Goal: Task Accomplishment & Management: Use online tool/utility

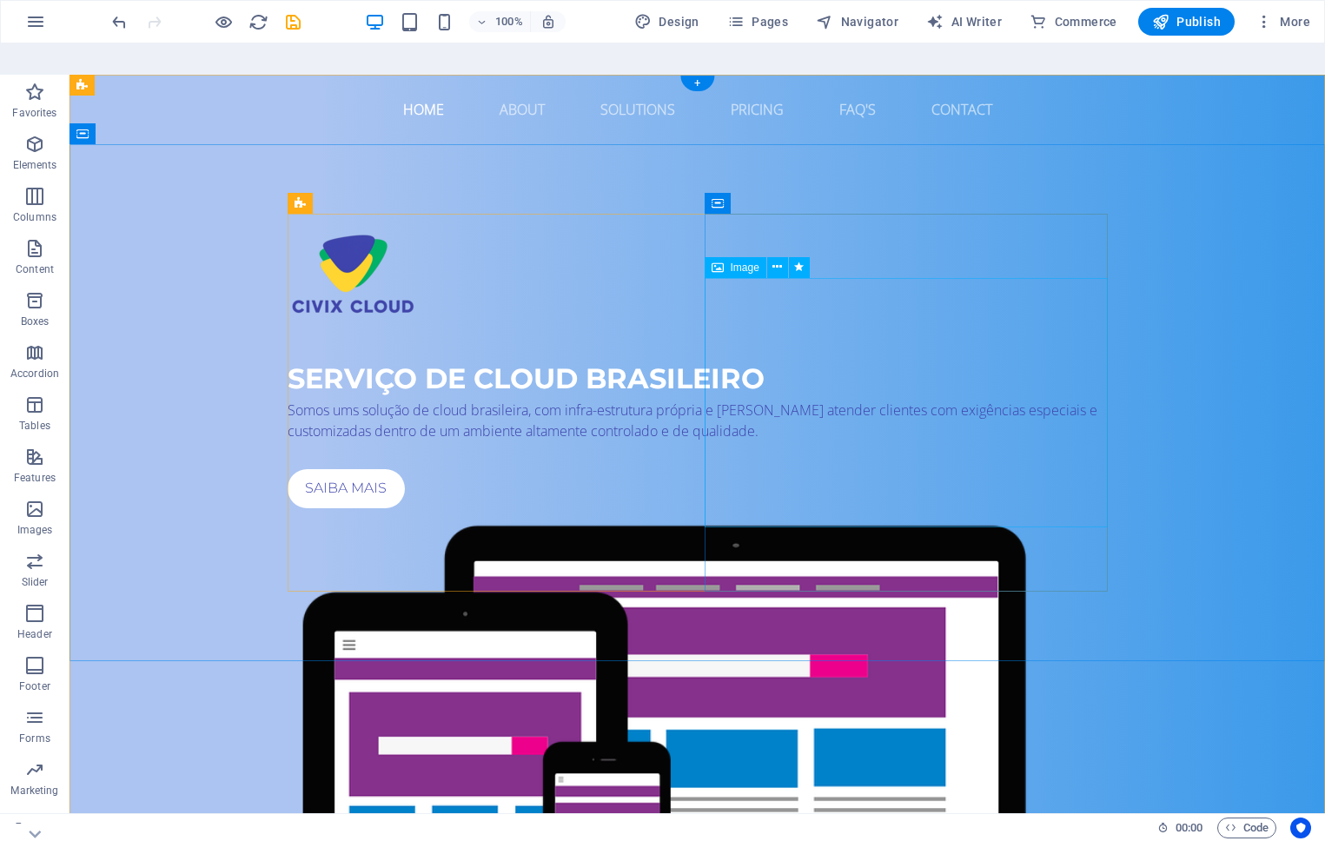
click at [977, 515] on figure at bounding box center [698, 769] width 820 height 508
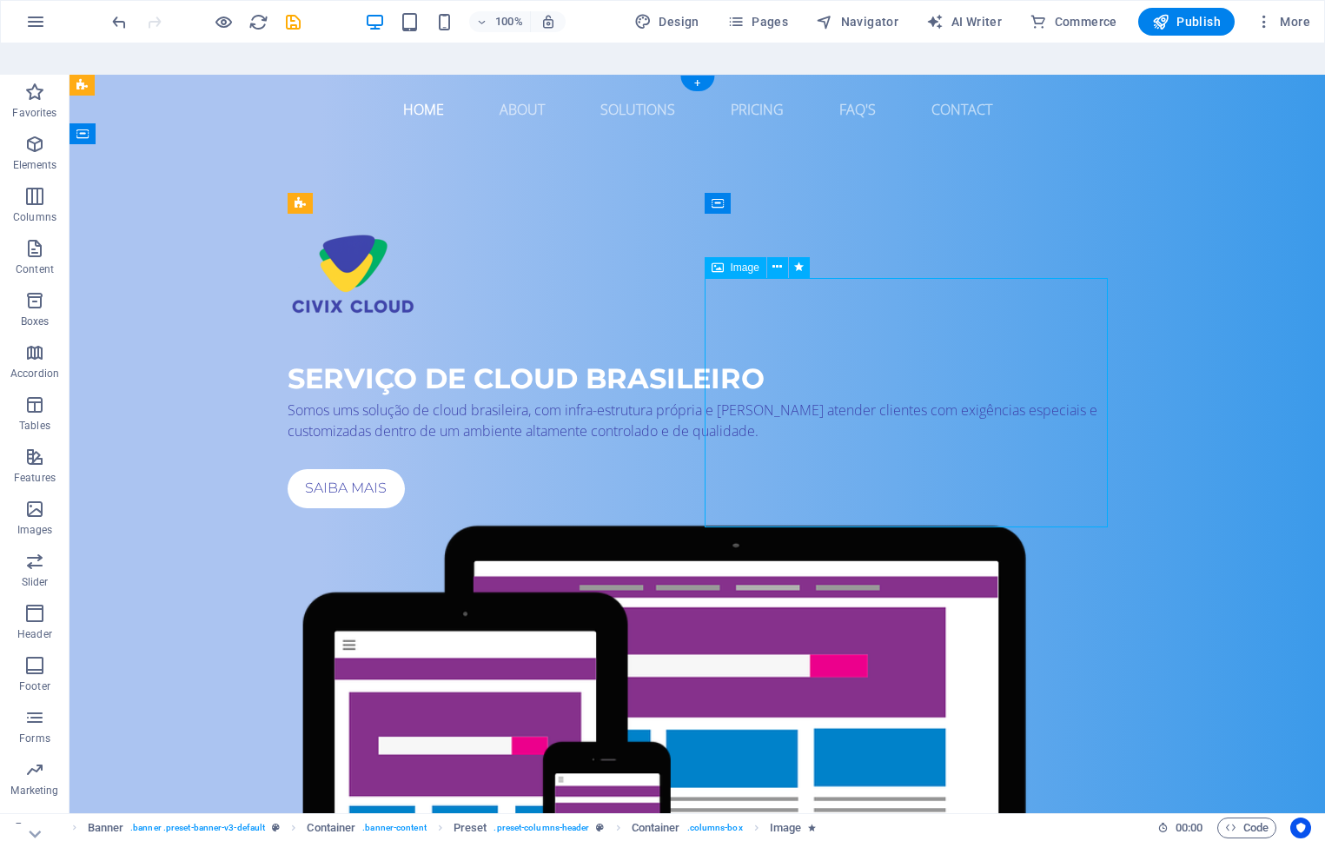
click at [941, 515] on figure at bounding box center [698, 769] width 820 height 508
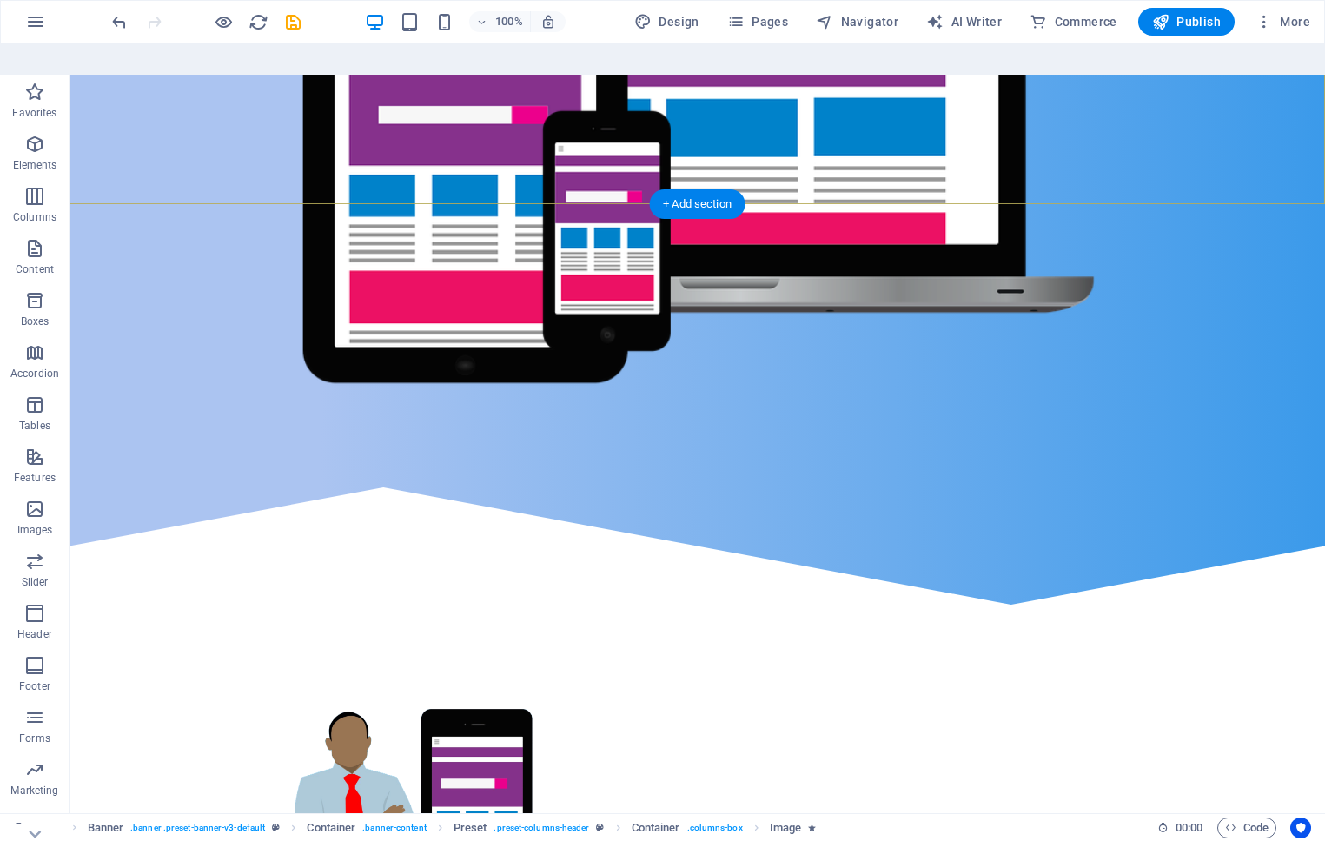
scroll to position [637, 0]
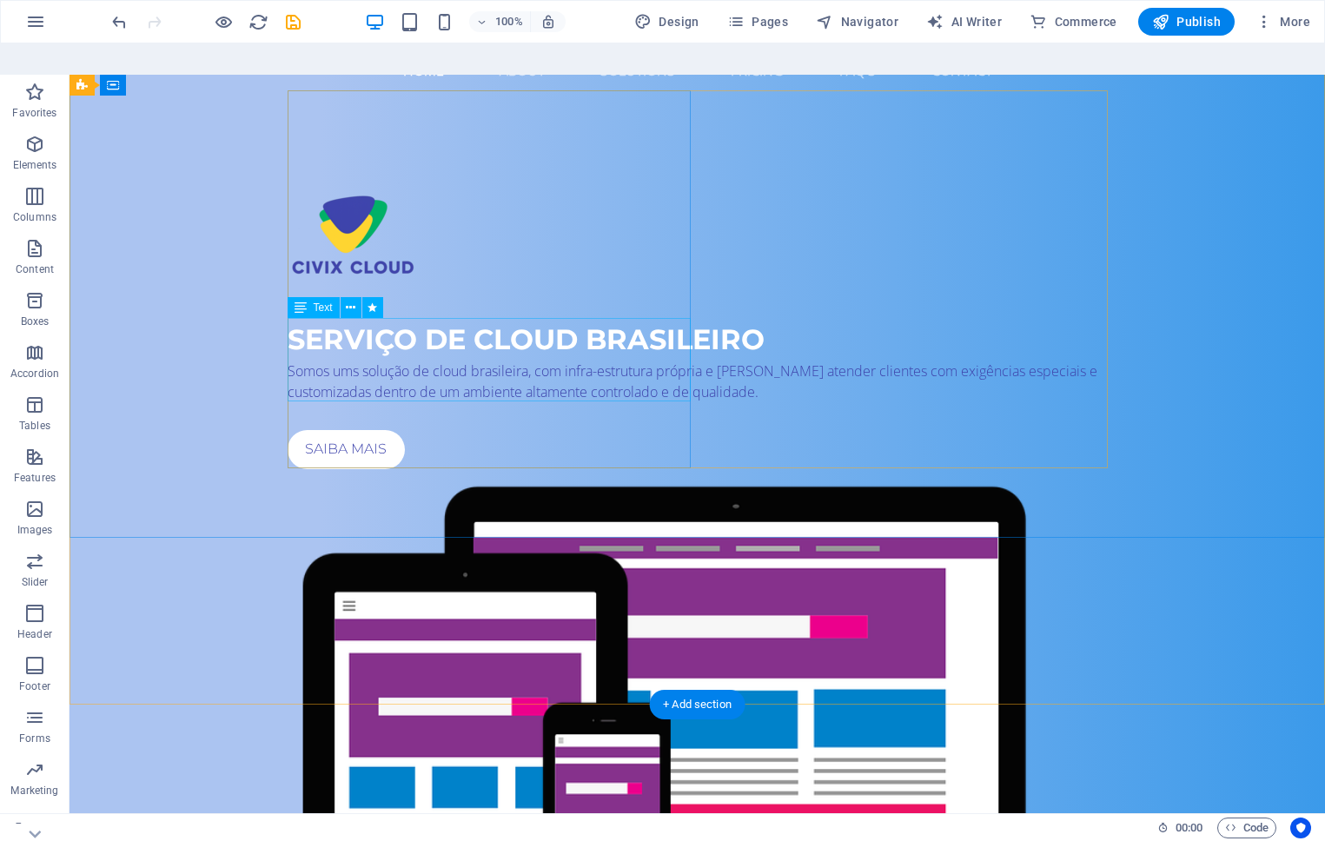
scroll to position [0, 0]
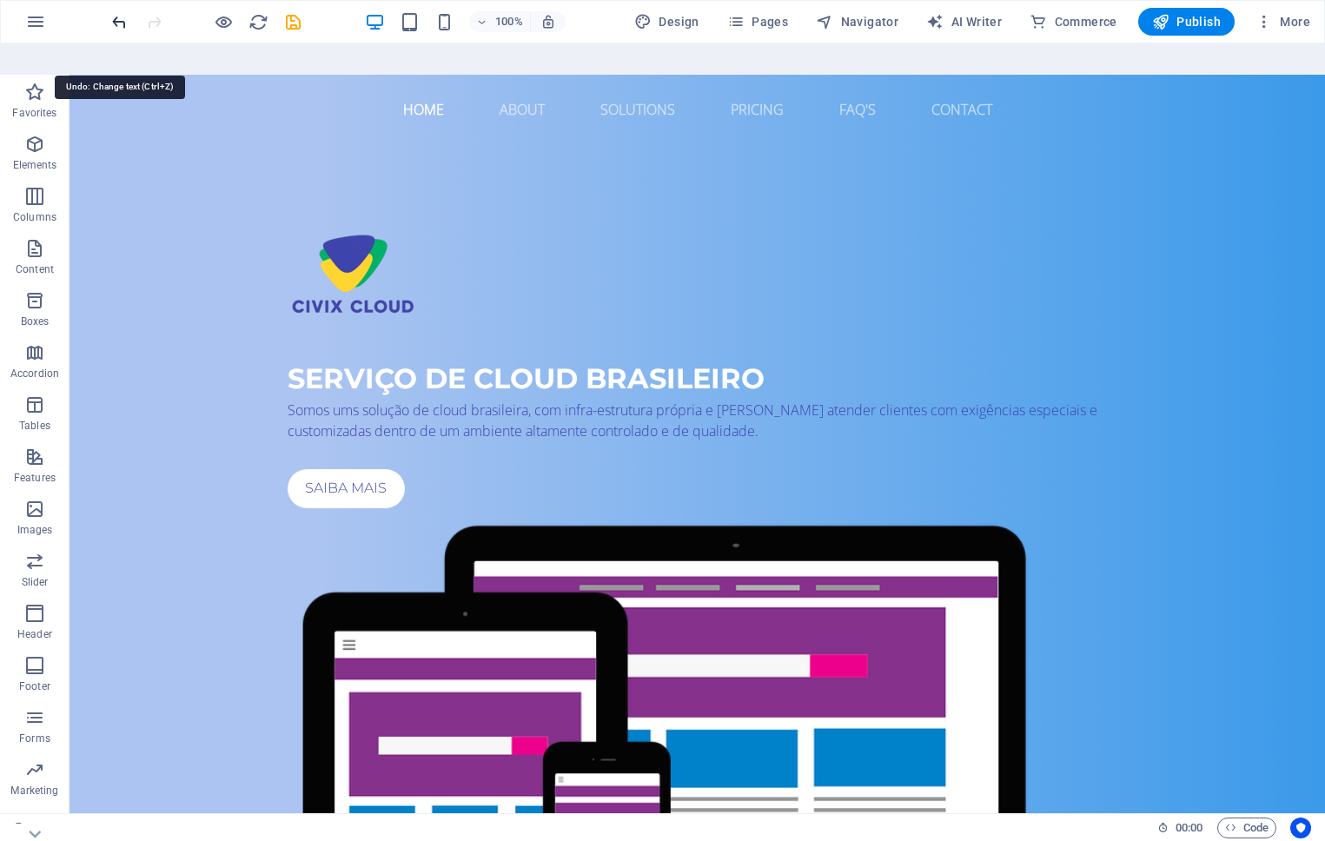
click at [116, 25] on icon "undo" at bounding box center [119, 22] width 20 height 20
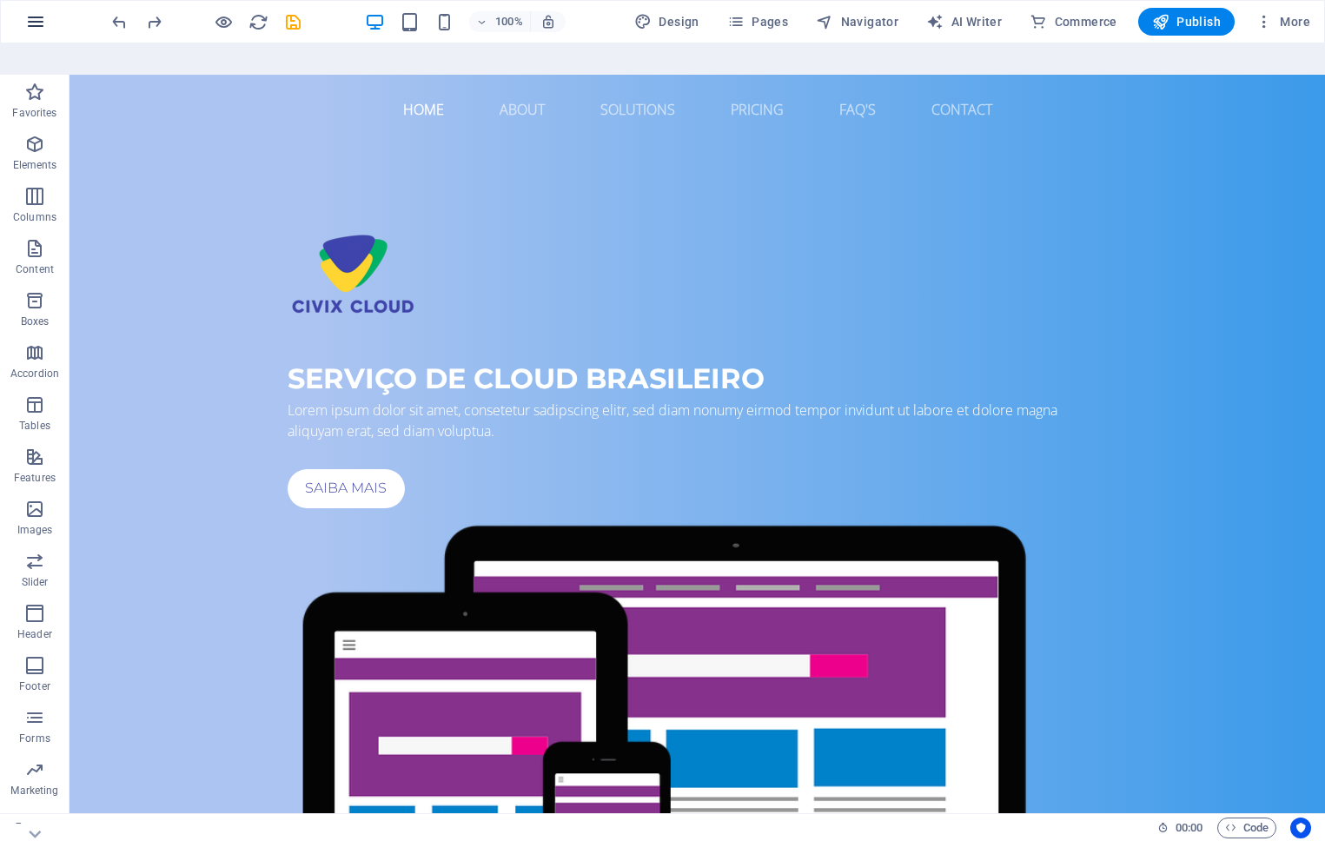
click at [27, 17] on icon "button" at bounding box center [35, 21] width 21 height 21
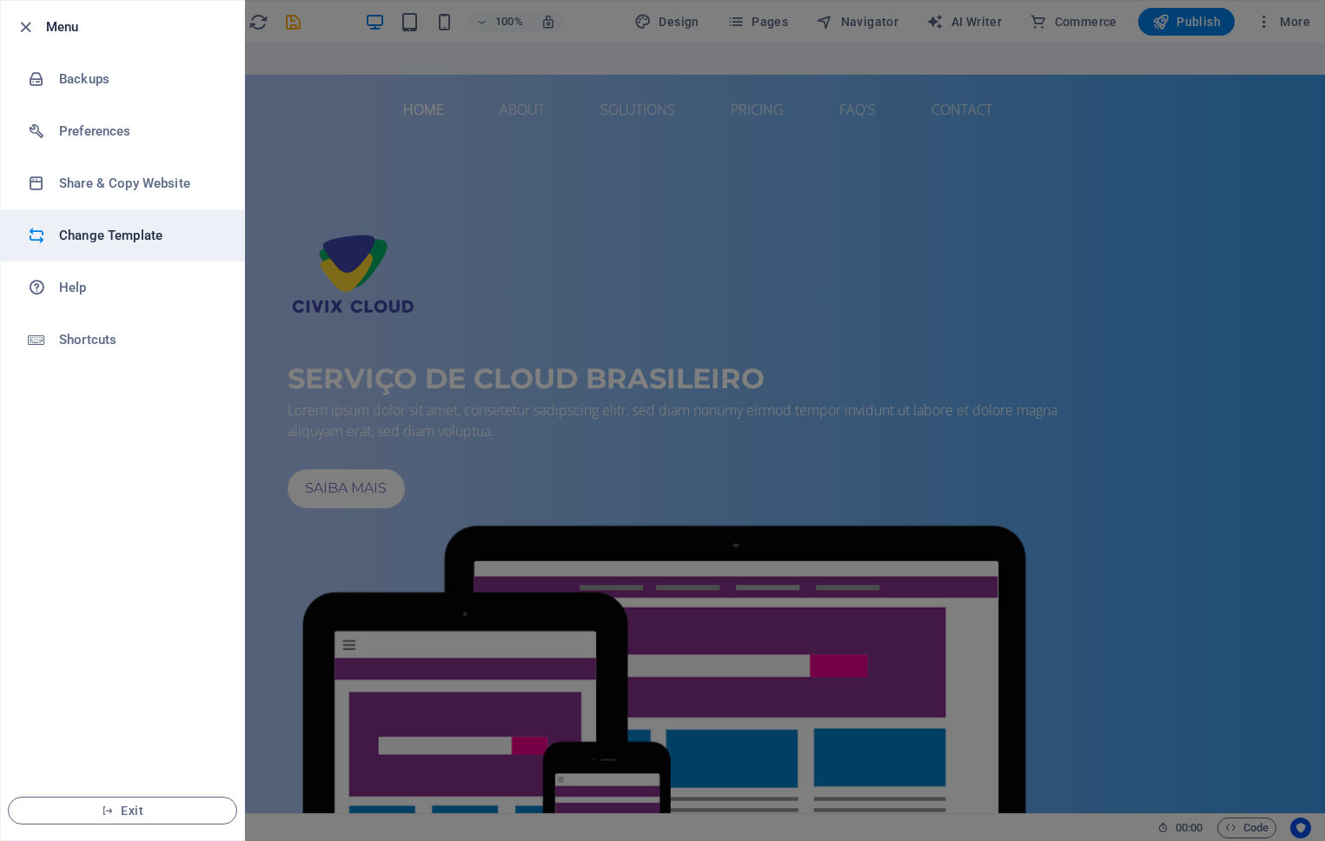
click at [126, 235] on h6 "Change Template" at bounding box center [139, 235] width 161 height 21
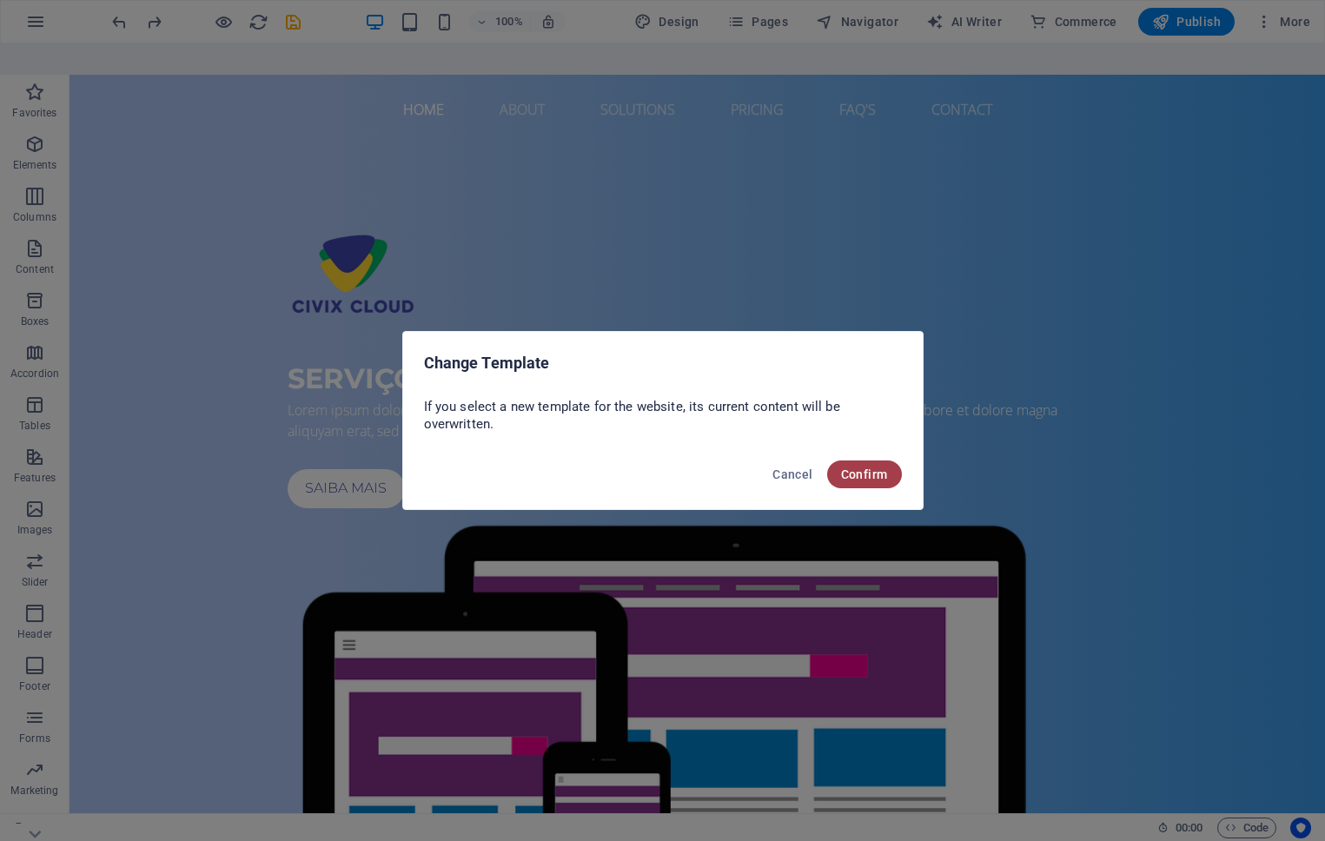
click at [881, 476] on span "Confirm" at bounding box center [864, 475] width 47 height 14
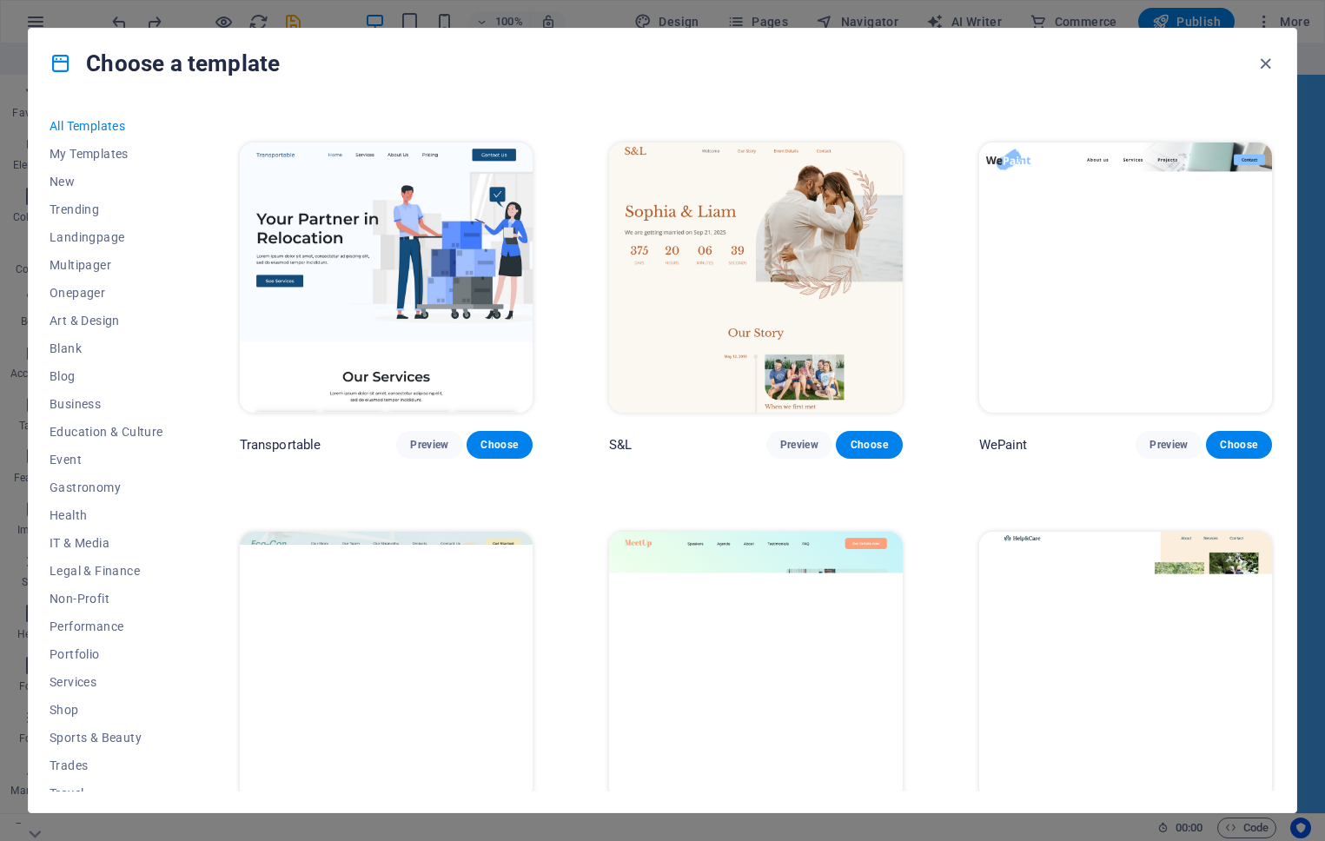
scroll to position [1532, 0]
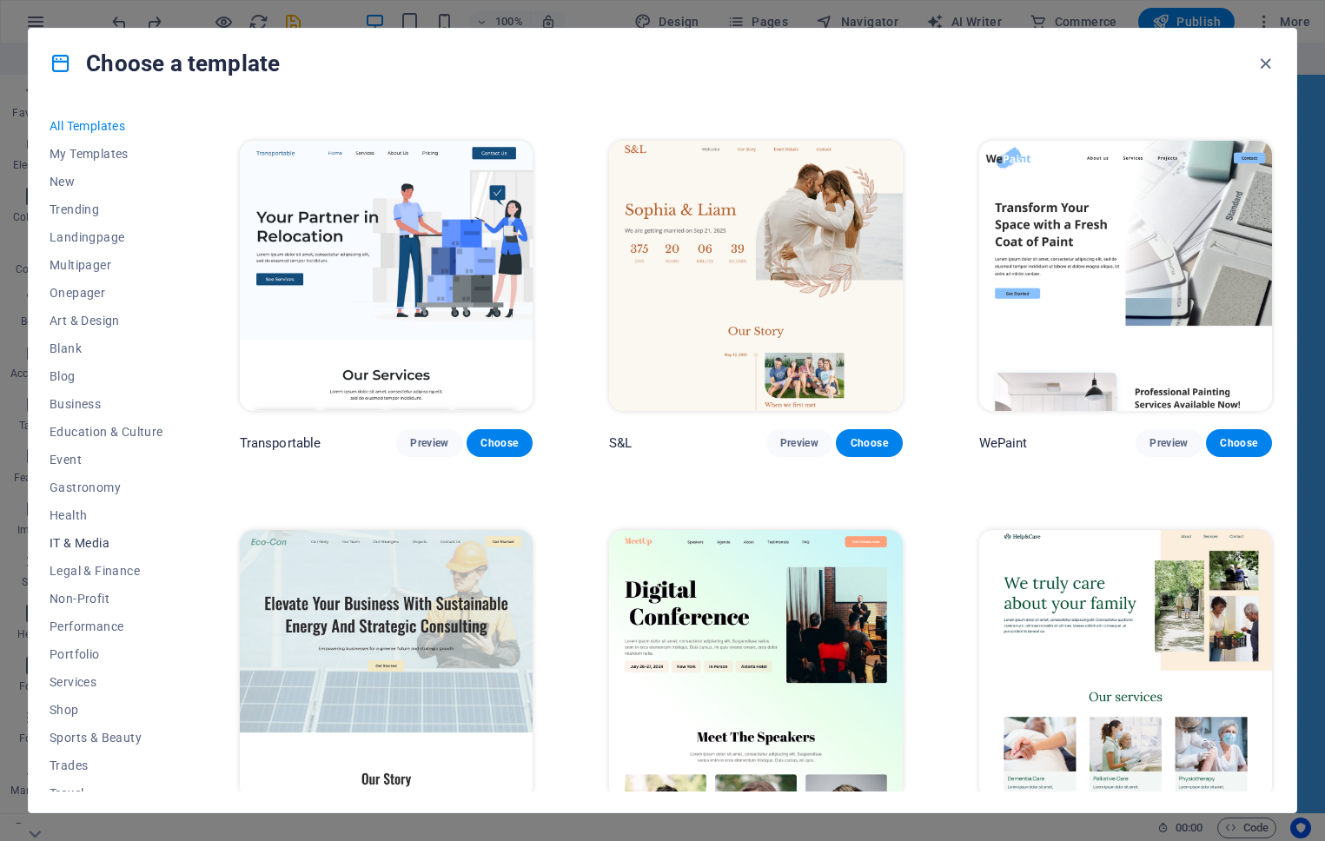
click at [89, 545] on span "IT & Media" at bounding box center [107, 543] width 114 height 14
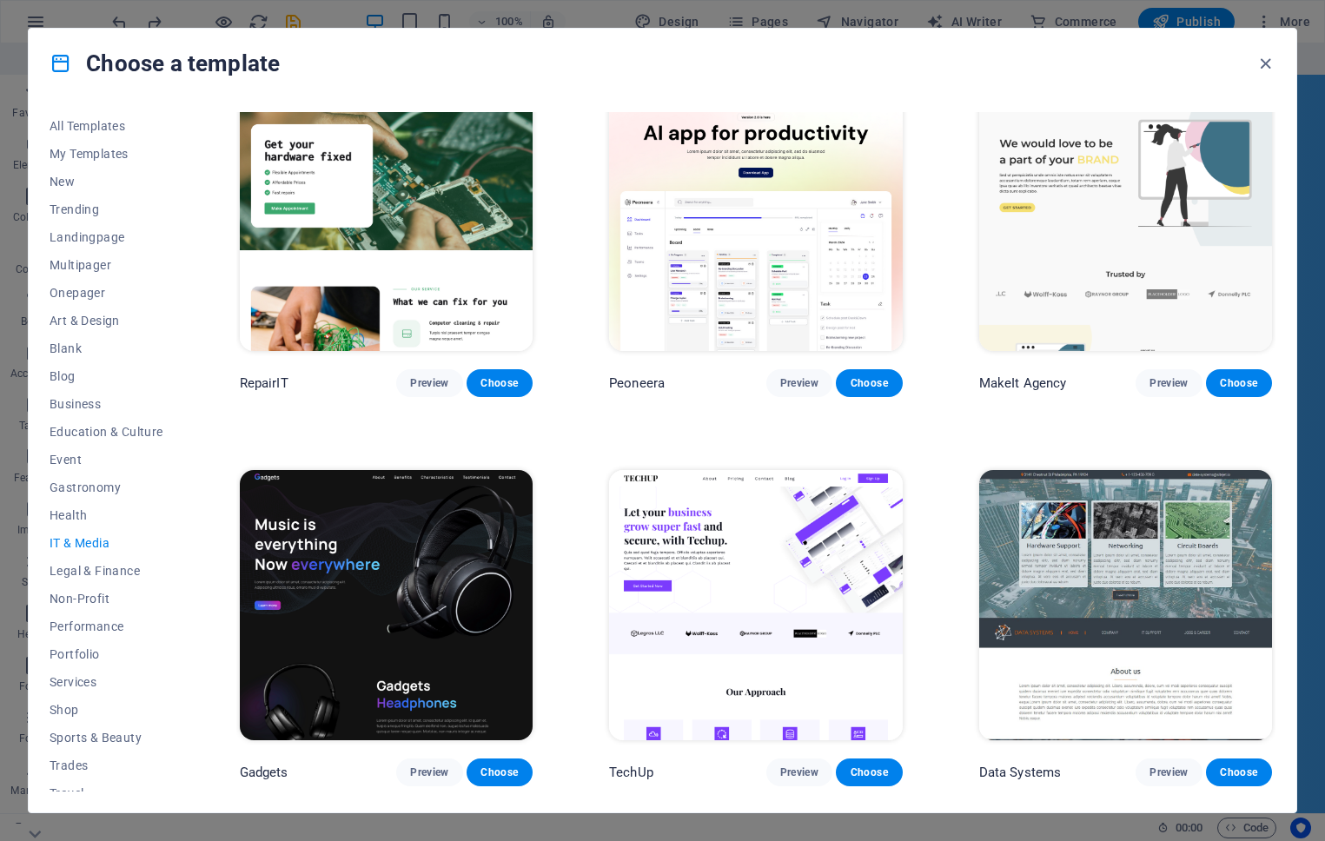
scroll to position [0, 0]
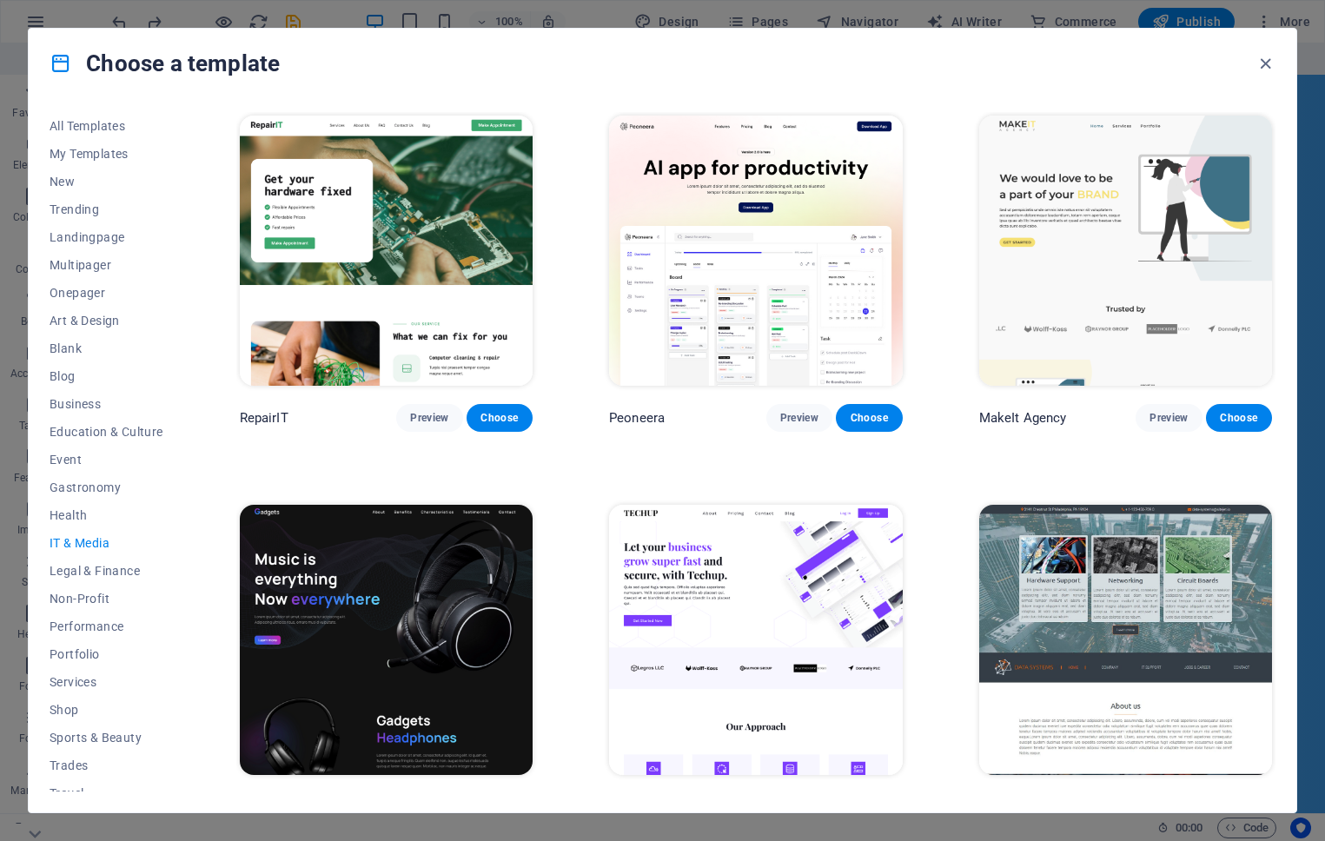
click at [414, 288] on img at bounding box center [386, 251] width 293 height 270
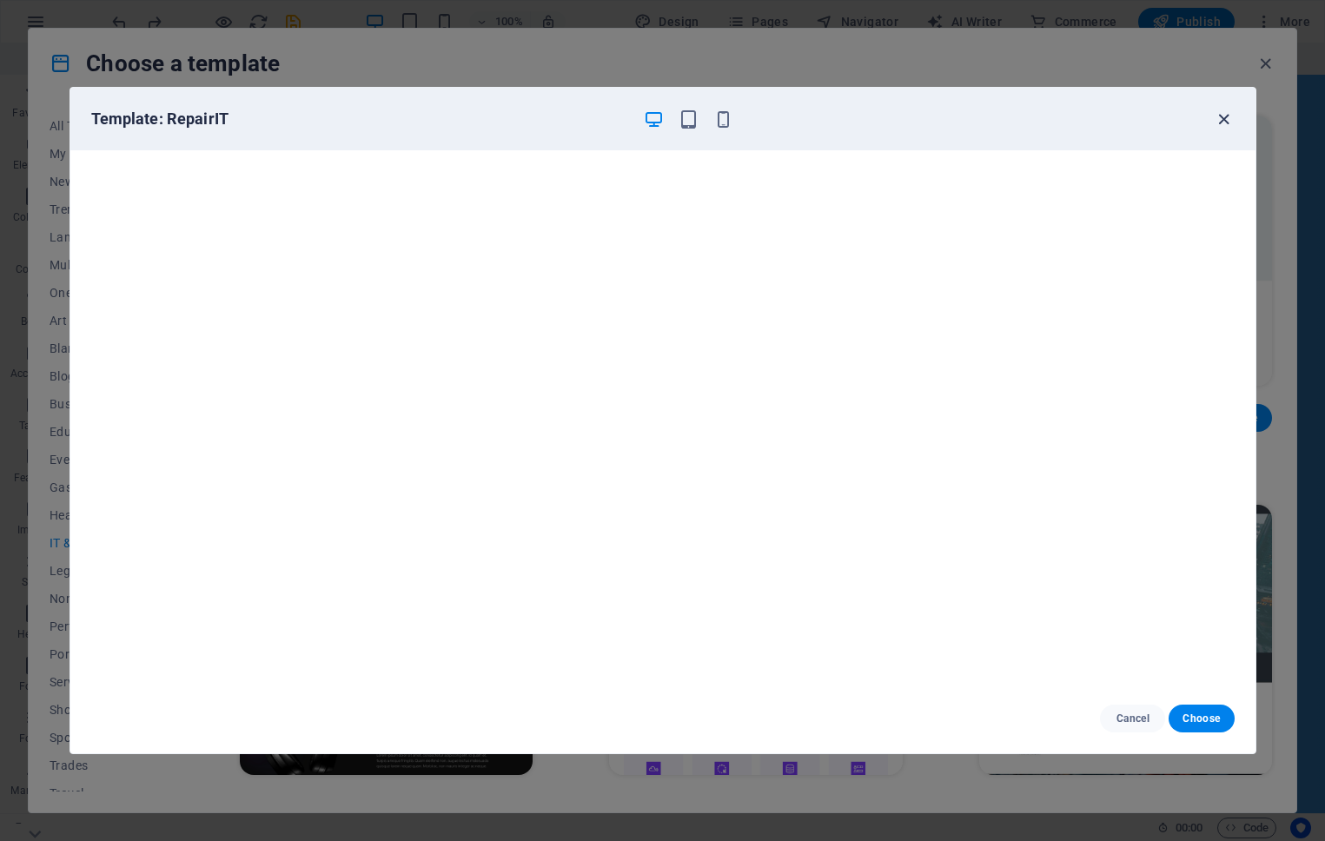
click at [1224, 117] on icon "button" at bounding box center [1224, 119] width 20 height 20
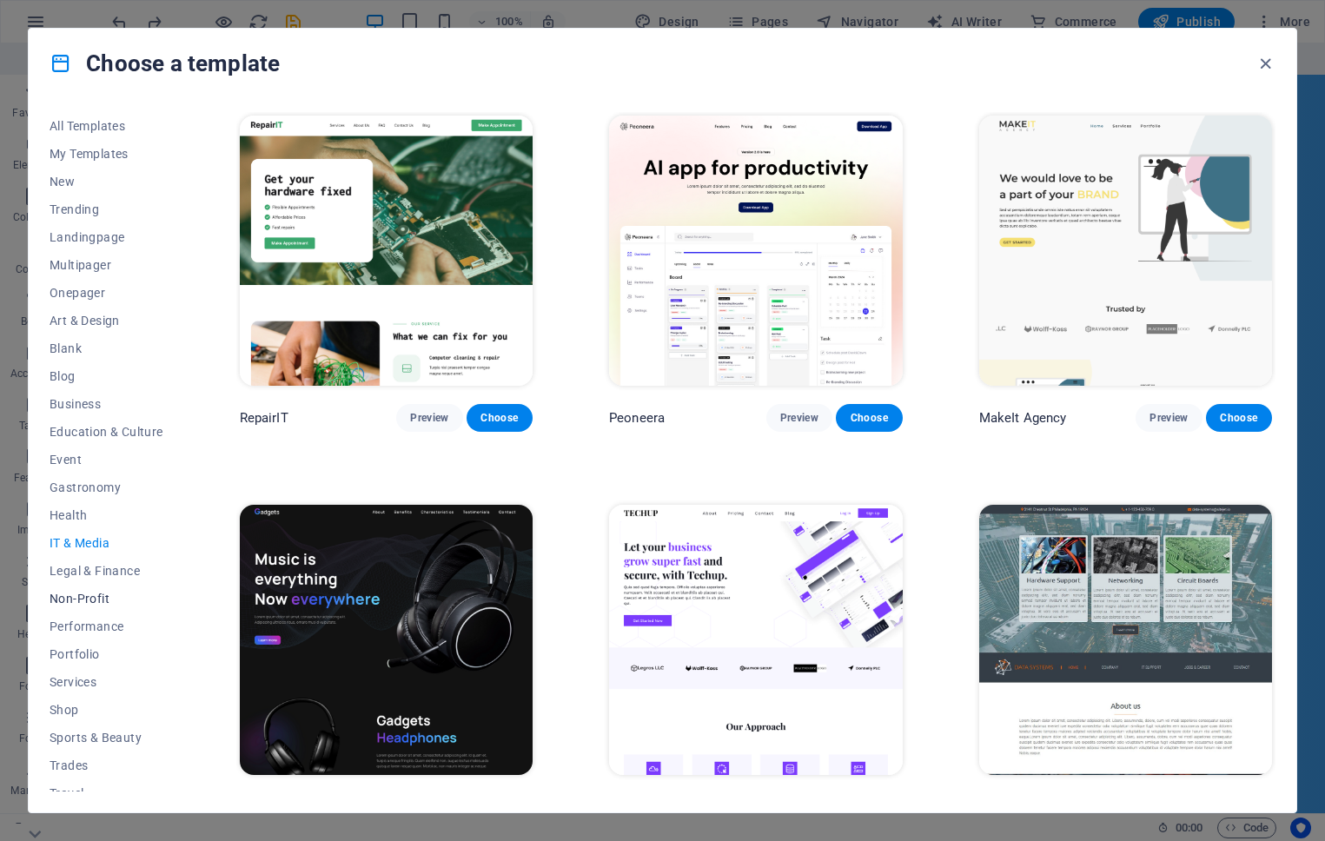
click at [96, 593] on span "Non-Profit" at bounding box center [107, 599] width 114 height 14
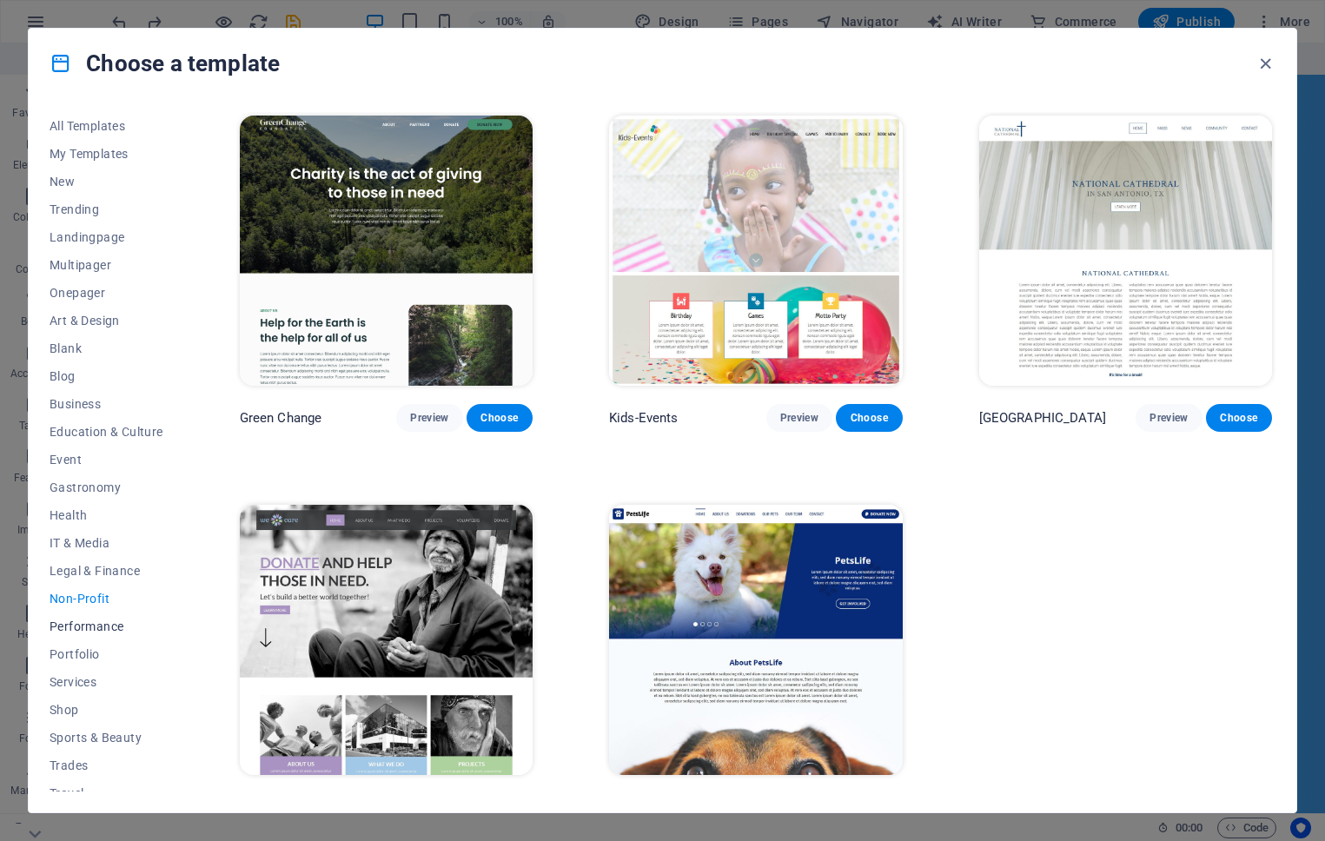
click at [98, 623] on span "Performance" at bounding box center [107, 627] width 114 height 14
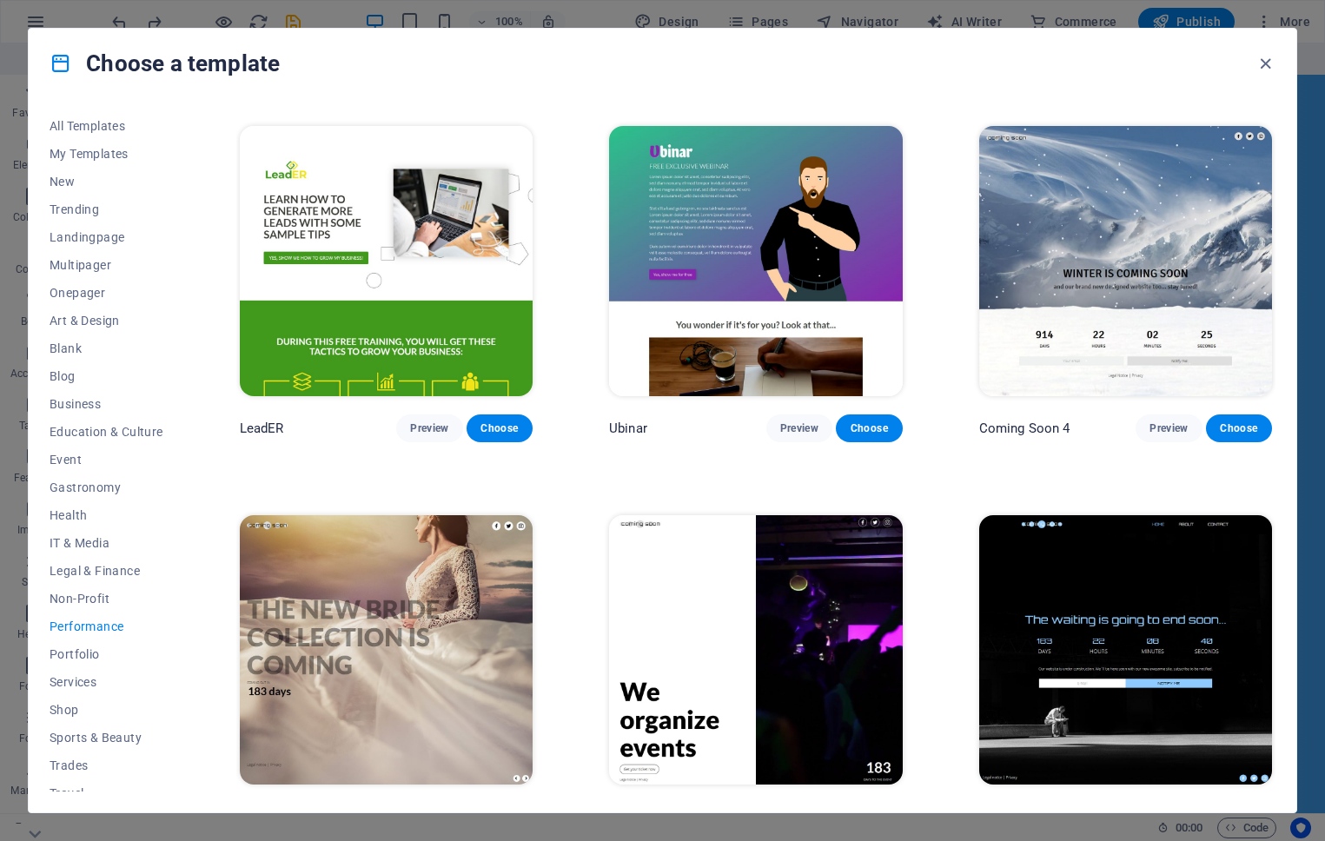
scroll to position [1575, 0]
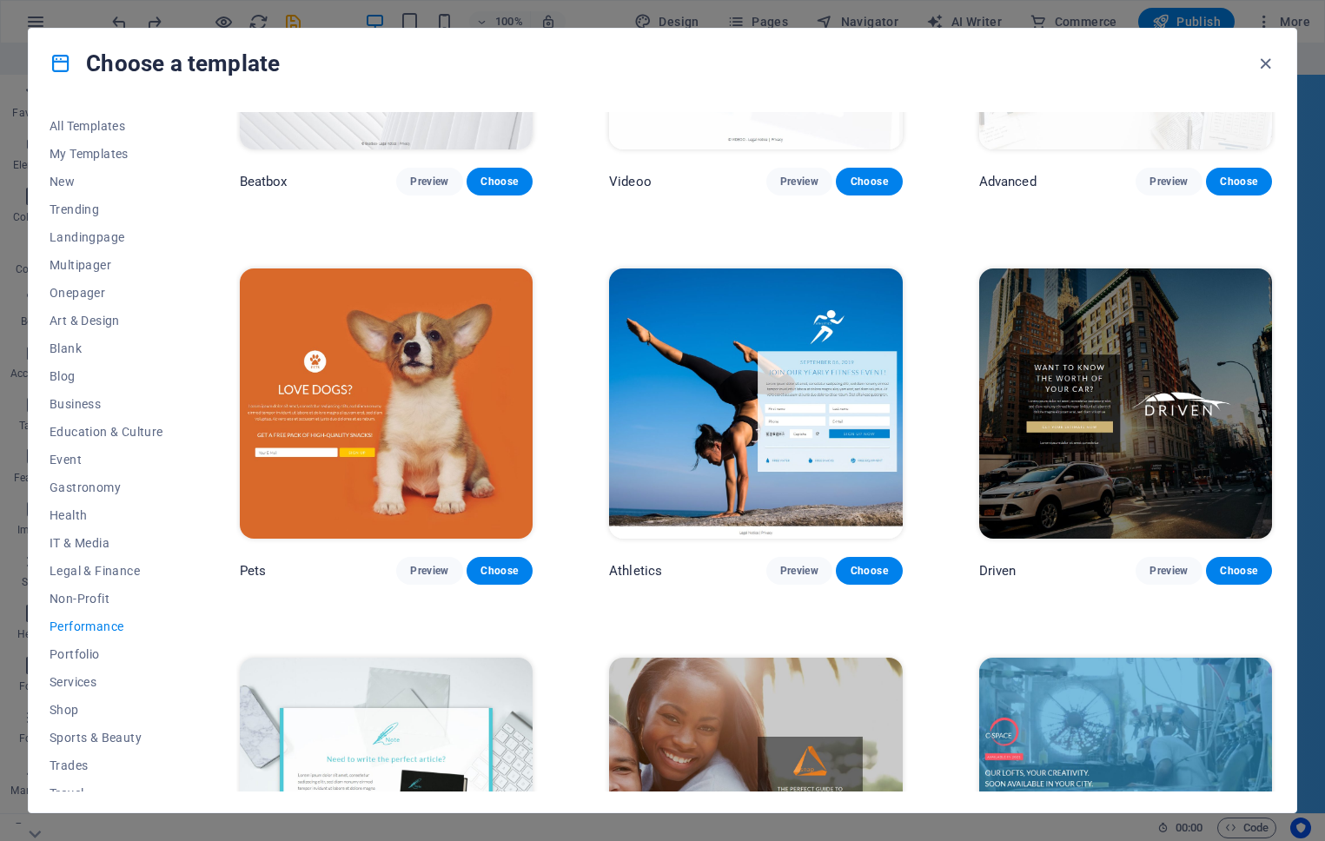
scroll to position [627, 0]
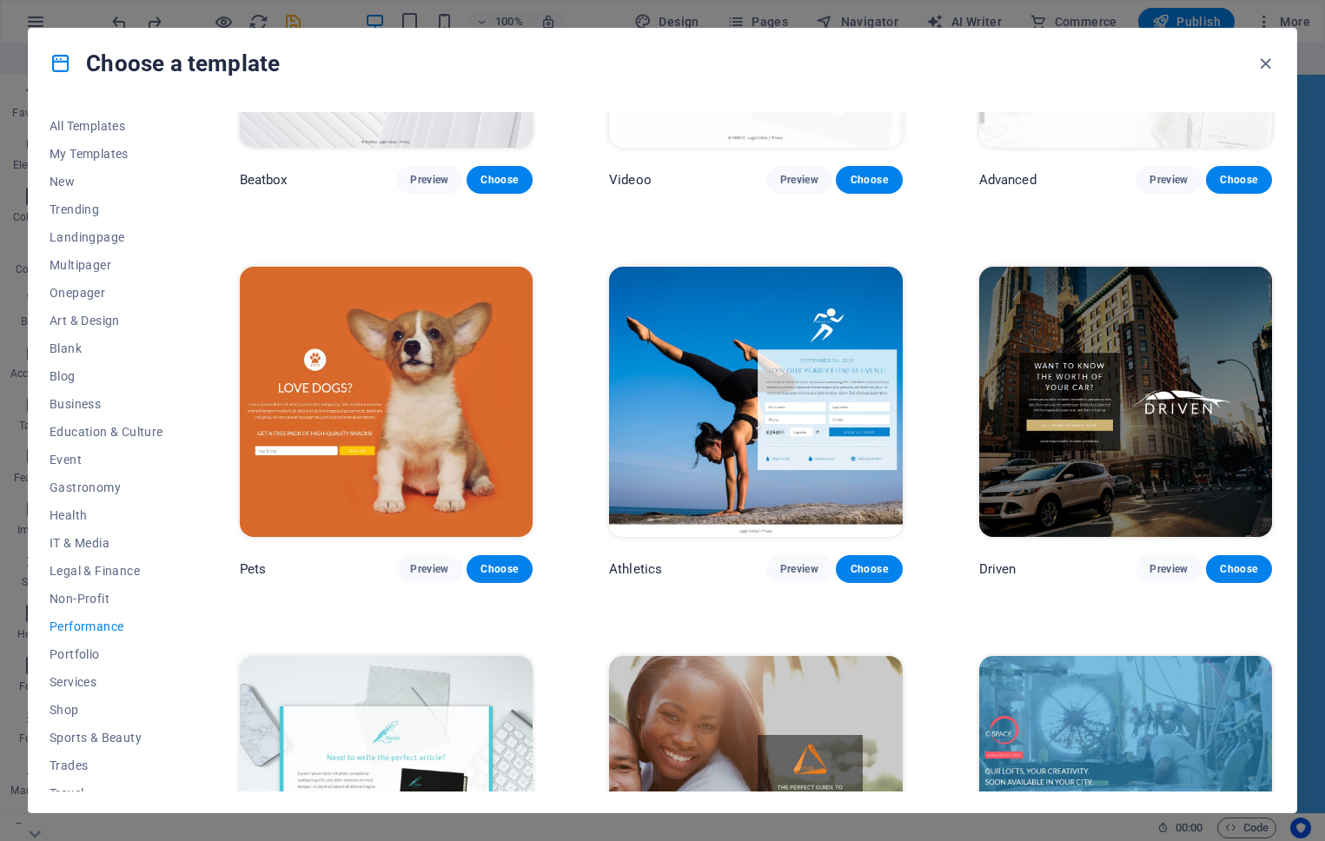
click at [1085, 477] on img at bounding box center [1125, 402] width 293 height 270
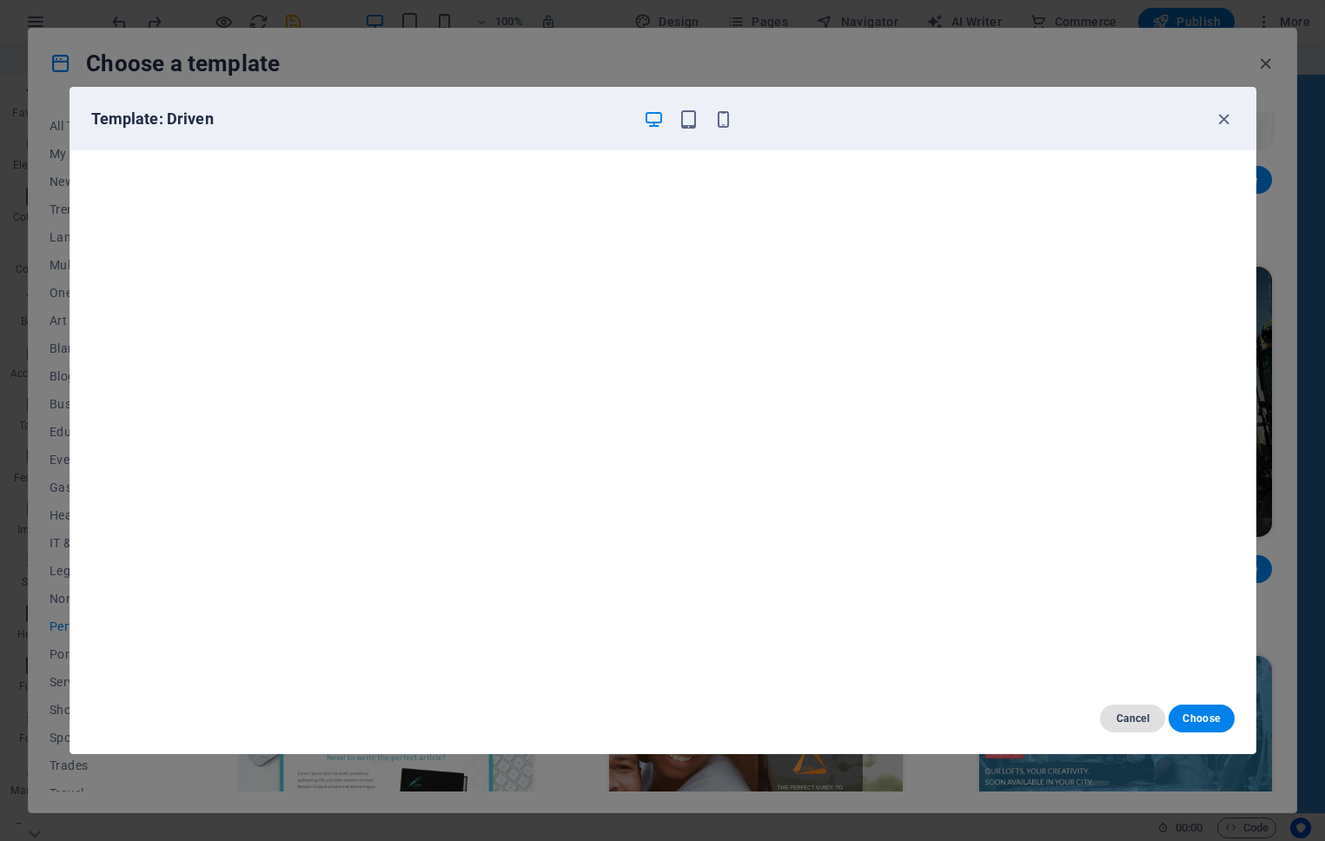
click at [1131, 713] on span "Cancel" at bounding box center [1132, 719] width 37 height 14
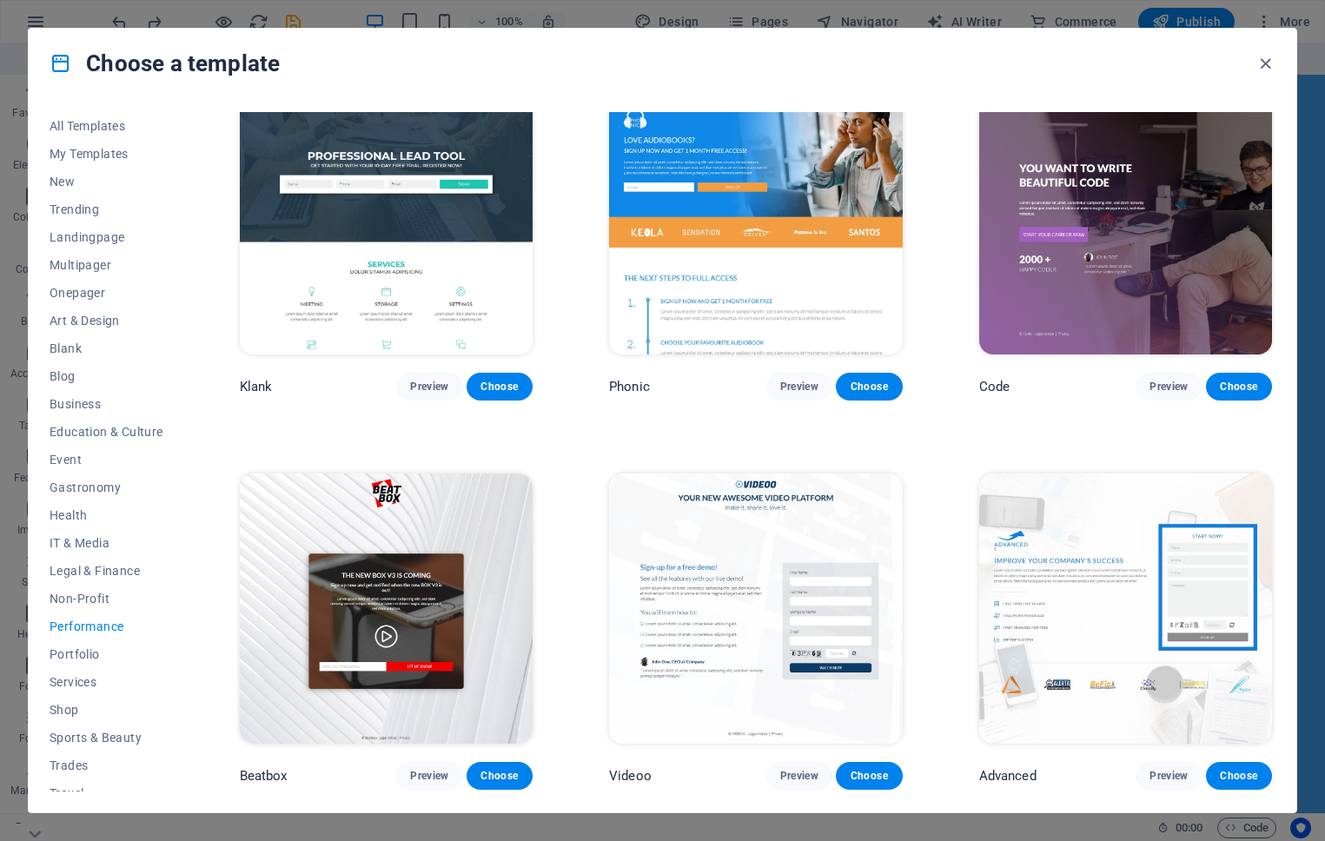
scroll to position [0, 0]
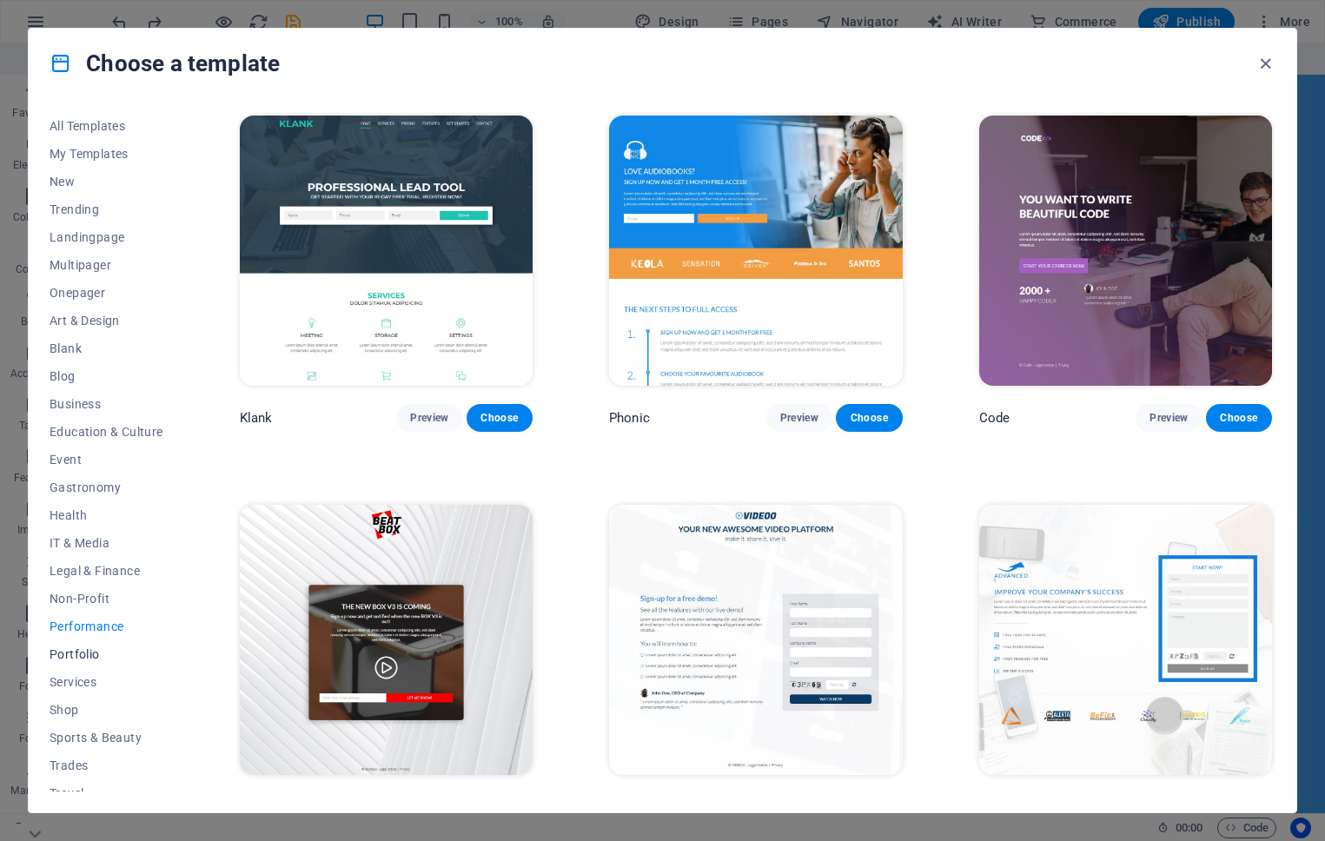
click at [89, 646] on button "Portfolio" at bounding box center [107, 654] width 114 height 28
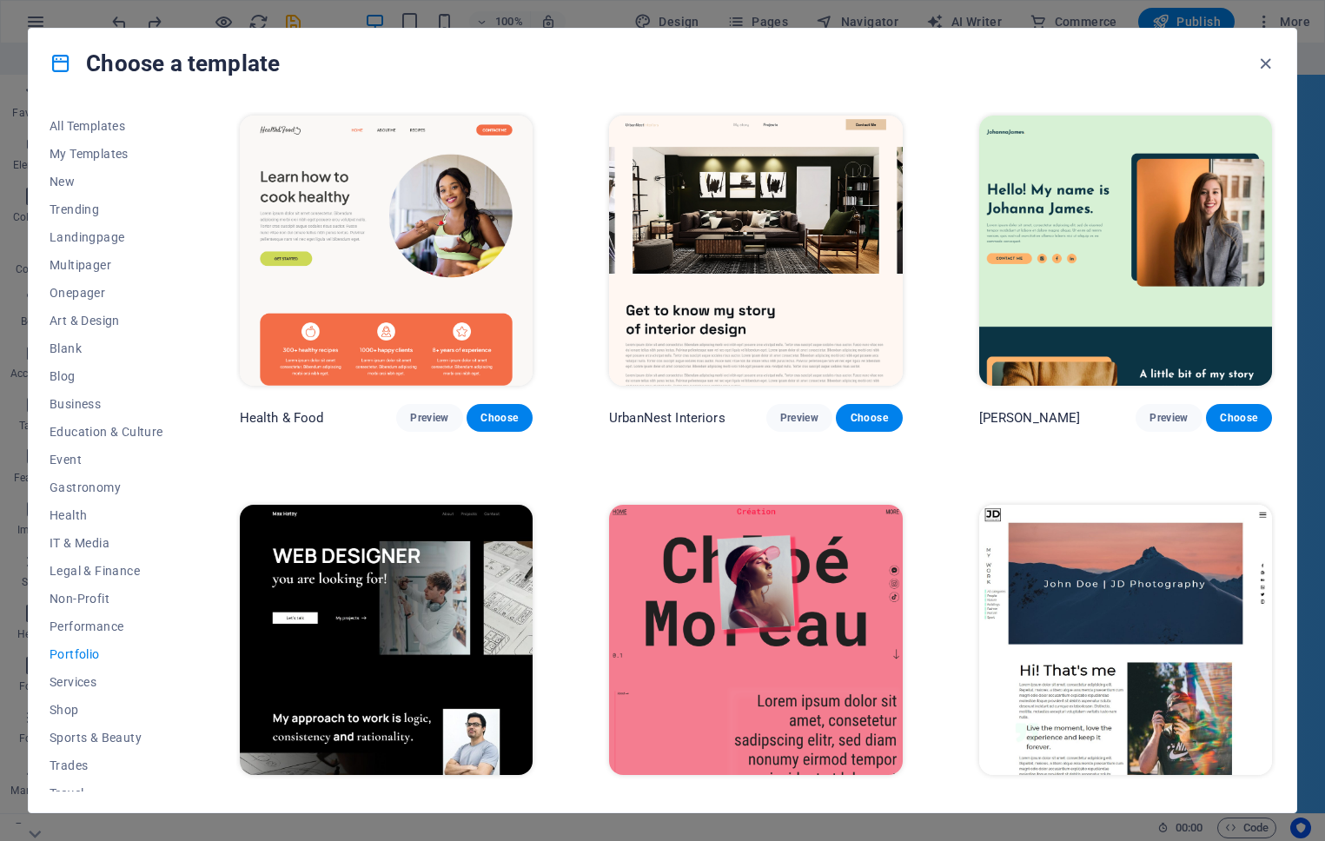
scroll to position [43, 0]
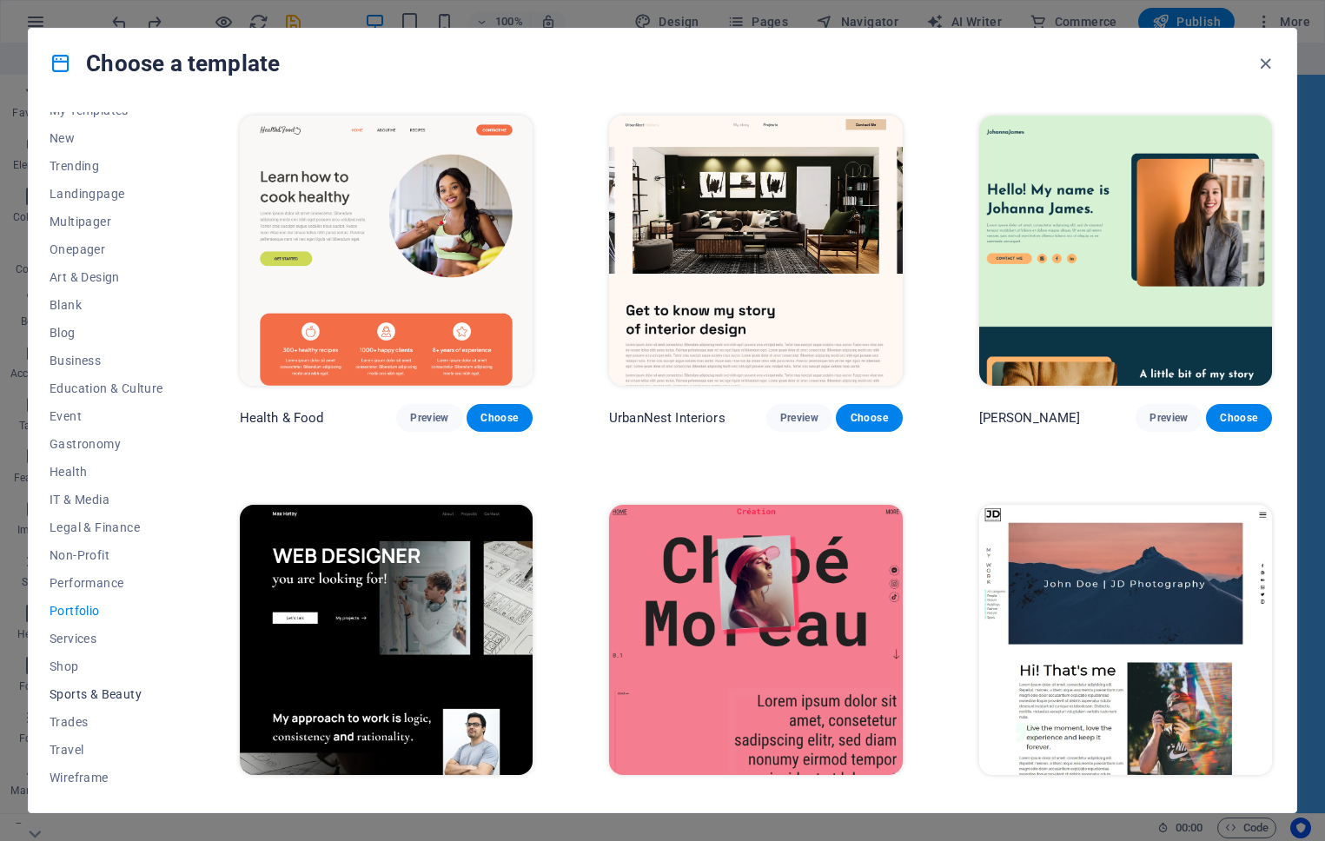
click at [88, 697] on span "Sports & Beauty" at bounding box center [107, 694] width 114 height 14
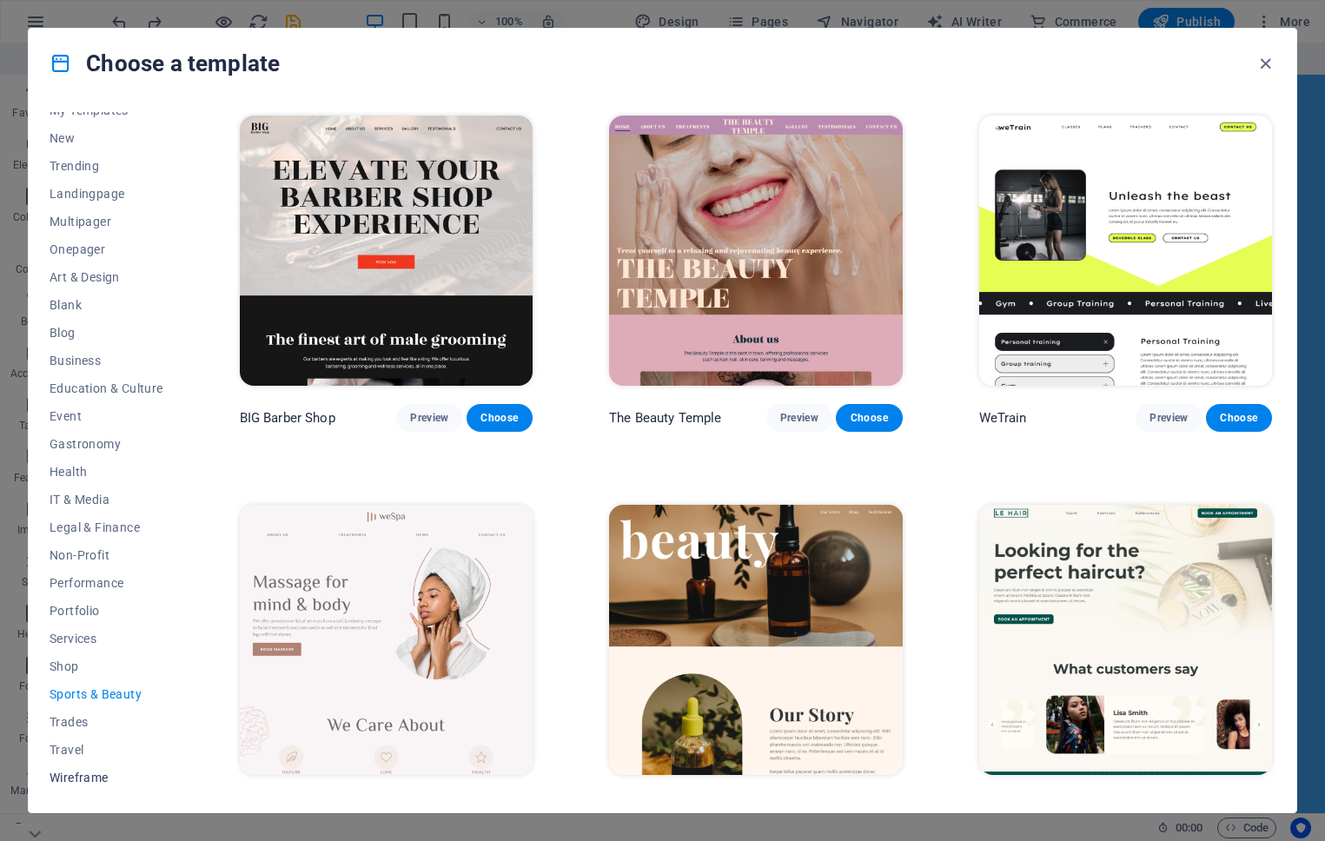
click at [74, 775] on span "Wireframe" at bounding box center [107, 778] width 114 height 14
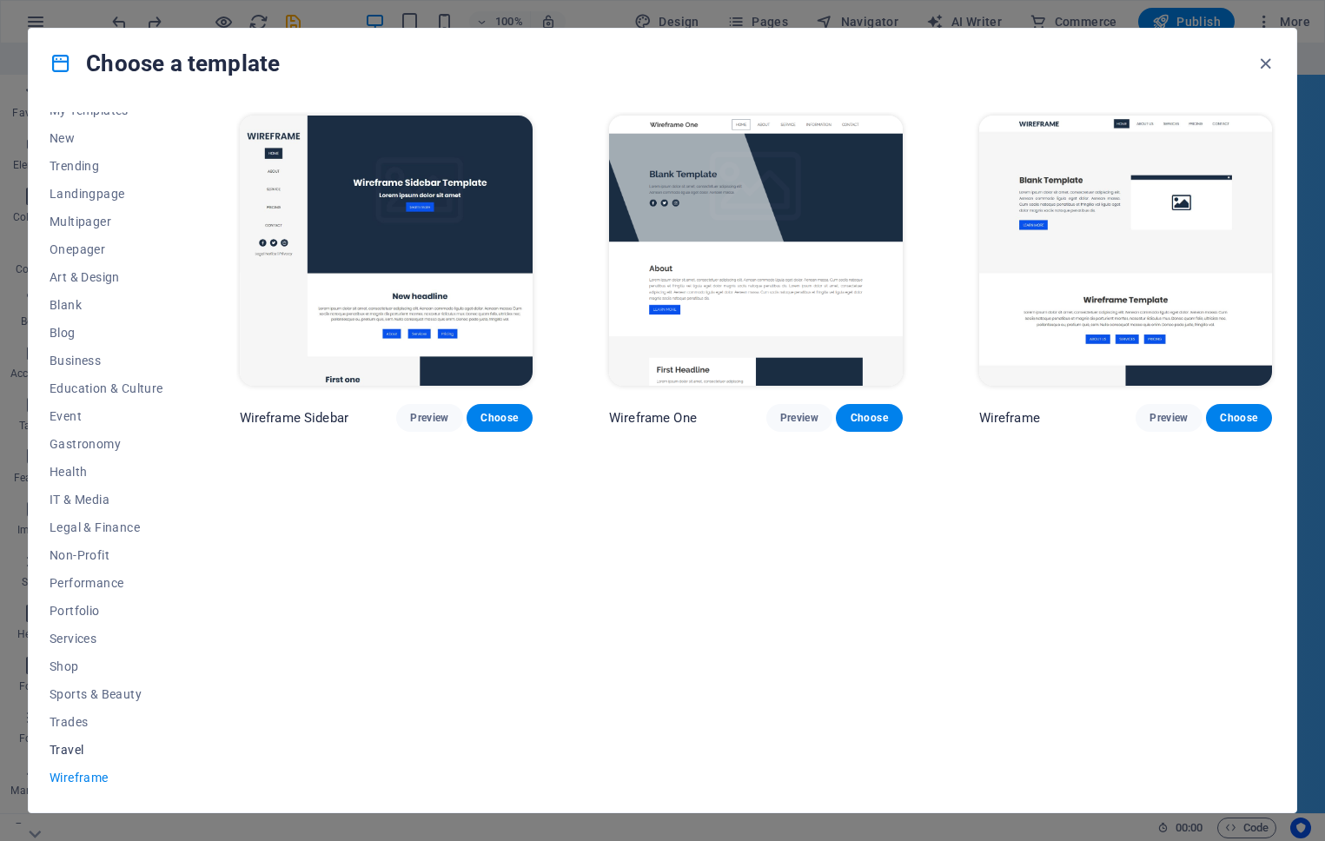
click at [81, 745] on span "Travel" at bounding box center [107, 750] width 114 height 14
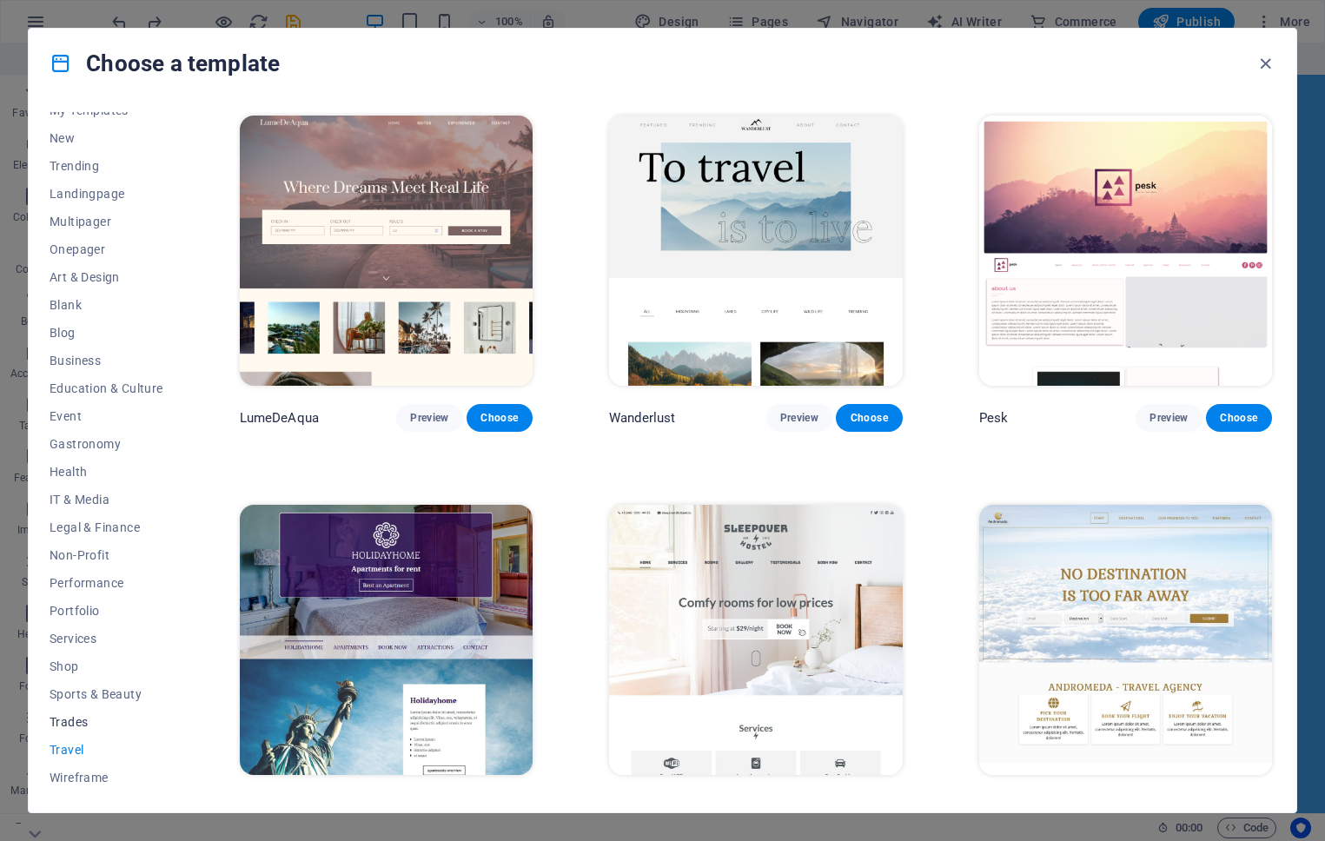
click at [81, 718] on span "Trades" at bounding box center [107, 722] width 114 height 14
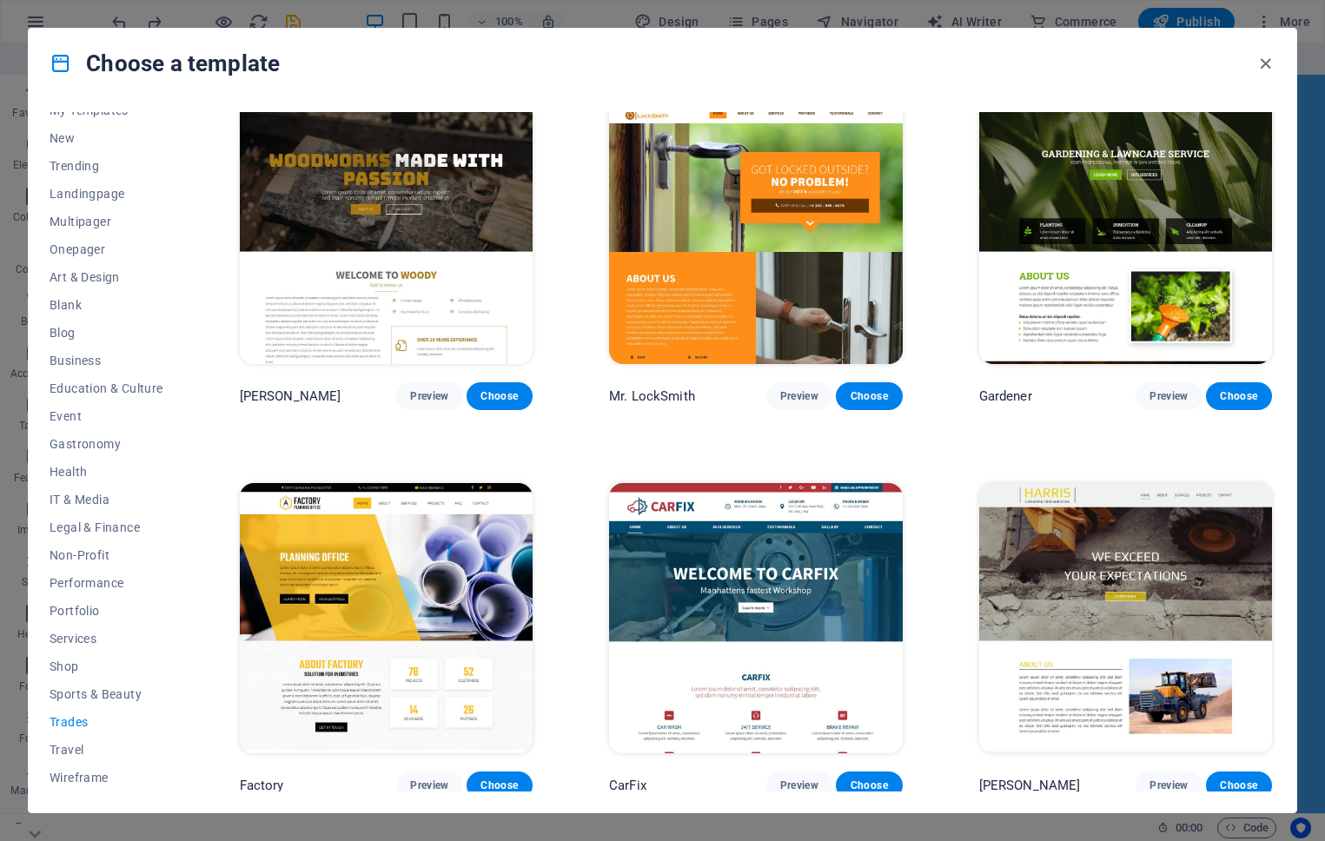
scroll to position [413, 0]
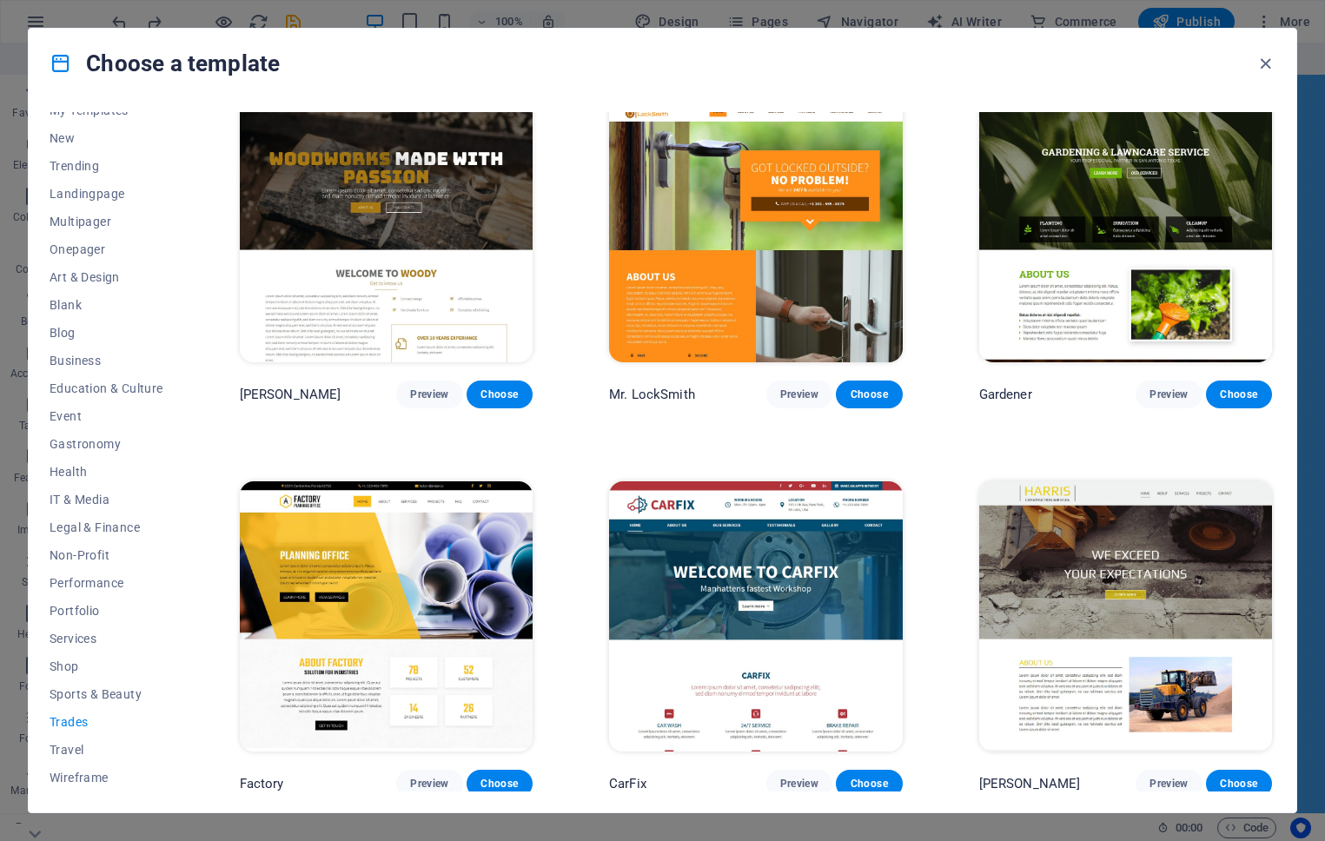
click at [584, 623] on div "WePaint Preview Choose Handyman Preview Choose Max Roofer Preview Choose Woody …" at bounding box center [755, 248] width 1039 height 1098
click at [90, 361] on span "Business" at bounding box center [107, 361] width 114 height 14
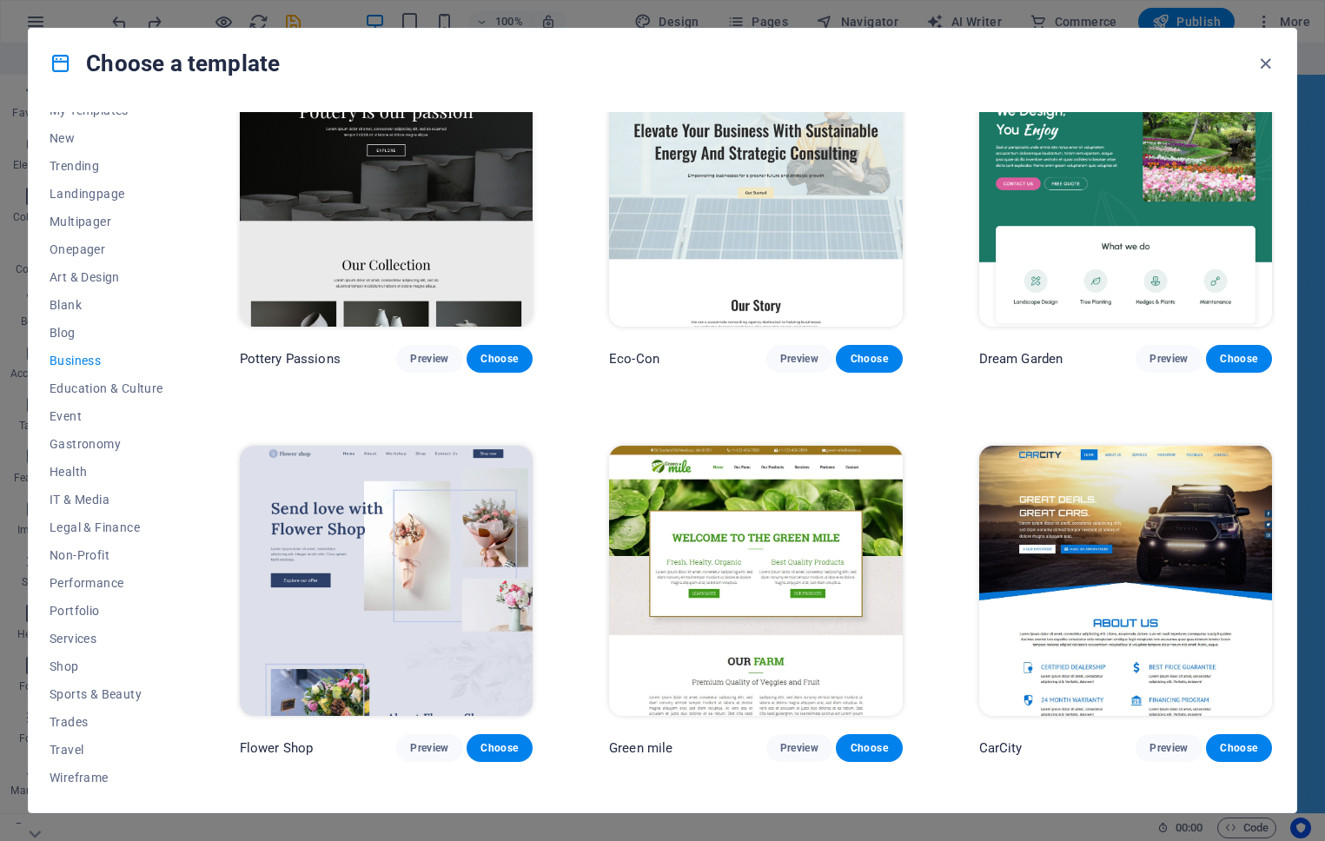
scroll to position [60, 0]
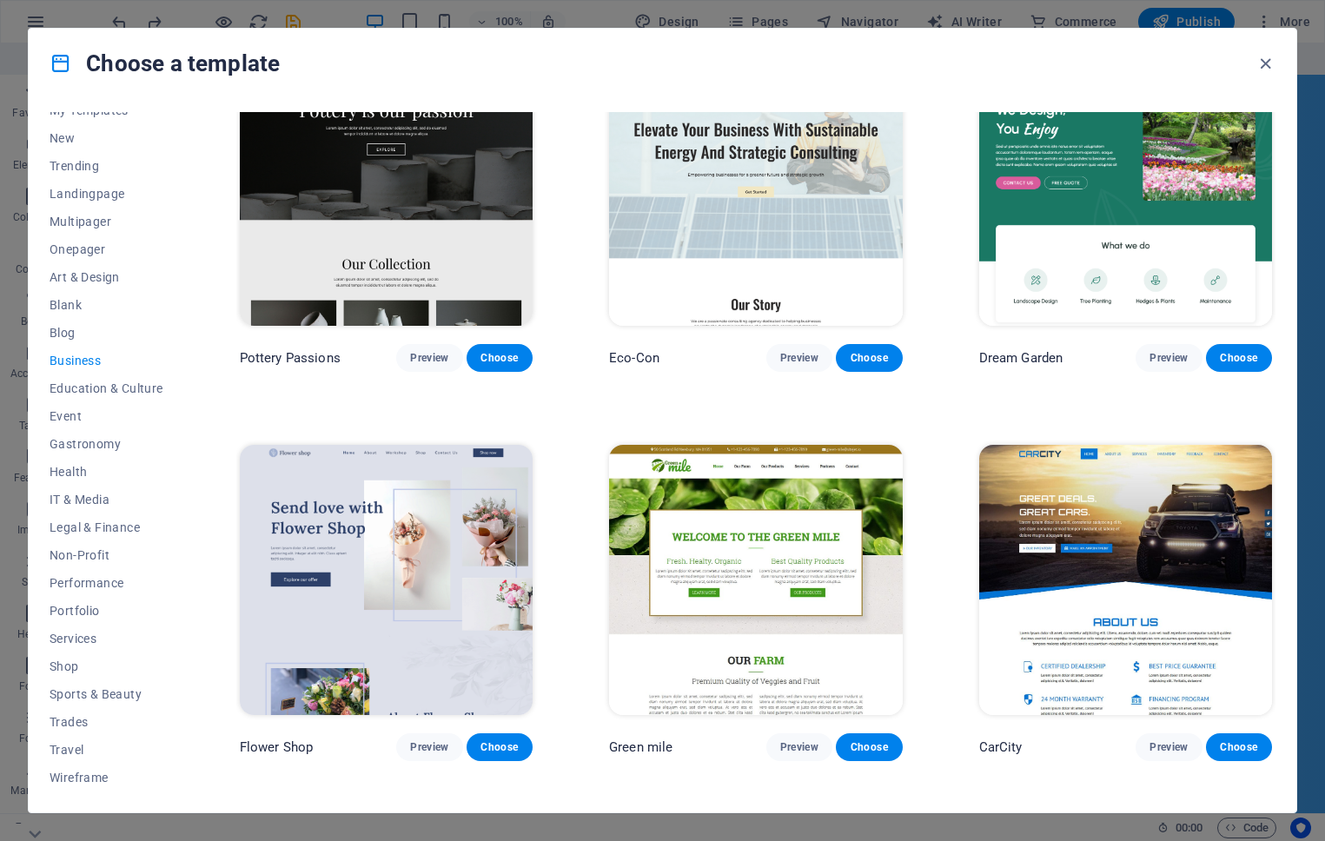
click at [1191, 275] on img at bounding box center [1125, 191] width 293 height 270
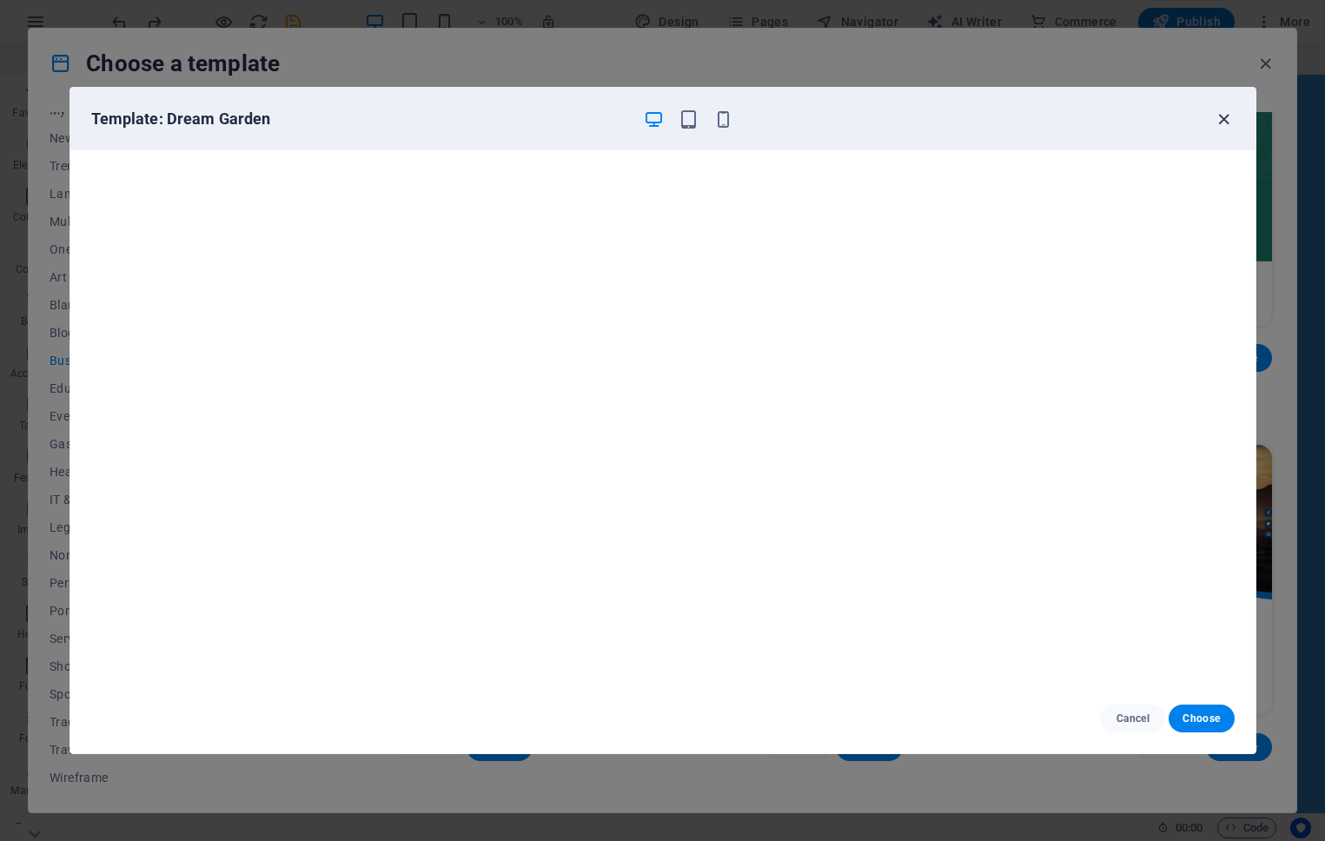
click at [1223, 112] on icon "button" at bounding box center [1224, 119] width 20 height 20
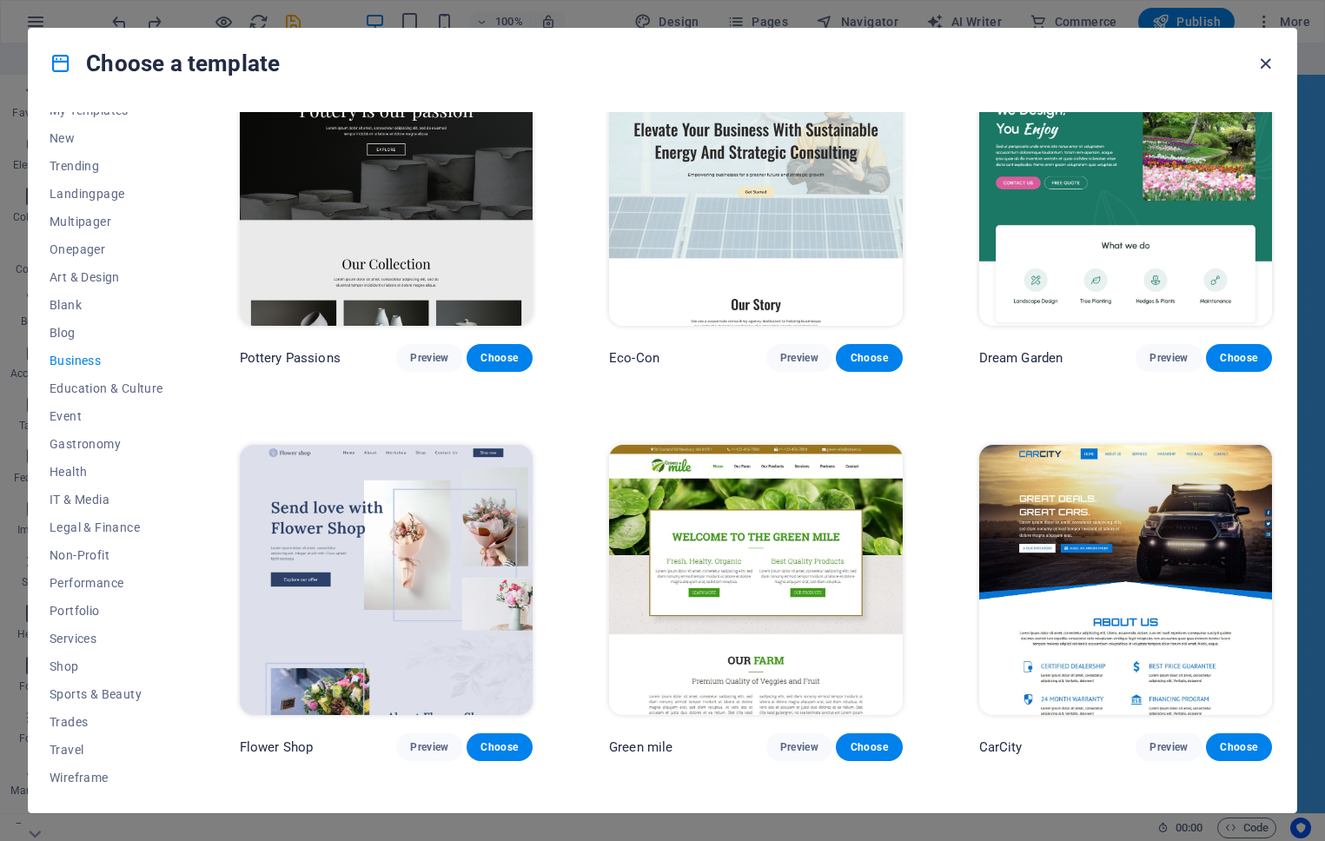
click at [1268, 63] on icon "button" at bounding box center [1266, 64] width 20 height 20
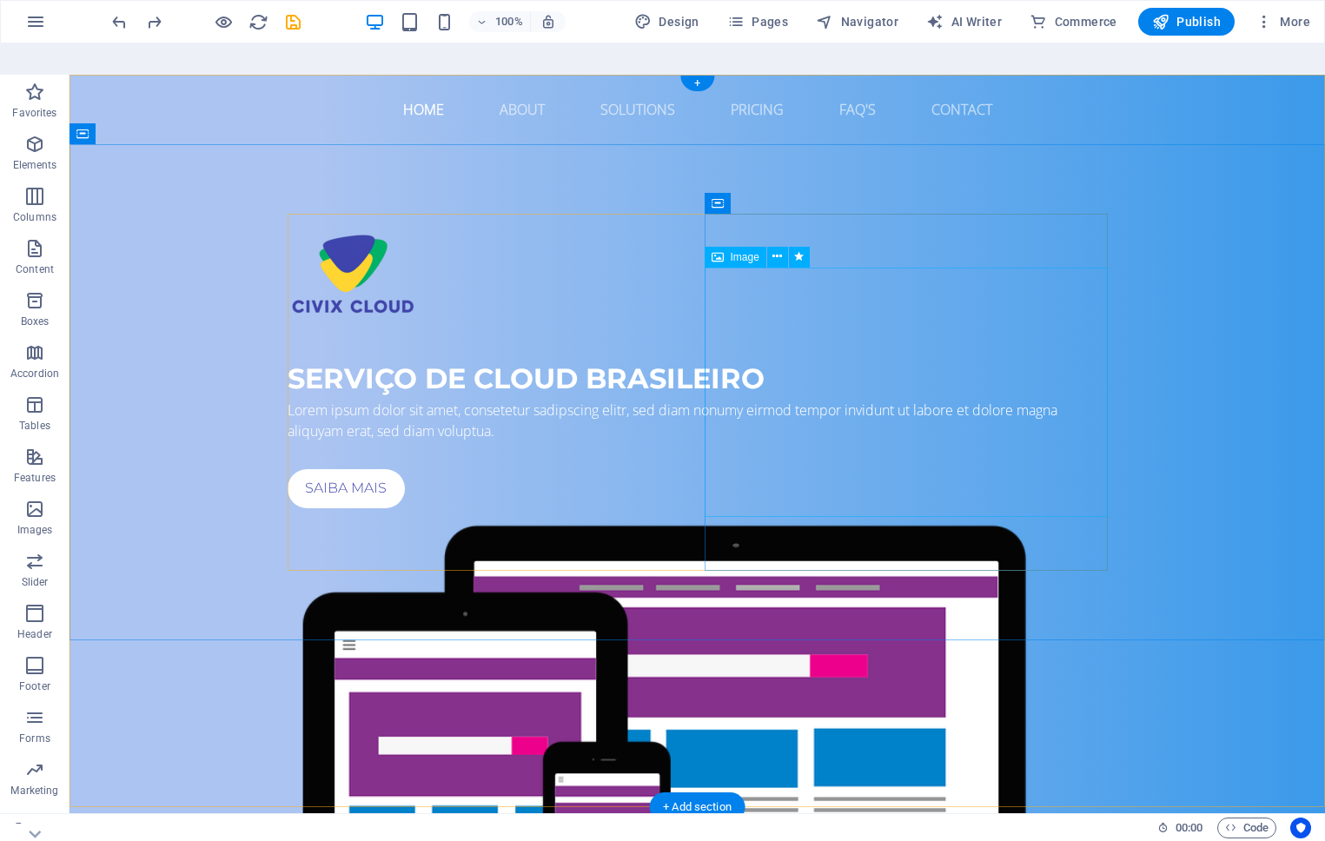
click at [857, 515] on figure at bounding box center [698, 769] width 820 height 508
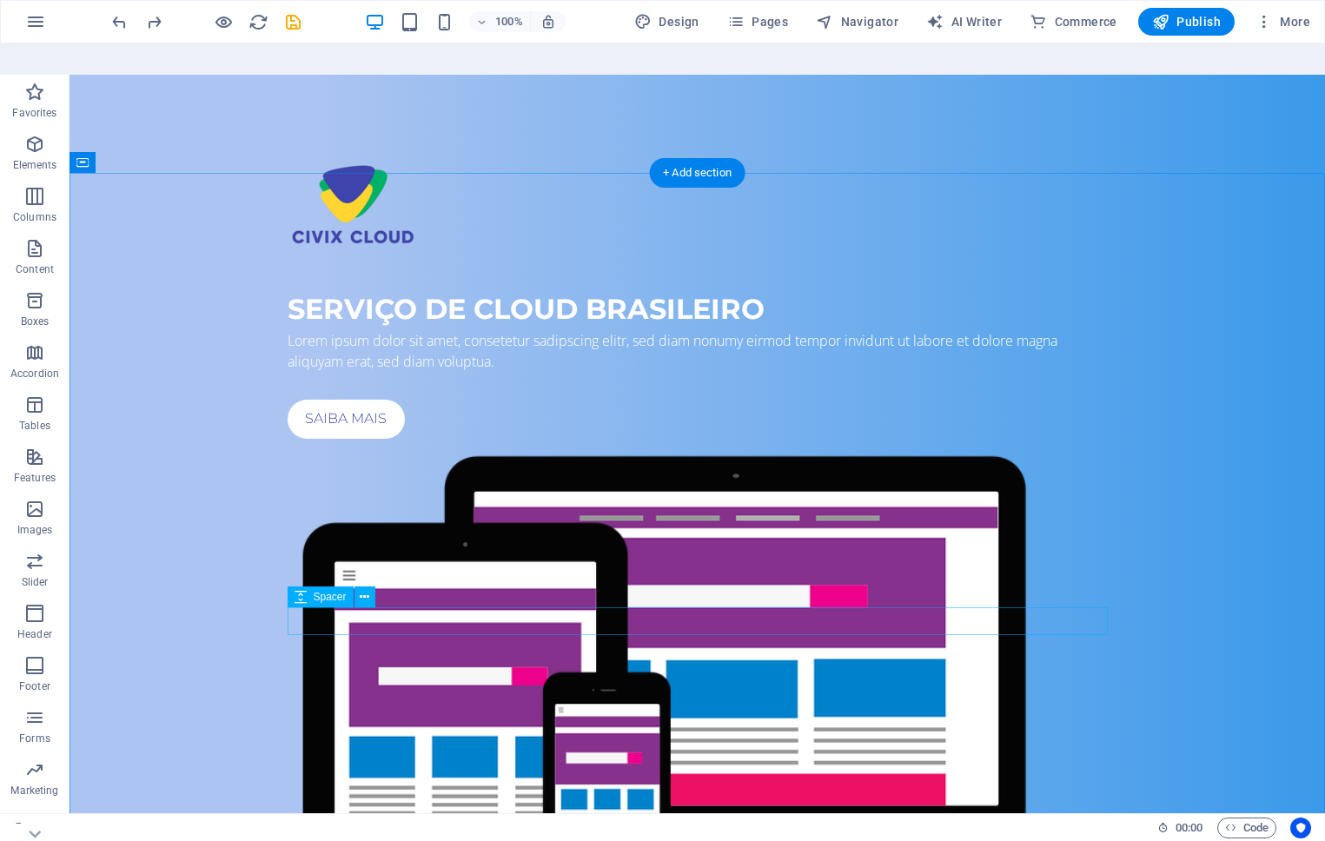
scroll to position [0, 0]
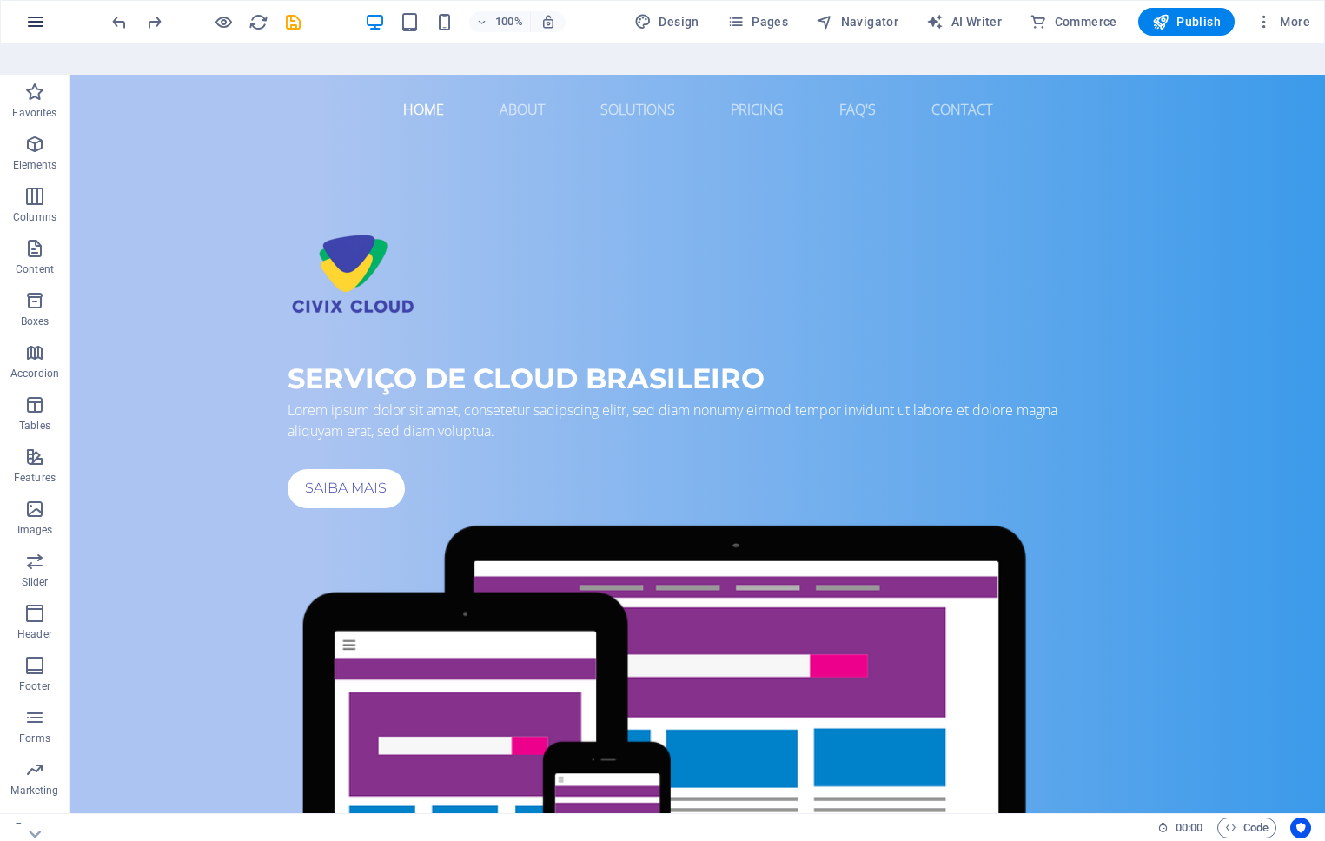
click at [43, 14] on icon "button" at bounding box center [35, 21] width 21 height 21
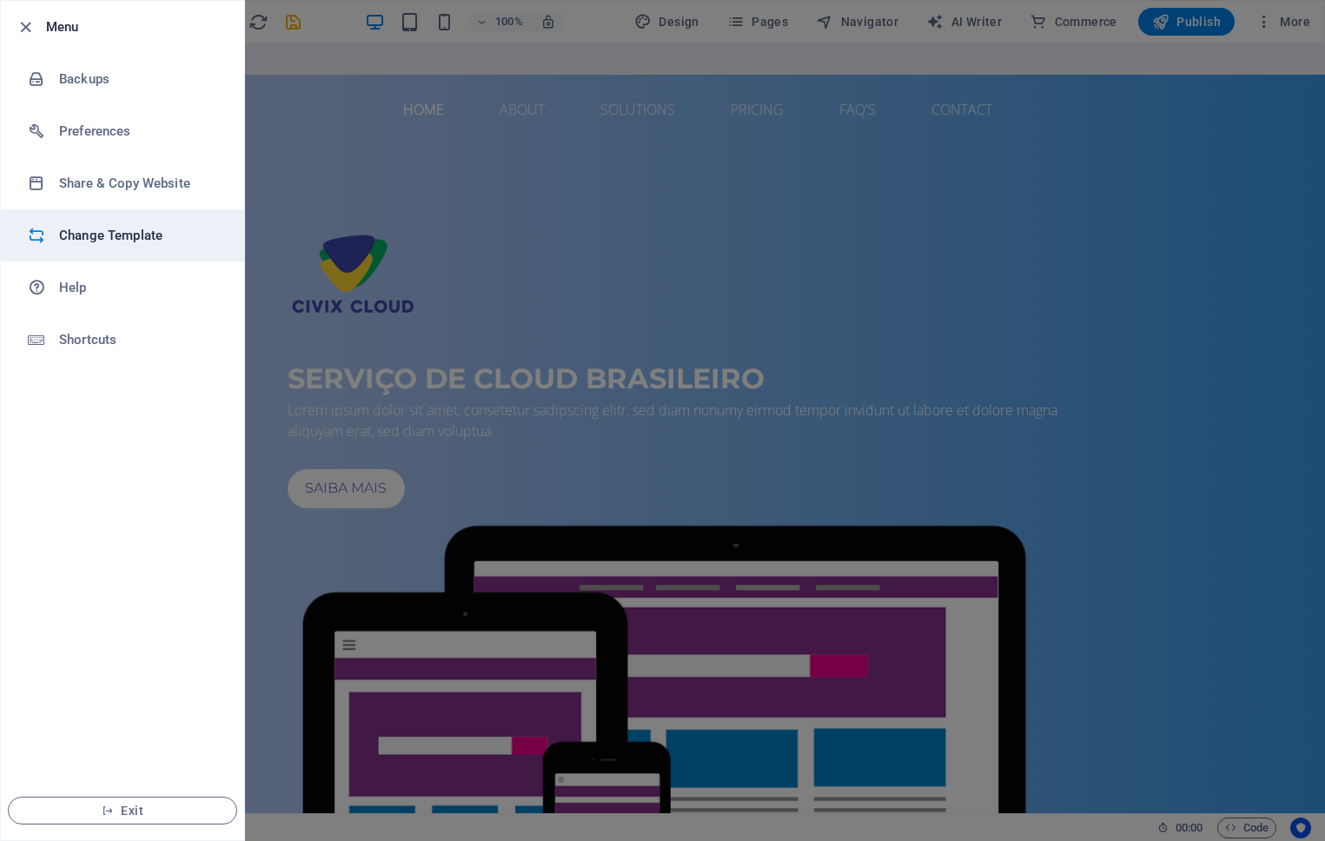
click at [128, 226] on h6 "Change Template" at bounding box center [139, 235] width 161 height 21
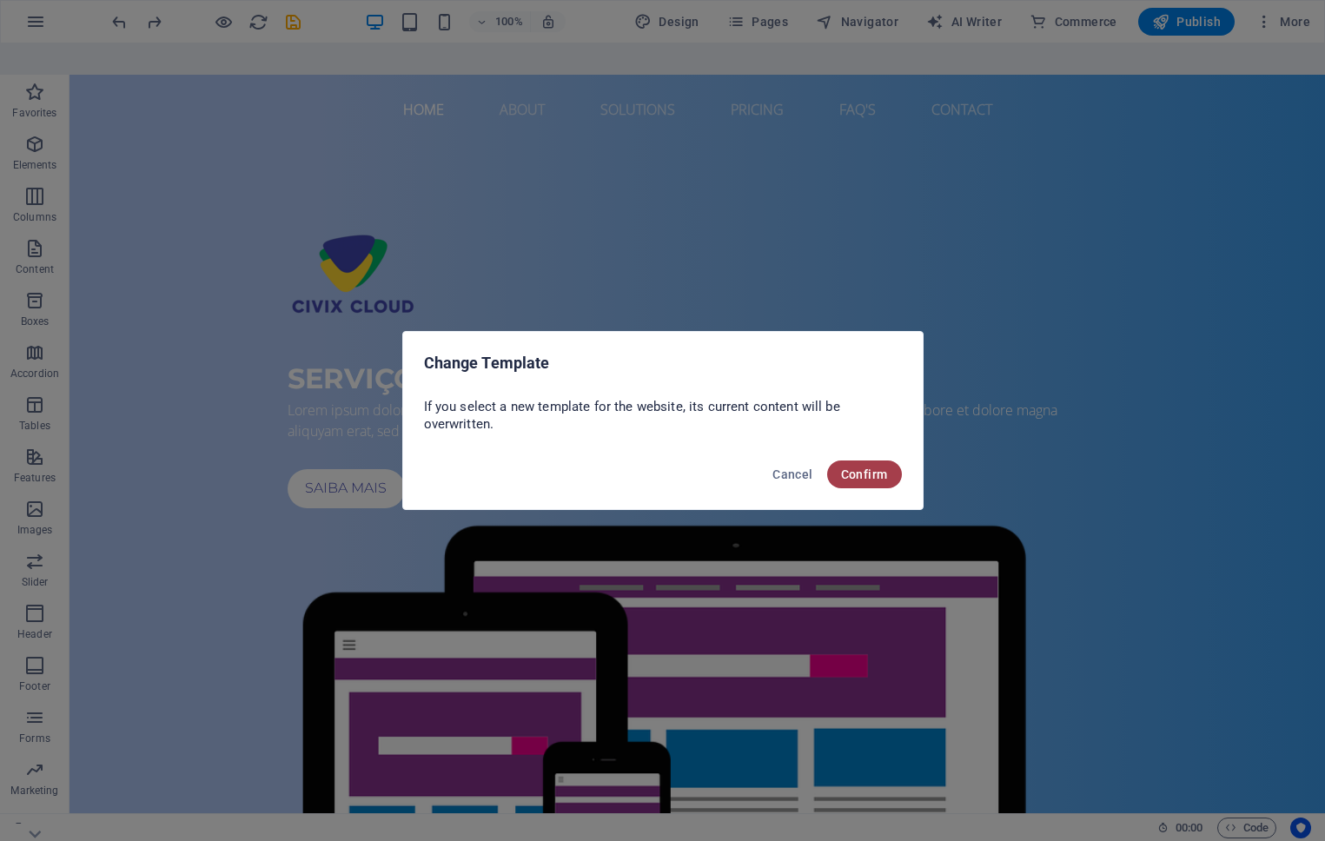
click at [866, 472] on span "Confirm" at bounding box center [864, 475] width 47 height 14
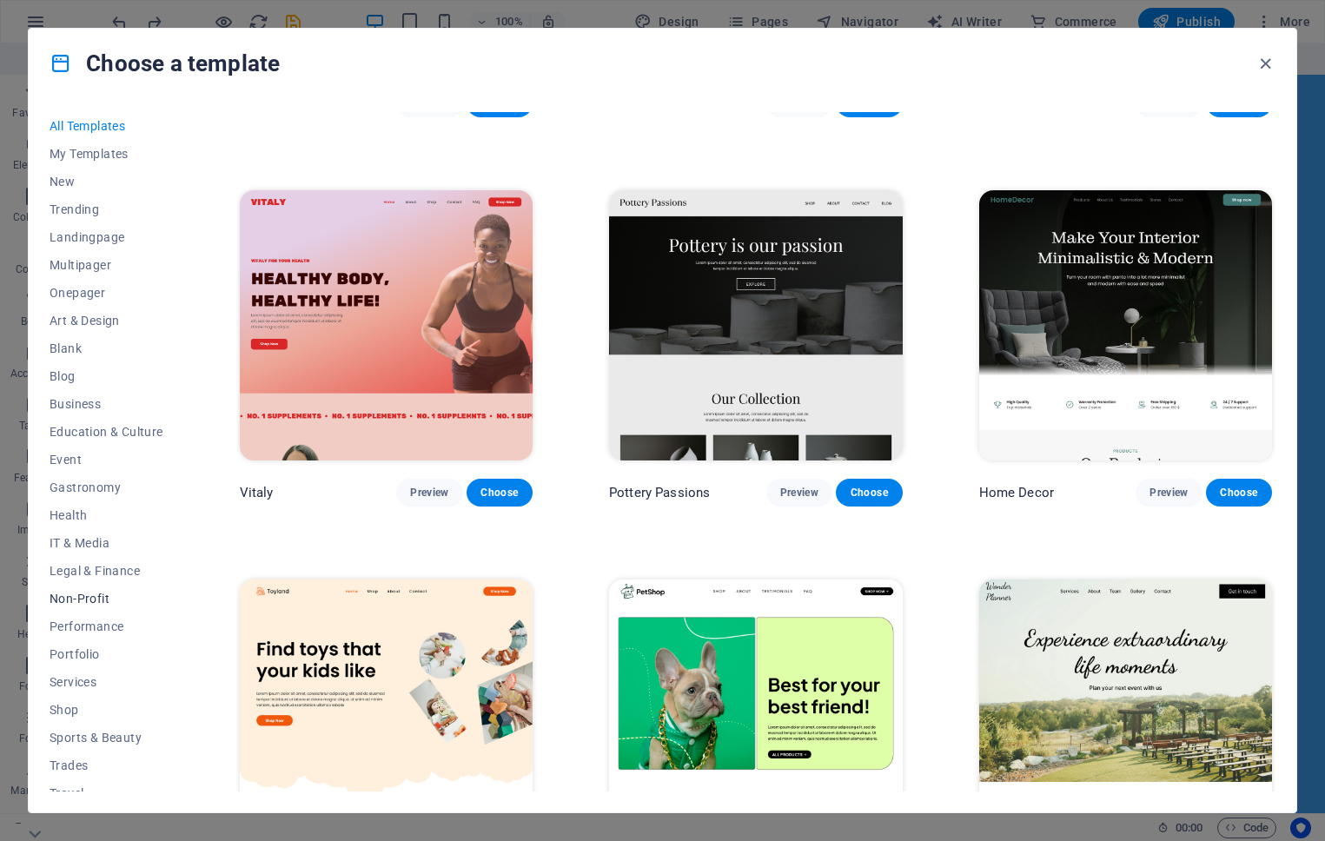
scroll to position [43, 0]
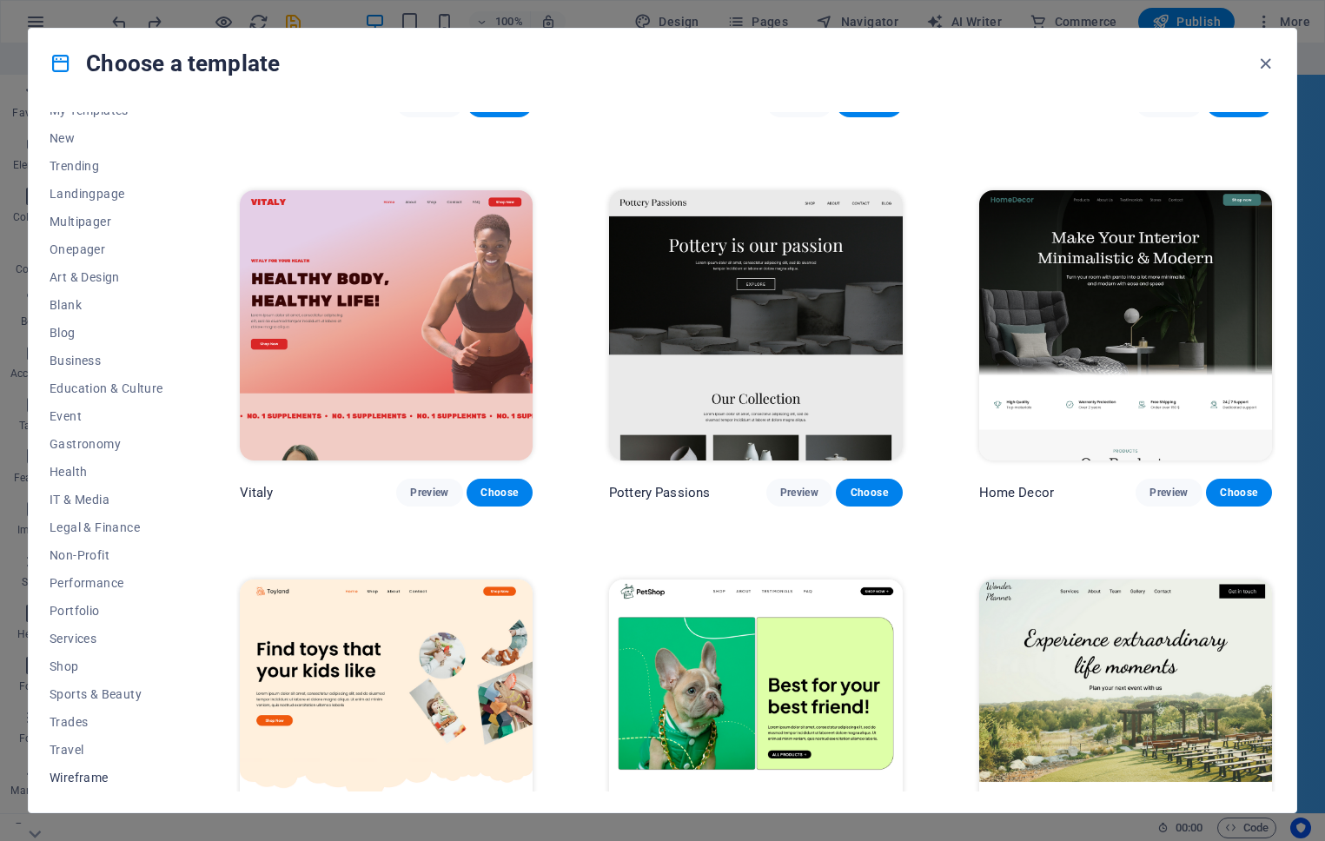
click at [83, 773] on span "Wireframe" at bounding box center [107, 778] width 114 height 14
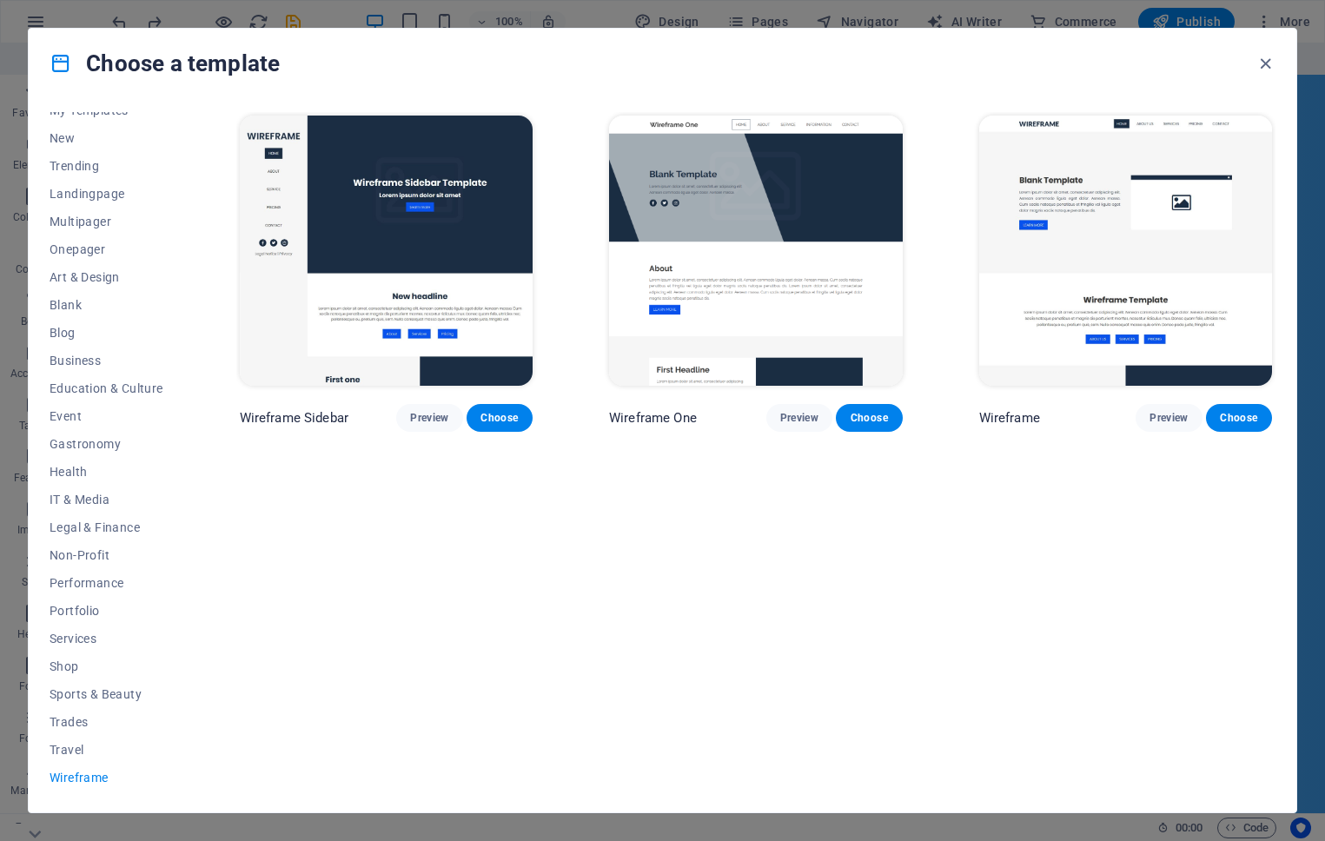
scroll to position [0, 0]
click at [80, 739] on button "Travel" at bounding box center [107, 750] width 114 height 28
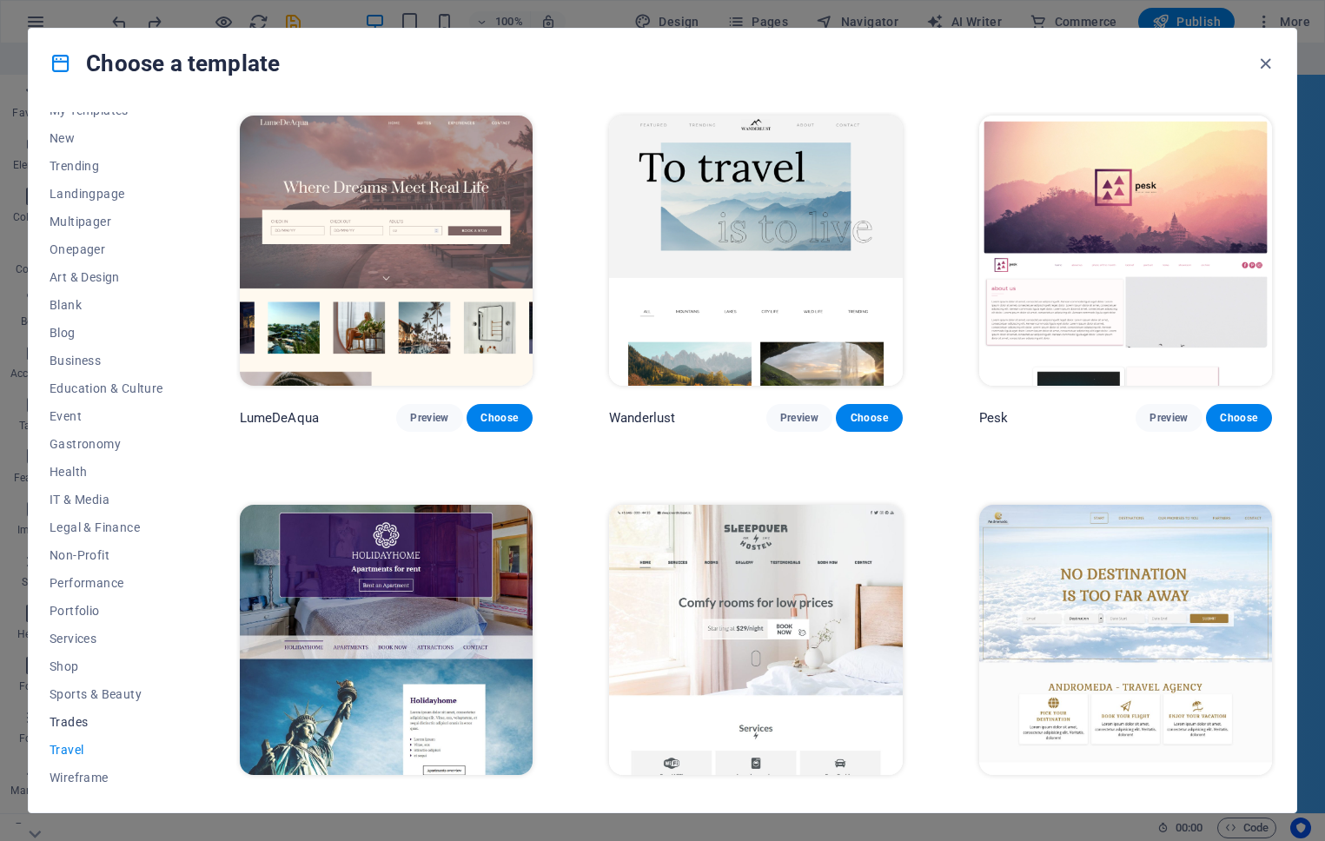
click at [74, 718] on span "Trades" at bounding box center [107, 722] width 114 height 14
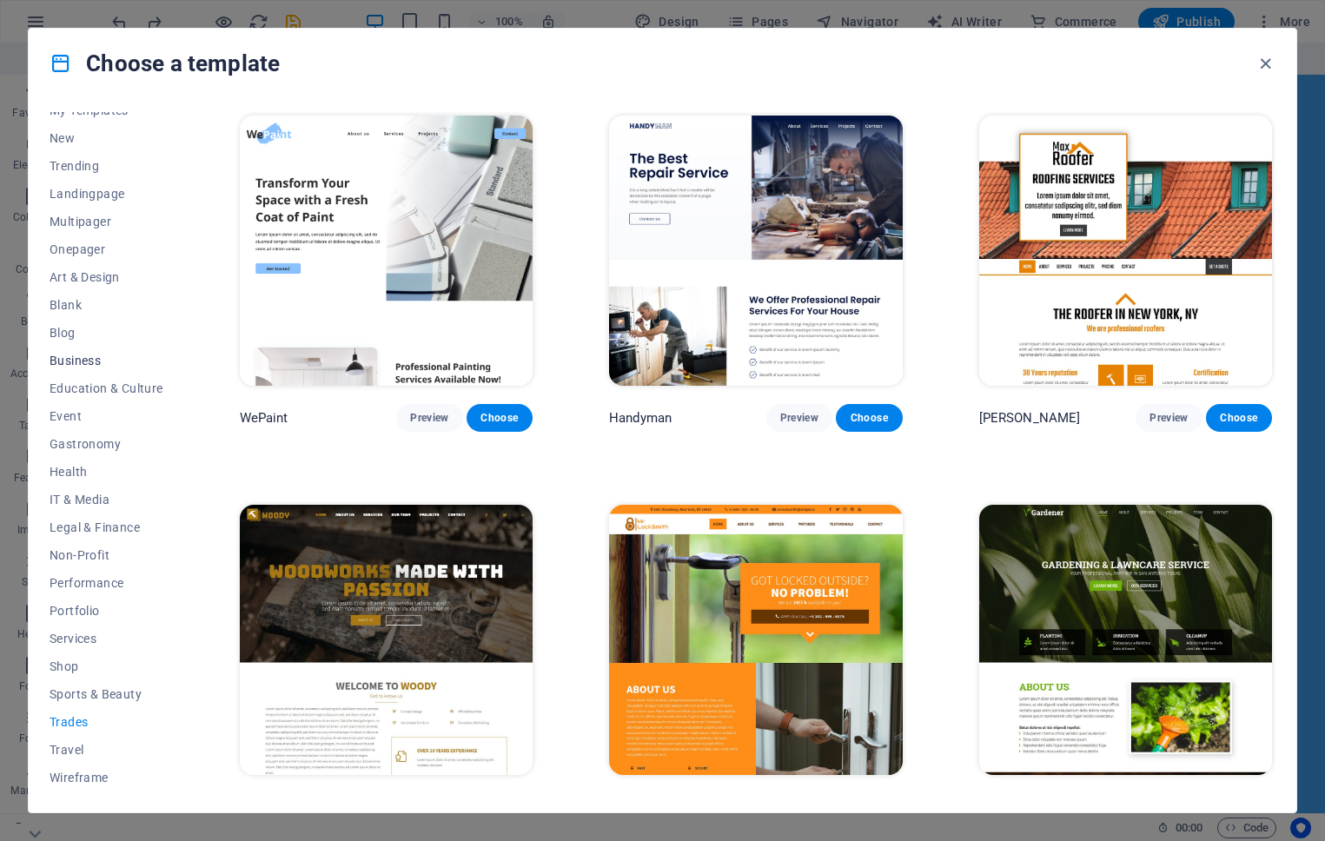
click at [97, 361] on span "Business" at bounding box center [107, 361] width 114 height 14
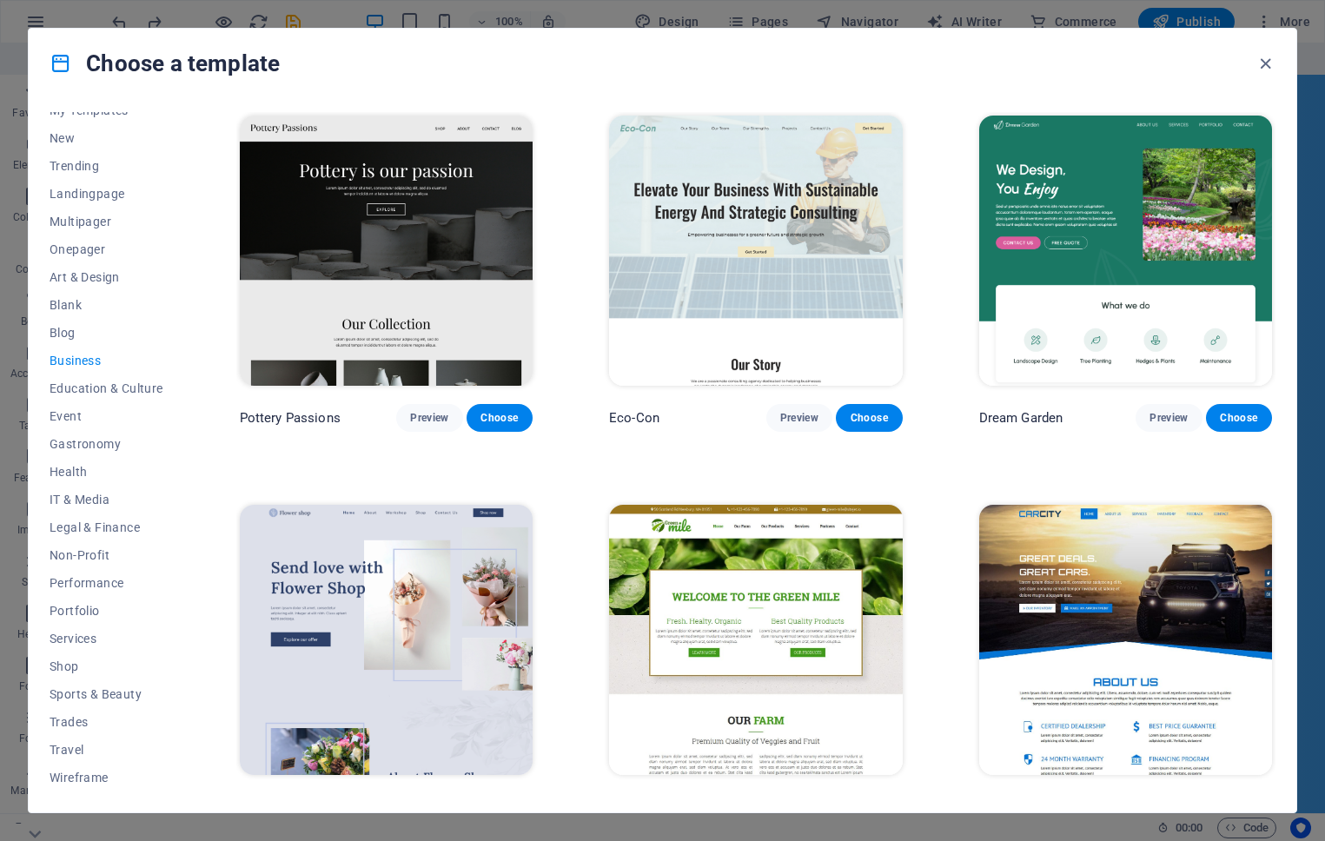
scroll to position [413, 0]
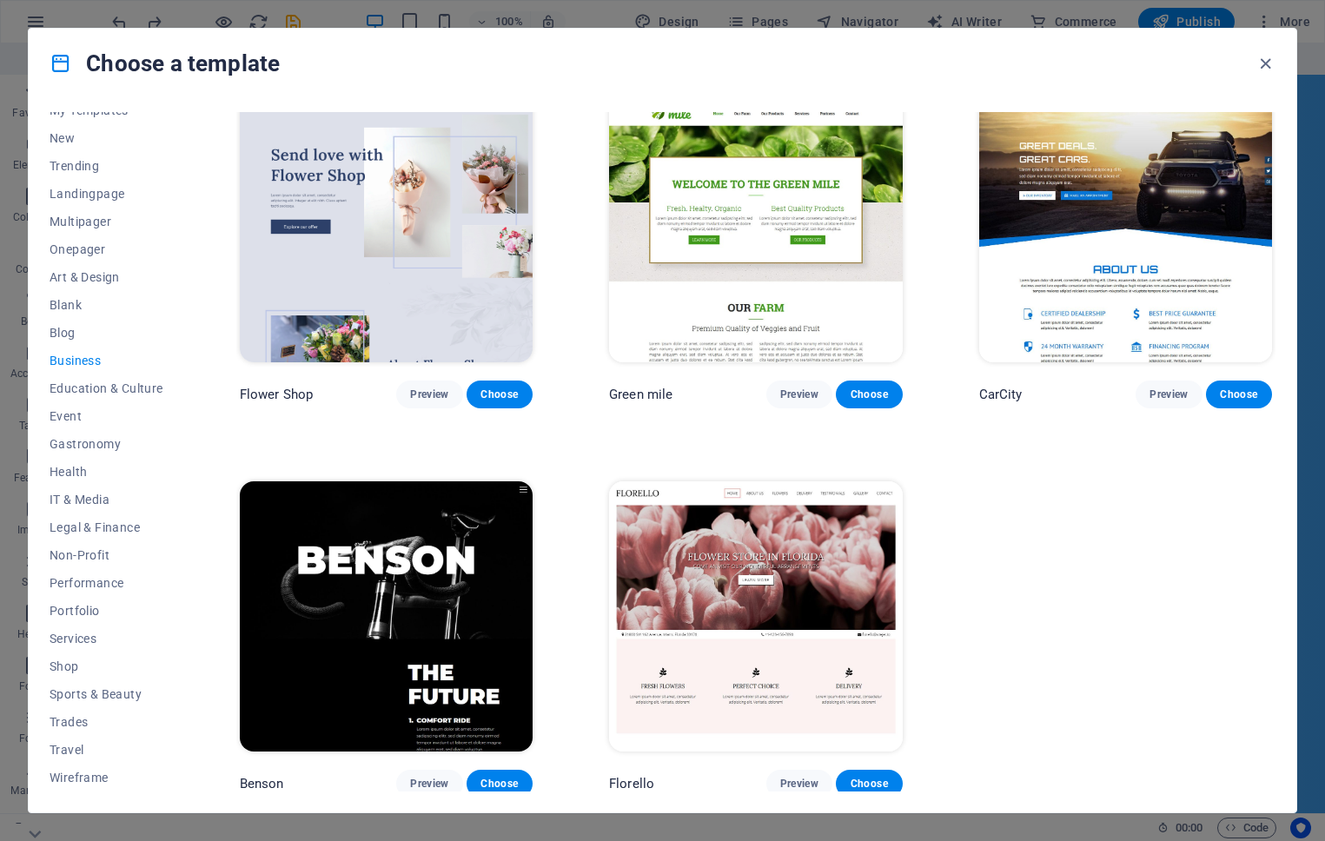
click at [404, 568] on img at bounding box center [386, 616] width 293 height 270
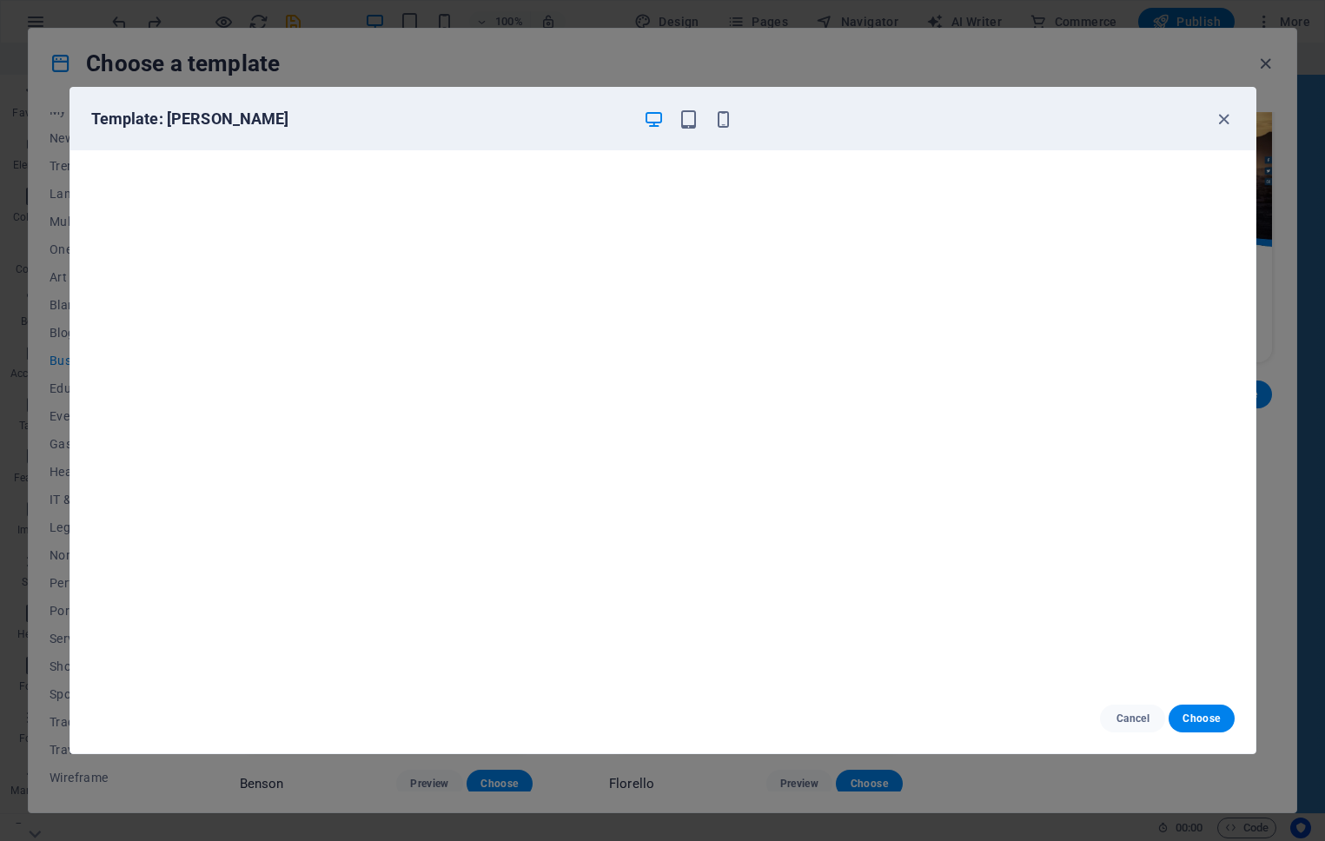
scroll to position [4, 0]
click at [1137, 713] on span "Cancel" at bounding box center [1132, 719] width 37 height 14
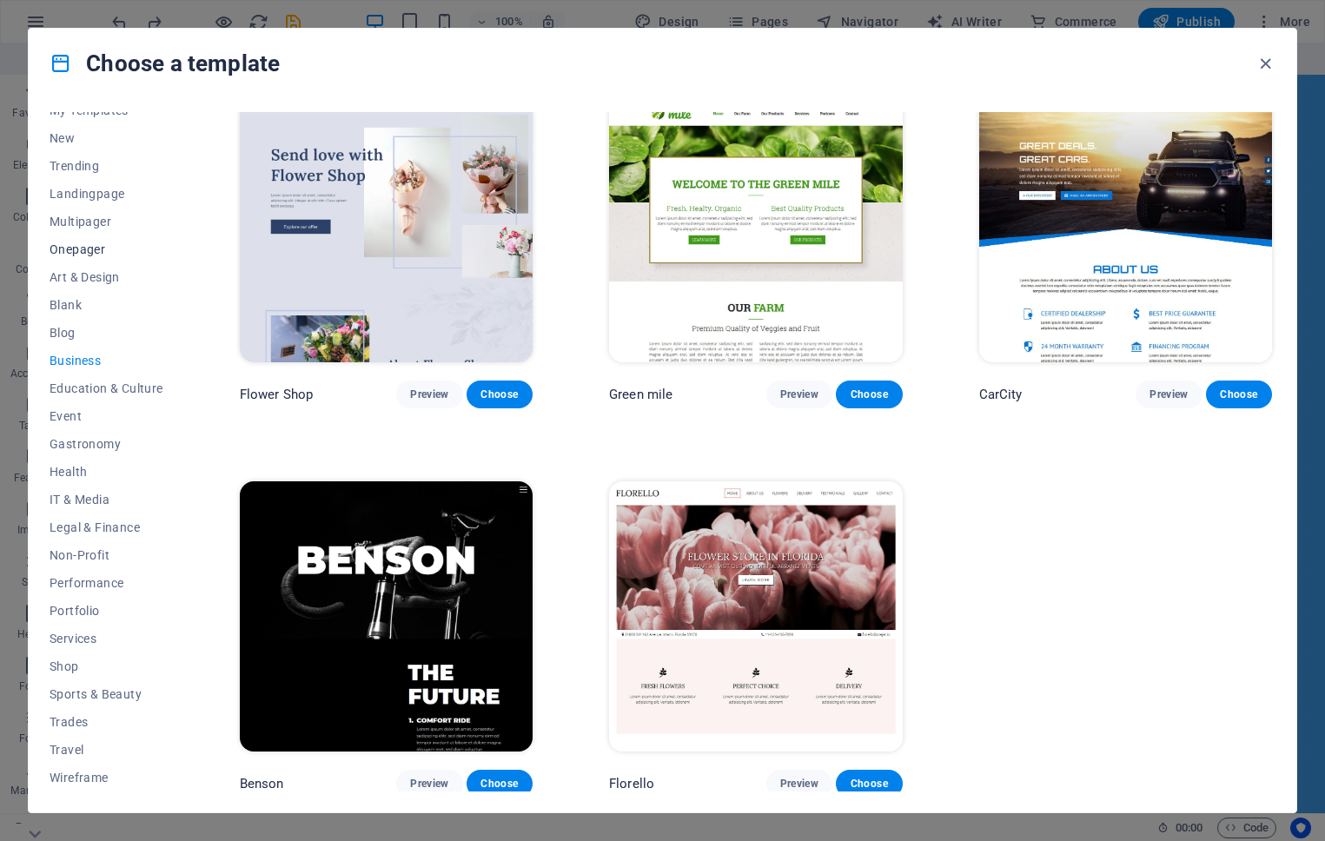
scroll to position [0, 0]
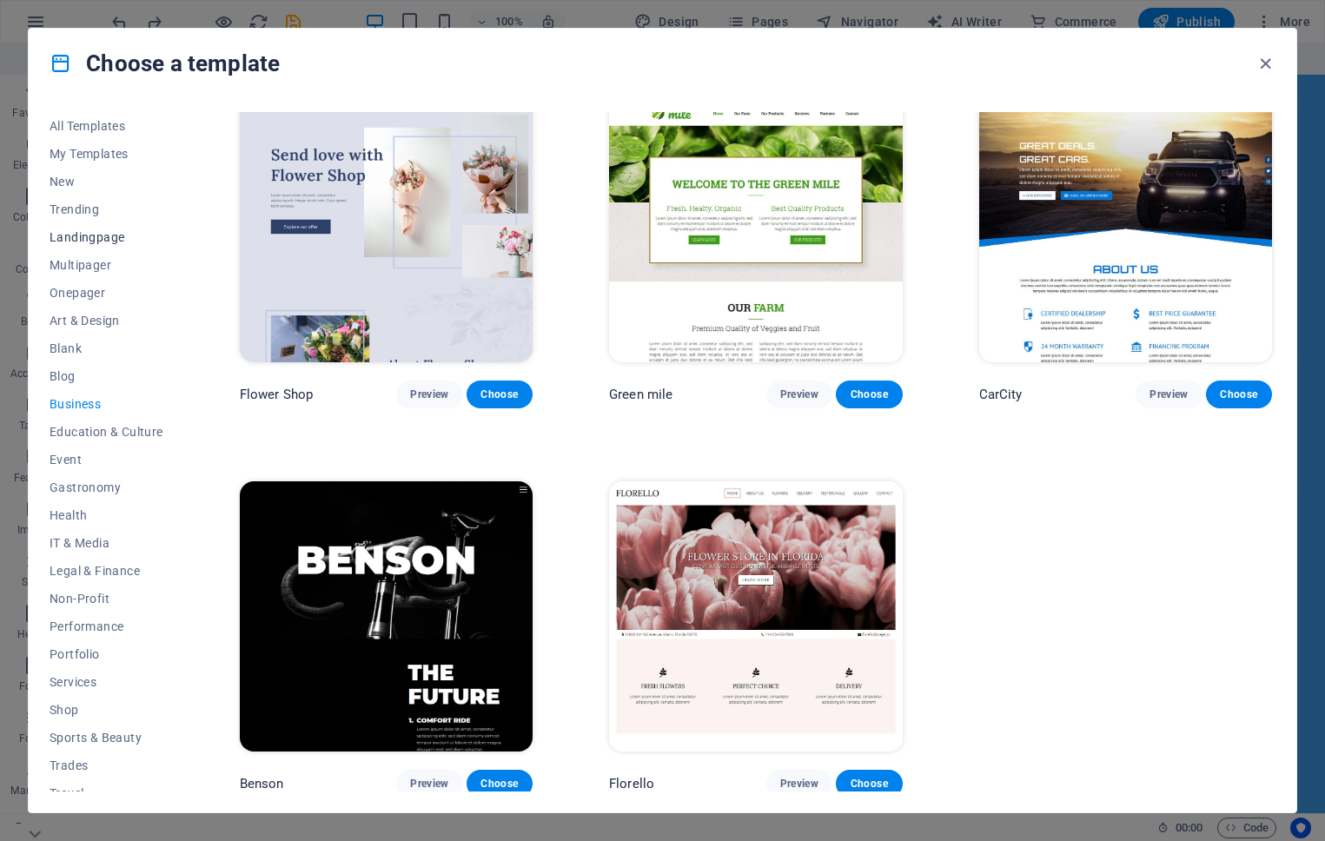
click at [83, 233] on span "Landingpage" at bounding box center [107, 237] width 114 height 14
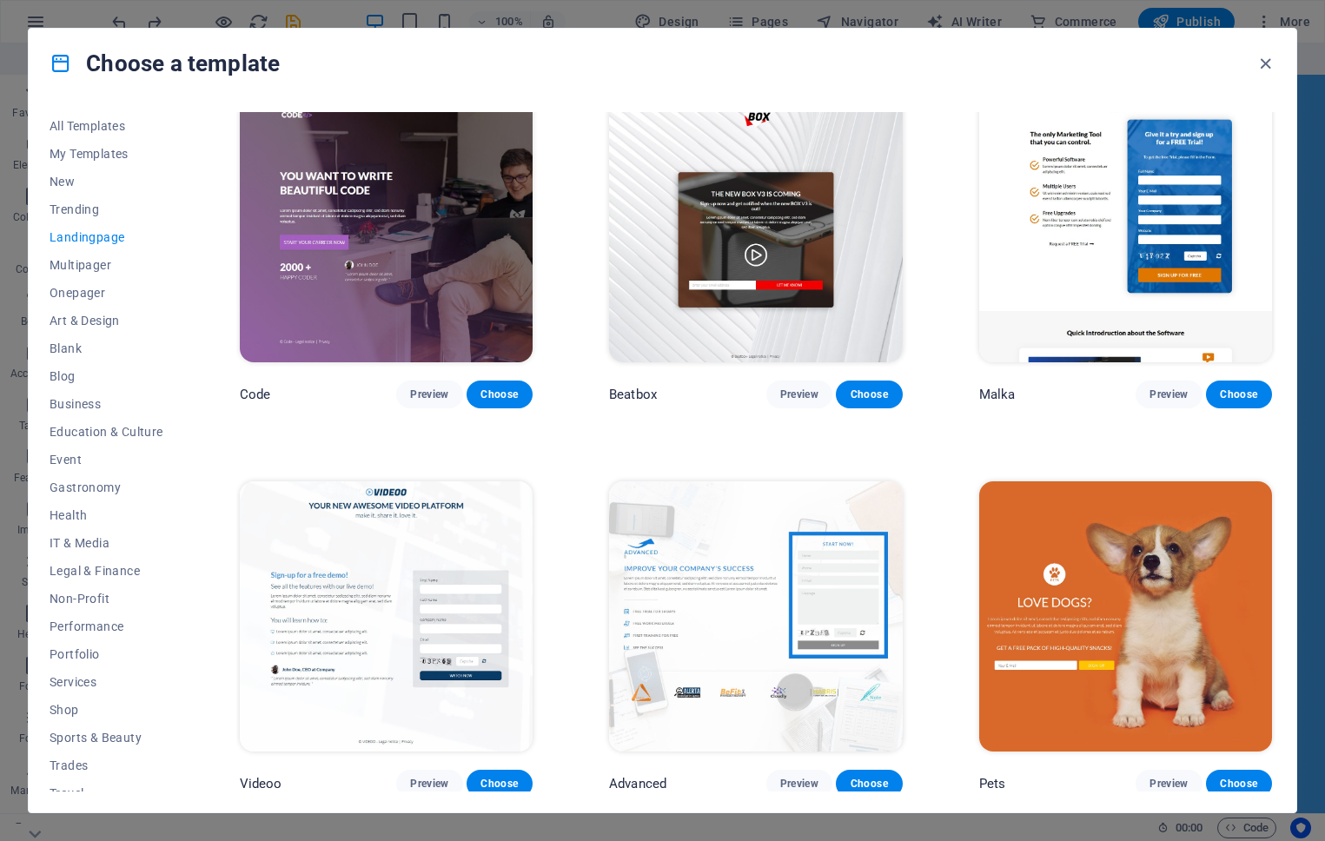
click at [773, 333] on img at bounding box center [755, 227] width 293 height 270
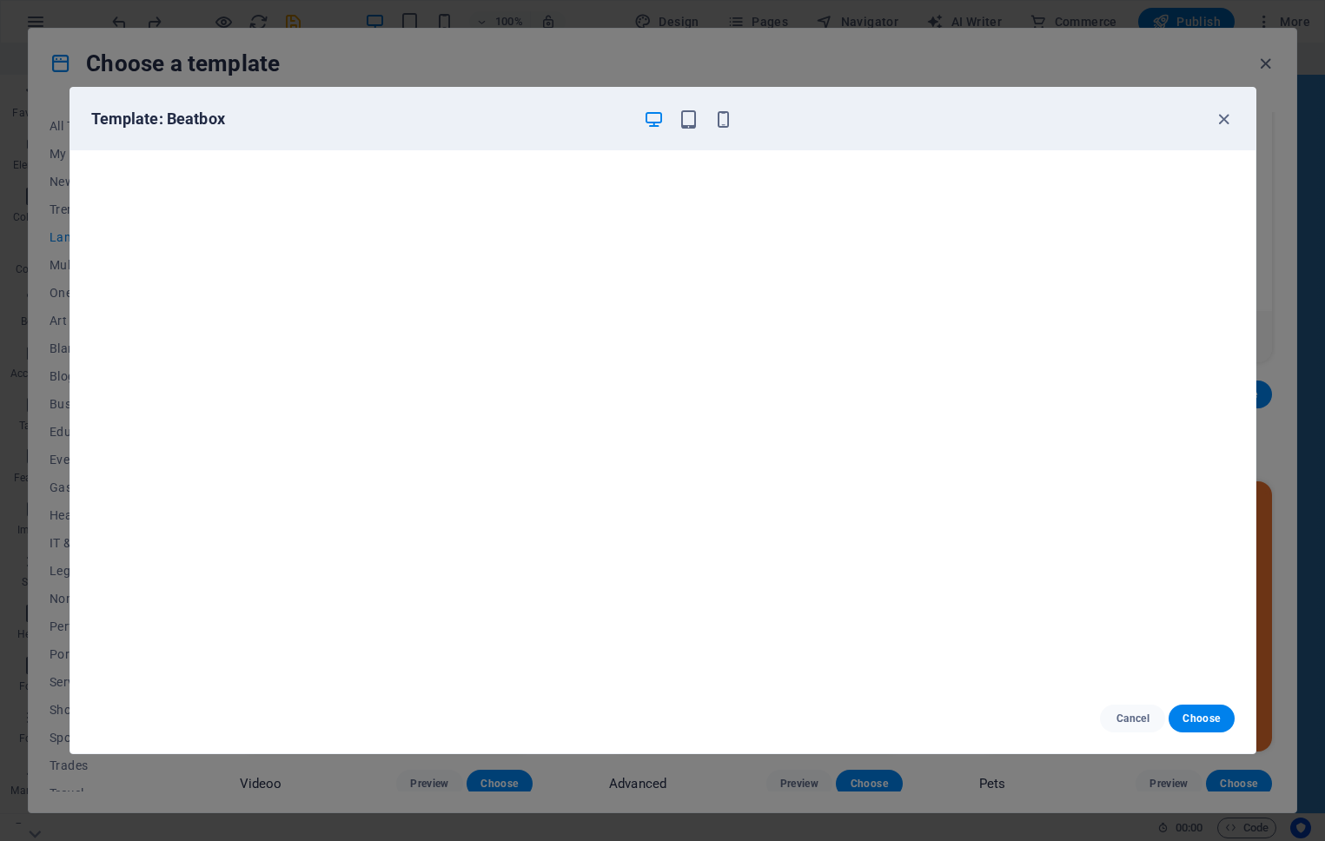
scroll to position [4, 0]
click at [1195, 713] on span "Choose" at bounding box center [1201, 719] width 37 height 14
checkbox input "false"
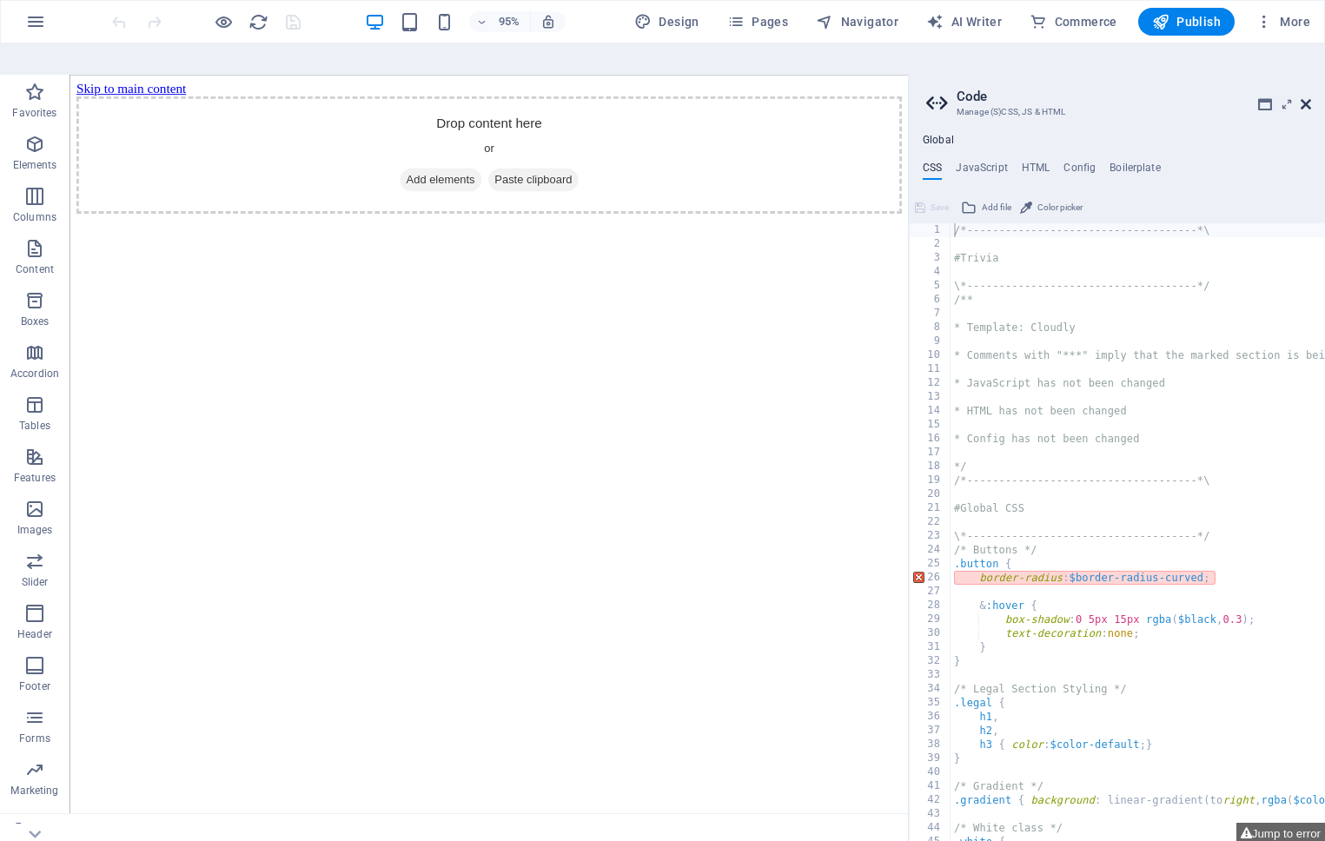
click at [1307, 97] on icon at bounding box center [1306, 104] width 10 height 14
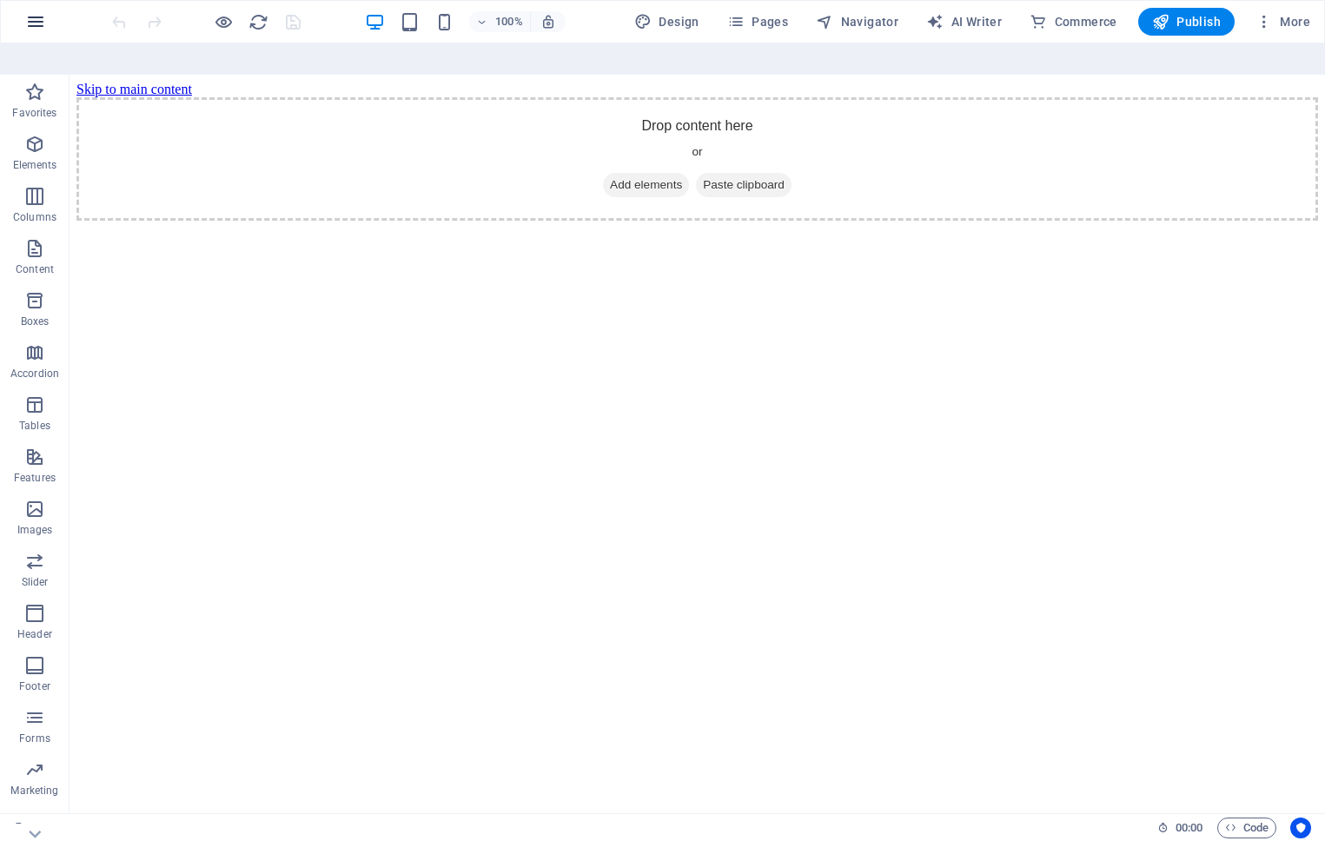
click at [40, 11] on icon "button" at bounding box center [35, 21] width 21 height 21
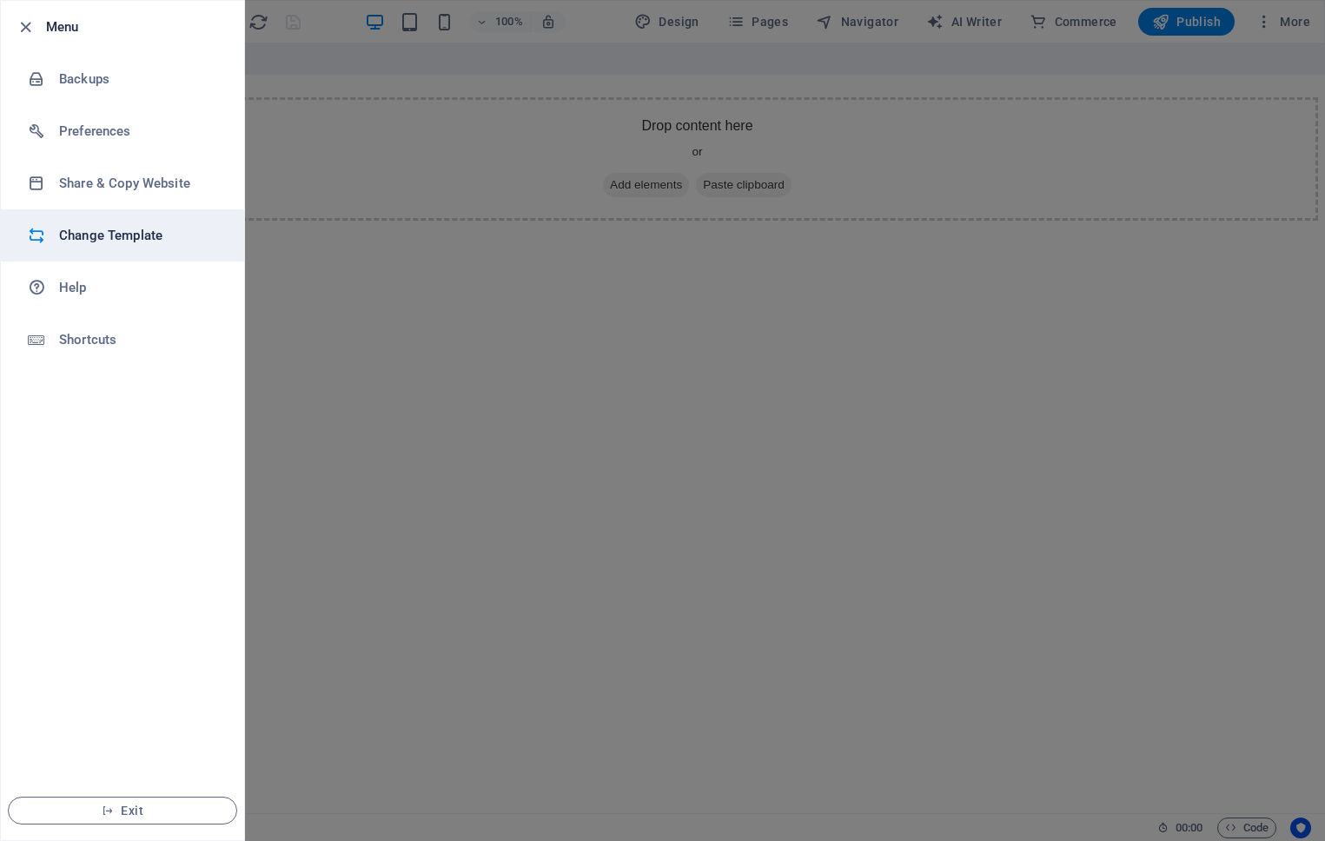
click at [112, 225] on h6 "Change Template" at bounding box center [139, 235] width 161 height 21
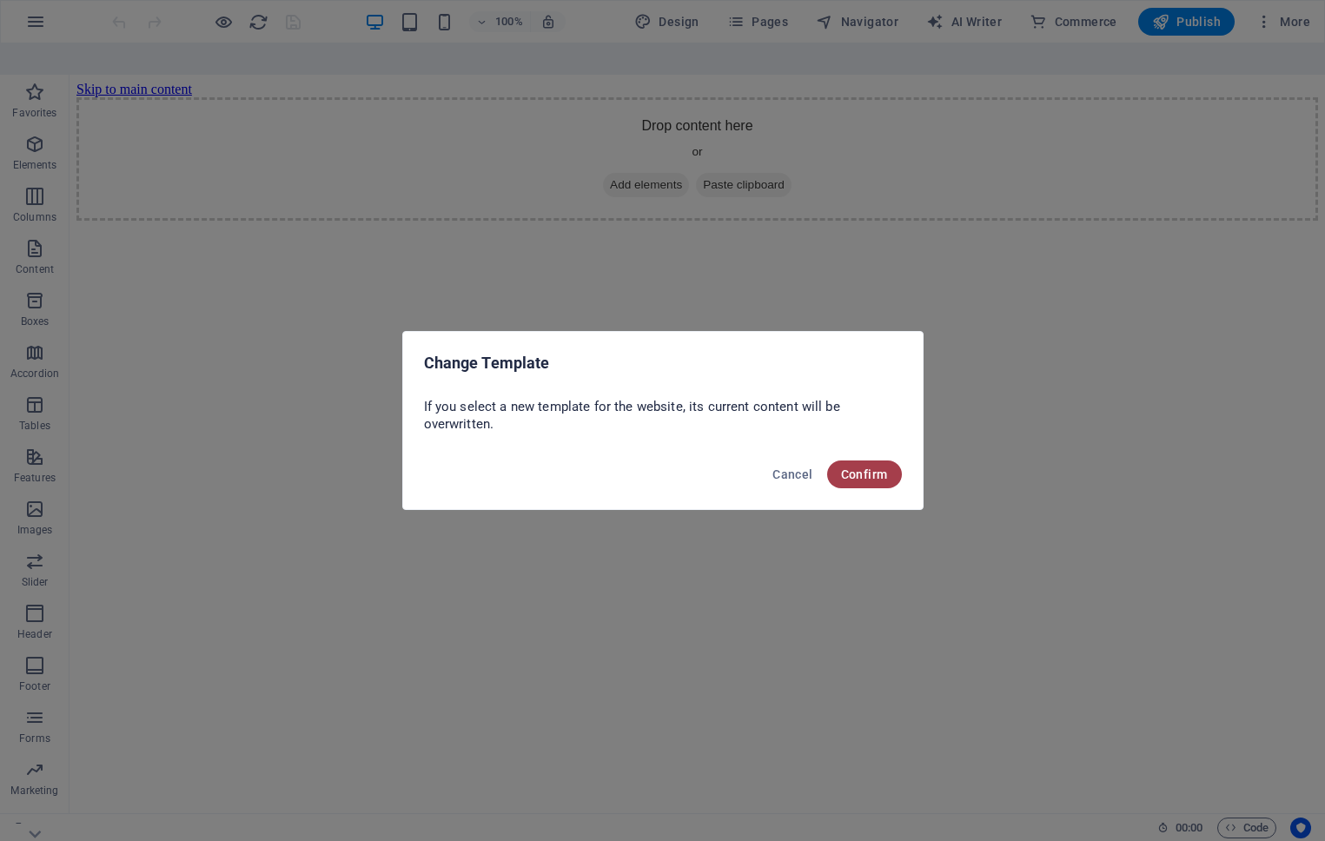
click at [854, 481] on span "Confirm" at bounding box center [864, 475] width 47 height 14
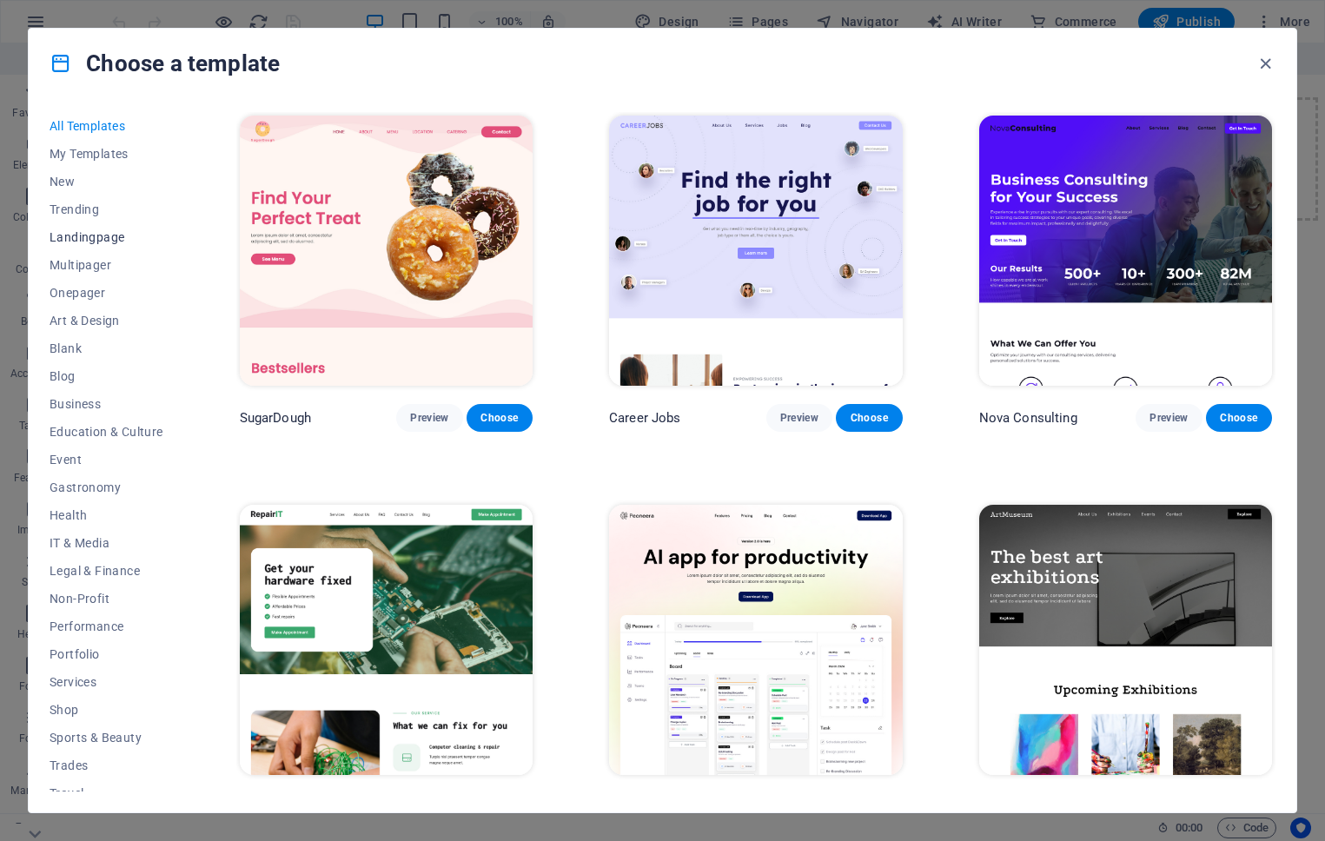
click at [77, 230] on span "Landingpage" at bounding box center [107, 237] width 114 height 14
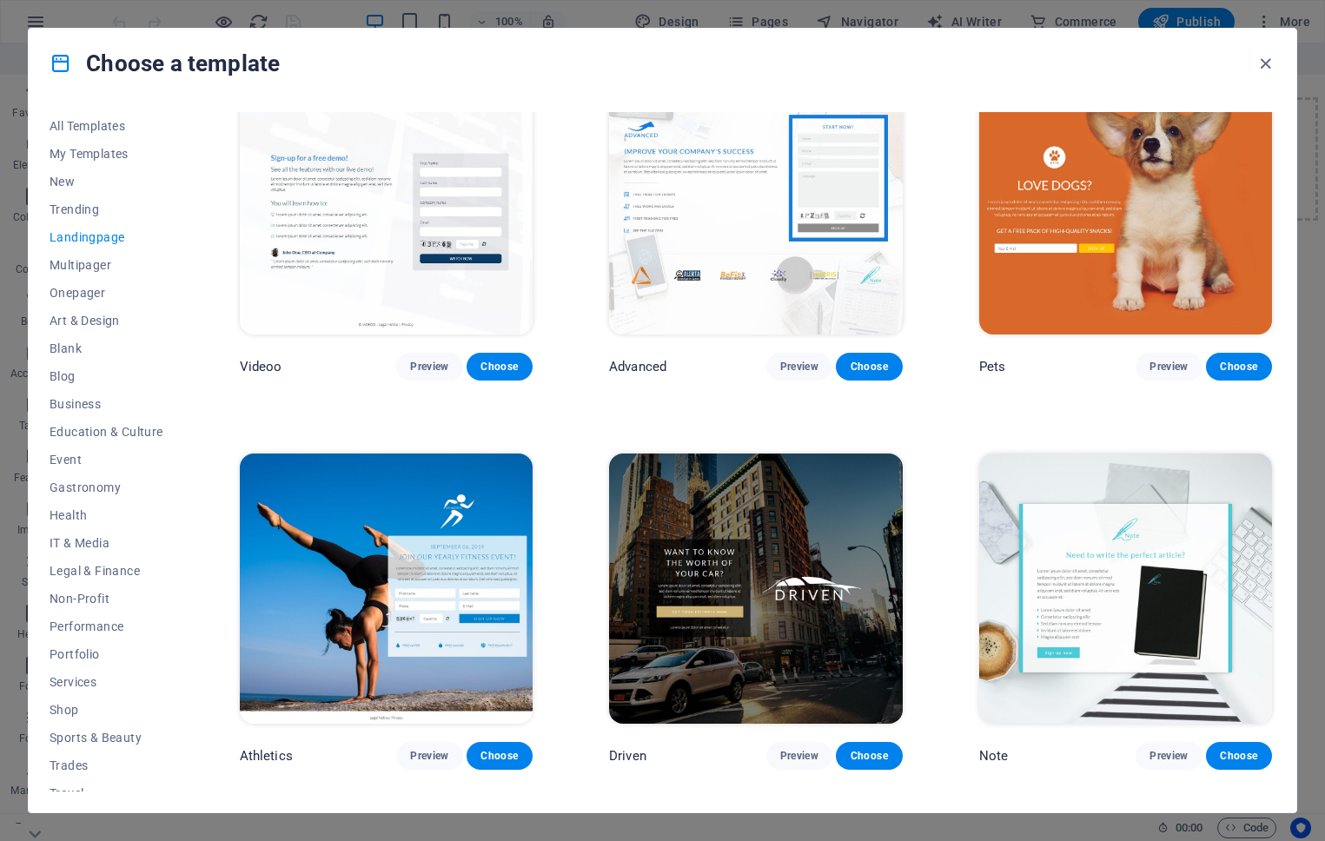
scroll to position [829, 0]
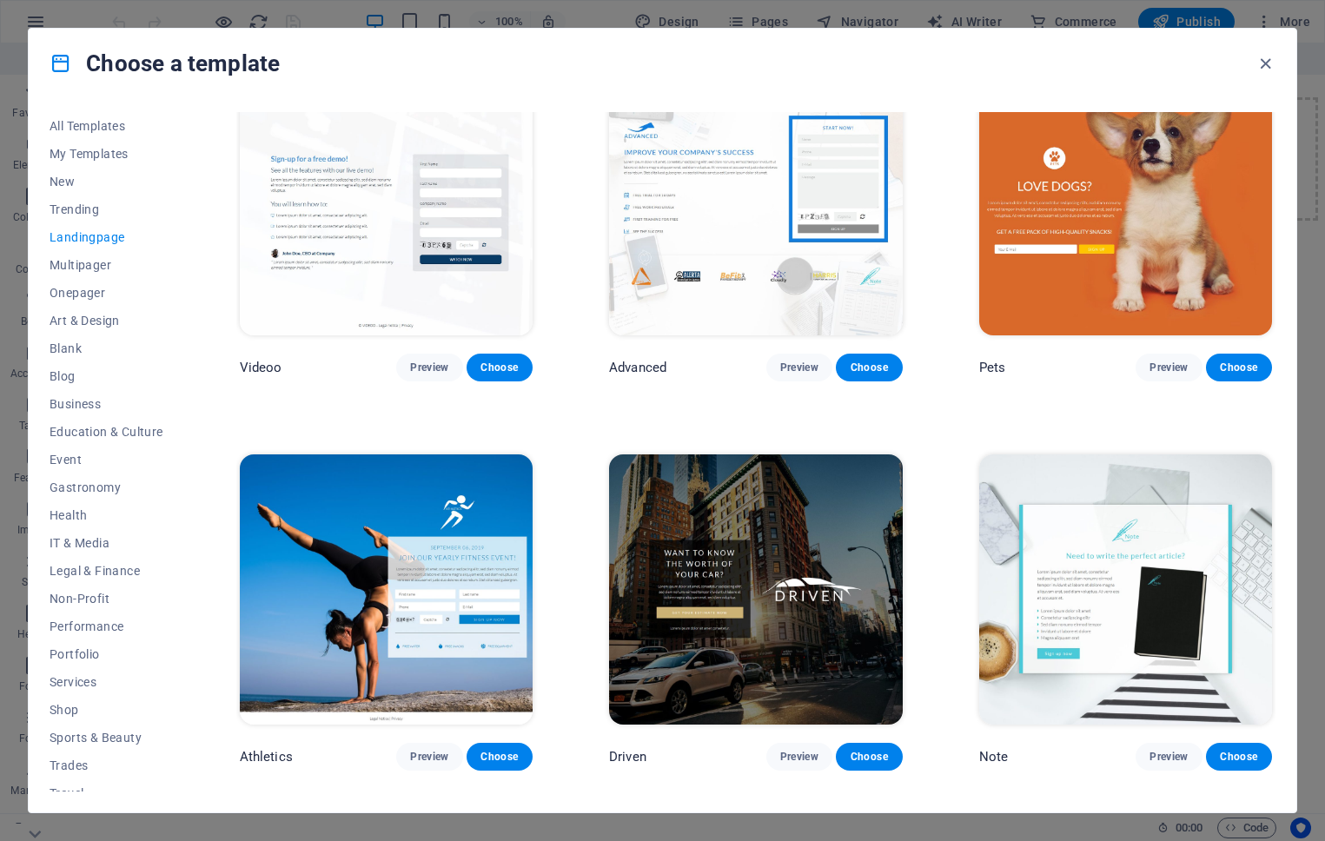
click at [732, 655] on img at bounding box center [755, 589] width 293 height 270
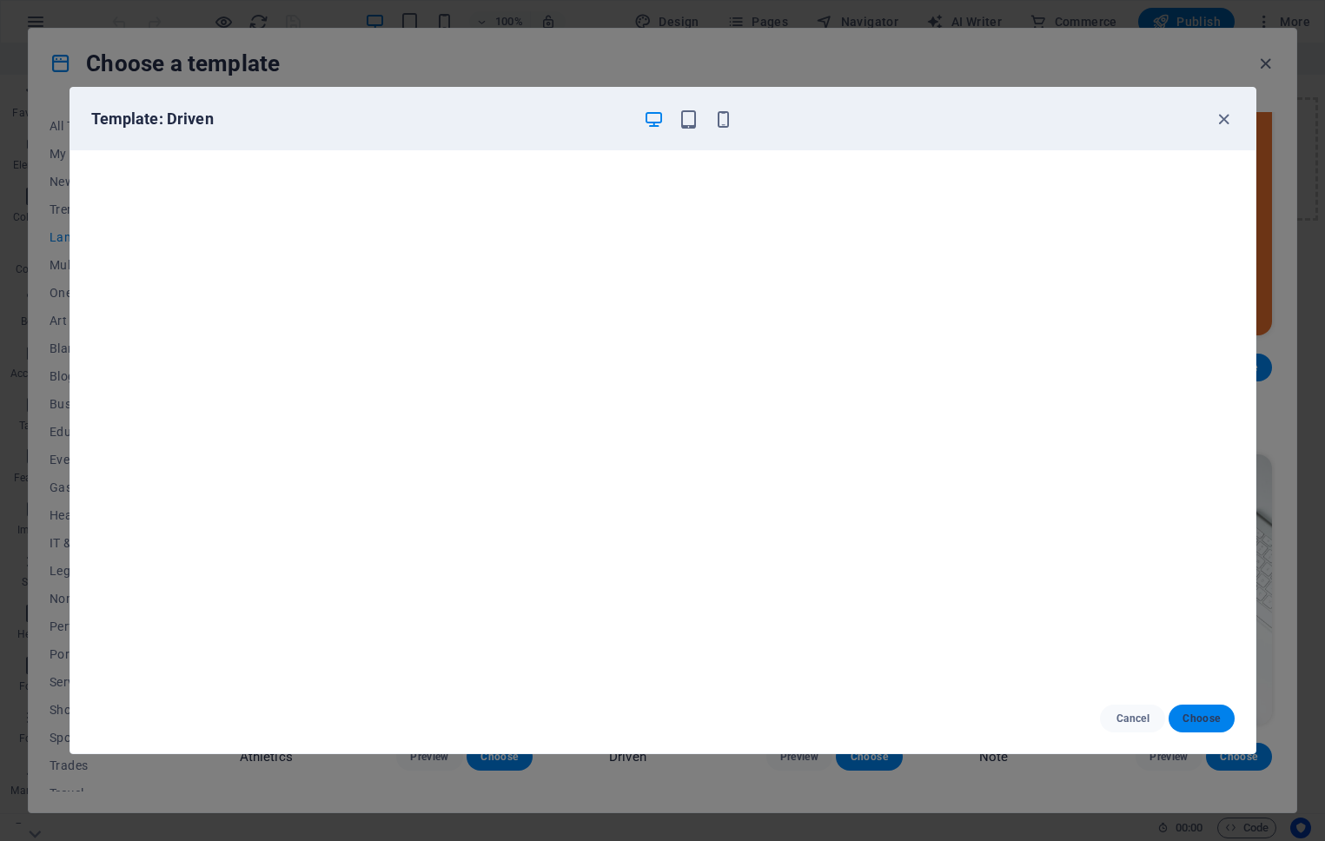
click at [1197, 722] on span "Choose" at bounding box center [1201, 719] width 37 height 14
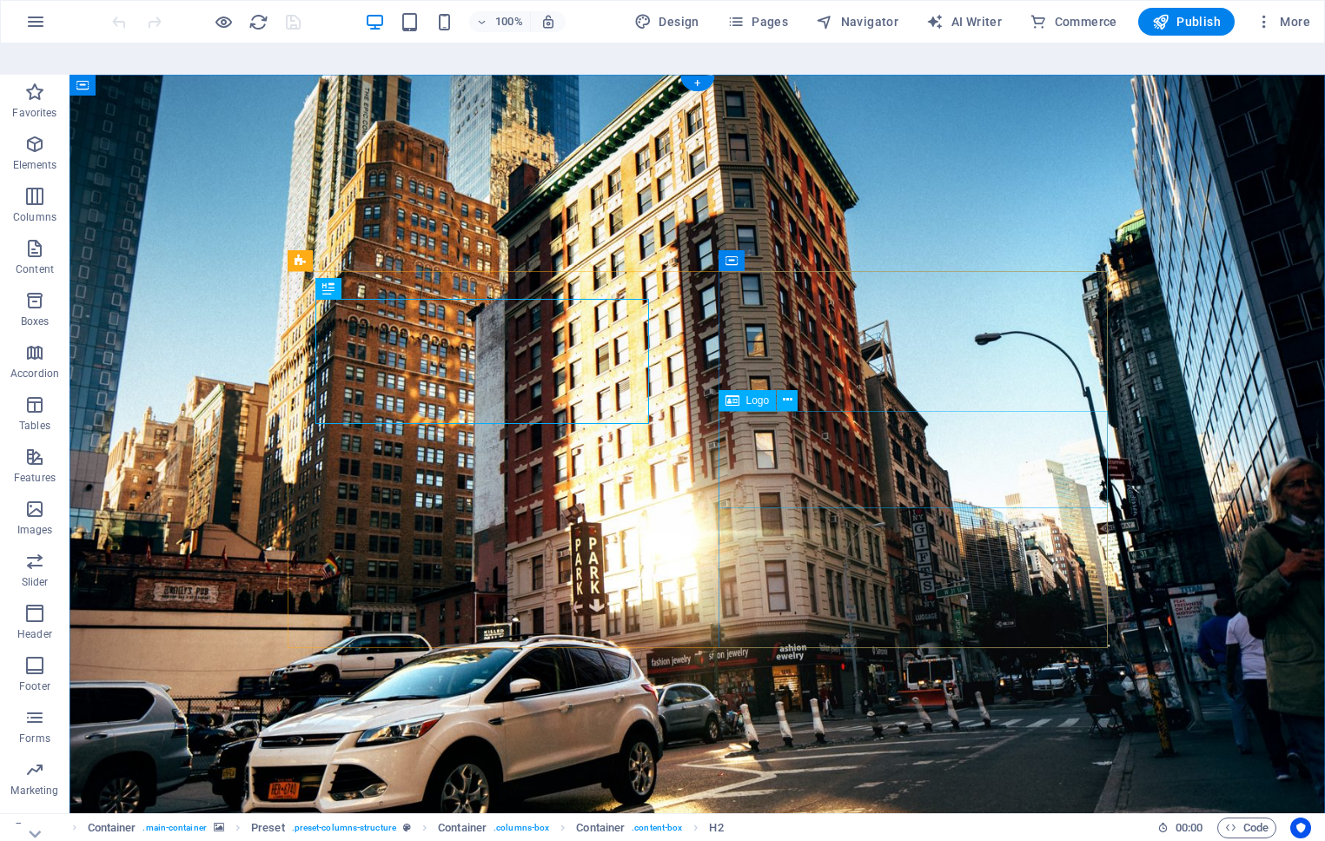
select select "px"
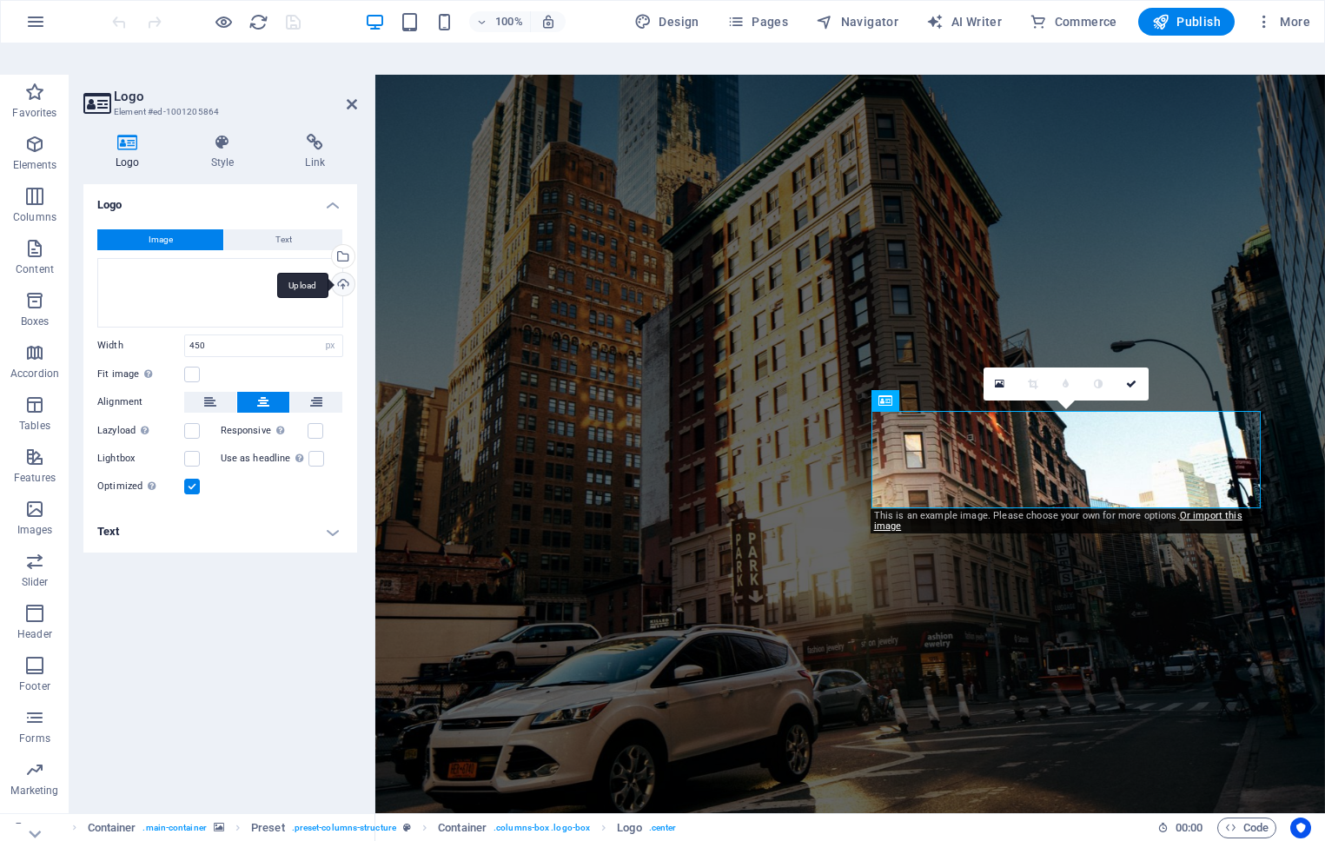
click at [342, 273] on div "Upload" at bounding box center [341, 286] width 26 height 26
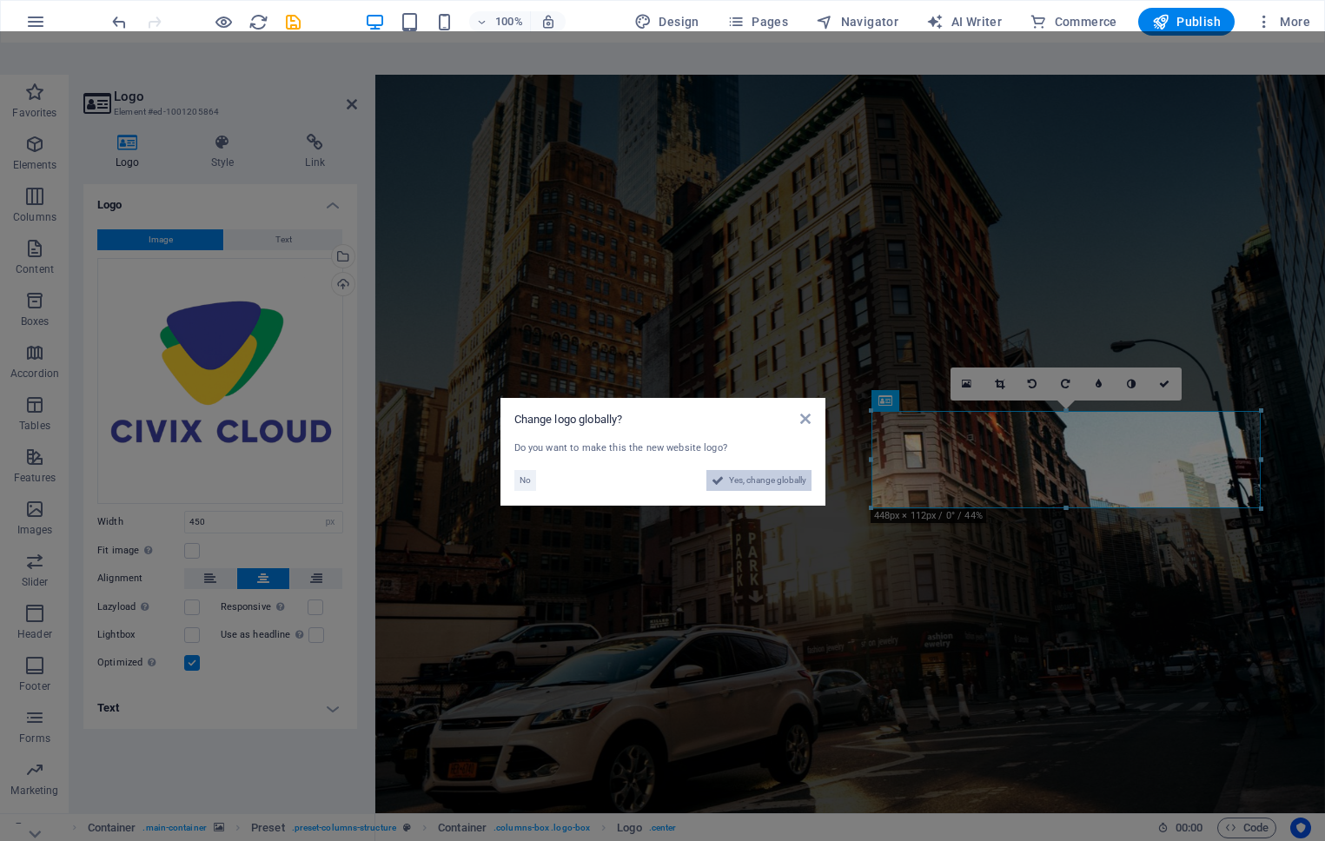
click at [792, 470] on span "Yes, change globally" at bounding box center [767, 480] width 77 height 21
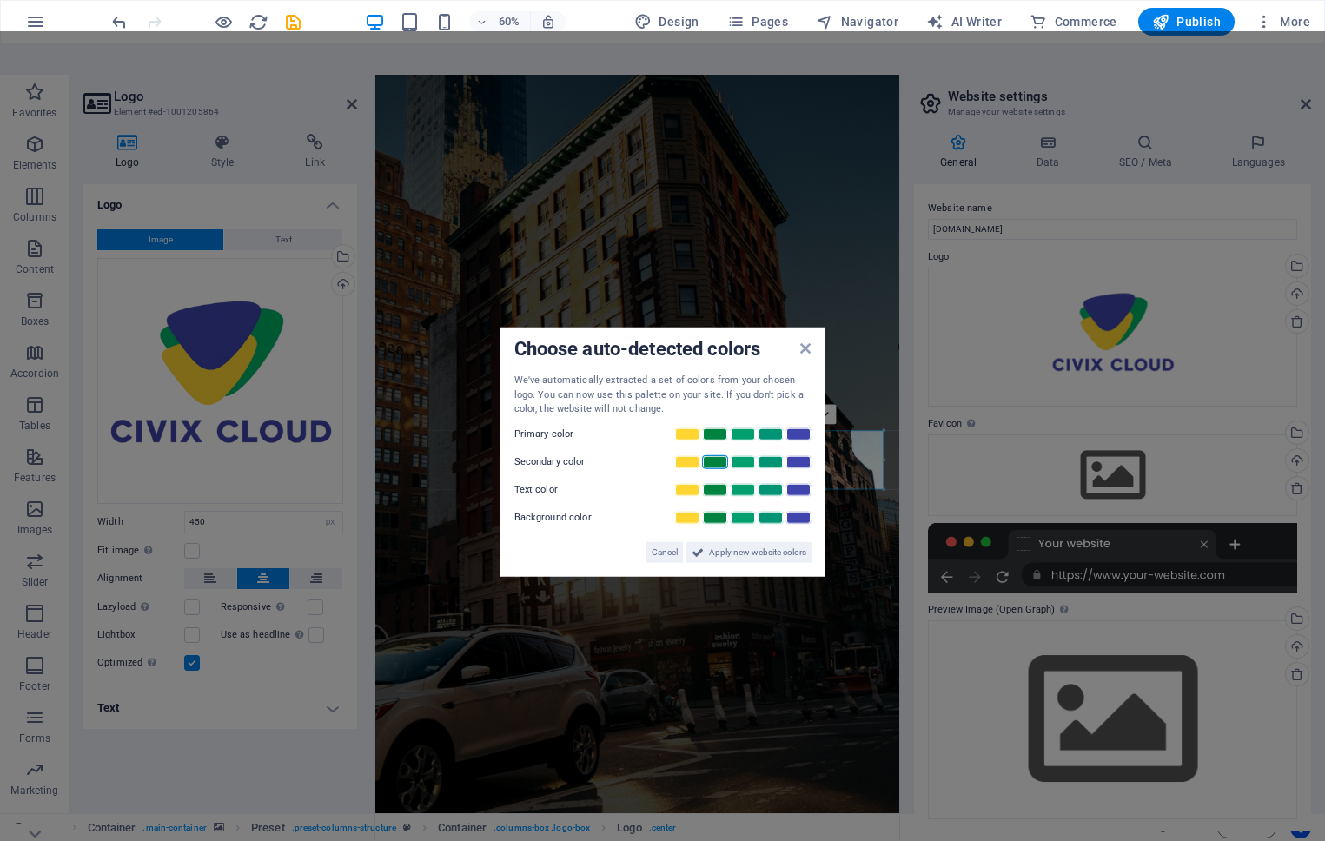
click at [715, 454] on link at bounding box center [715, 461] width 26 height 14
click at [690, 427] on link at bounding box center [687, 434] width 26 height 14
click at [726, 427] on link at bounding box center [715, 434] width 26 height 14
click at [749, 454] on link at bounding box center [743, 461] width 26 height 14
click at [765, 482] on link at bounding box center [771, 489] width 26 height 14
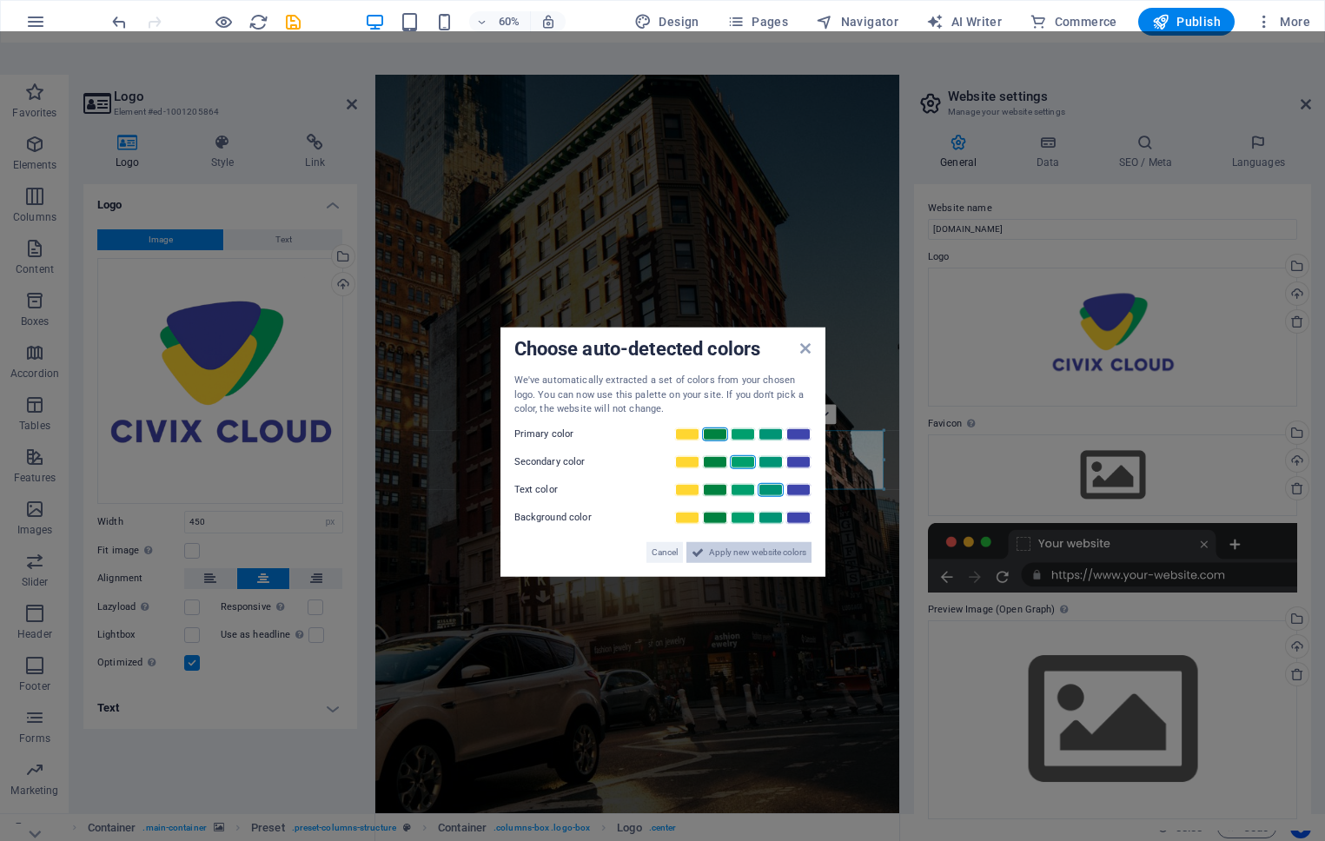
click at [740, 541] on span "Apply new website colors" at bounding box center [757, 551] width 97 height 21
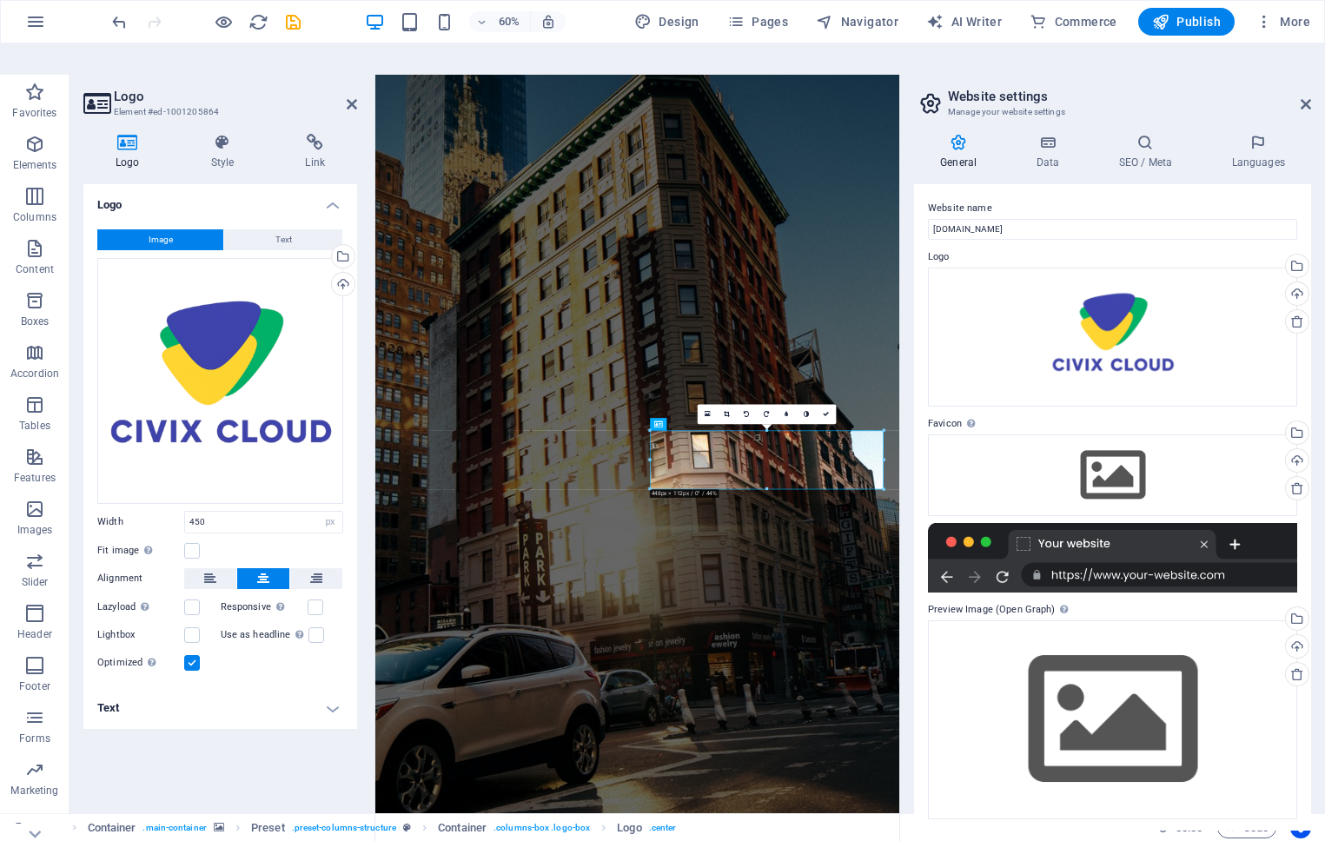
click at [986, 840] on figure at bounding box center [811, 716] width 873 height 1283
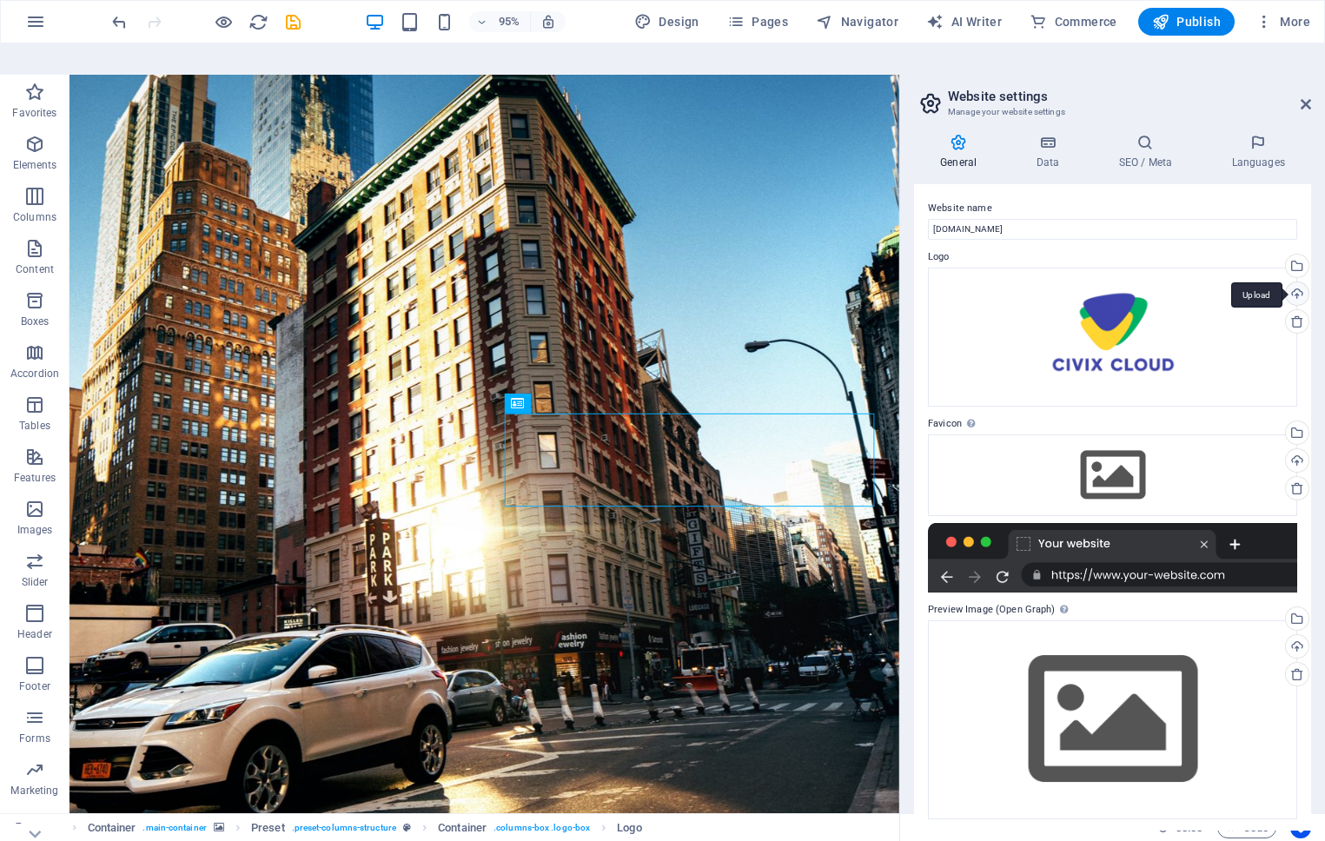
click at [1297, 282] on div "Upload" at bounding box center [1296, 295] width 26 height 26
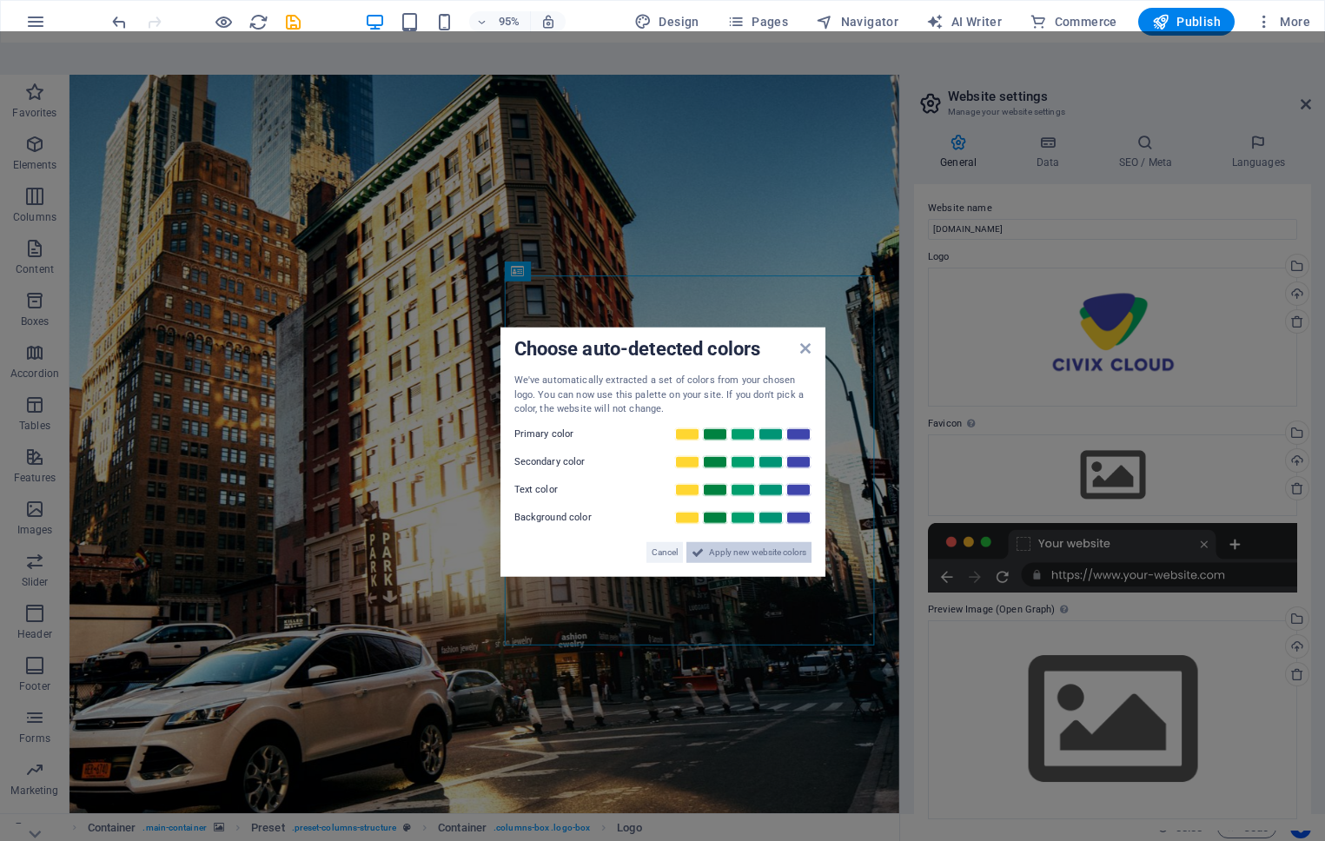
click at [787, 541] on span "Apply new website colors" at bounding box center [757, 551] width 97 height 21
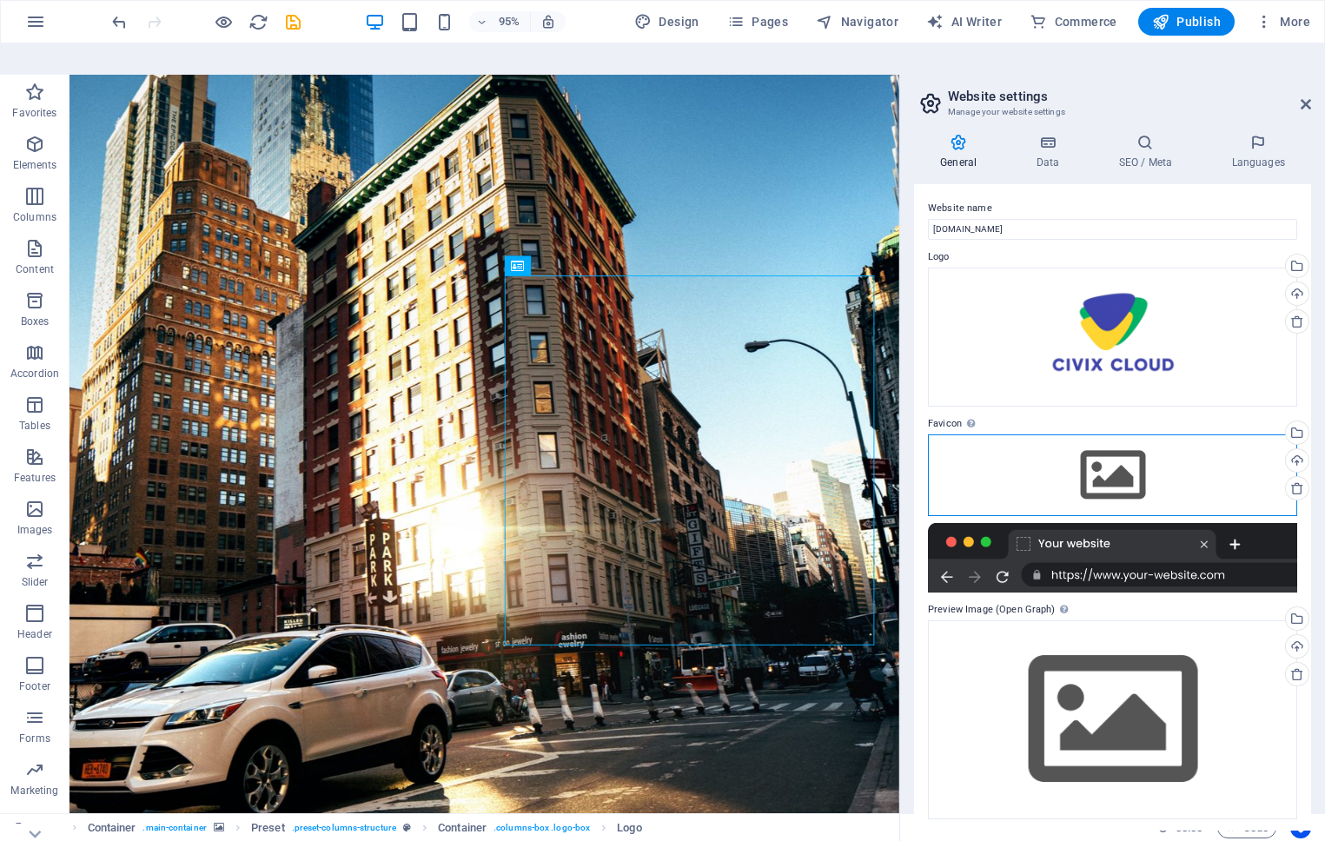
click at [1169, 442] on div "Drag files here, click to choose files or select files from Files or our free s…" at bounding box center [1112, 475] width 369 height 82
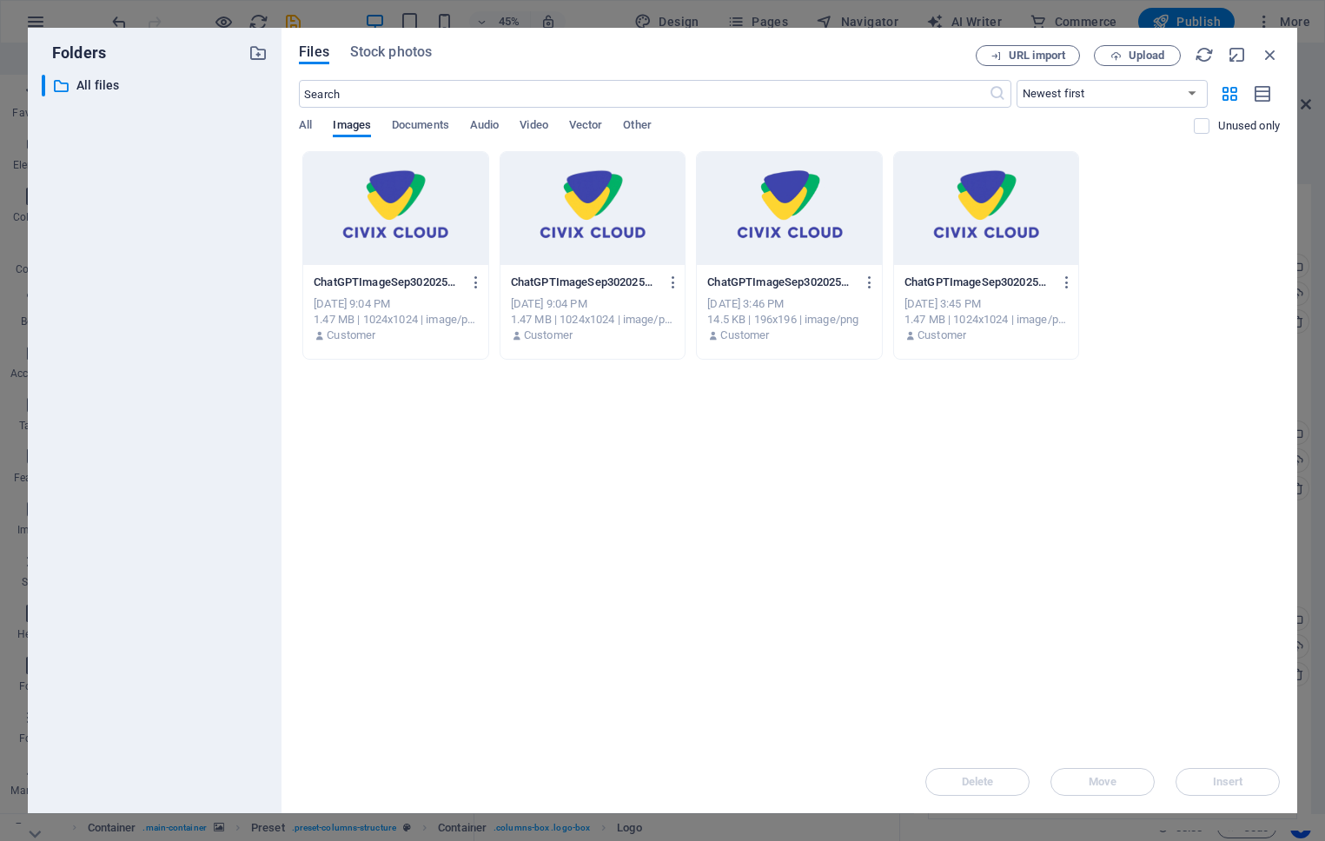
click at [984, 214] on div at bounding box center [986, 208] width 185 height 113
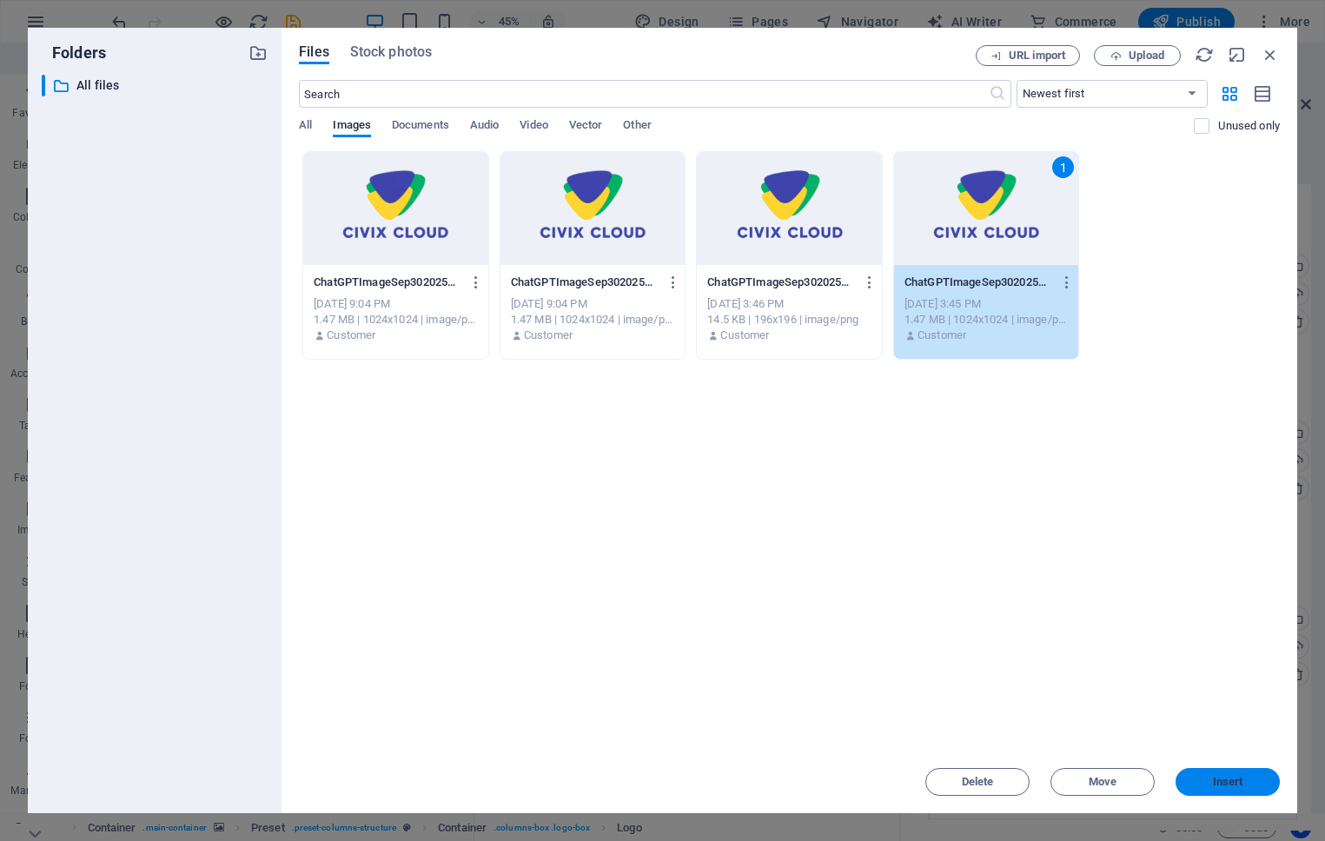
click at [1210, 792] on button "Insert" at bounding box center [1228, 782] width 104 height 28
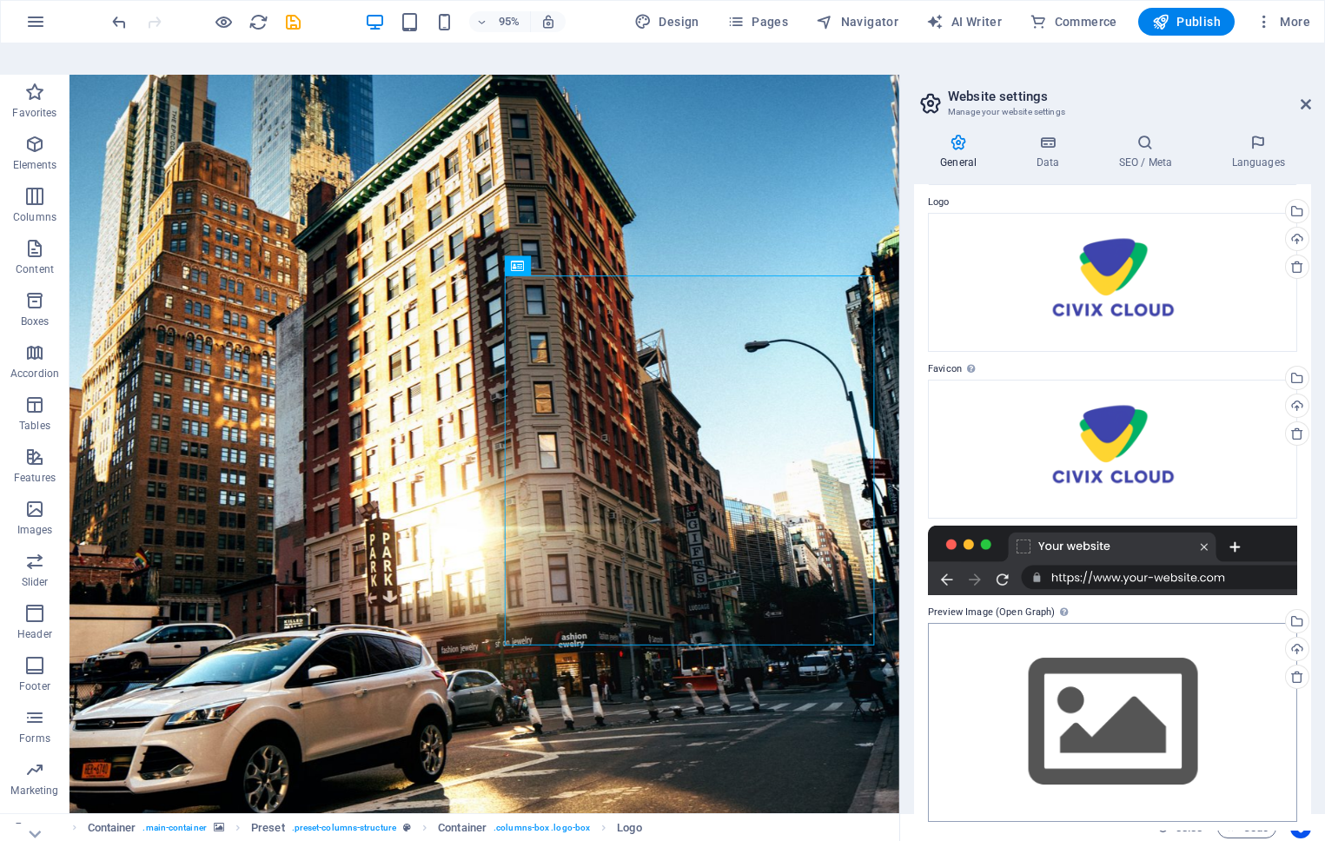
scroll to position [60, 0]
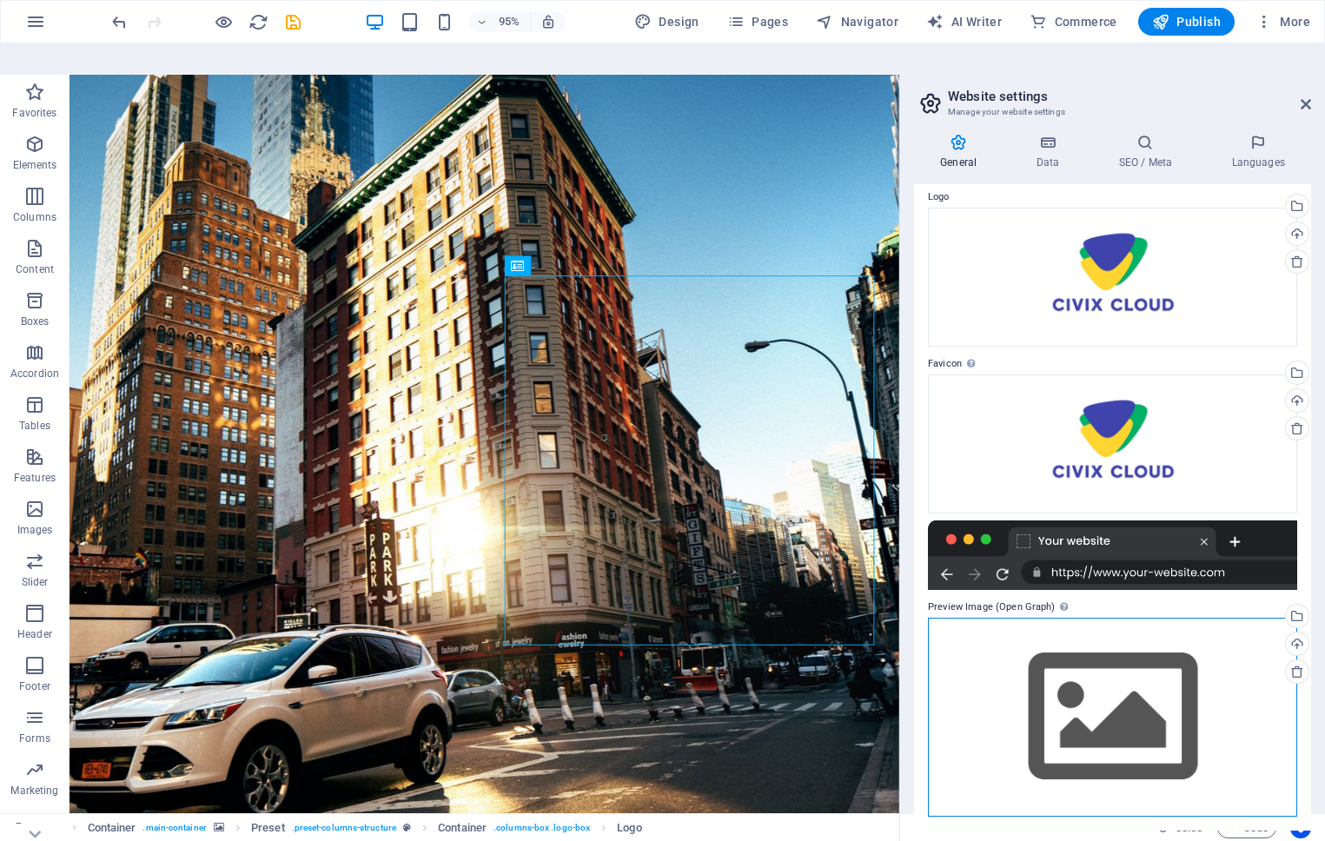
click at [1113, 658] on div "Drag files here, click to choose files or select files from Files or our free s…" at bounding box center [1112, 717] width 369 height 199
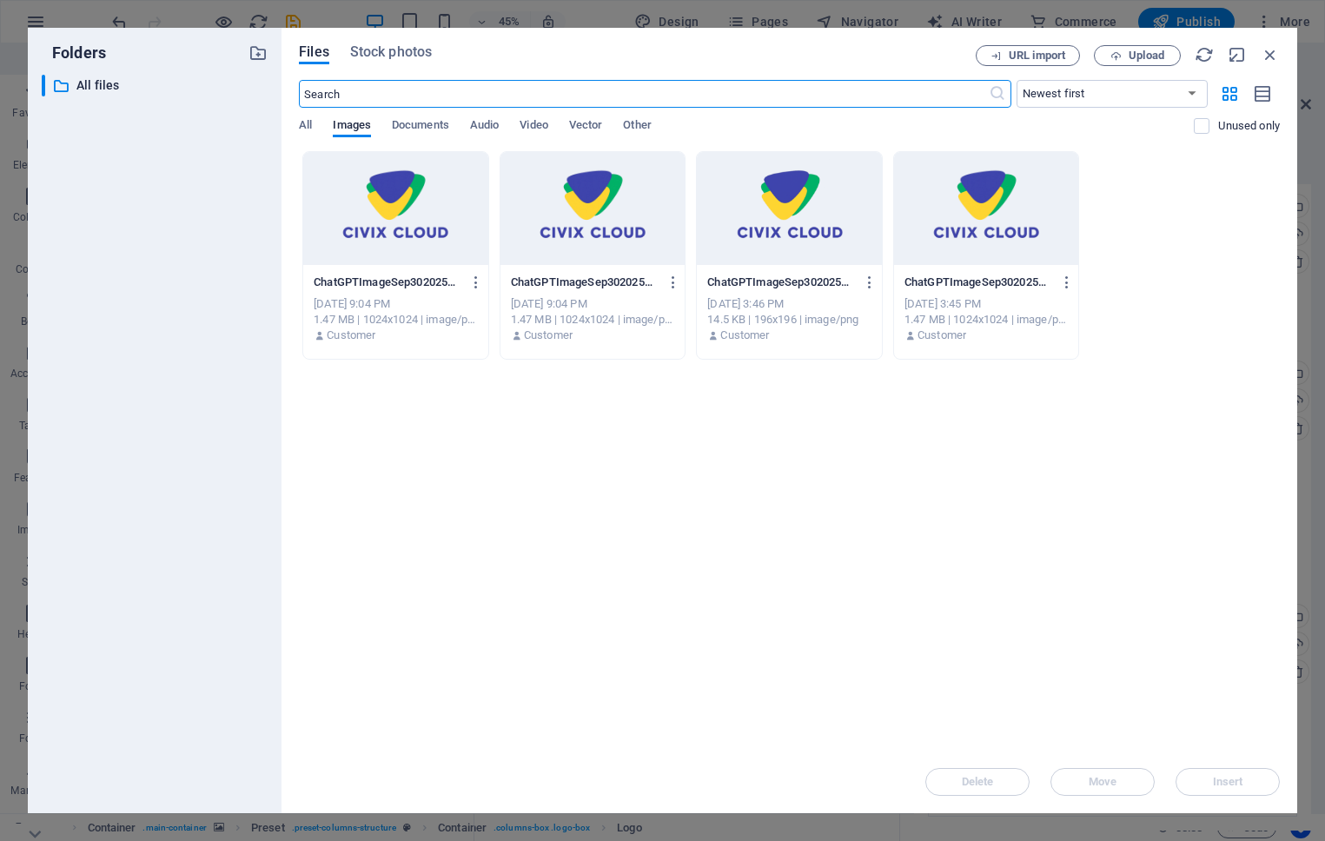
click at [992, 226] on div at bounding box center [986, 208] width 185 height 113
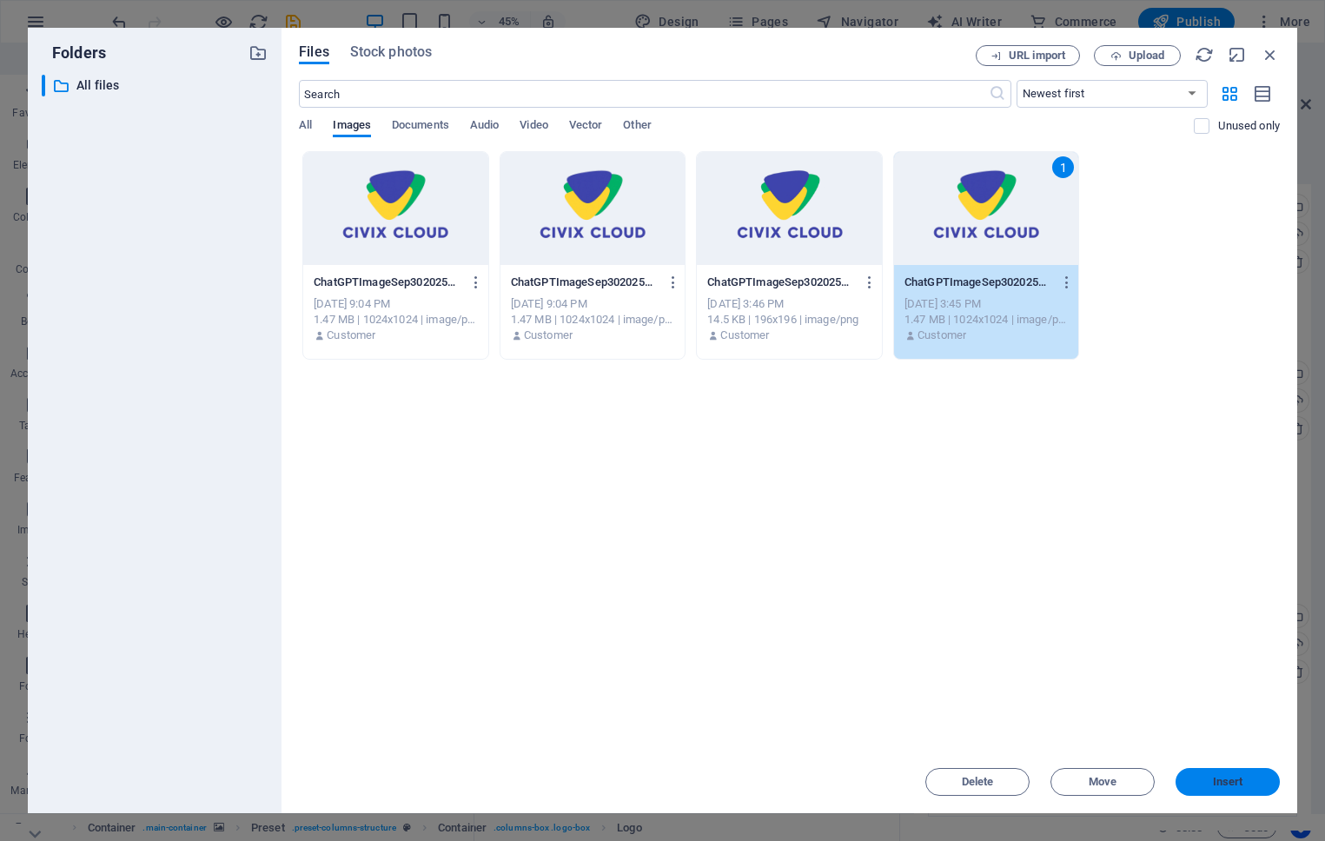
click at [1218, 777] on span "Insert" at bounding box center [1228, 782] width 30 height 10
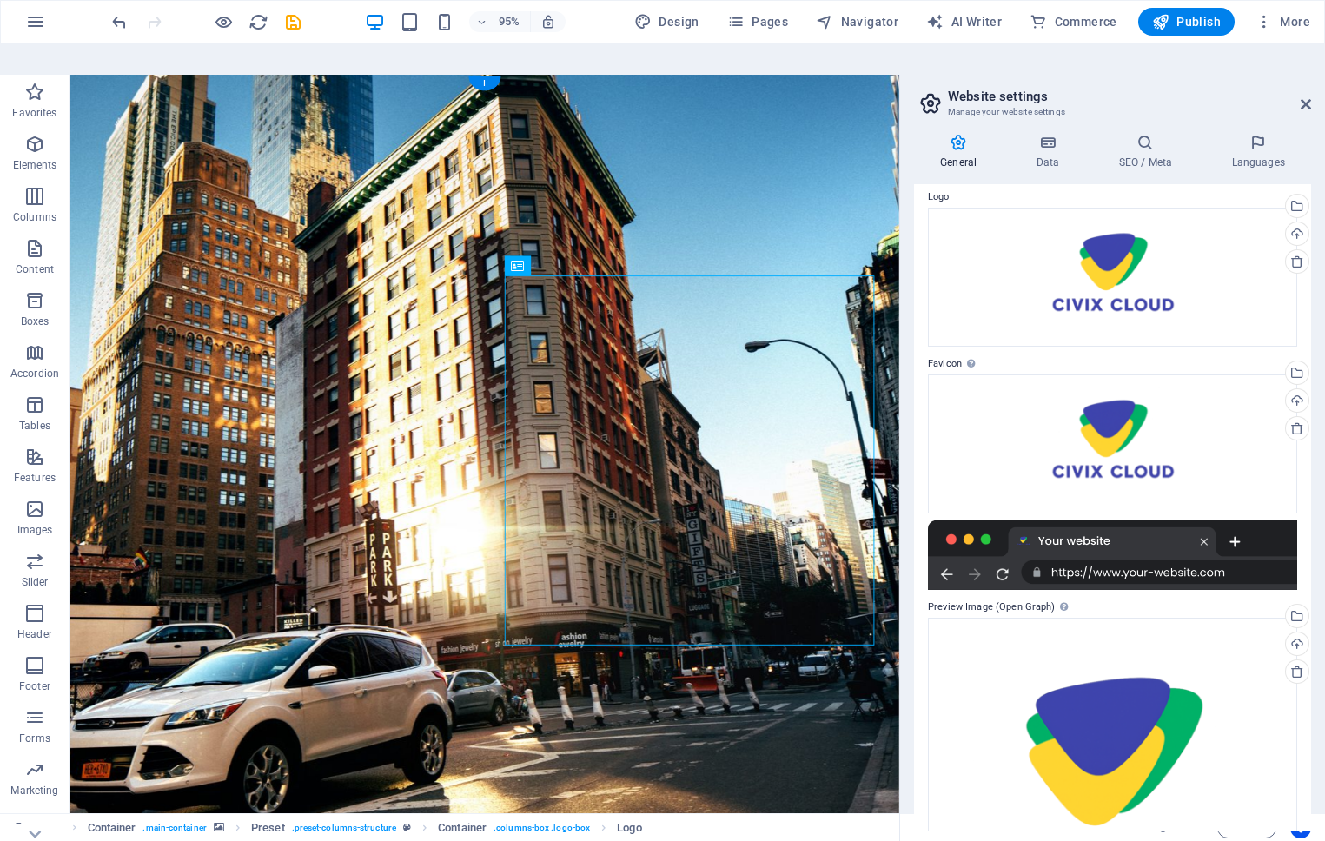
click at [845, 747] on figure at bounding box center [506, 480] width 873 height 811
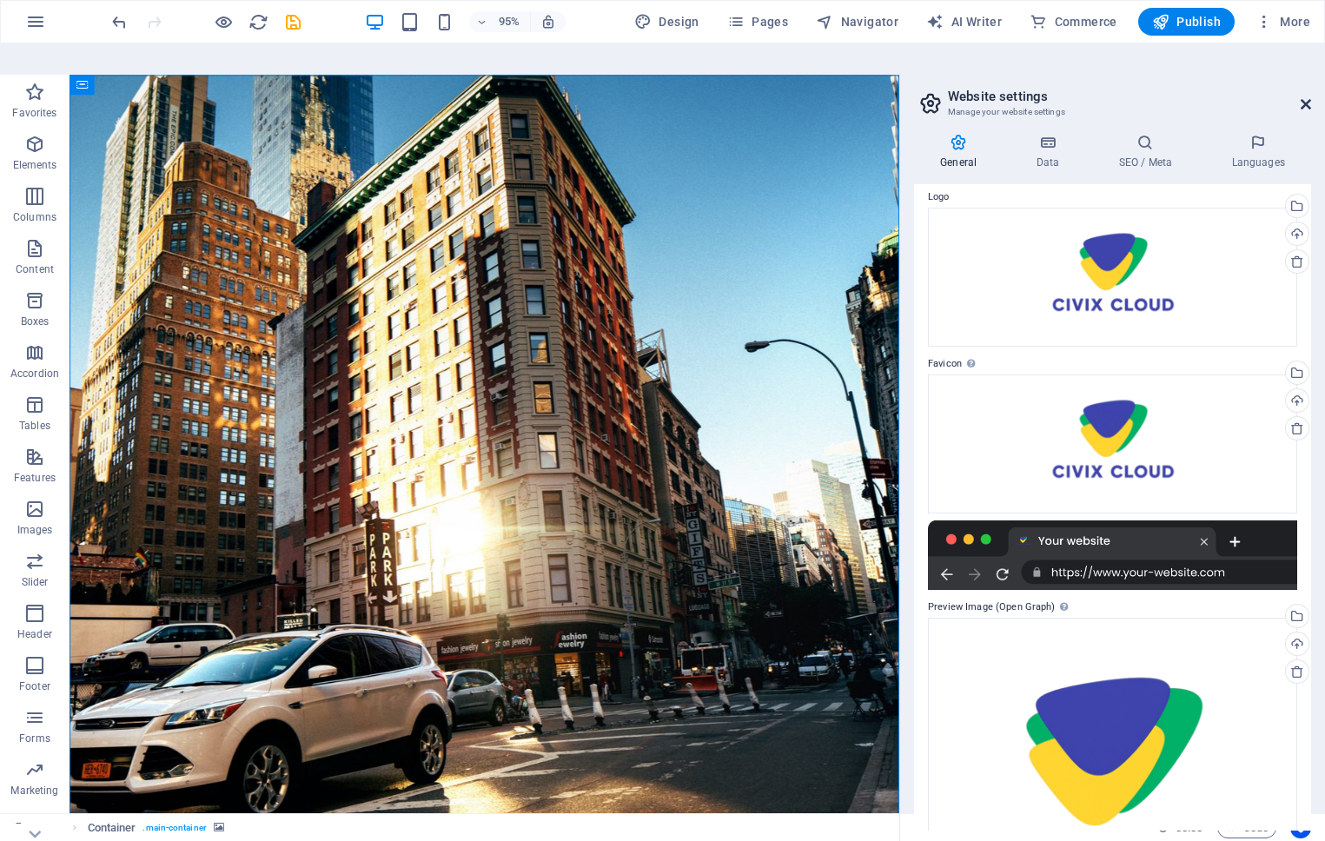
click at [1309, 97] on icon at bounding box center [1306, 104] width 10 height 14
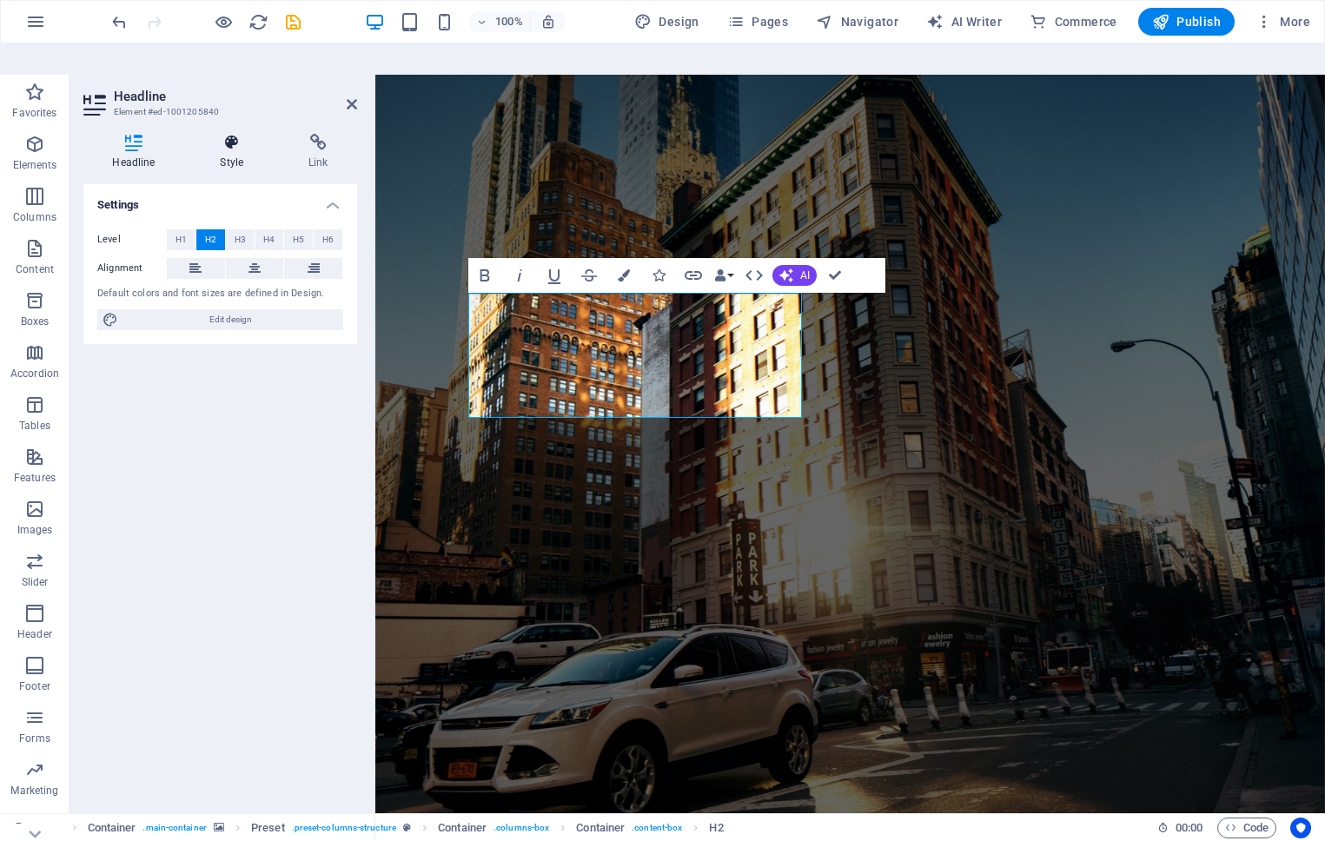
click at [225, 134] on h4 "Style" at bounding box center [235, 152] width 89 height 36
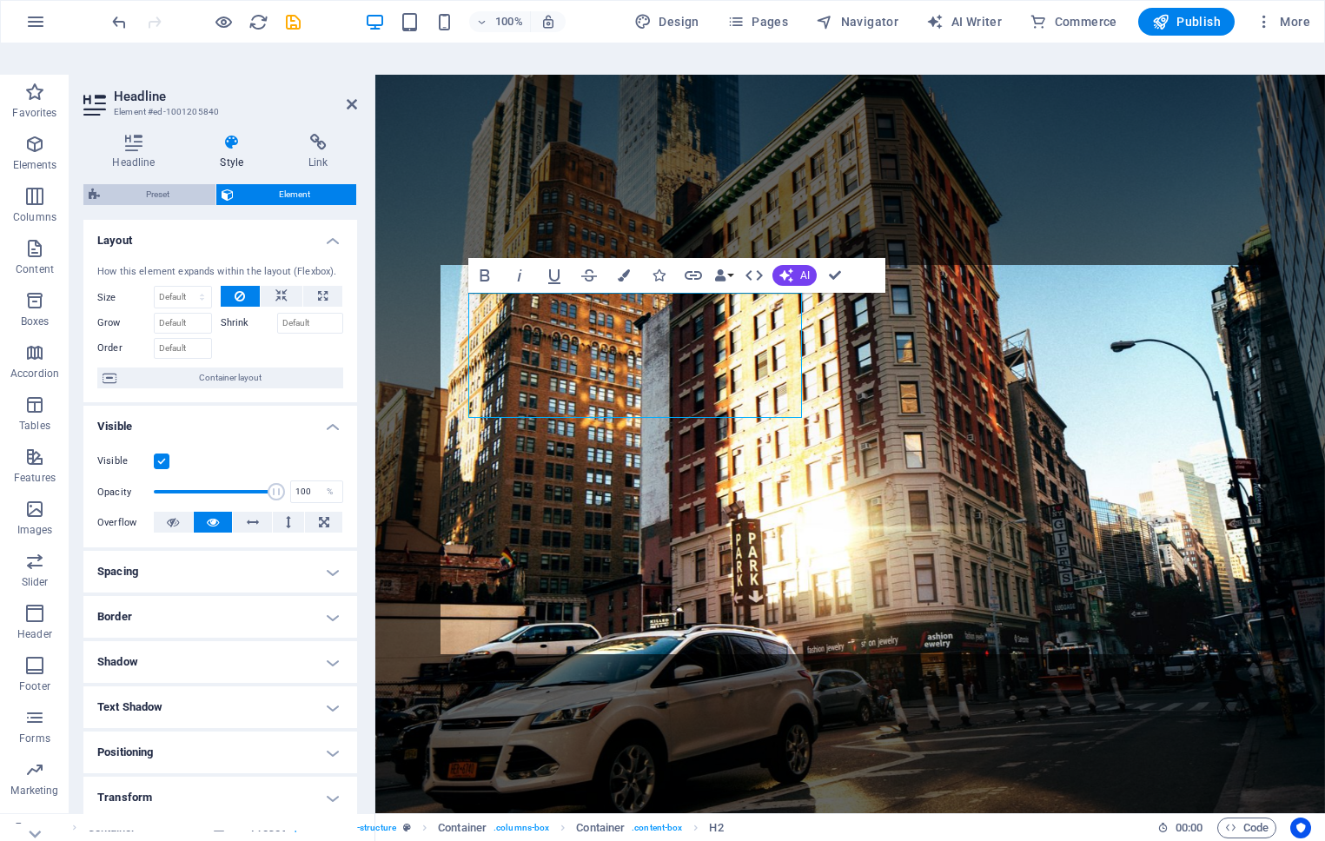
click at [174, 184] on span "Preset" at bounding box center [157, 194] width 105 height 21
select select "px"
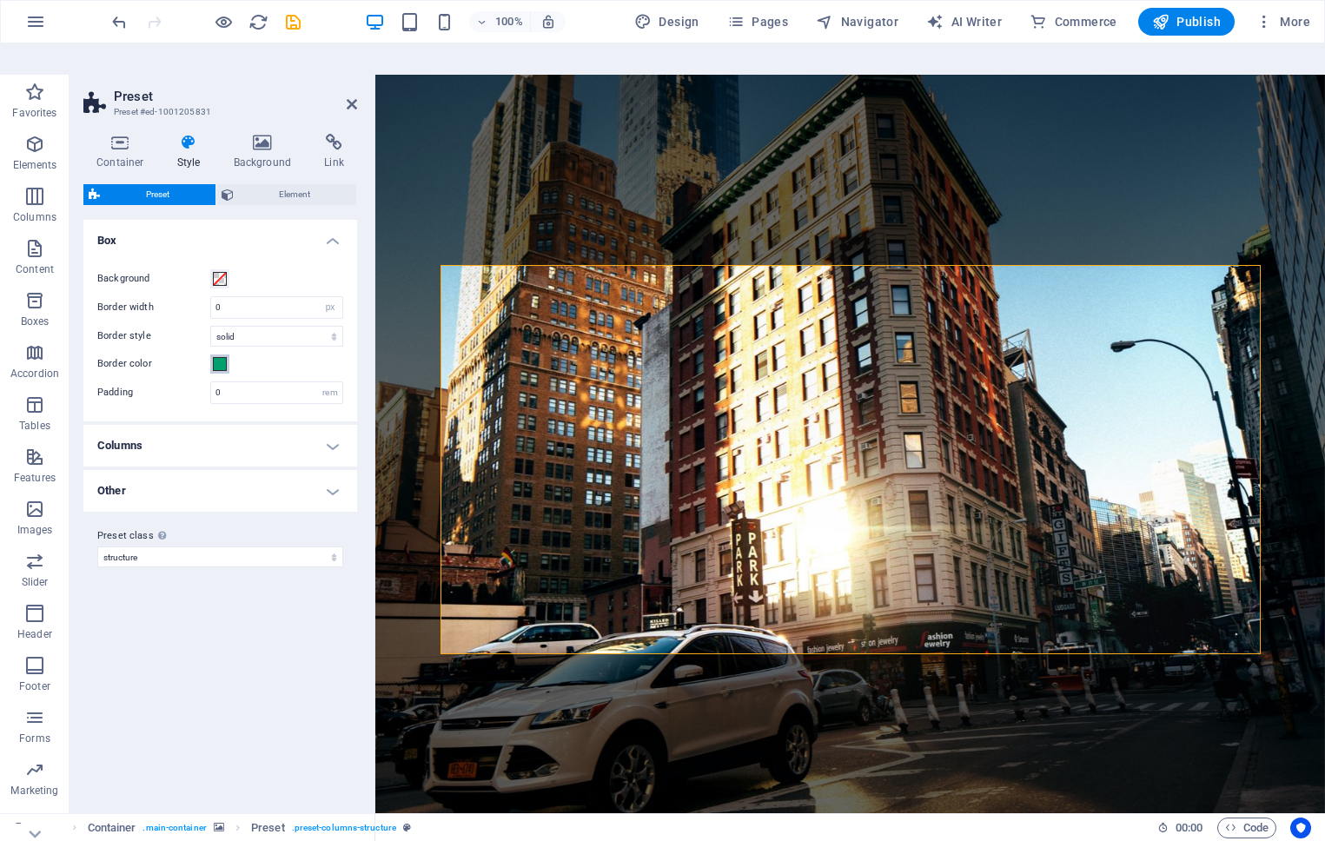
click at [219, 357] on span at bounding box center [220, 364] width 14 height 14
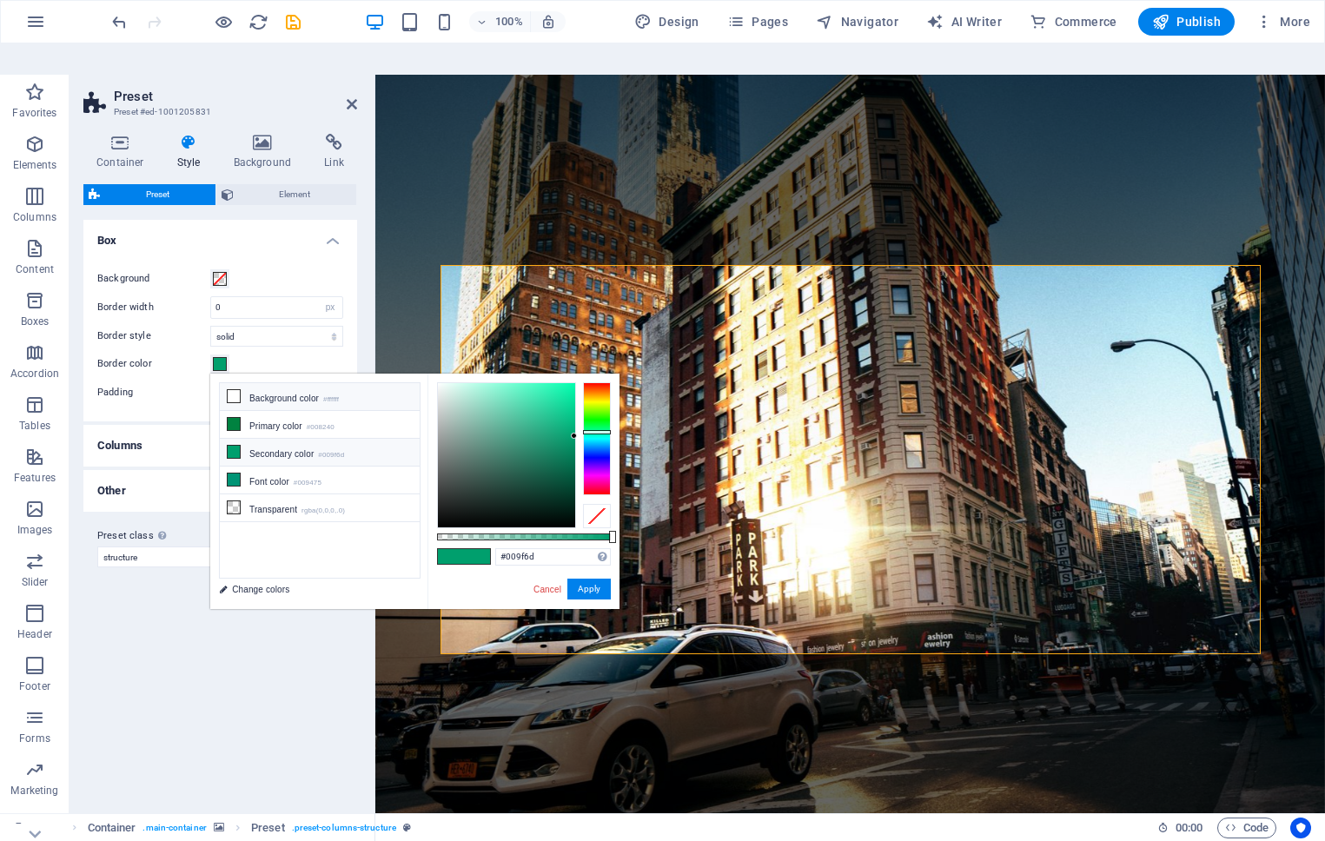
click at [232, 390] on icon at bounding box center [234, 396] width 12 height 12
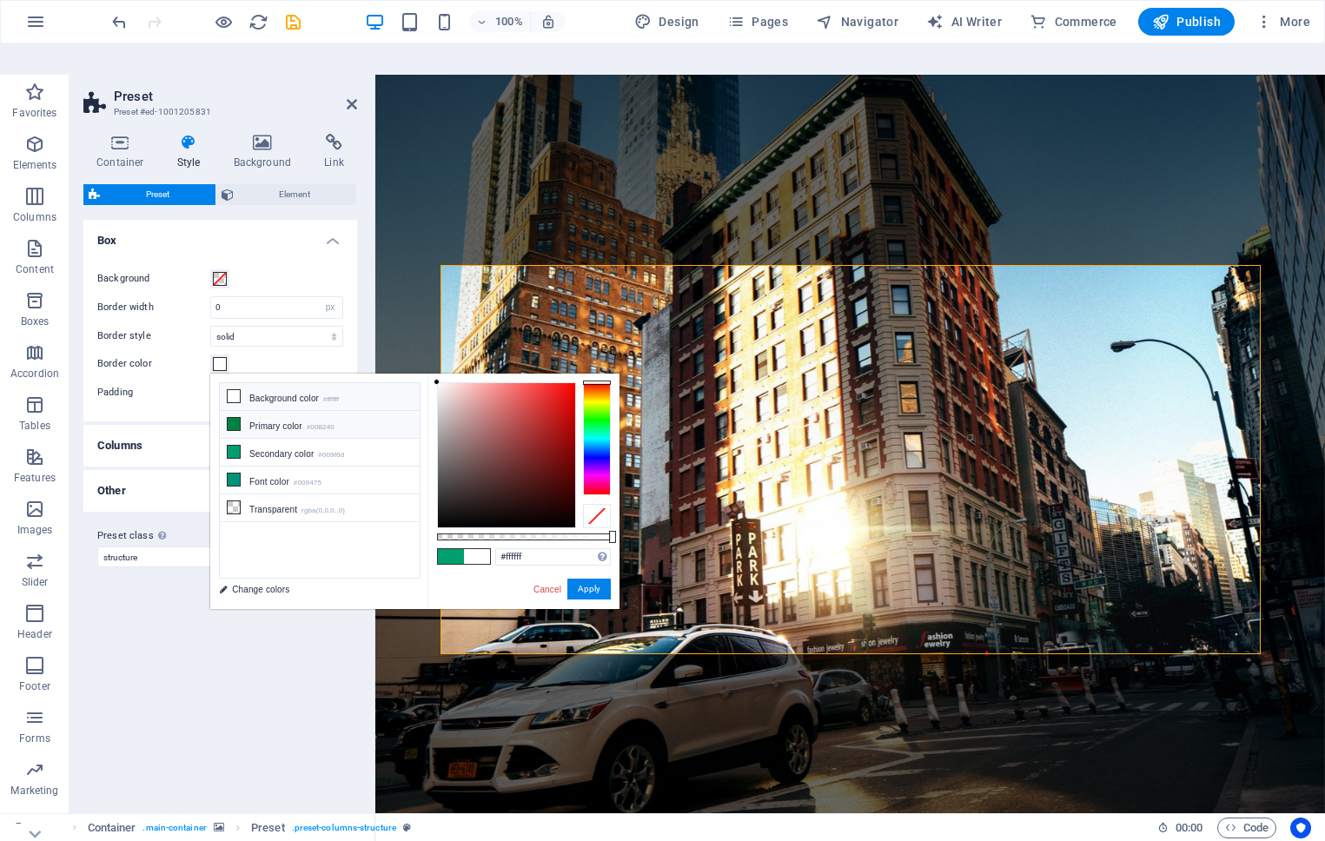
click at [240, 417] on span at bounding box center [234, 424] width 14 height 14
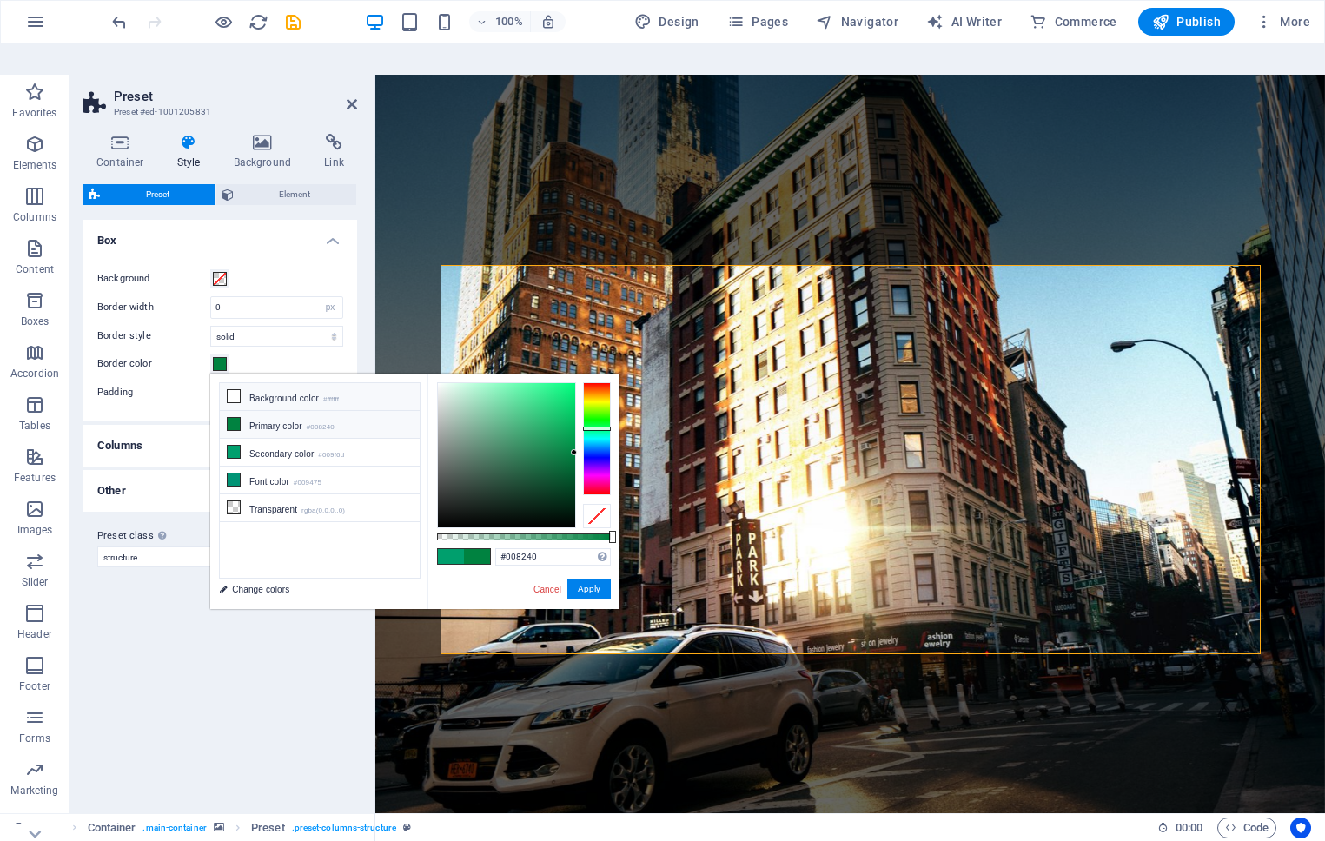
click at [235, 383] on li "Background color #ffffff" at bounding box center [320, 397] width 200 height 28
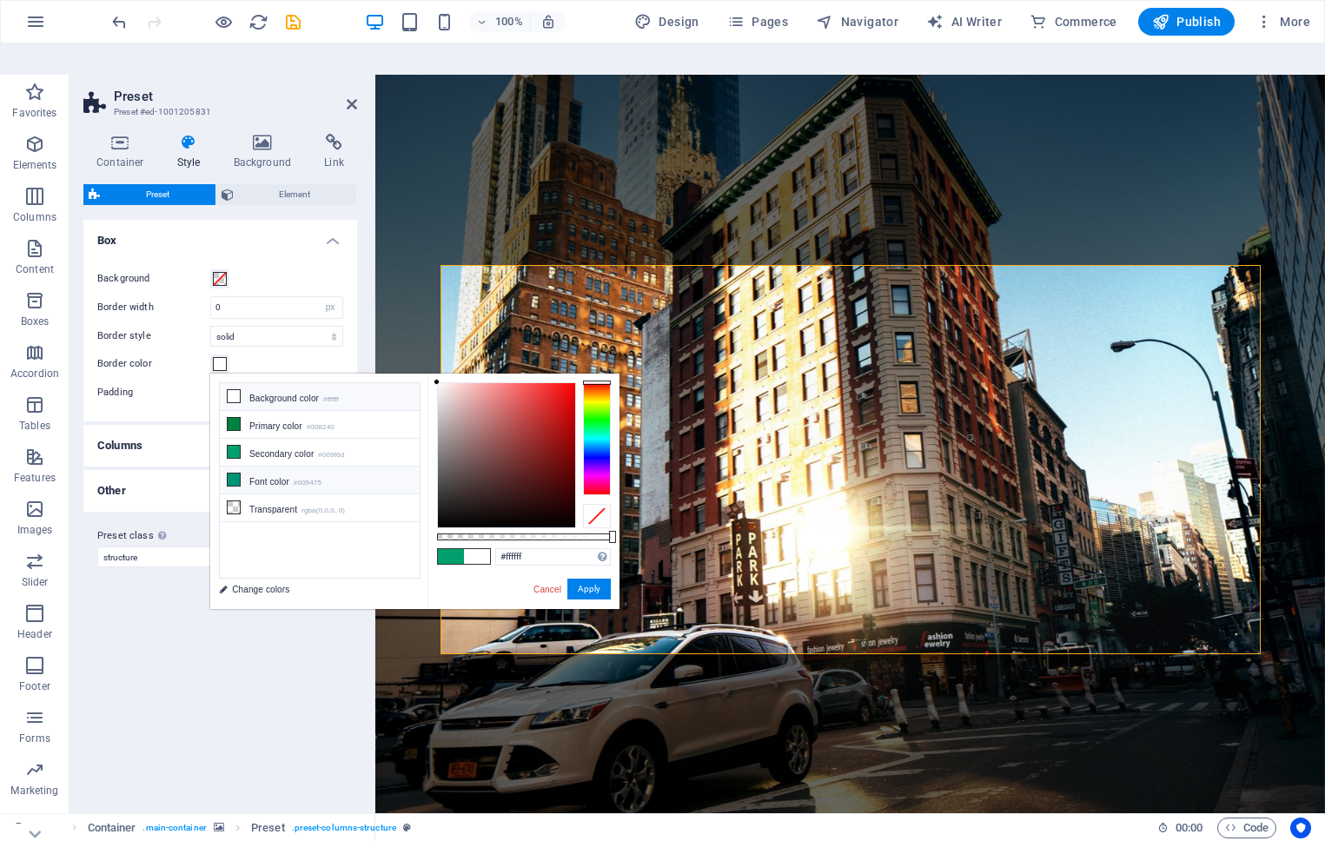
click at [225, 467] on li "Font color #009475" at bounding box center [320, 481] width 200 height 28
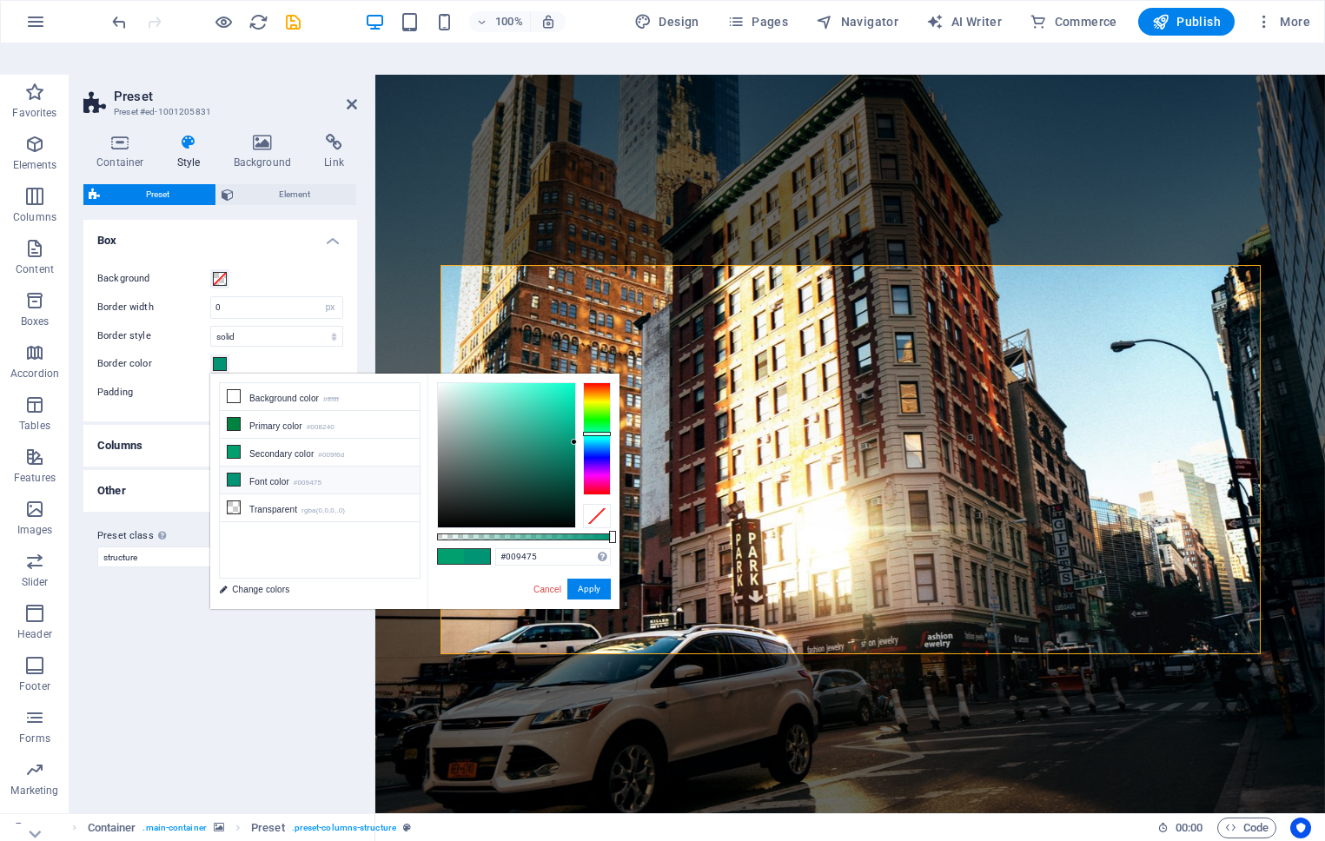
click at [237, 474] on icon at bounding box center [234, 480] width 12 height 12
type input "#ffffff"
drag, startPoint x: 496, startPoint y: 453, endPoint x: 401, endPoint y: 262, distance: 213.0
click at [401, 262] on body "civixcloud.com Home Favorites Elements Columns Content Boxes Accordion Tables F…" at bounding box center [662, 451] width 1325 height 841
click at [598, 579] on button "Apply" at bounding box center [588, 589] width 43 height 21
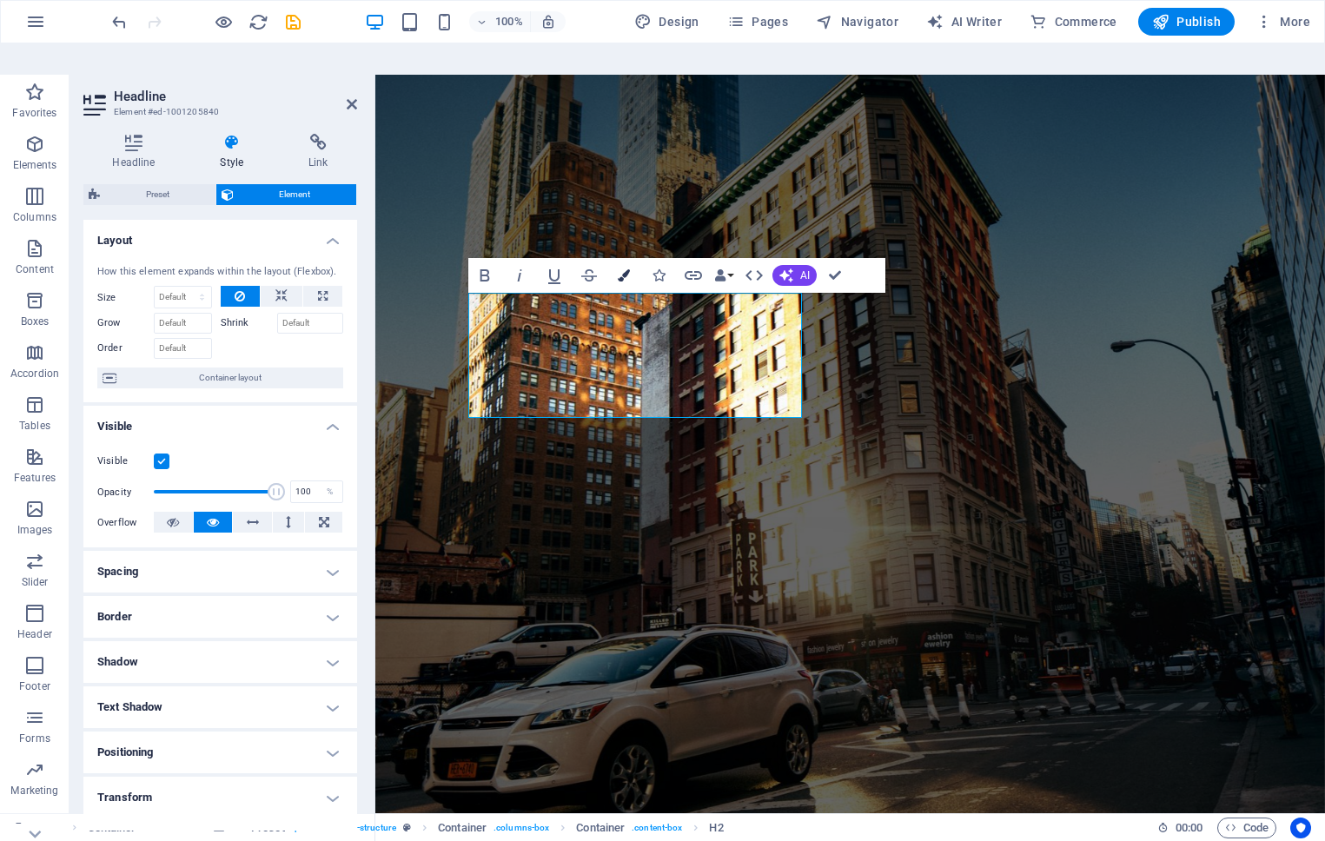
click at [623, 269] on icon "button" at bounding box center [624, 275] width 12 height 12
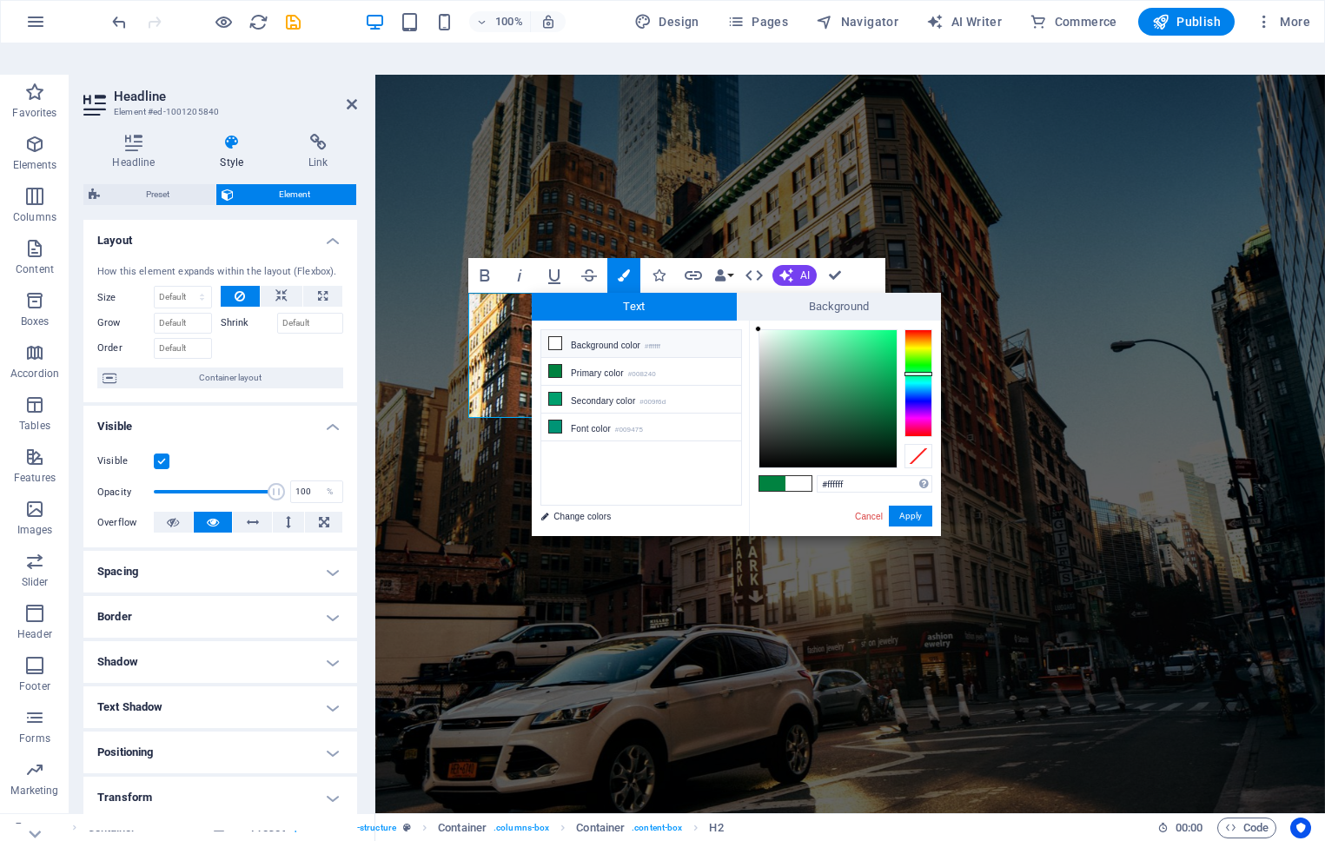
drag, startPoint x: 766, startPoint y: 316, endPoint x: 745, endPoint y: 290, distance: 33.9
click at [745, 321] on div "less Background color #ffffff Primary color #008240 Secondary color #009f6d Fon…" at bounding box center [736, 429] width 409 height 216
drag, startPoint x: 792, startPoint y: 315, endPoint x: 743, endPoint y: 287, distance: 56.5
click at [743, 293] on div "Text Background less Background color #ffffff Primary color #008240 Secondary c…" at bounding box center [736, 414] width 409 height 243
click at [759, 335] on div at bounding box center [758, 338] width 6 height 6
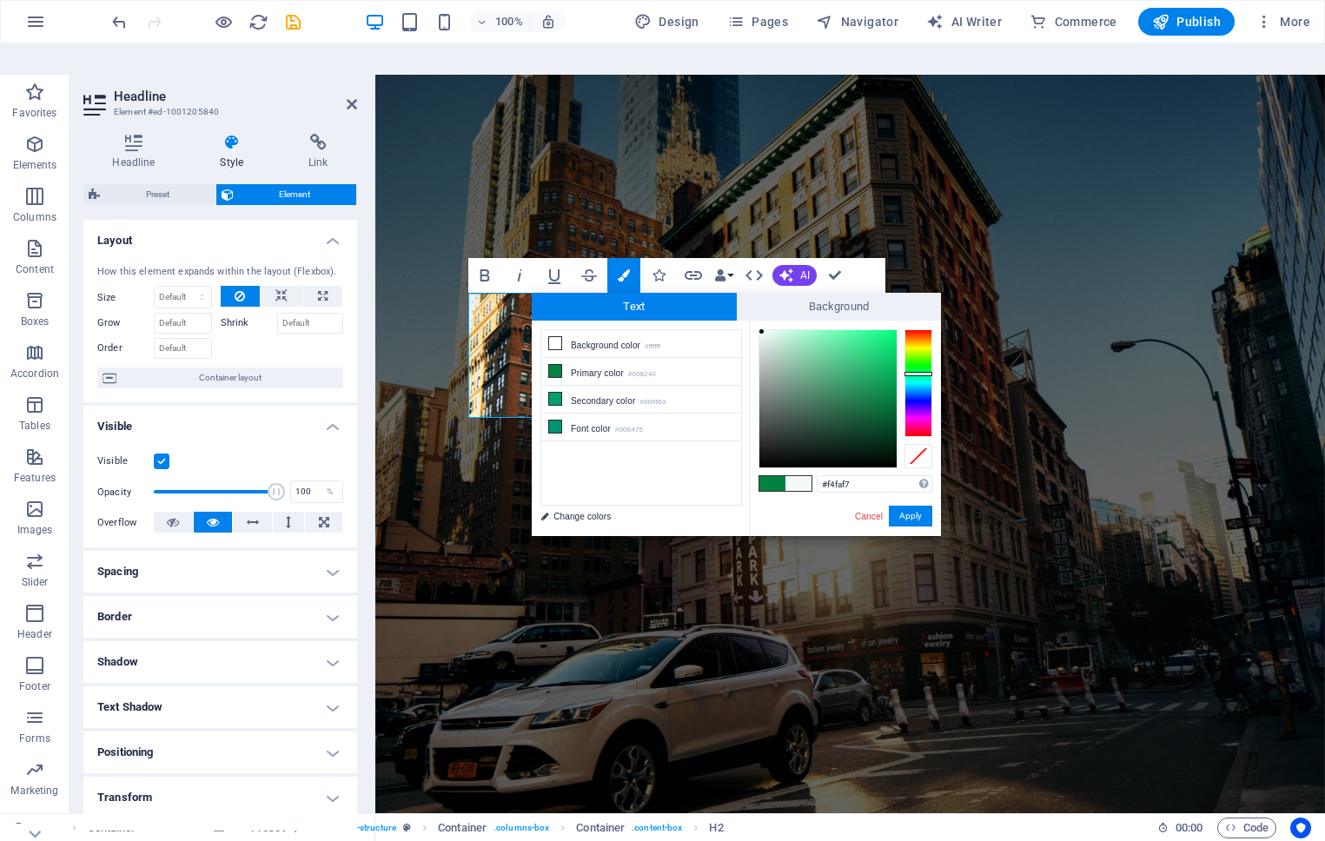
click at [762, 330] on div at bounding box center [827, 398] width 137 height 137
click at [762, 328] on div at bounding box center [762, 331] width 6 height 6
drag, startPoint x: 864, startPoint y: 453, endPoint x: 825, endPoint y: 451, distance: 39.1
click at [825, 475] on input "#f4faf7" at bounding box center [875, 483] width 116 height 17
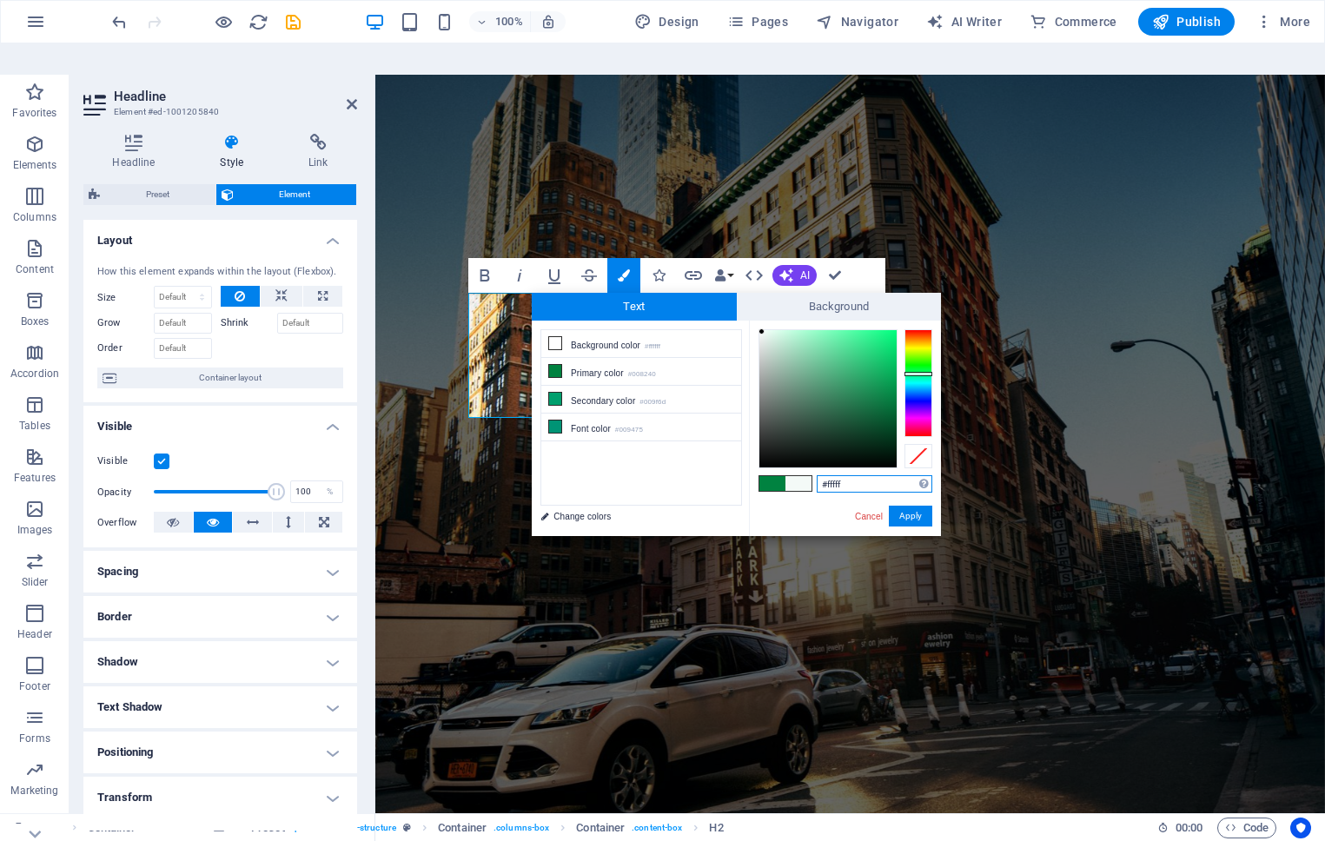
type input "#ffffff"
click at [923, 506] on button "Apply" at bounding box center [910, 516] width 43 height 21
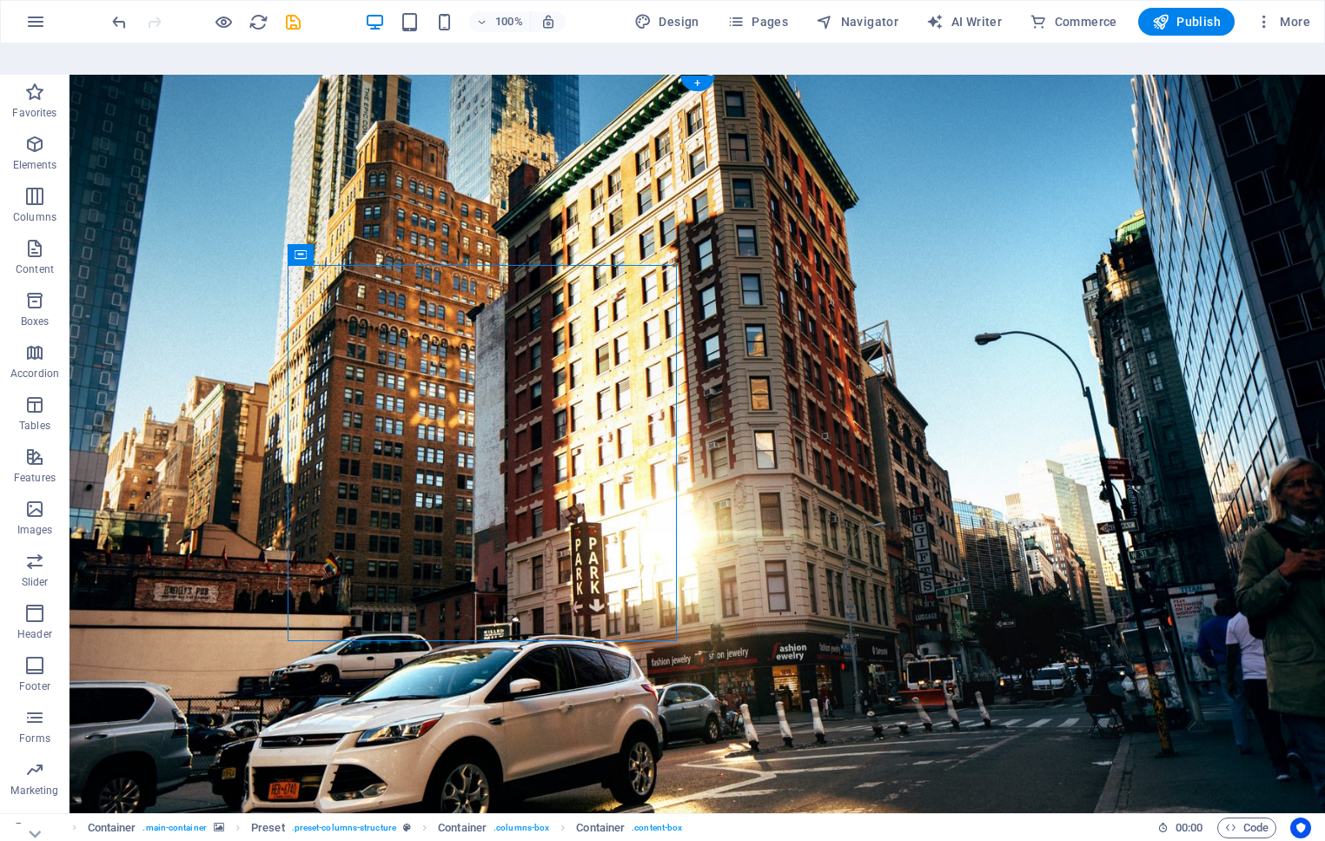
click at [1138, 639] on figure at bounding box center [698, 460] width 1256 height 770
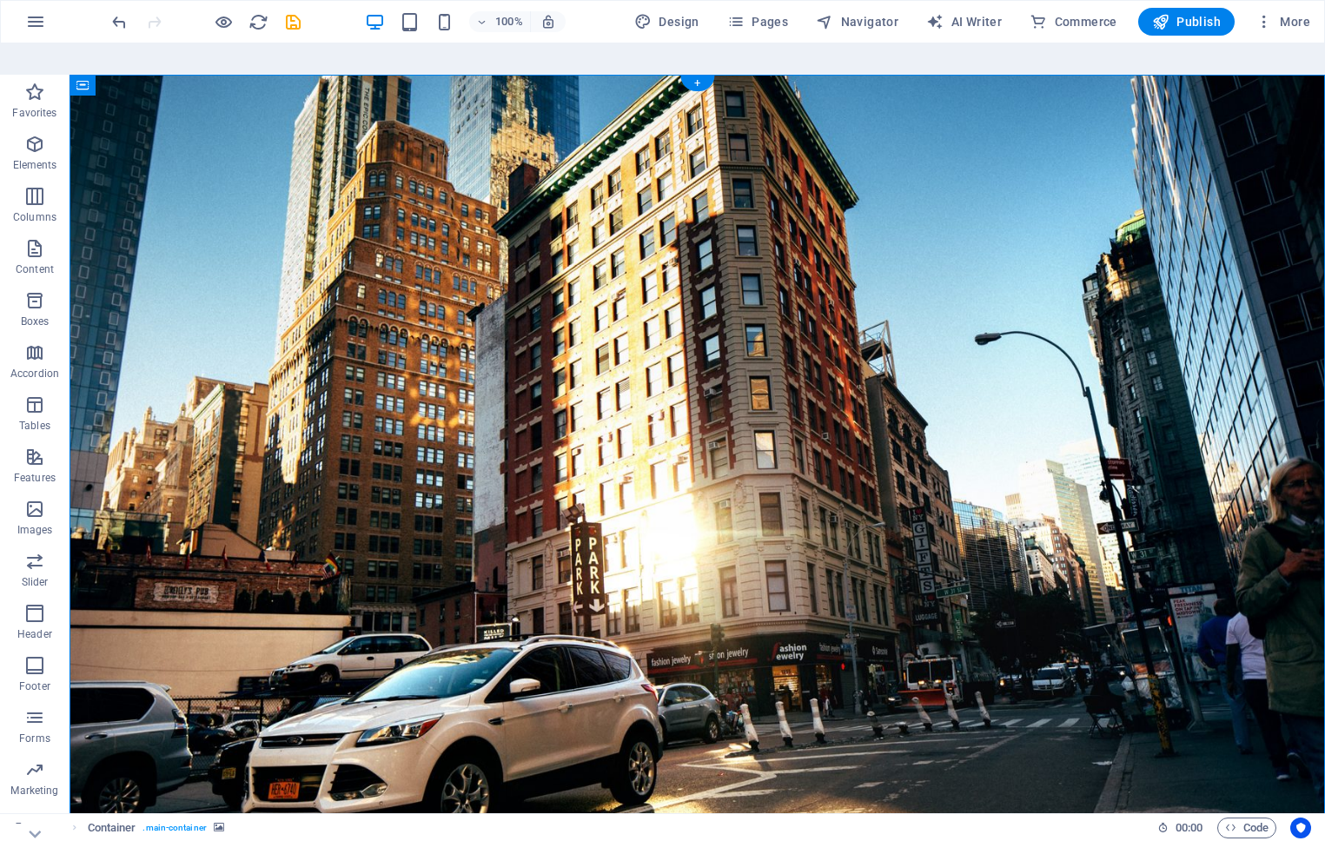
click at [359, 176] on figure at bounding box center [698, 460] width 1256 height 770
click at [131, 99] on figure at bounding box center [698, 460] width 1256 height 770
click at [96, 80] on span "Container" at bounding box center [118, 85] width 45 height 10
click at [157, 76] on icon at bounding box center [160, 85] width 10 height 18
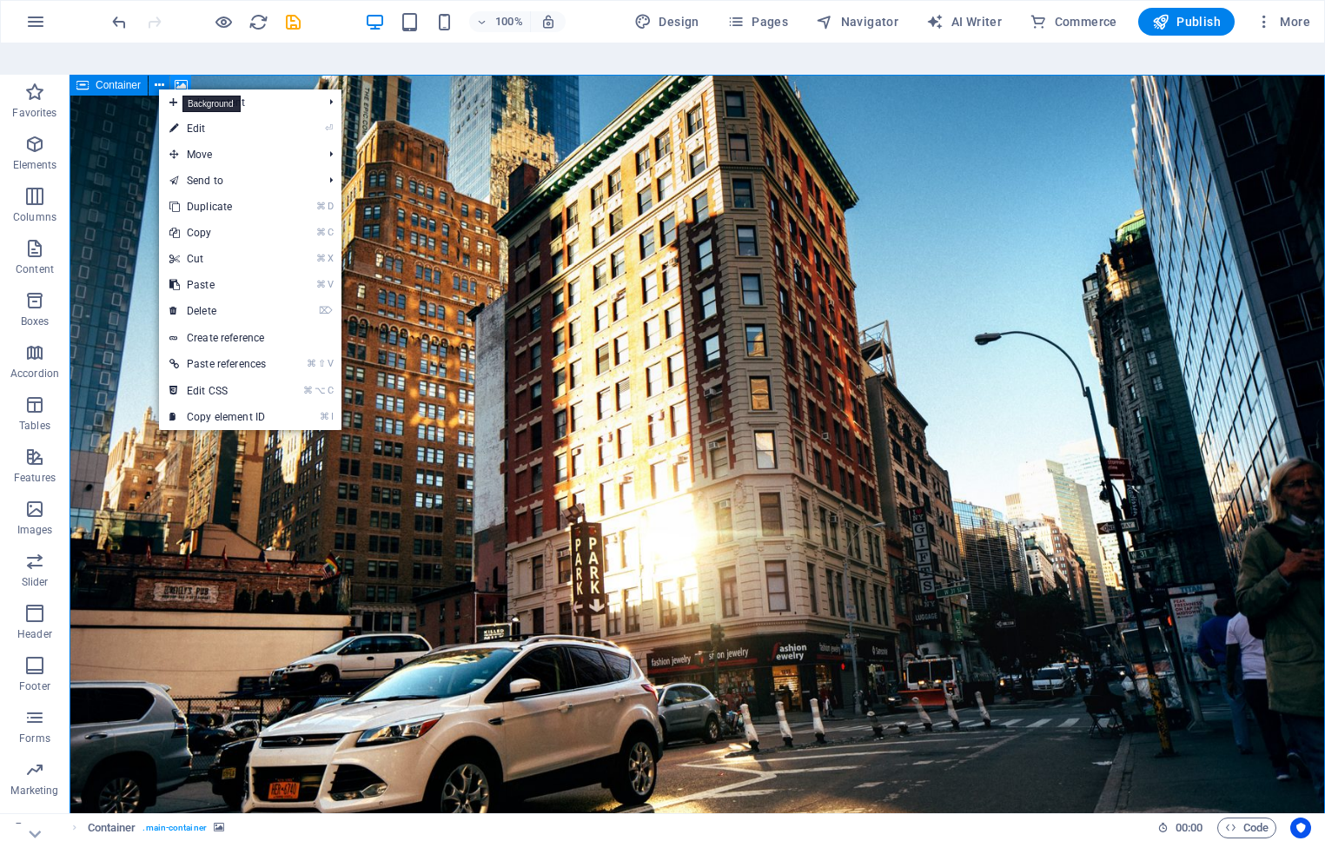
click at [182, 76] on icon at bounding box center [181, 85] width 13 height 18
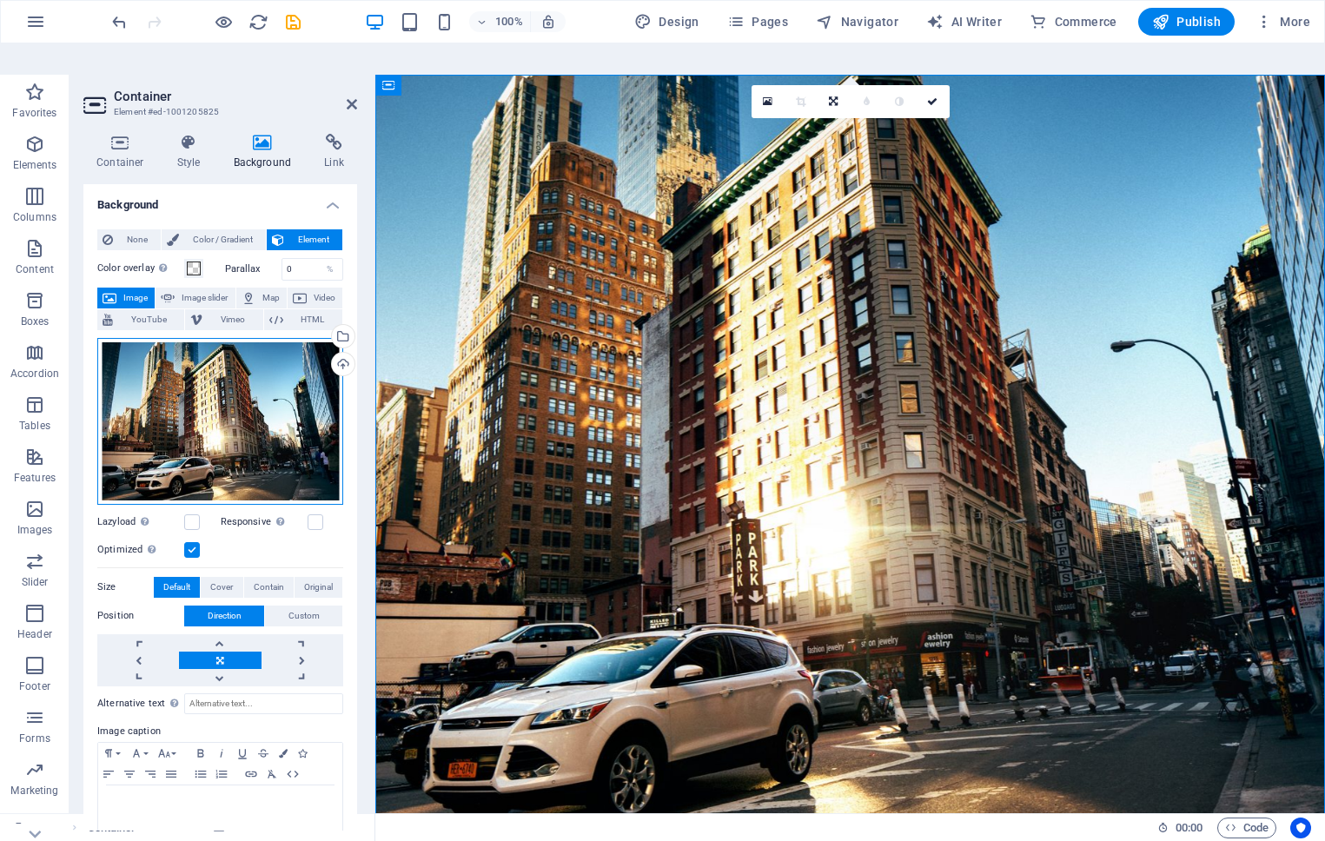
click at [117, 431] on div "Drag files here, click to choose files or select files from Files or our free s…" at bounding box center [220, 421] width 246 height 167
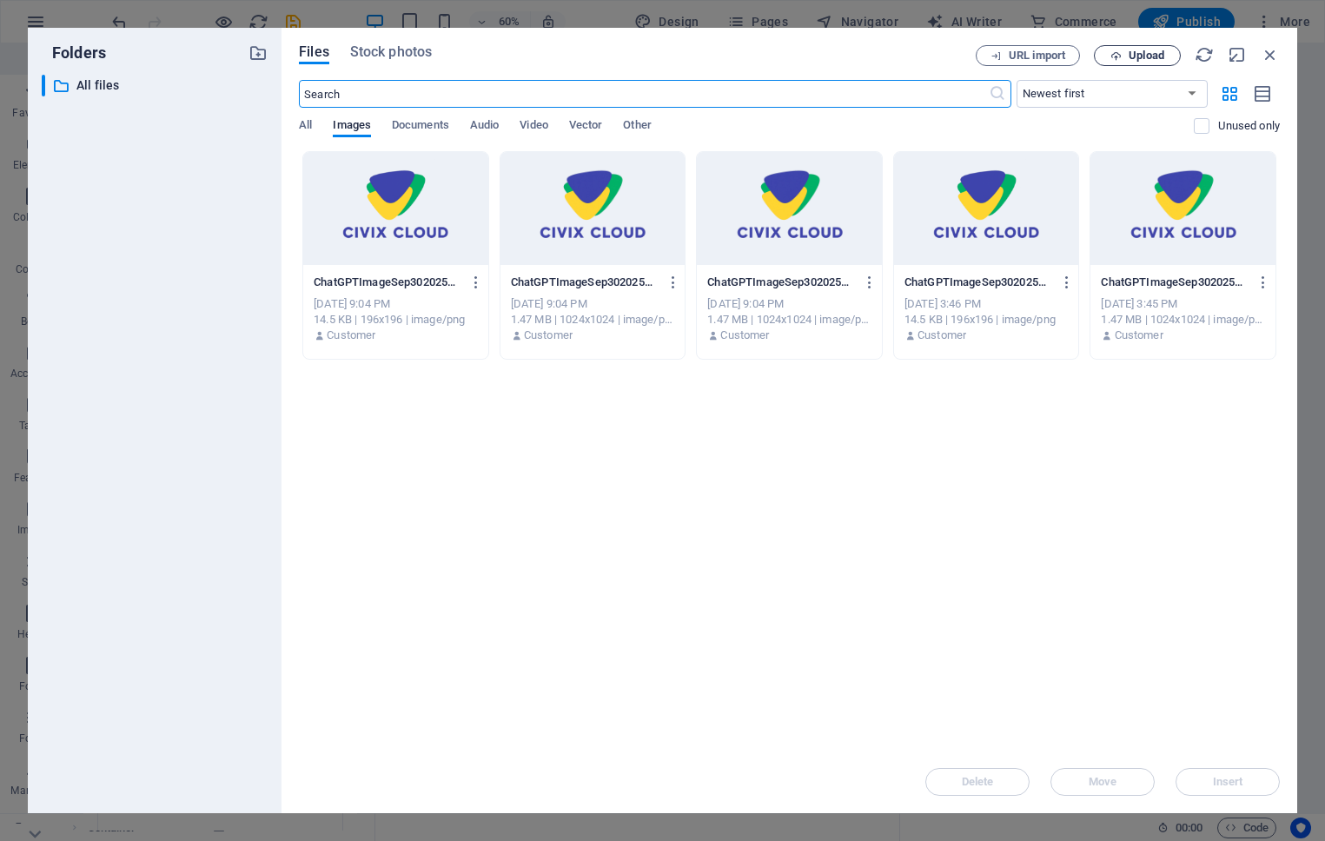
click at [1134, 56] on span "Upload" at bounding box center [1147, 55] width 36 height 10
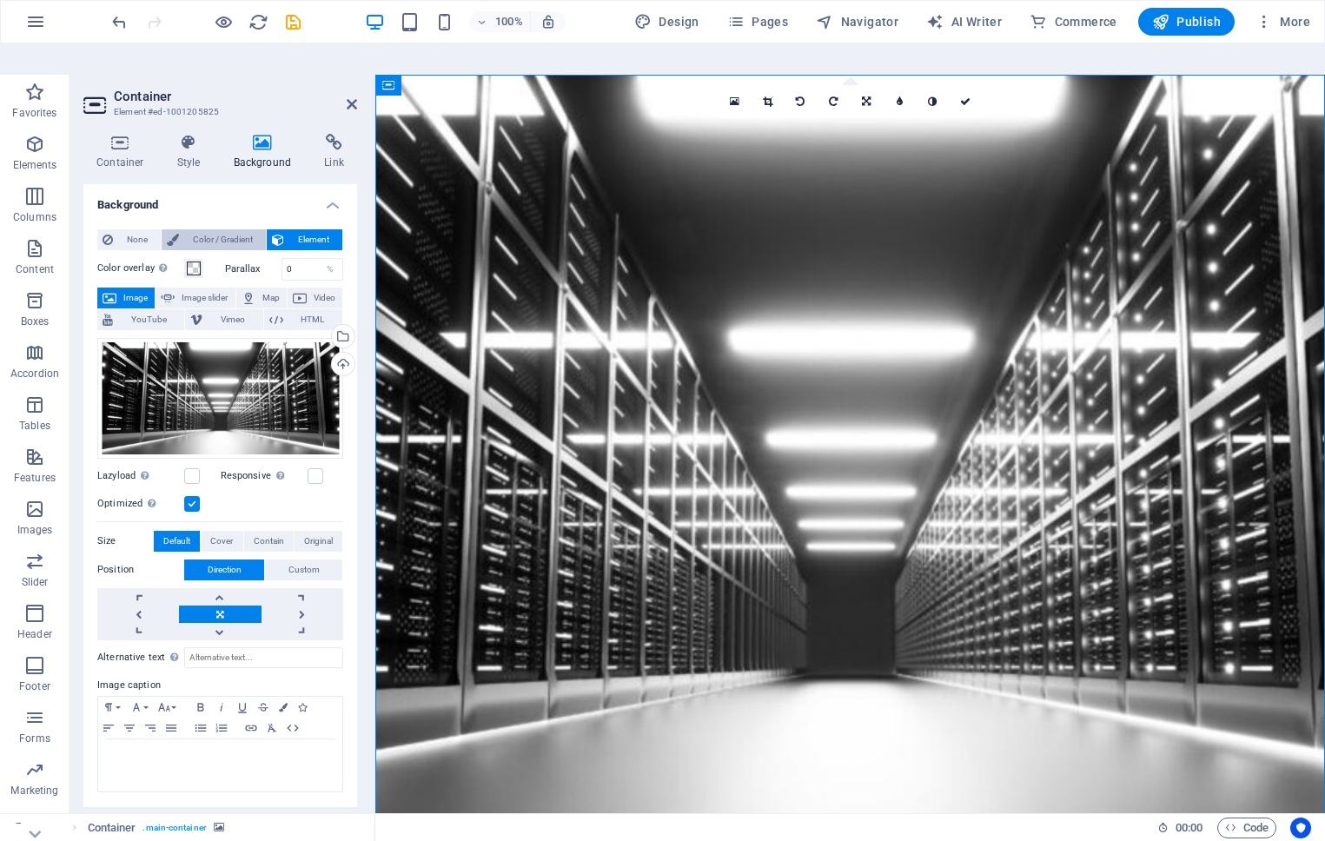
click at [227, 229] on span "Color / Gradient" at bounding box center [222, 239] width 76 height 21
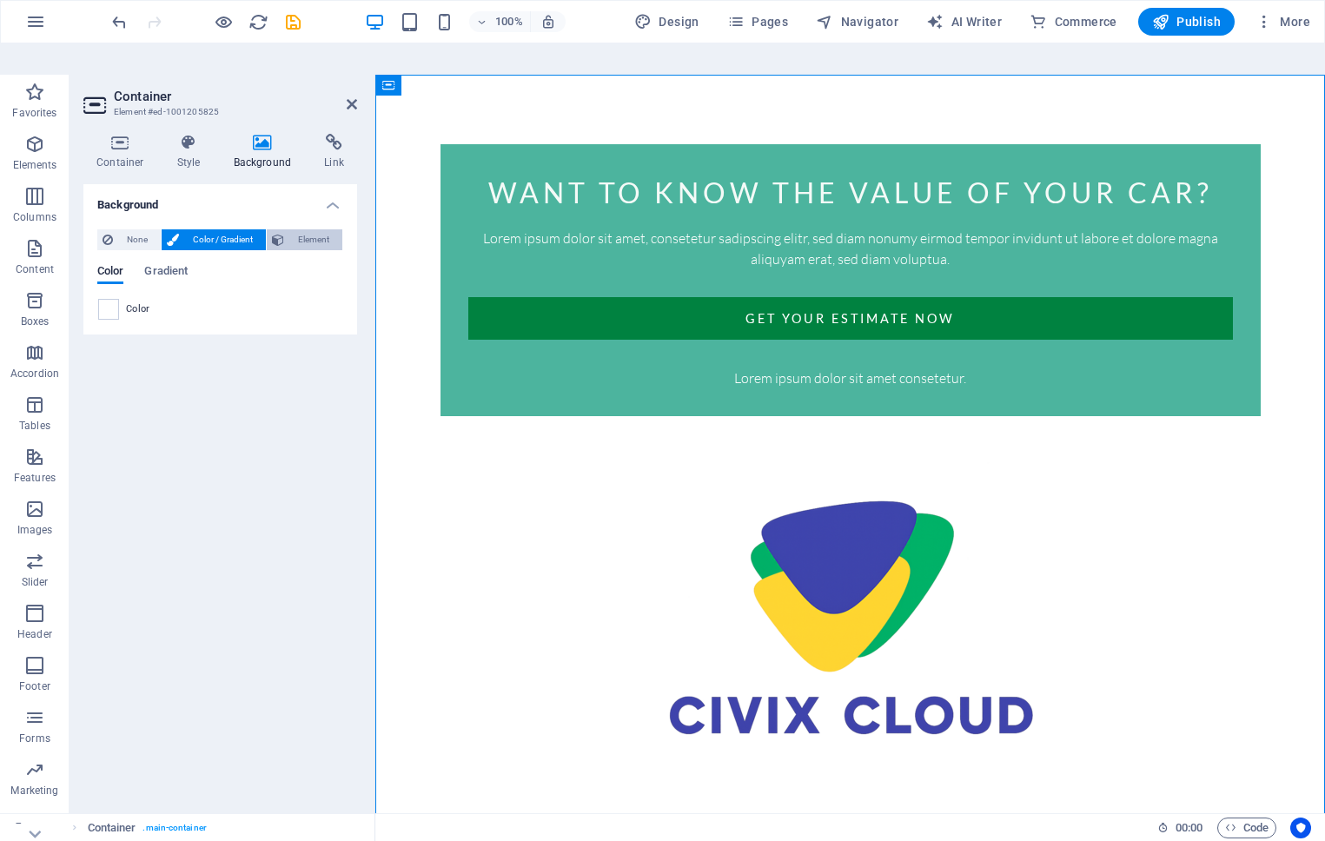
click at [289, 229] on span "Element" at bounding box center [313, 239] width 48 height 21
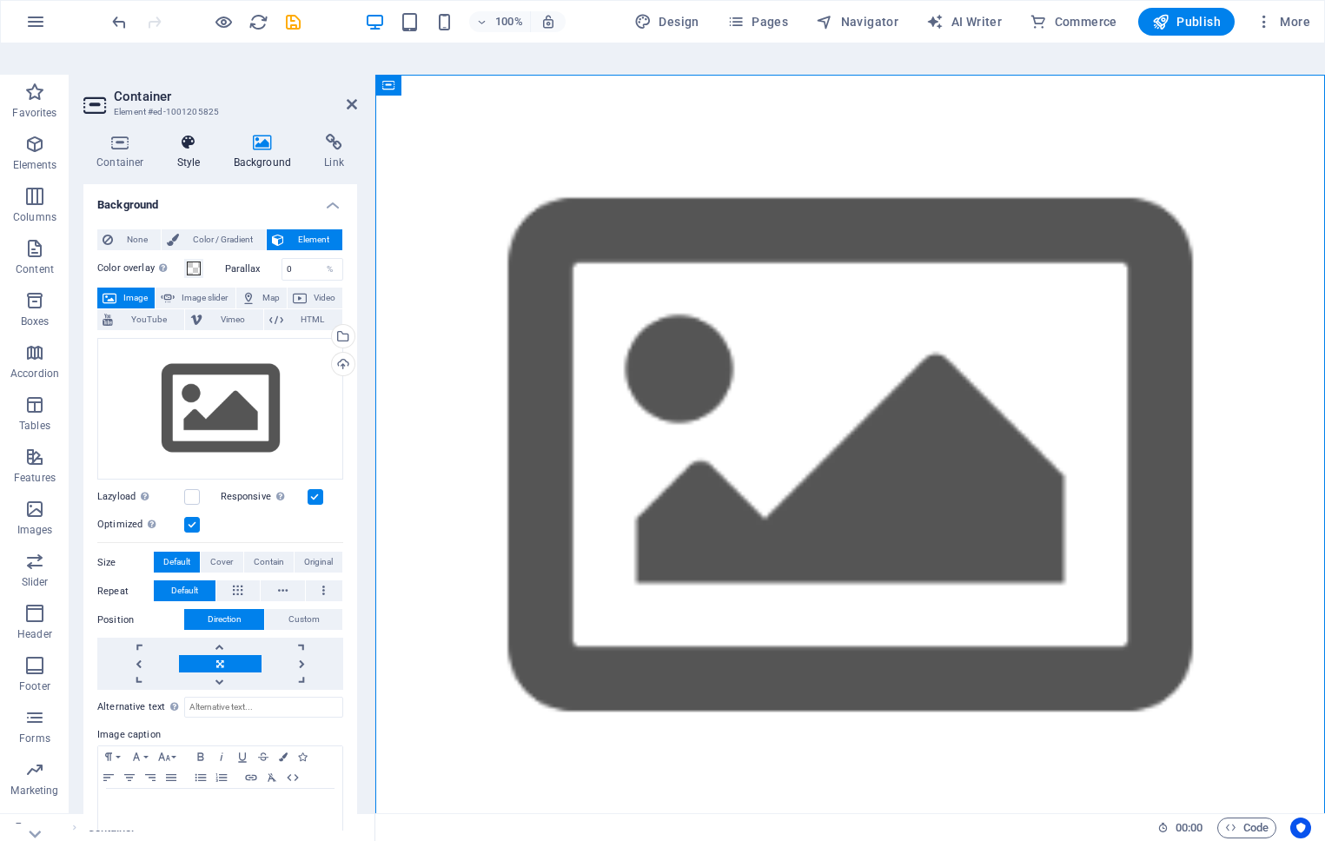
click at [177, 134] on h4 "Style" at bounding box center [192, 152] width 56 height 36
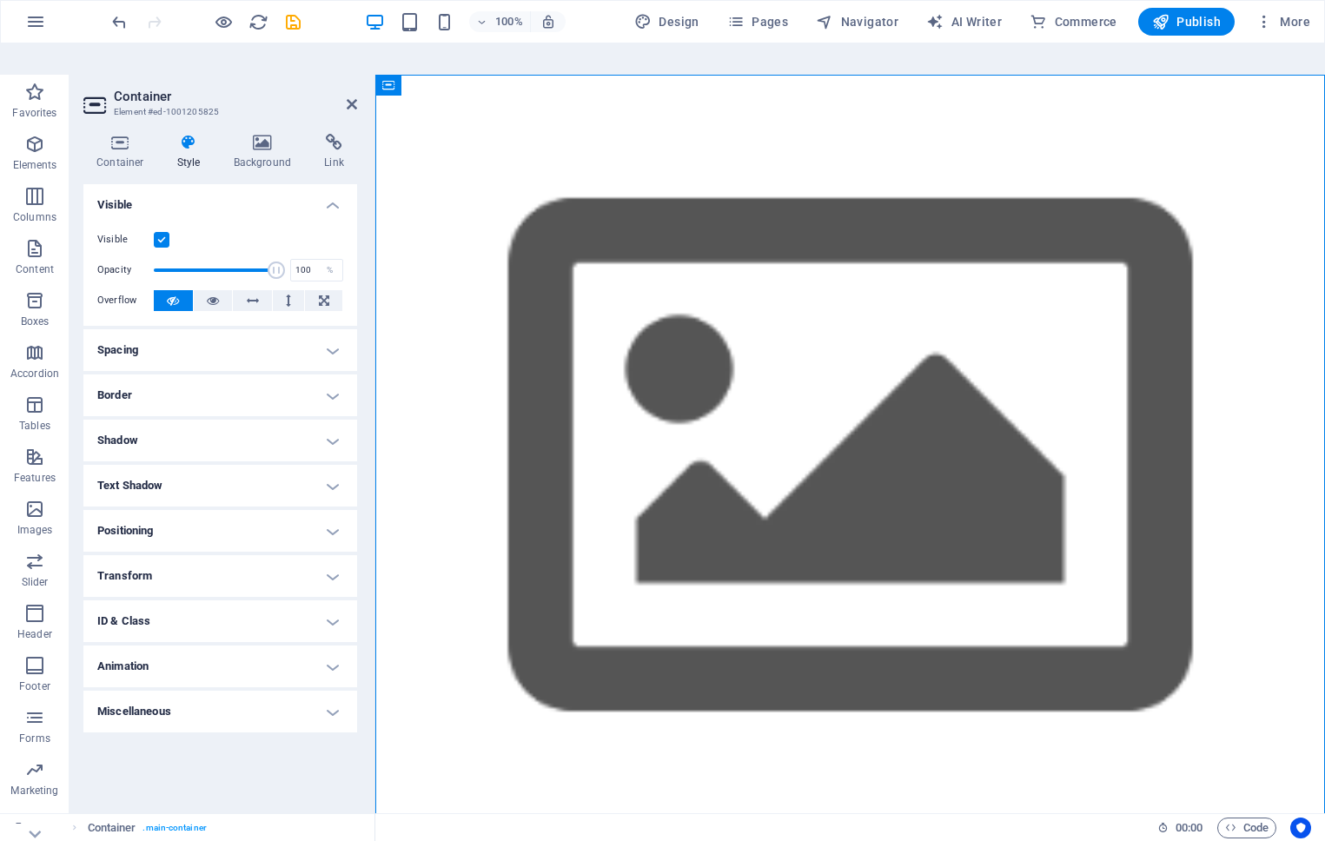
click at [473, 693] on figure at bounding box center [850, 460] width 950 height 770
click at [596, 160] on figure at bounding box center [850, 460] width 950 height 770
click at [267, 134] on h4 "Background" at bounding box center [266, 152] width 91 height 36
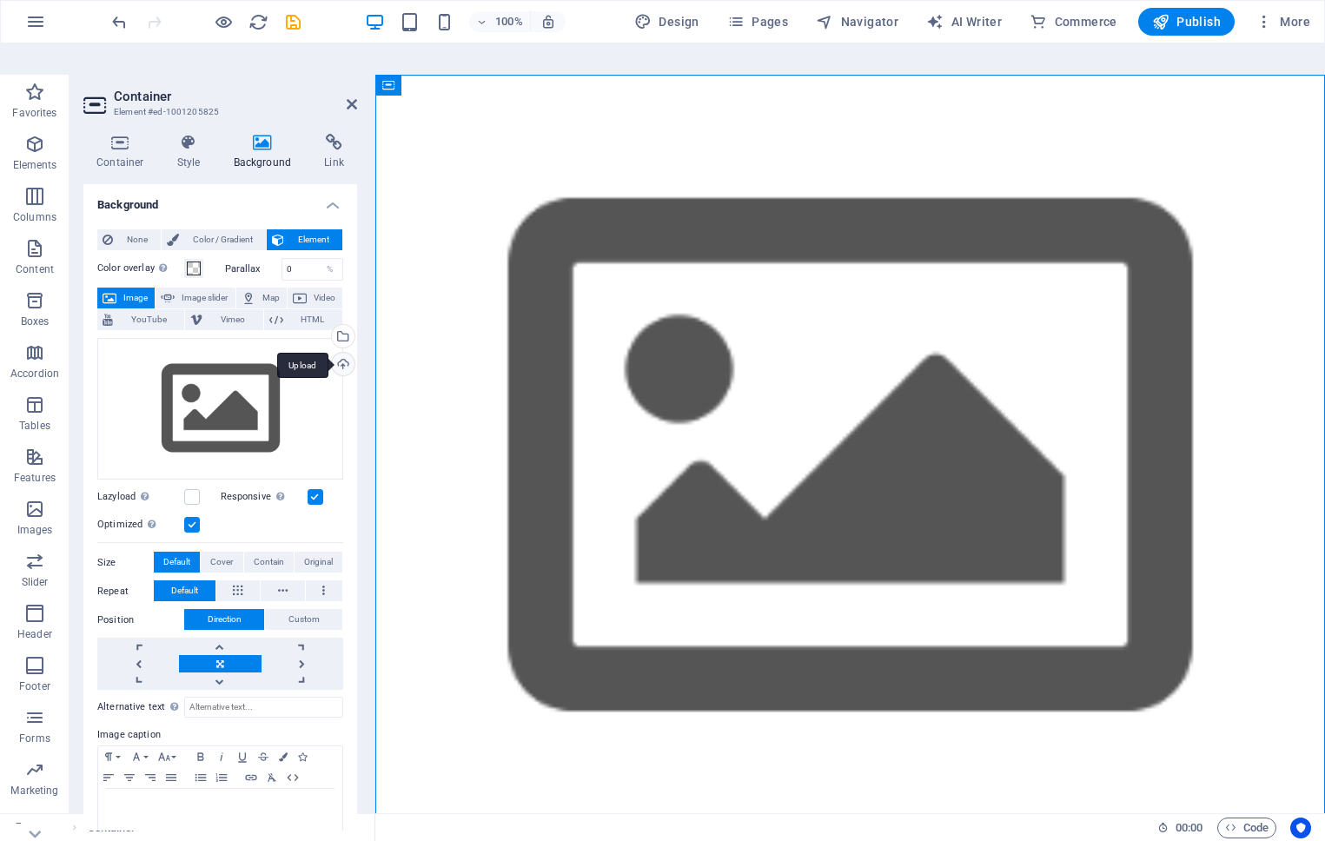
click at [336, 353] on div "Upload" at bounding box center [341, 366] width 26 height 26
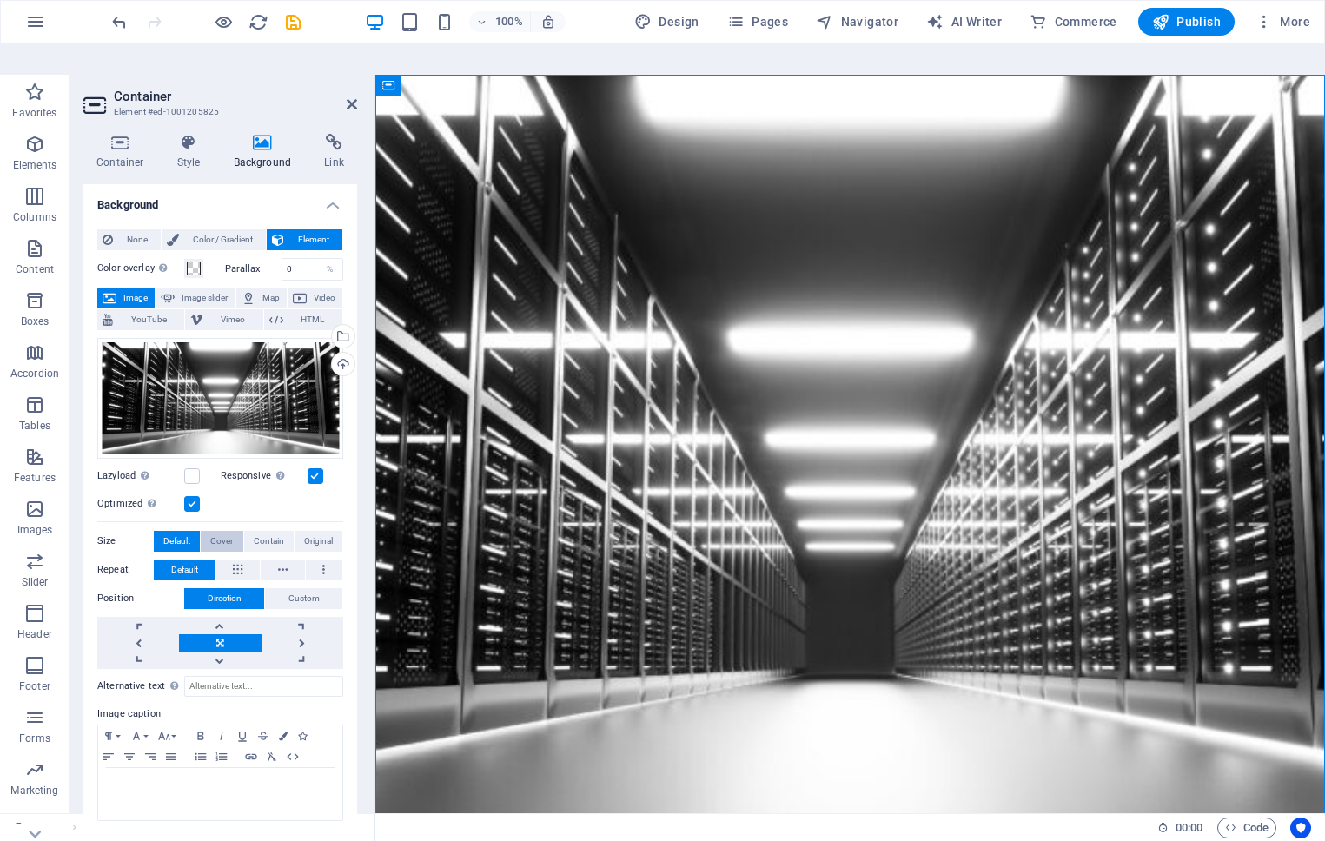
click at [220, 531] on span "Cover" at bounding box center [221, 541] width 23 height 21
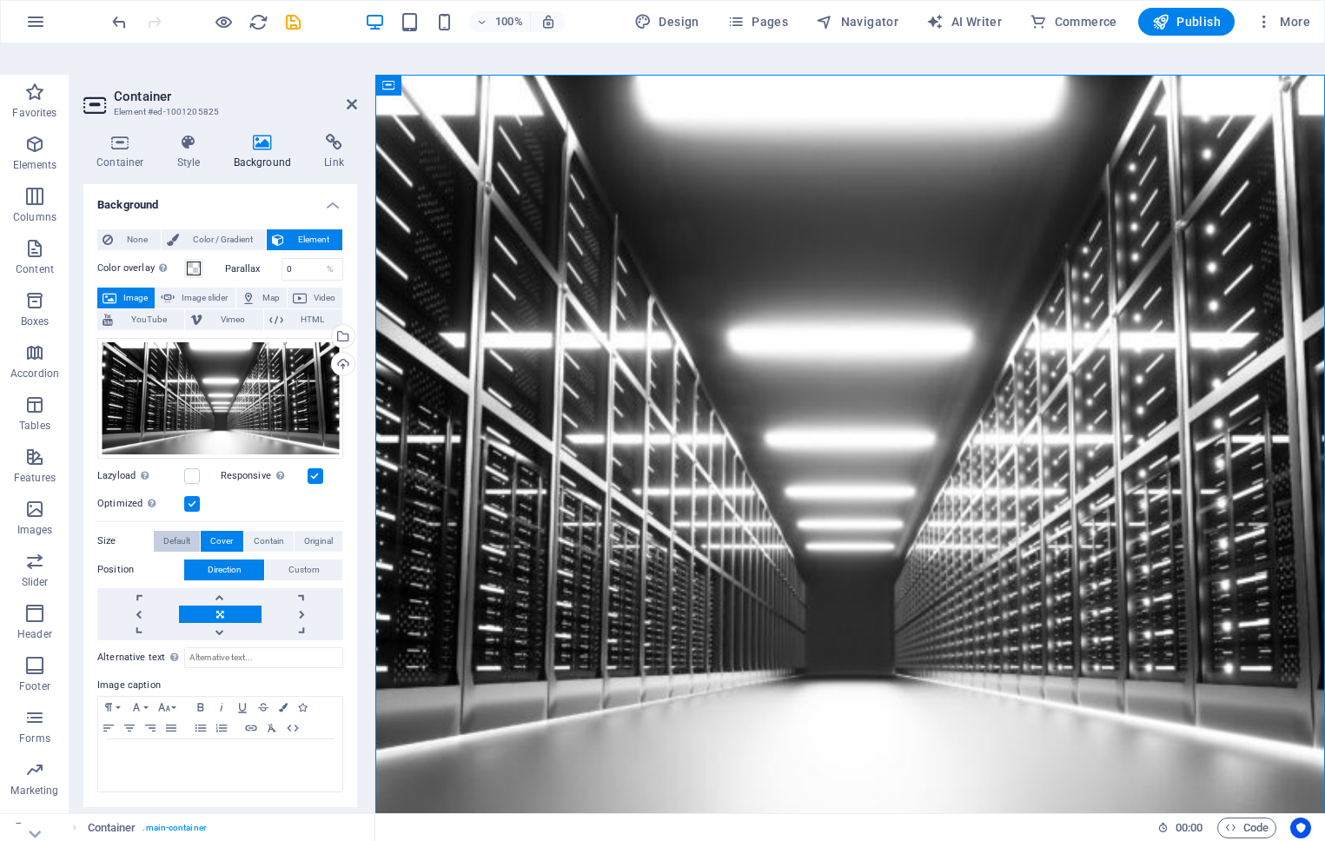
click at [179, 531] on span "Default" at bounding box center [176, 541] width 27 height 21
click at [359, 238] on div "Container Style Background Link Size Height 100 Default px rem % vh vw Min. hei…" at bounding box center [221, 482] width 302 height 725
click at [333, 134] on icon at bounding box center [334, 142] width 46 height 17
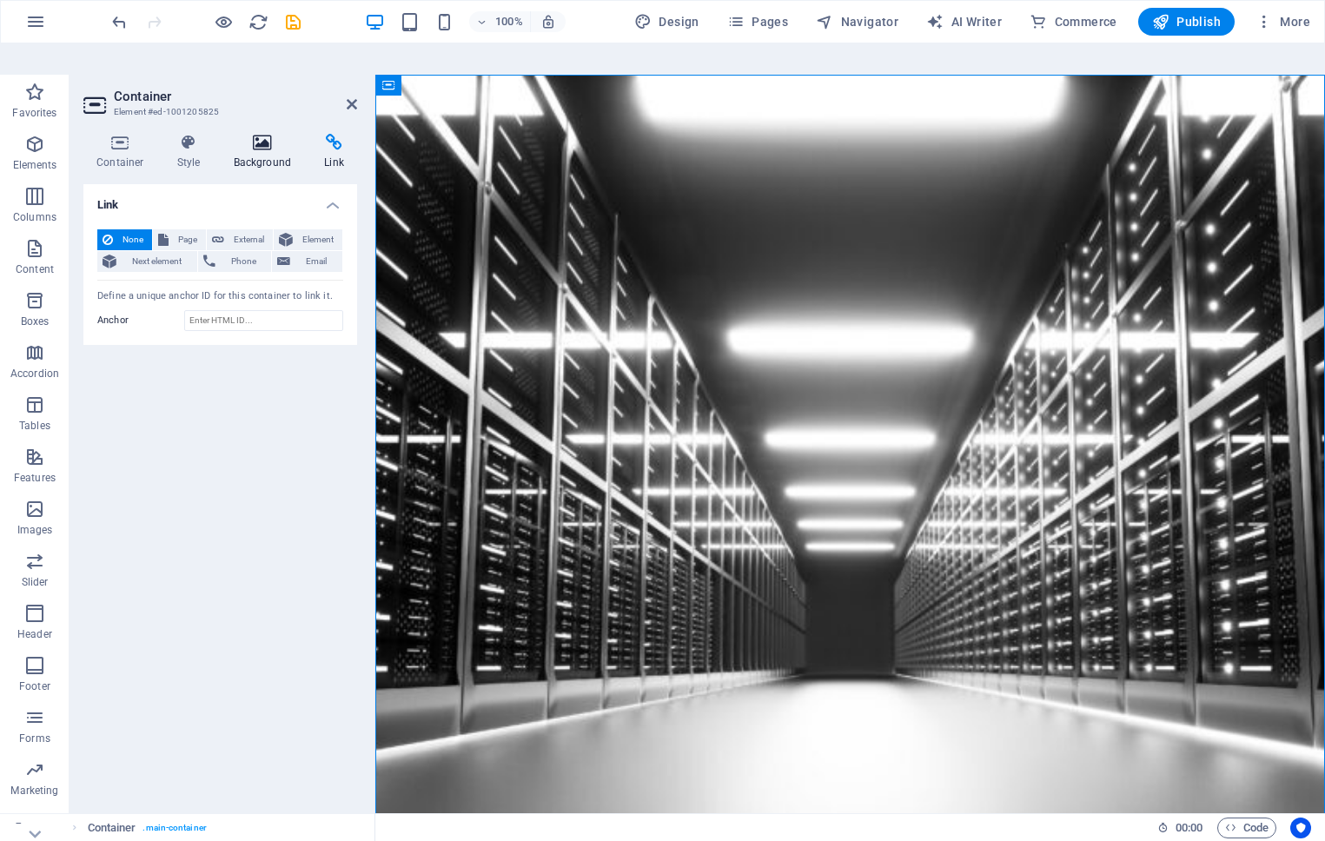
click at [263, 134] on icon at bounding box center [263, 142] width 84 height 17
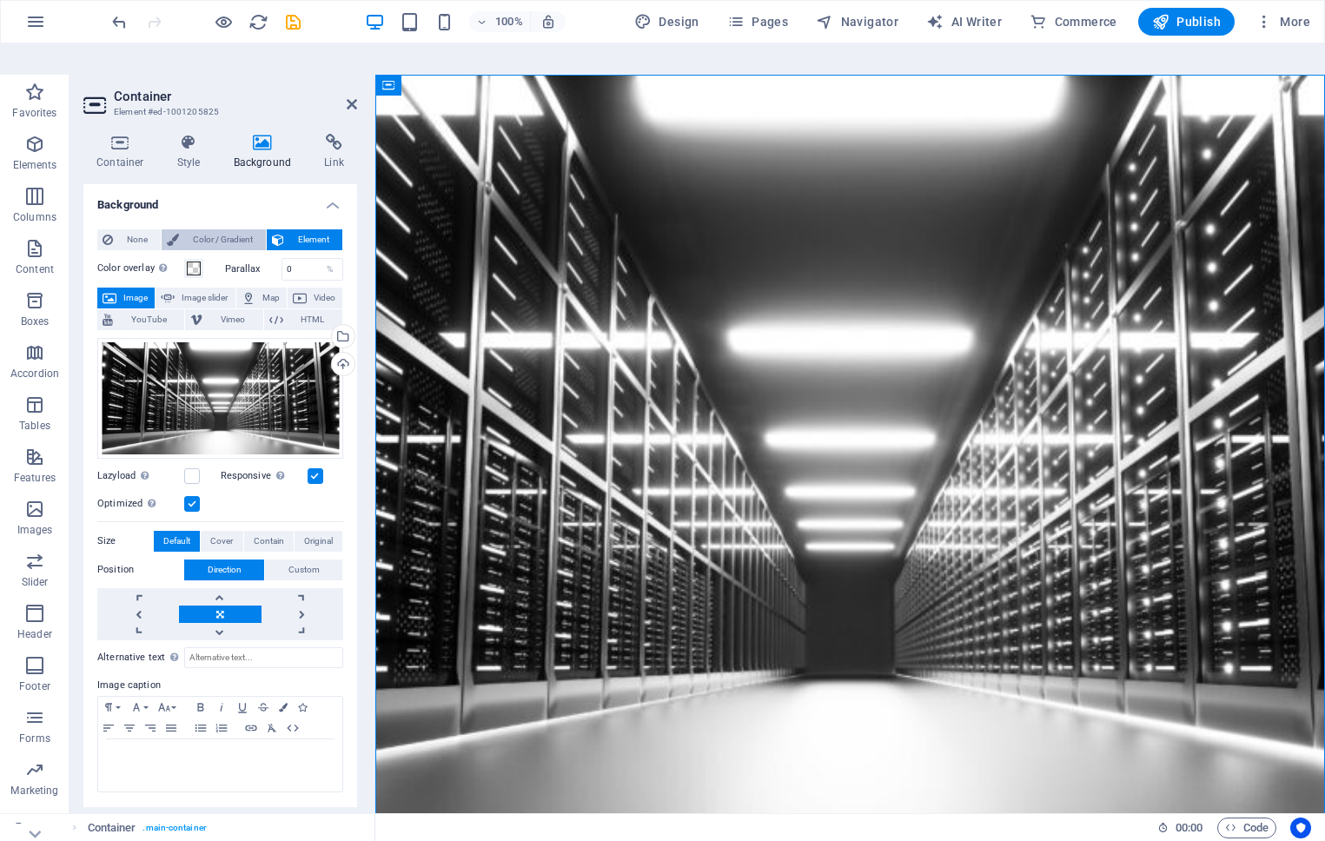
click at [236, 229] on span "Color / Gradient" at bounding box center [222, 239] width 76 height 21
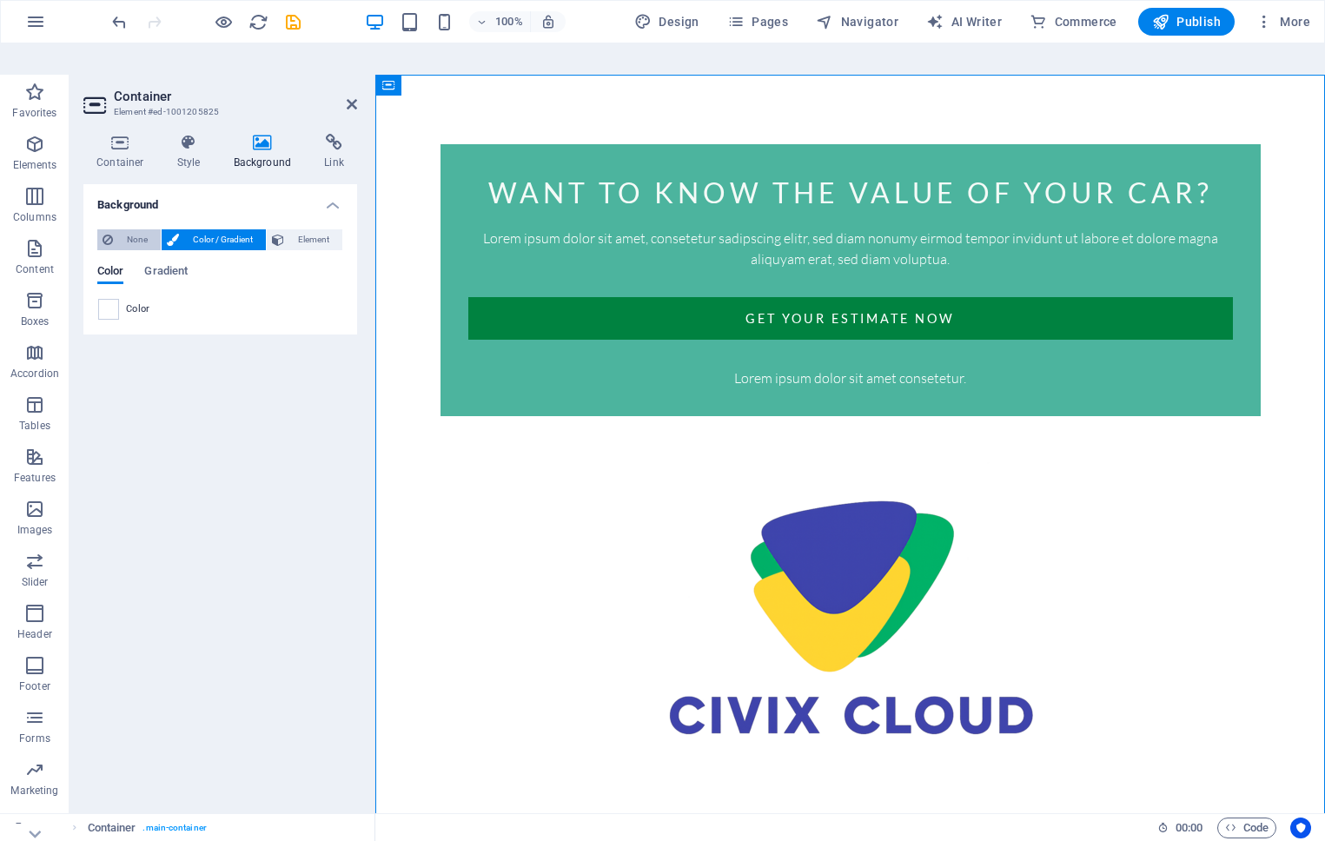
click at [123, 229] on span "None" at bounding box center [136, 239] width 37 height 21
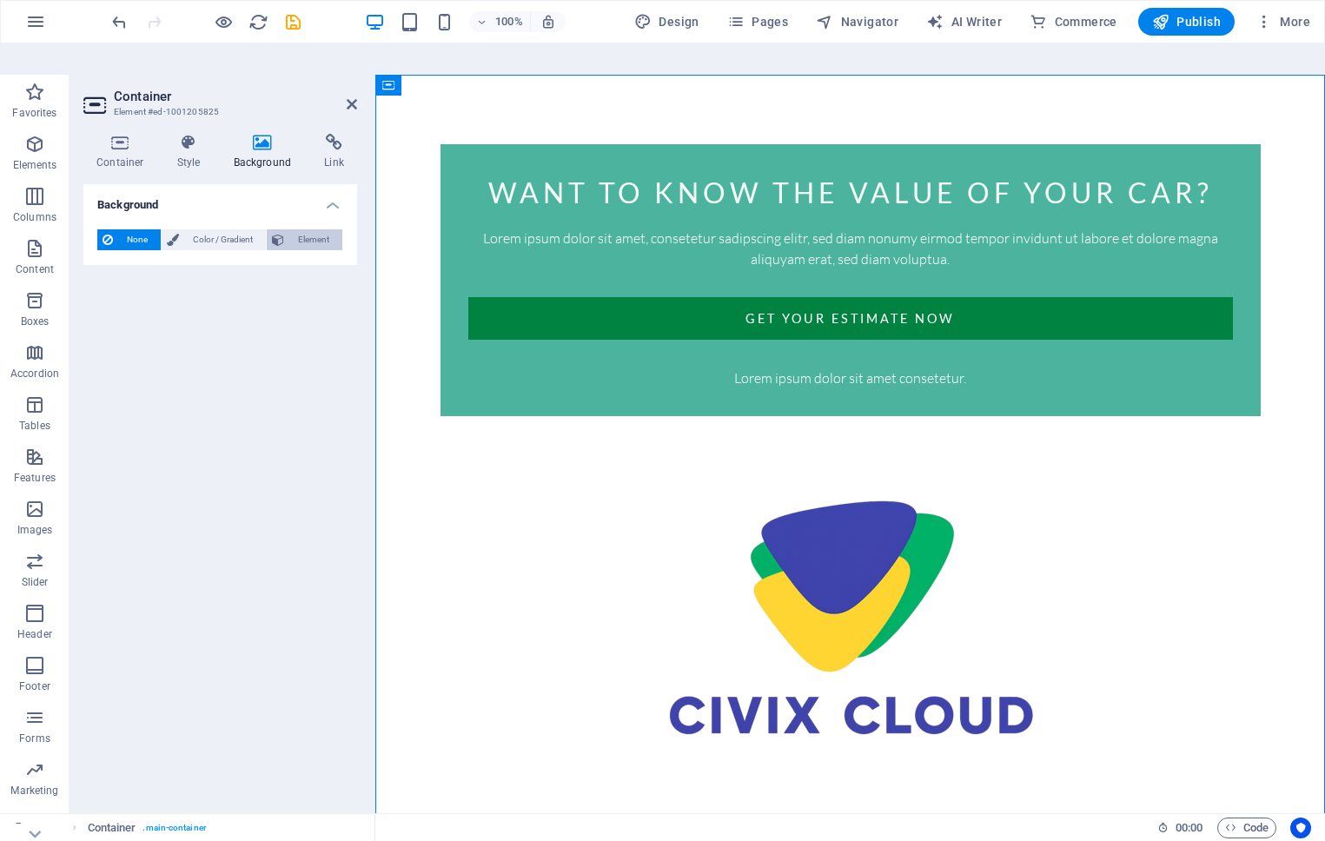
click at [294, 229] on span "Element" at bounding box center [313, 239] width 48 height 21
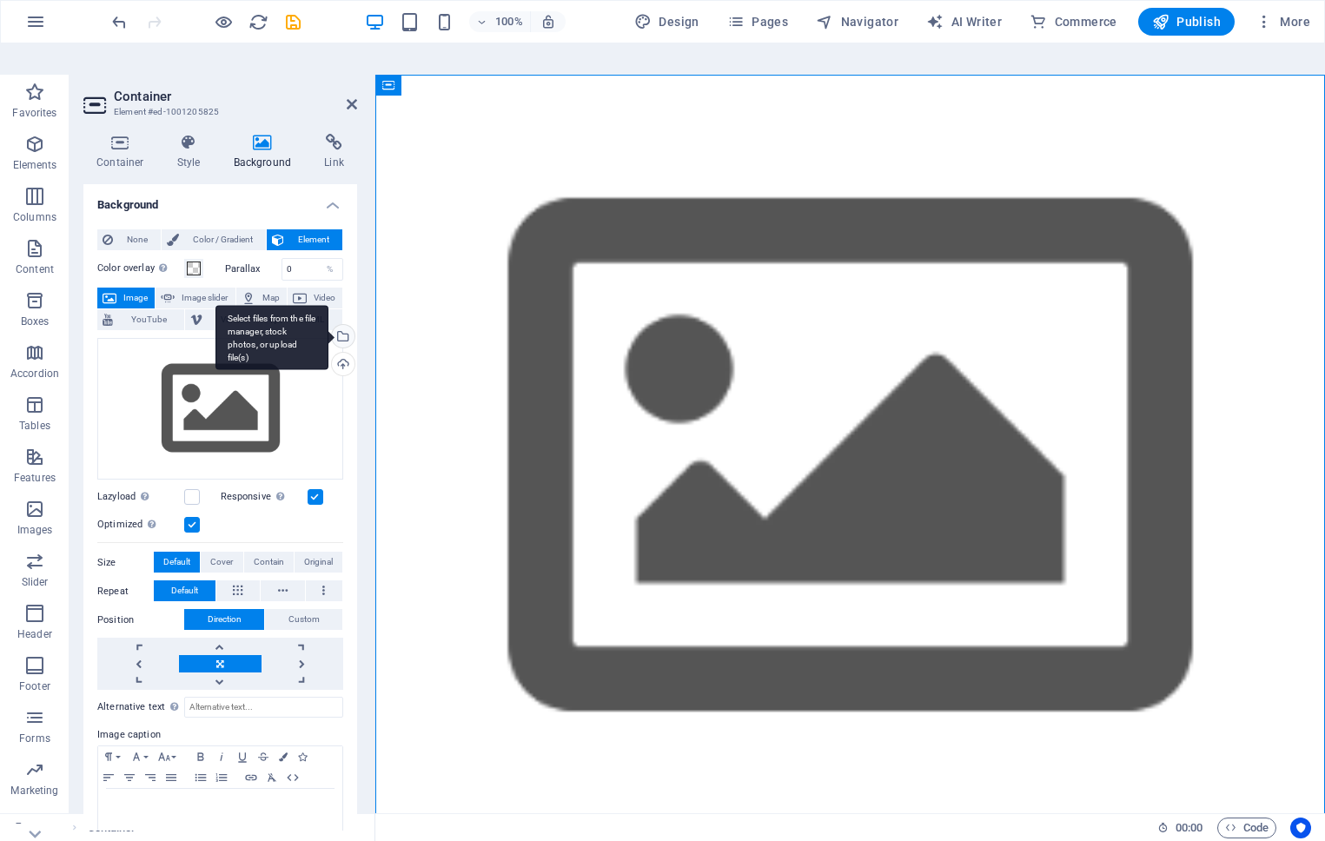
click at [328, 305] on div "Select files from the file manager, stock photos, or upload file(s)" at bounding box center [272, 337] width 113 height 65
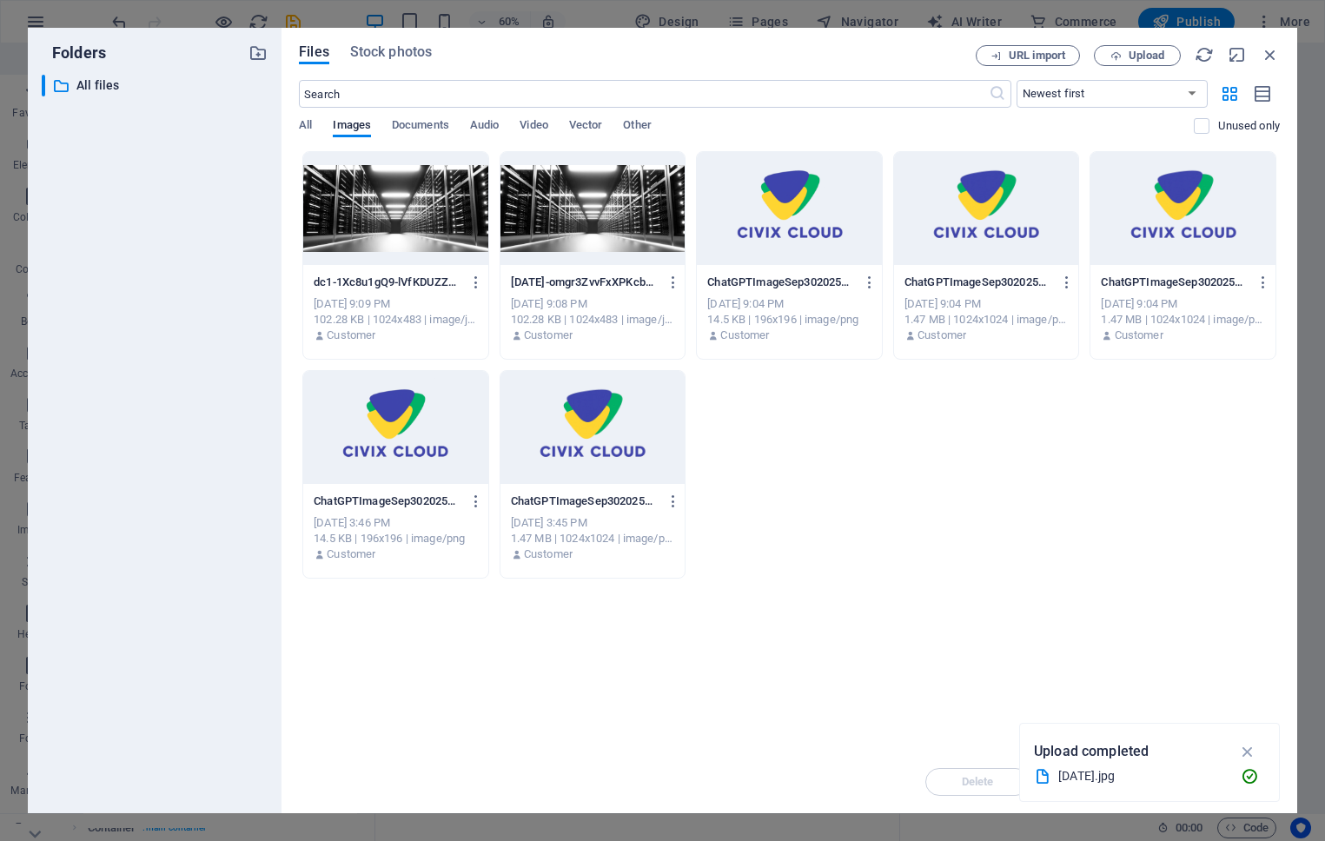
click at [579, 222] on div at bounding box center [593, 208] width 185 height 113
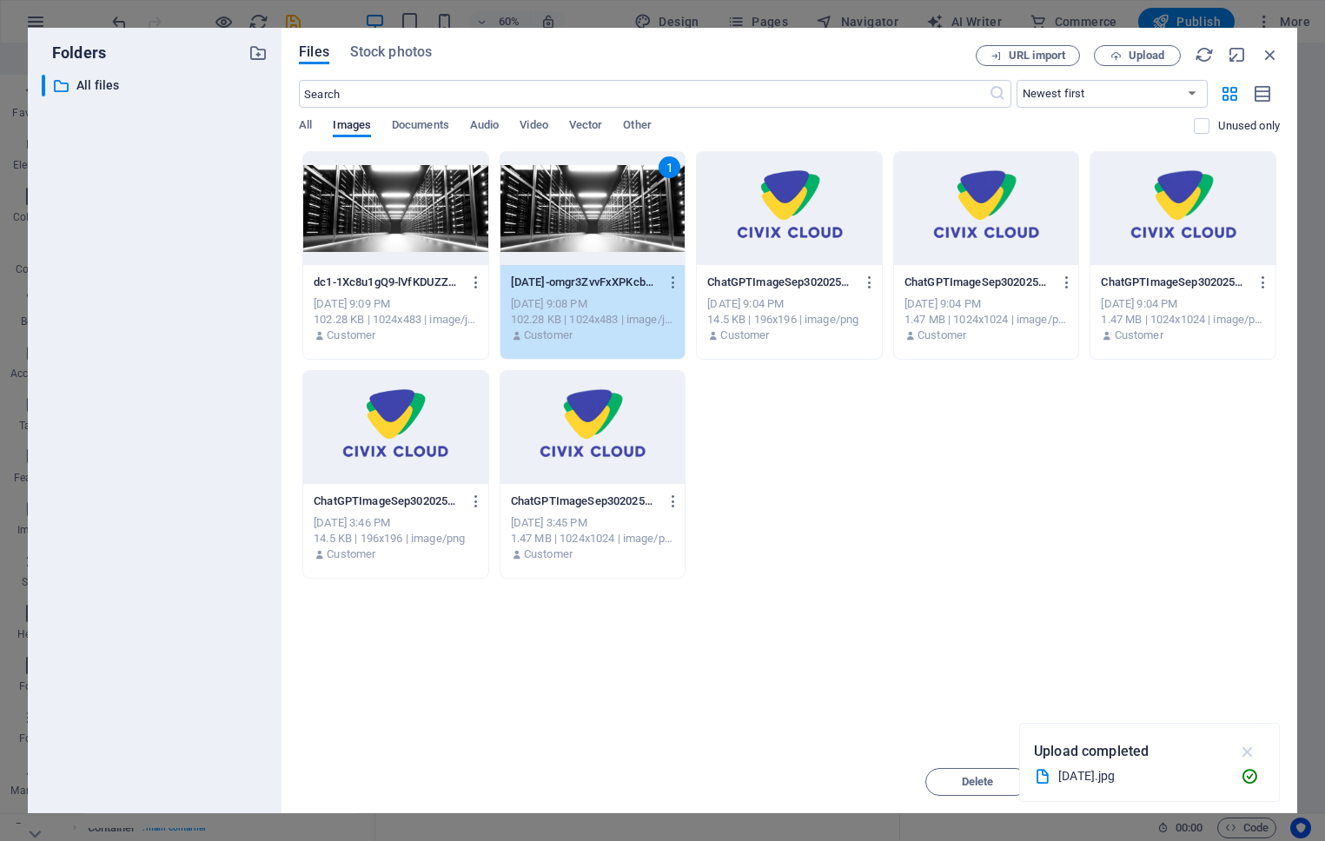
click at [1243, 750] on icon "button" at bounding box center [1248, 751] width 20 height 19
click at [1220, 786] on span "Insert" at bounding box center [1228, 782] width 30 height 10
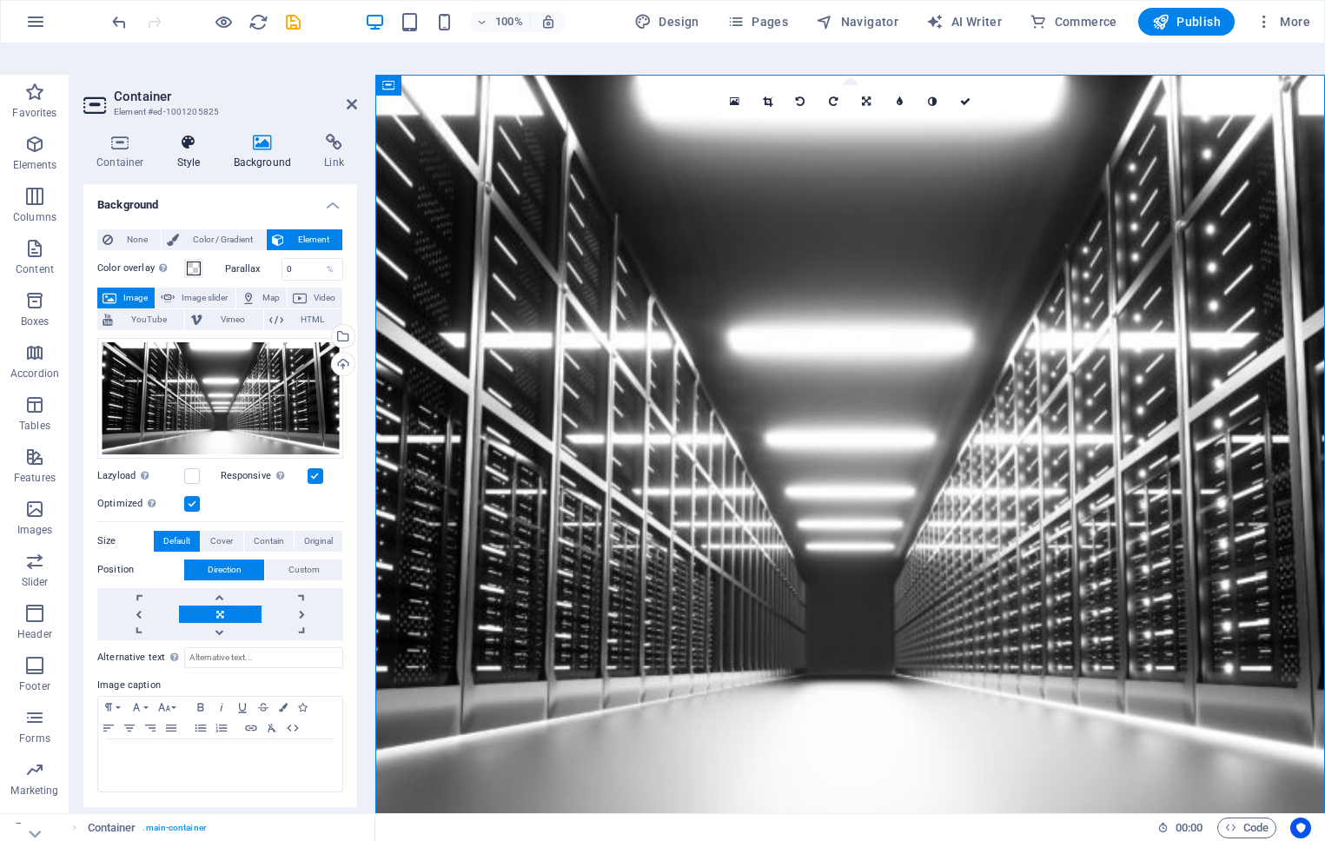
click at [187, 134] on h4 "Style" at bounding box center [192, 152] width 56 height 36
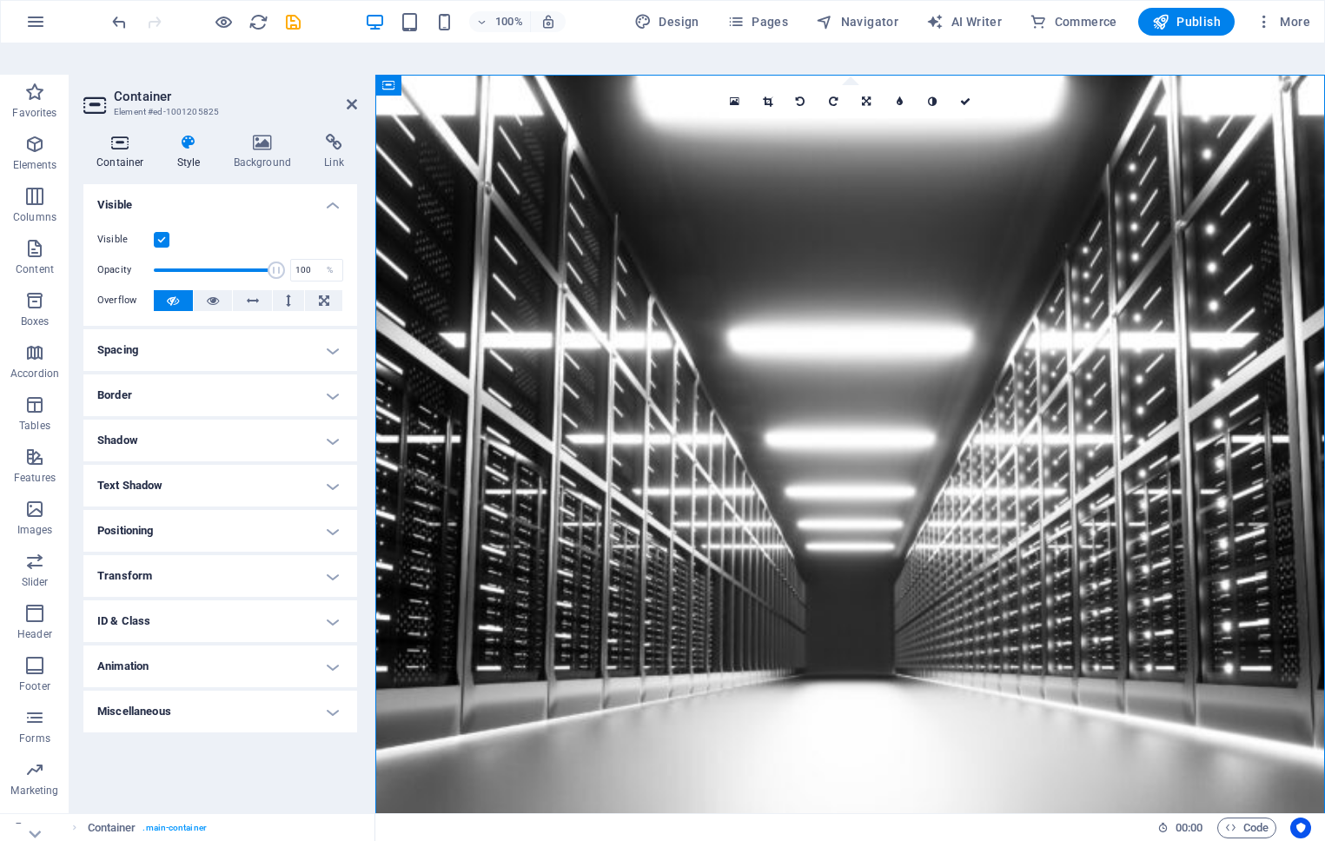
click at [125, 134] on h4 "Container" at bounding box center [123, 152] width 81 height 36
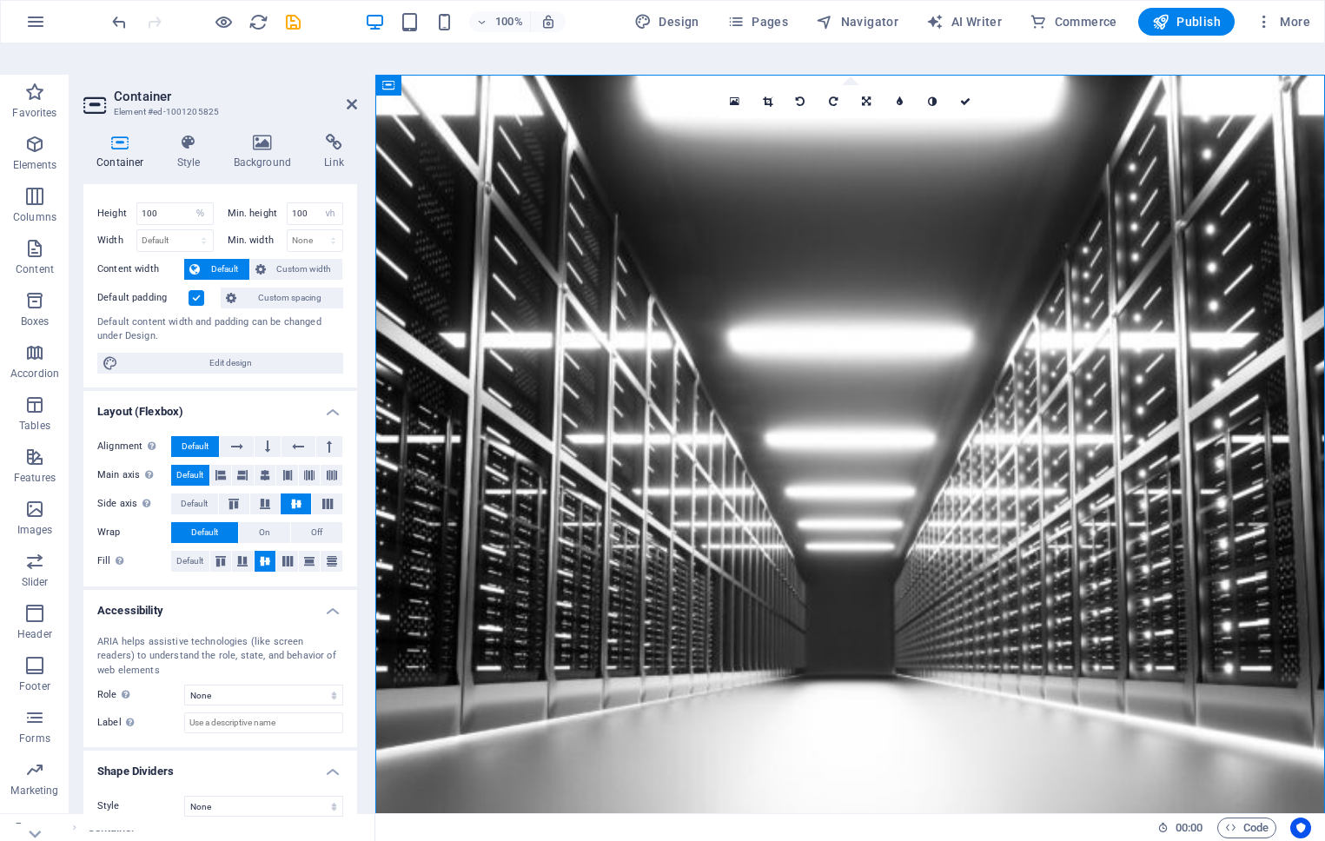
scroll to position [0, 0]
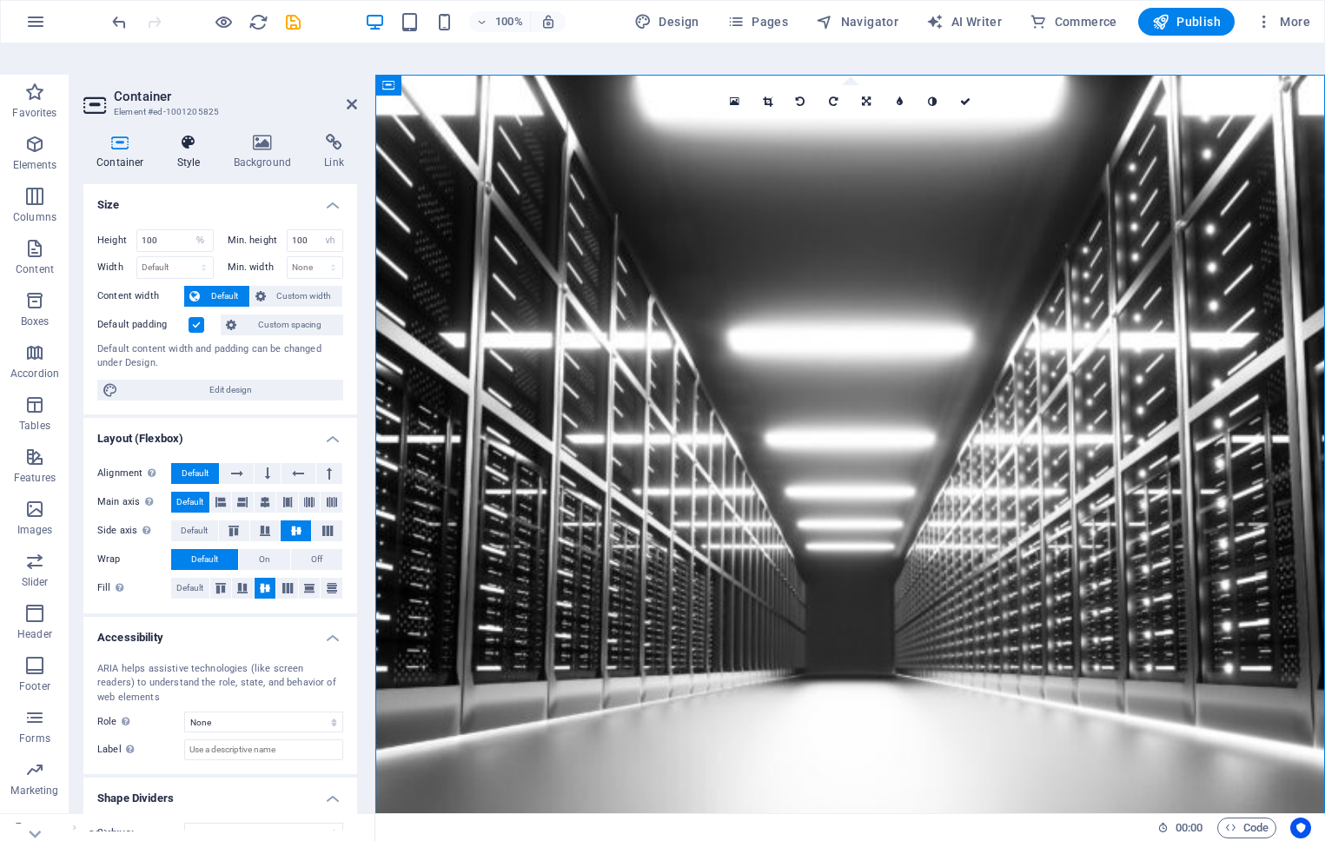
click at [182, 134] on h4 "Style" at bounding box center [192, 152] width 56 height 36
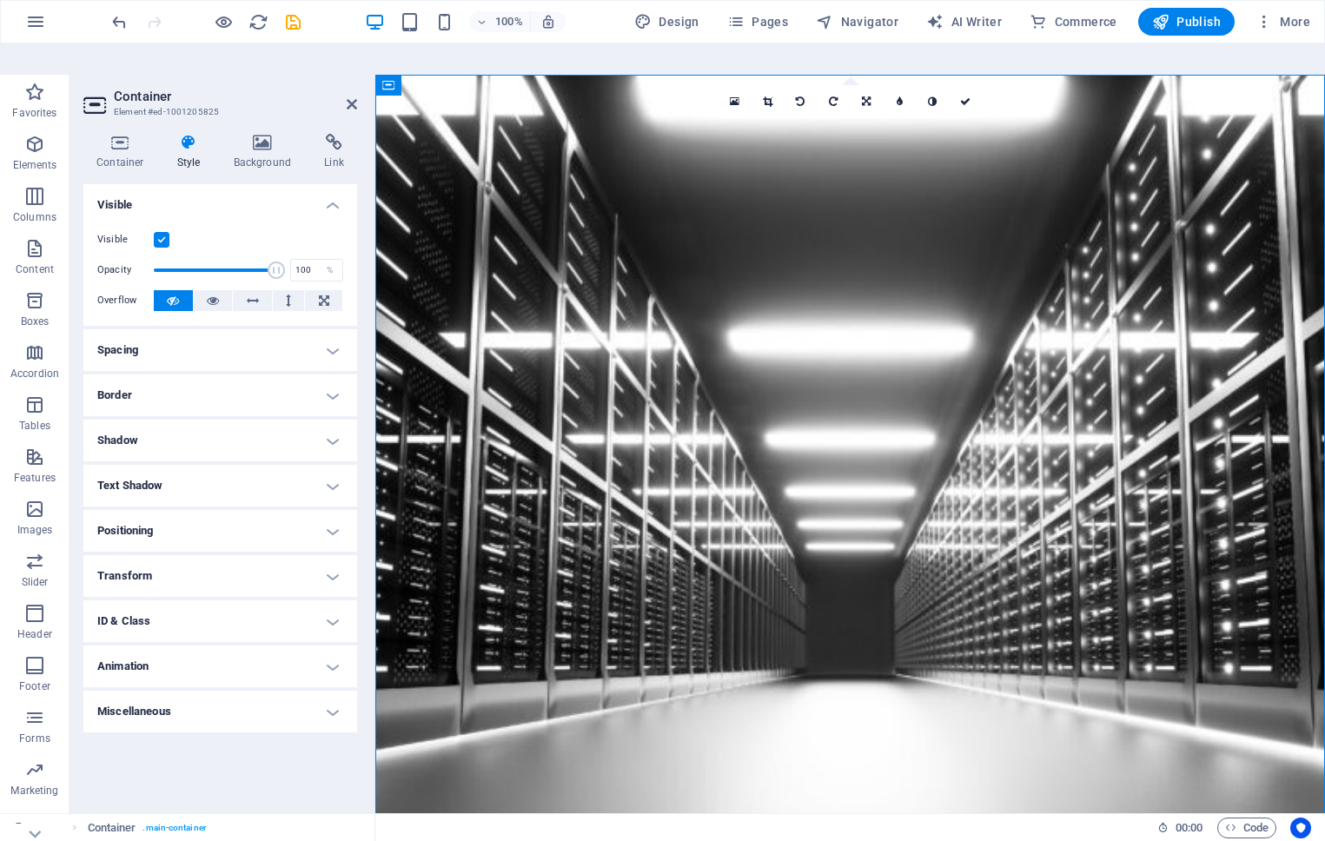
click at [193, 329] on h4 "Spacing" at bounding box center [220, 350] width 274 height 42
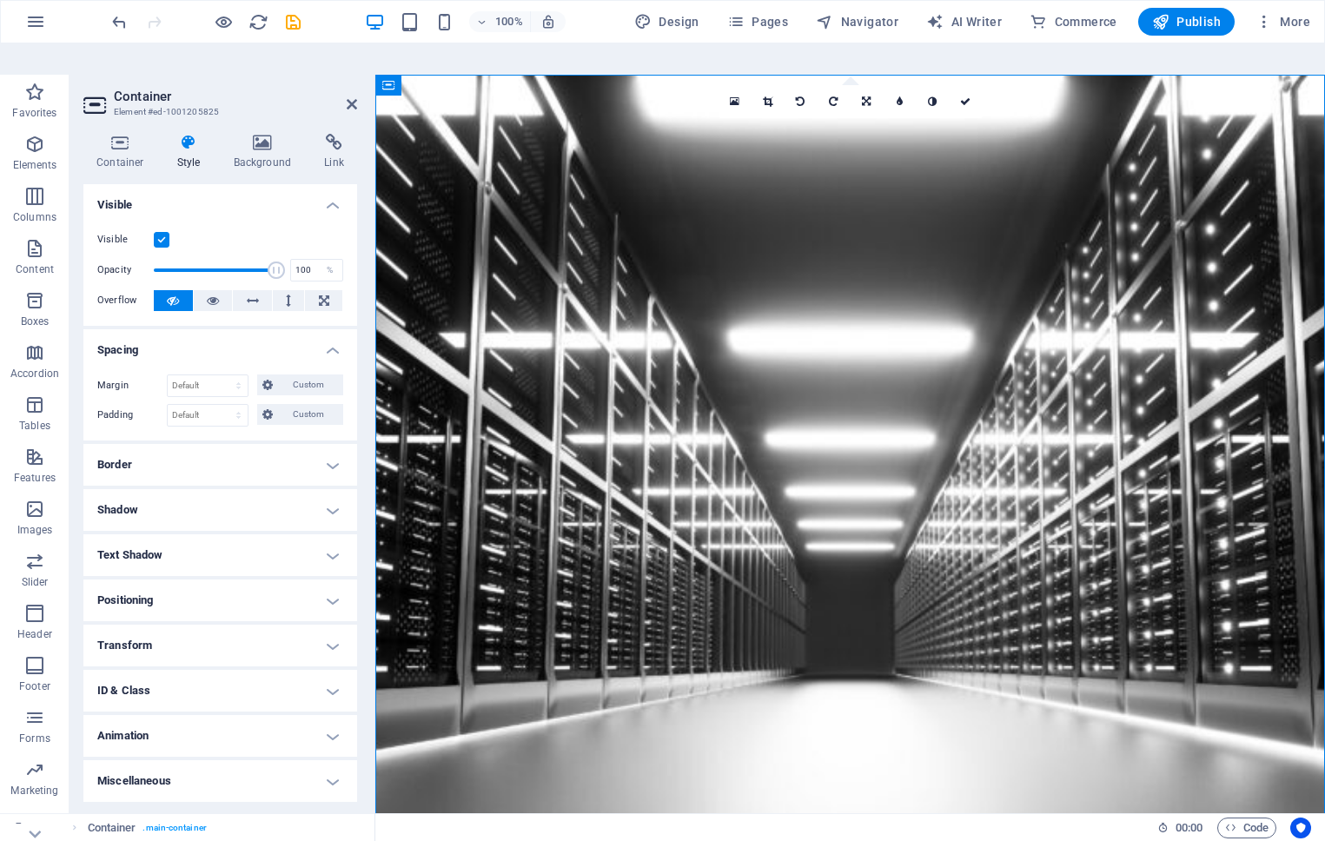
click at [193, 329] on h4 "Spacing" at bounding box center [220, 344] width 274 height 31
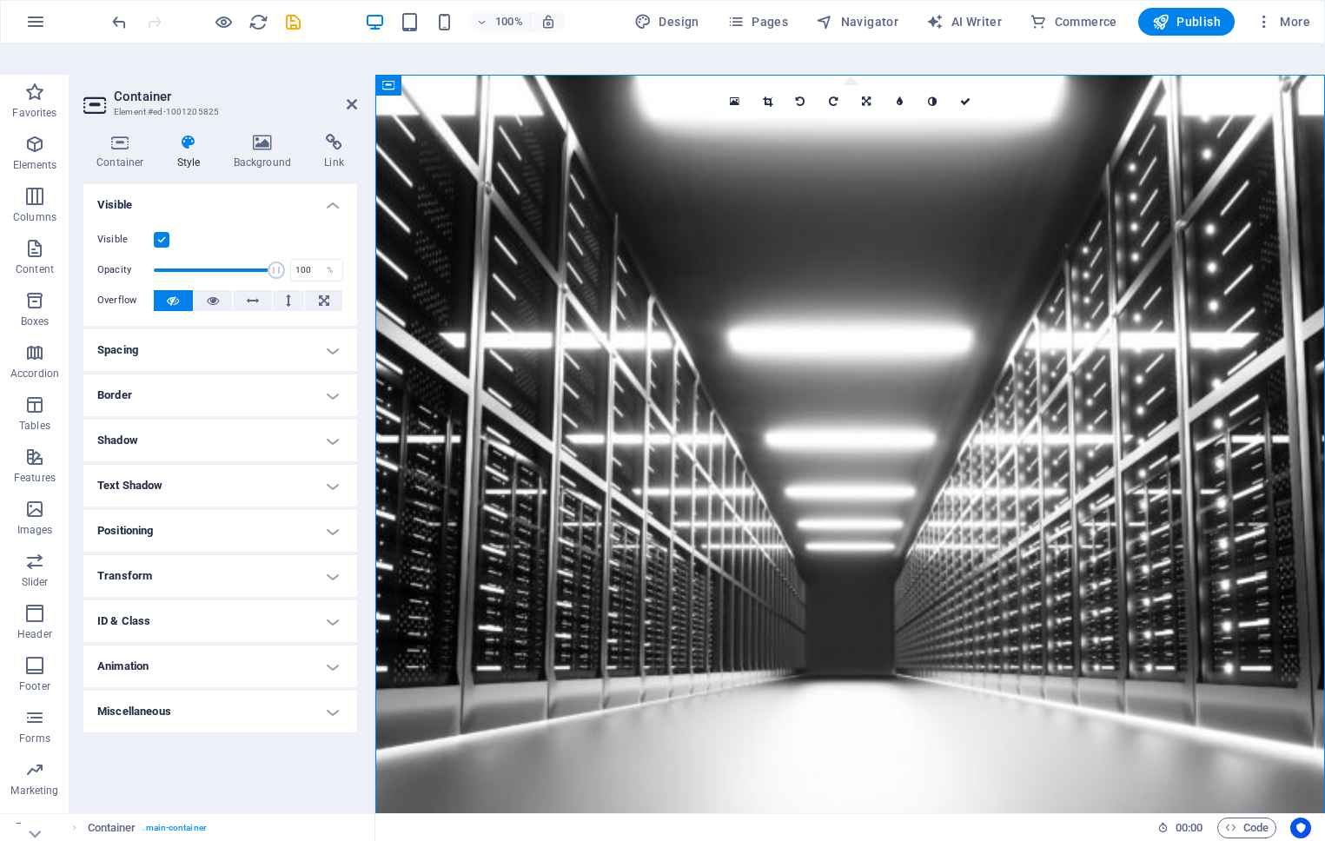
click at [189, 375] on h4 "Border" at bounding box center [220, 396] width 274 height 42
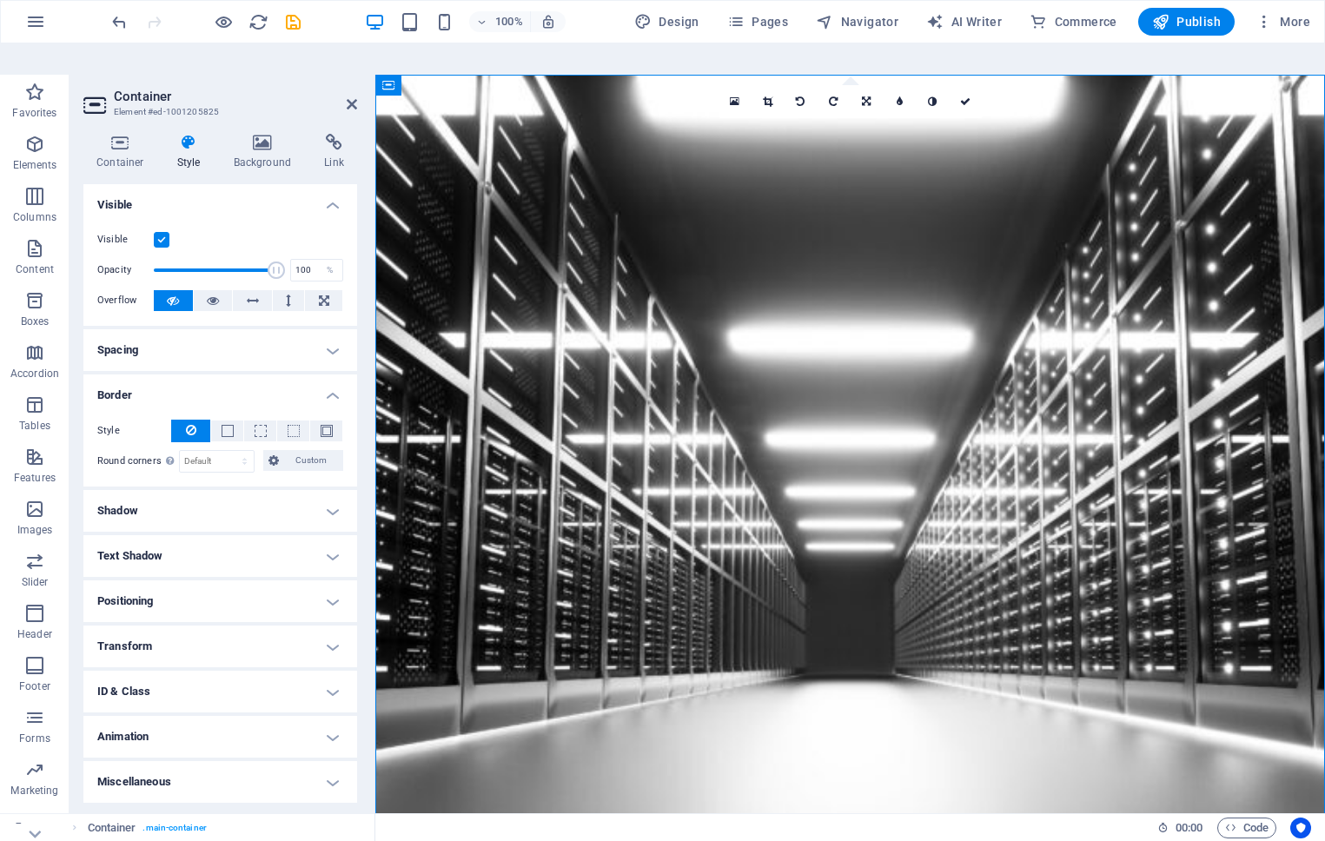
click at [189, 375] on h4 "Border" at bounding box center [220, 390] width 274 height 31
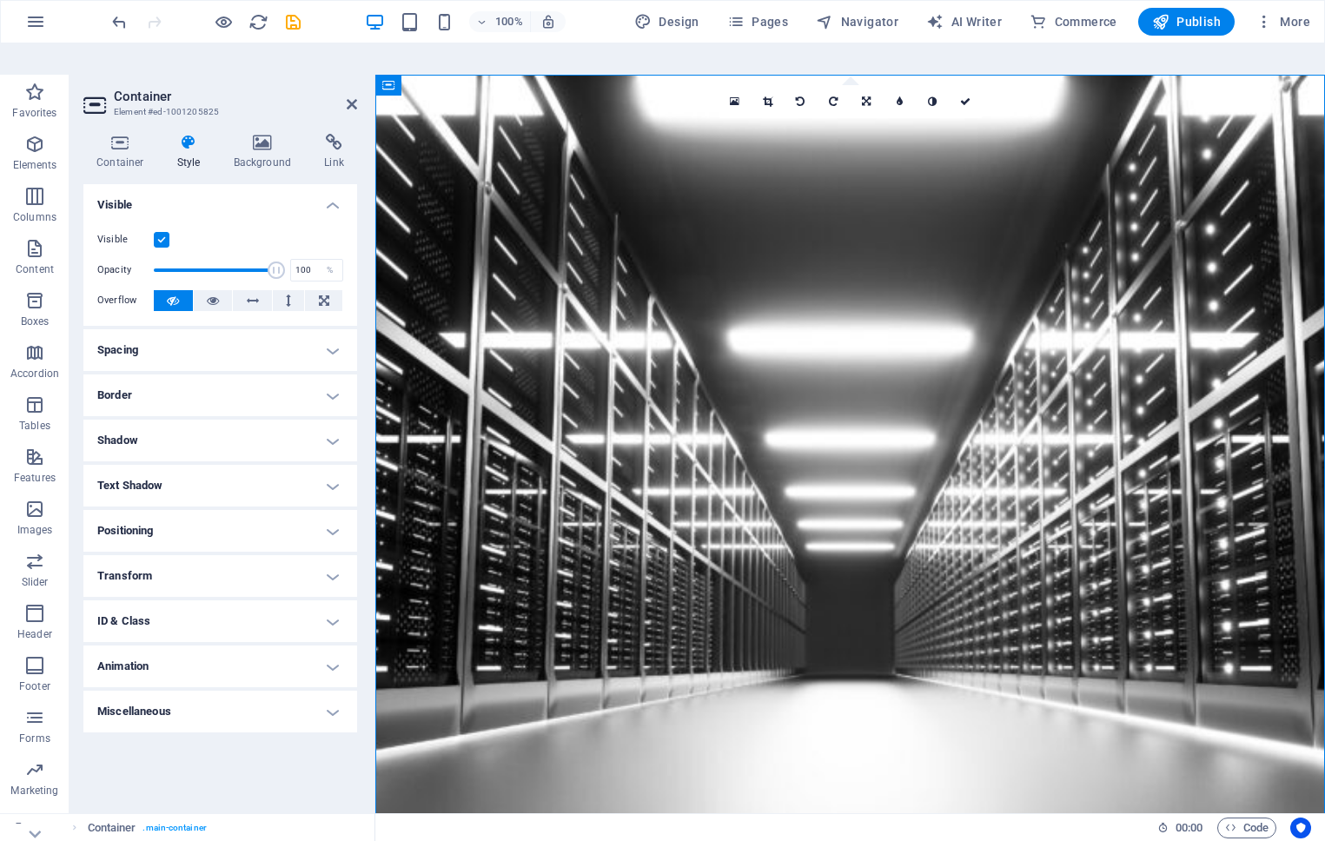
click at [189, 420] on h4 "Shadow" at bounding box center [220, 441] width 274 height 42
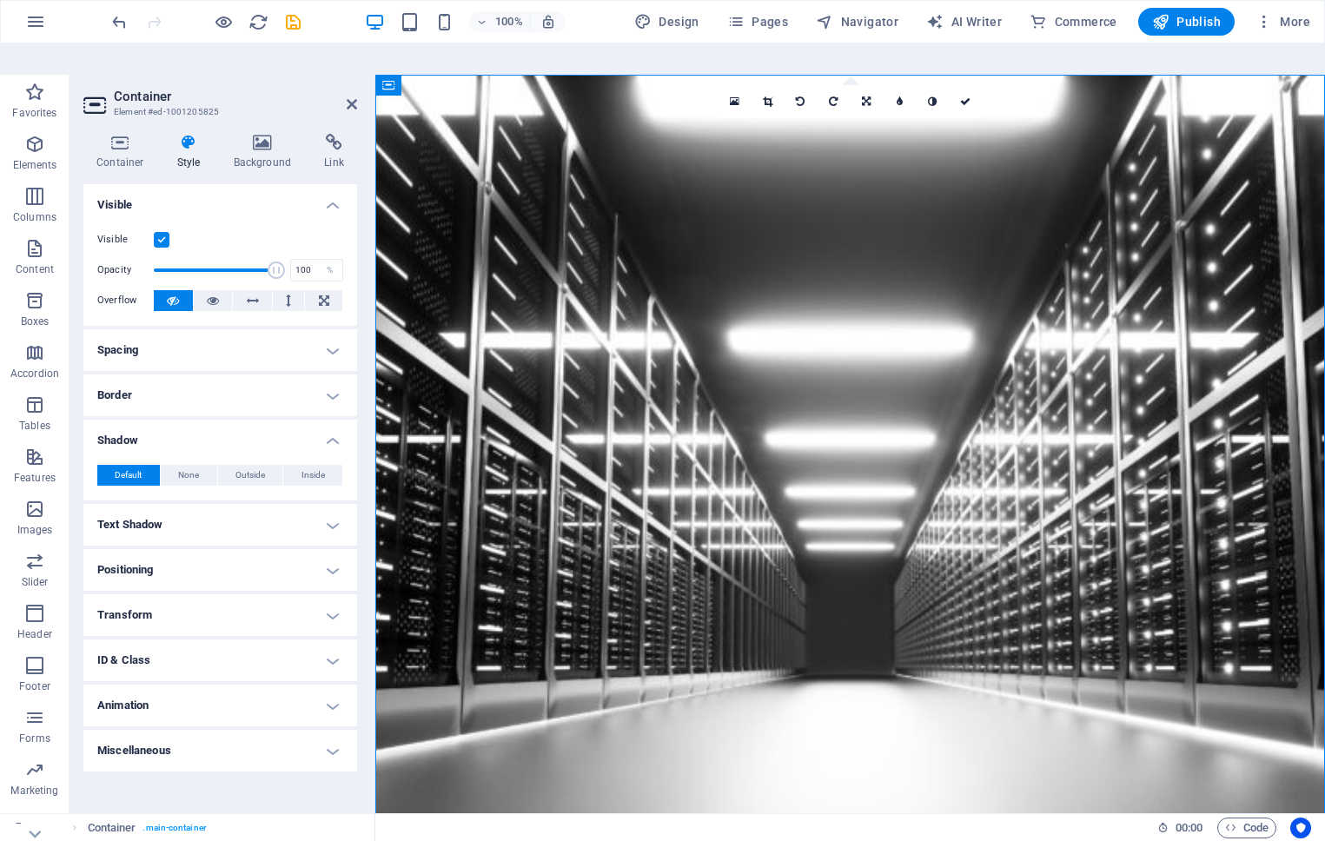
click at [189, 420] on h4 "Shadow" at bounding box center [220, 435] width 274 height 31
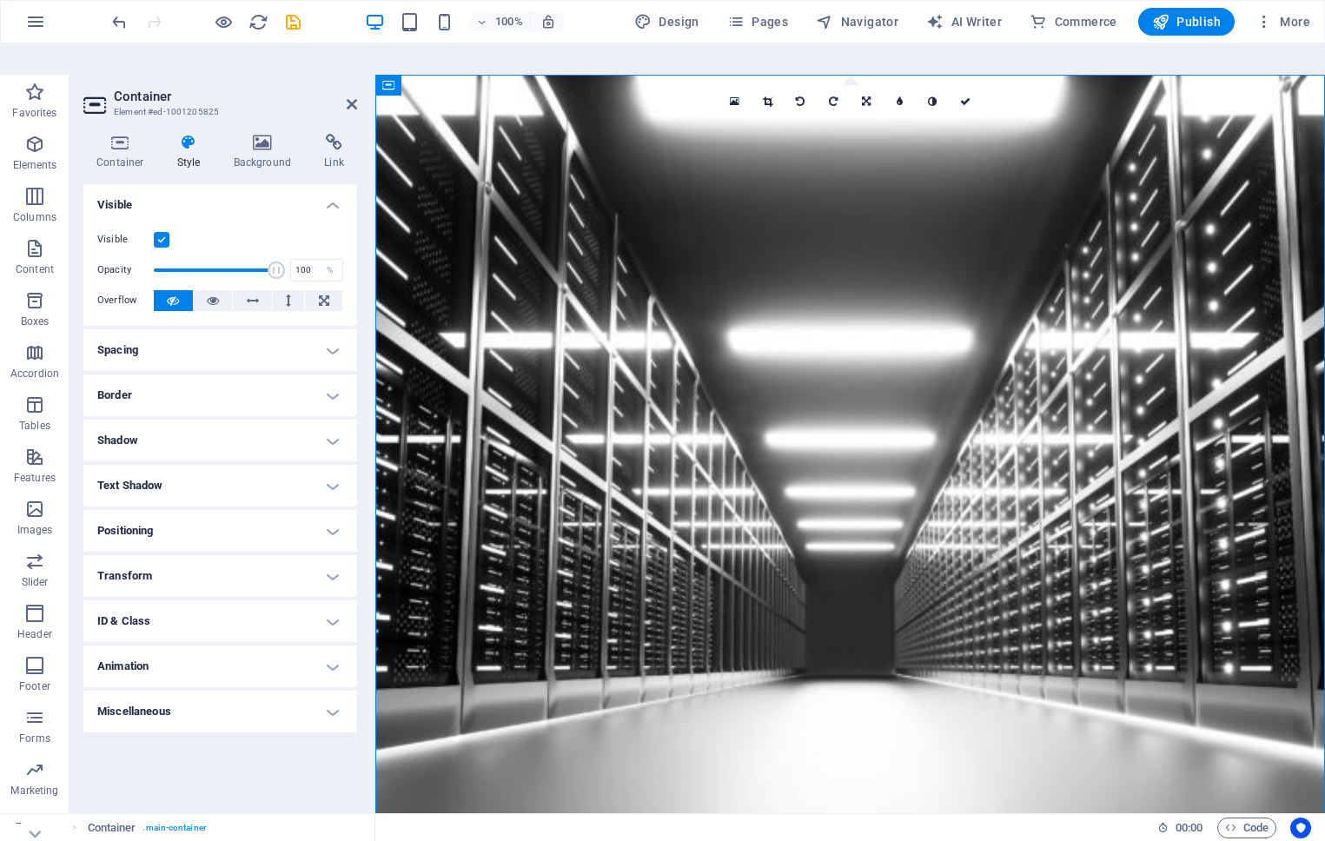
click at [188, 465] on h4 "Text Shadow" at bounding box center [220, 486] width 274 height 42
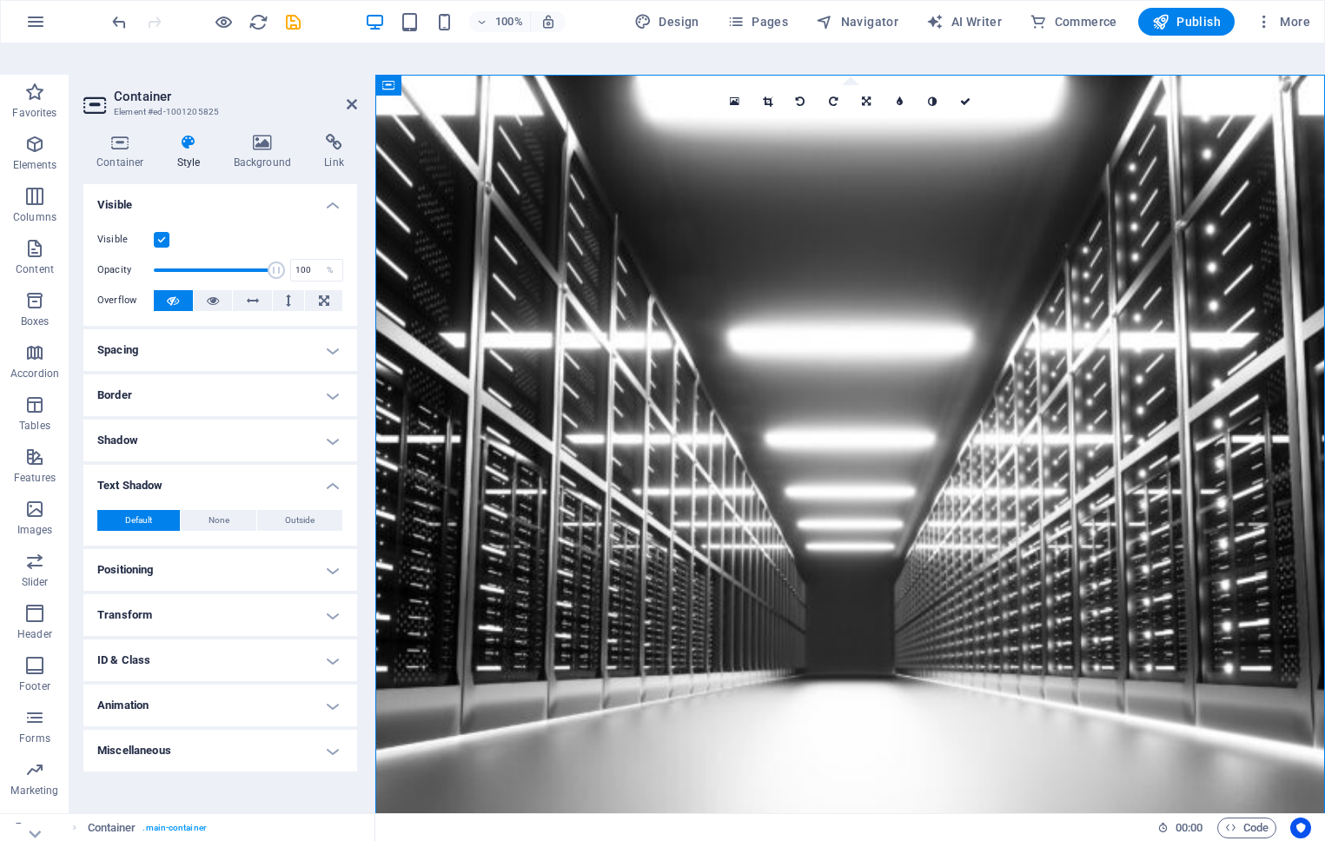
click at [188, 465] on h4 "Text Shadow" at bounding box center [220, 480] width 274 height 31
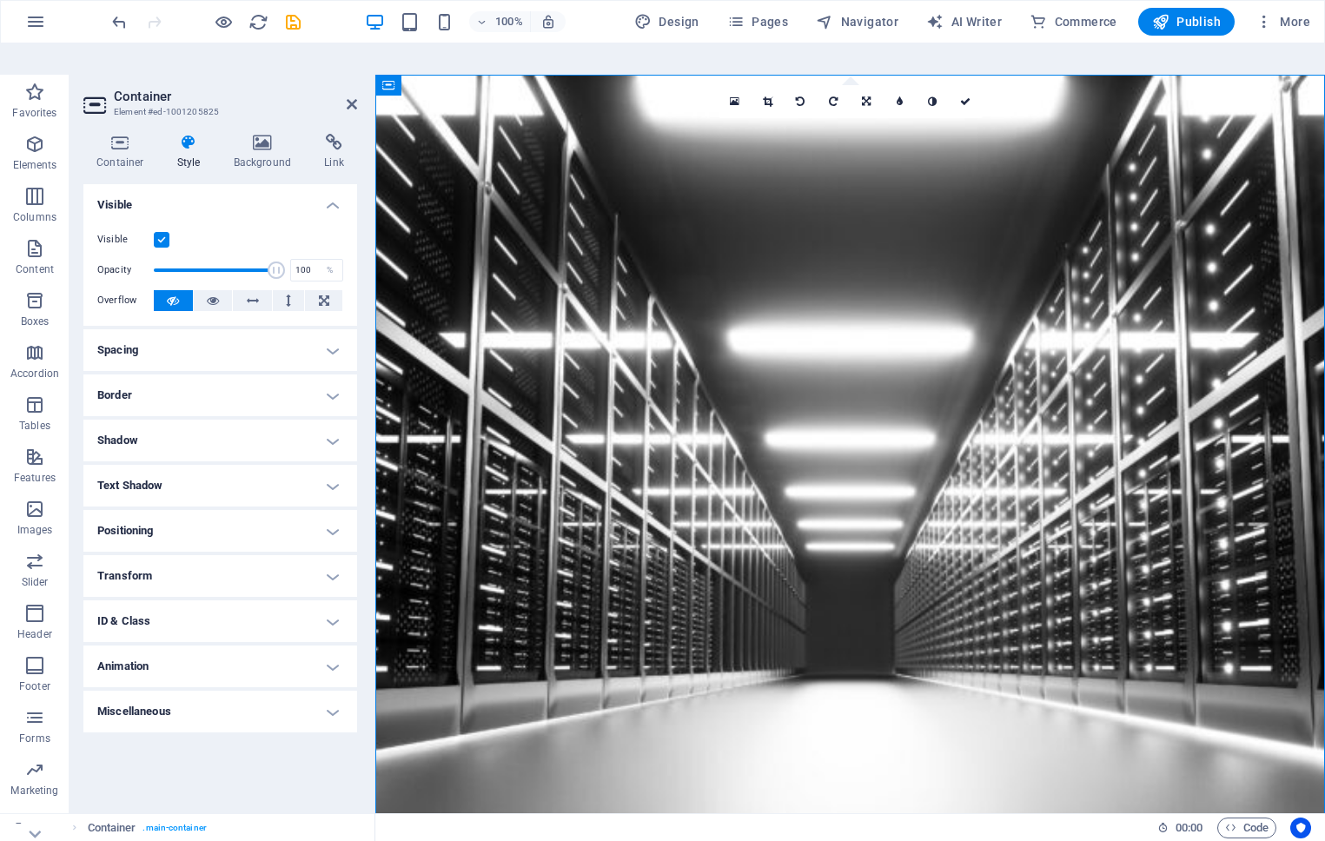
click at [185, 510] on h4 "Positioning" at bounding box center [220, 531] width 274 height 42
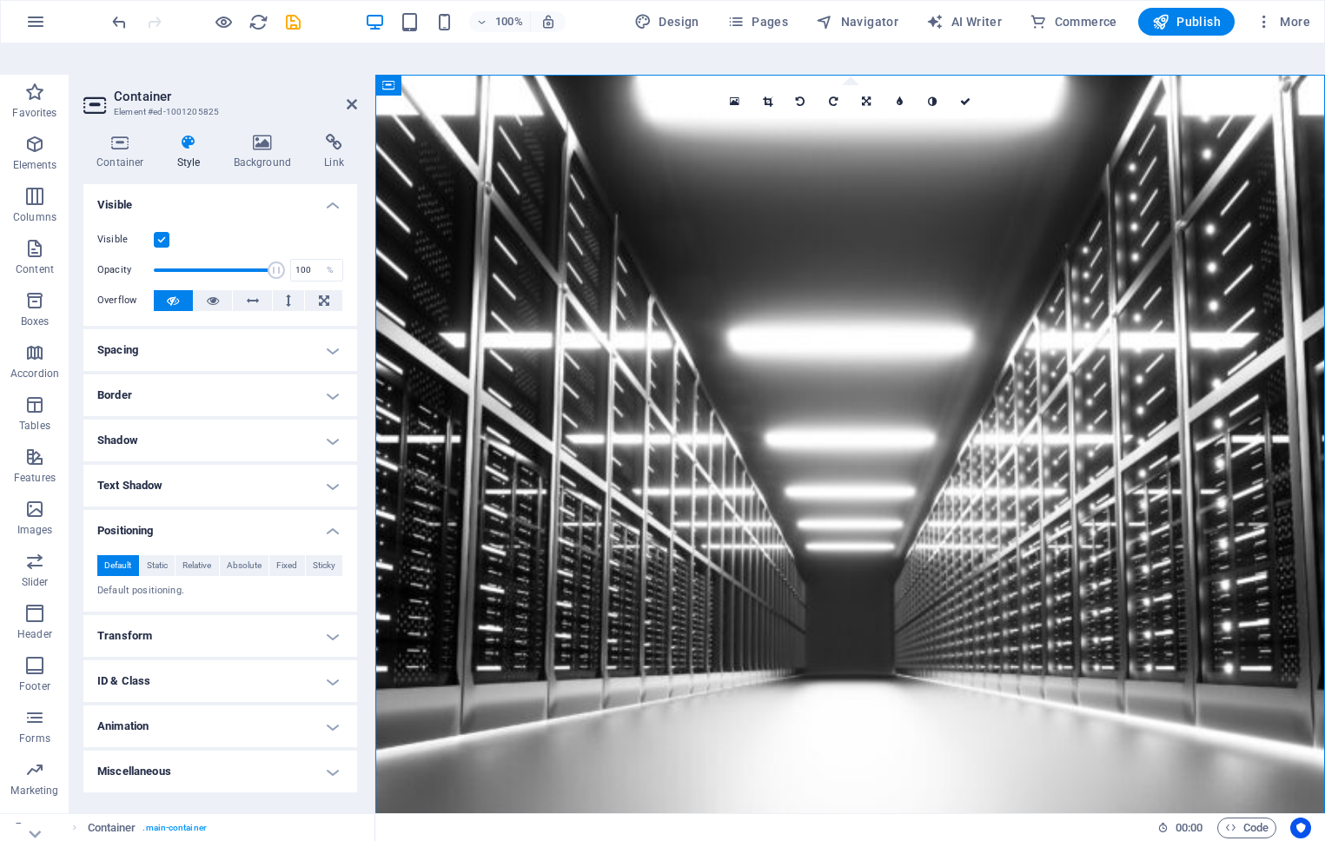
click at [185, 510] on h4 "Positioning" at bounding box center [220, 525] width 274 height 31
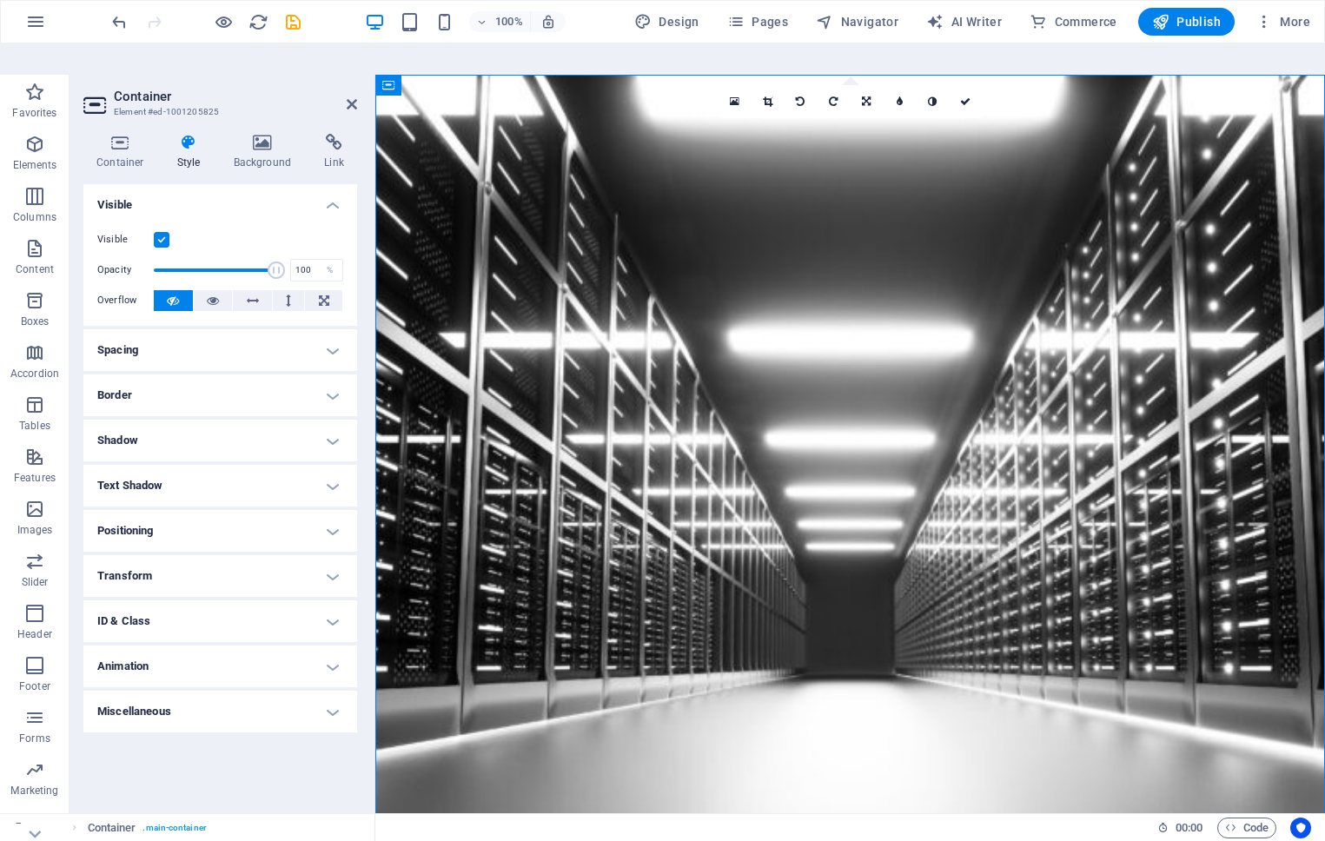
click at [182, 555] on h4 "Transform" at bounding box center [220, 576] width 274 height 42
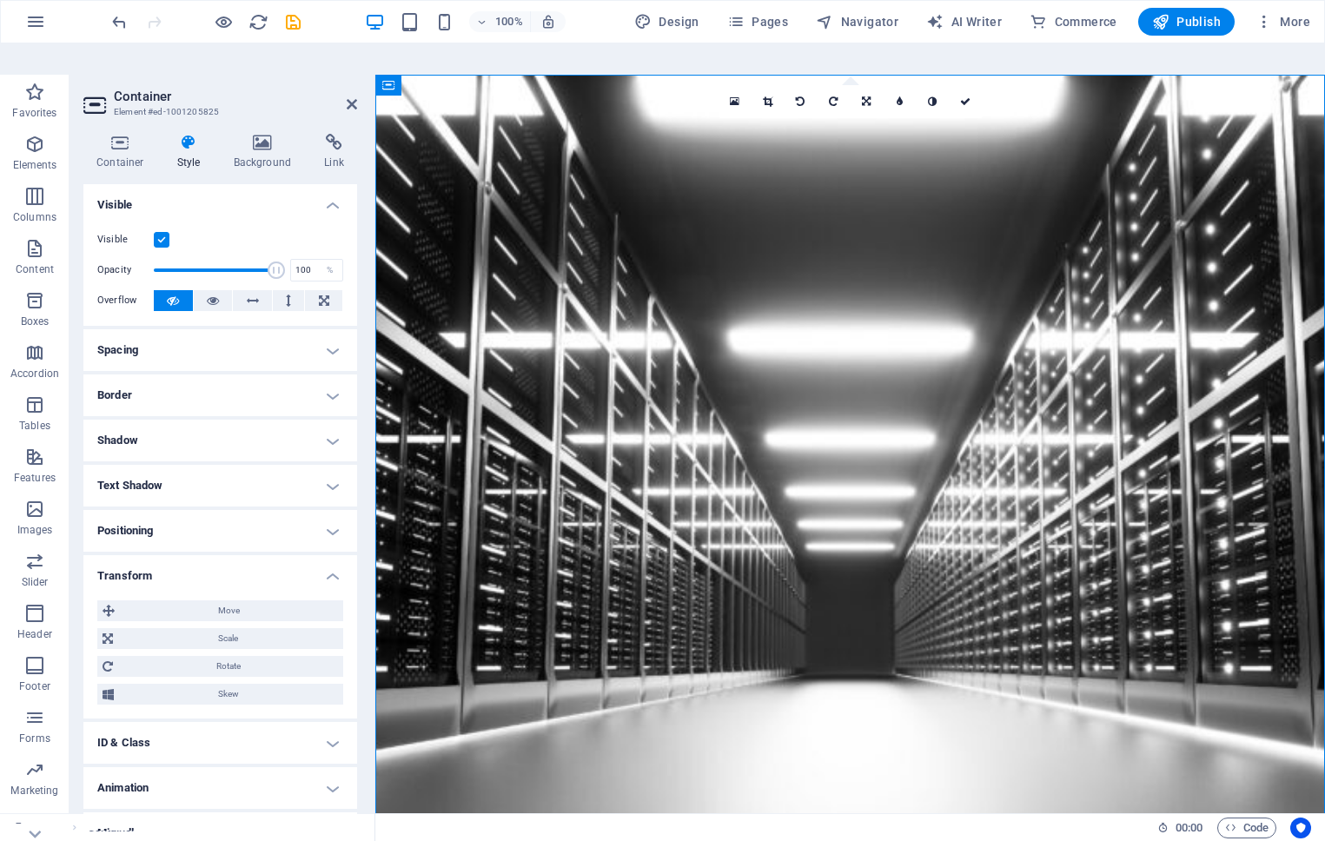
click at [182, 555] on h4 "Transform" at bounding box center [220, 570] width 274 height 31
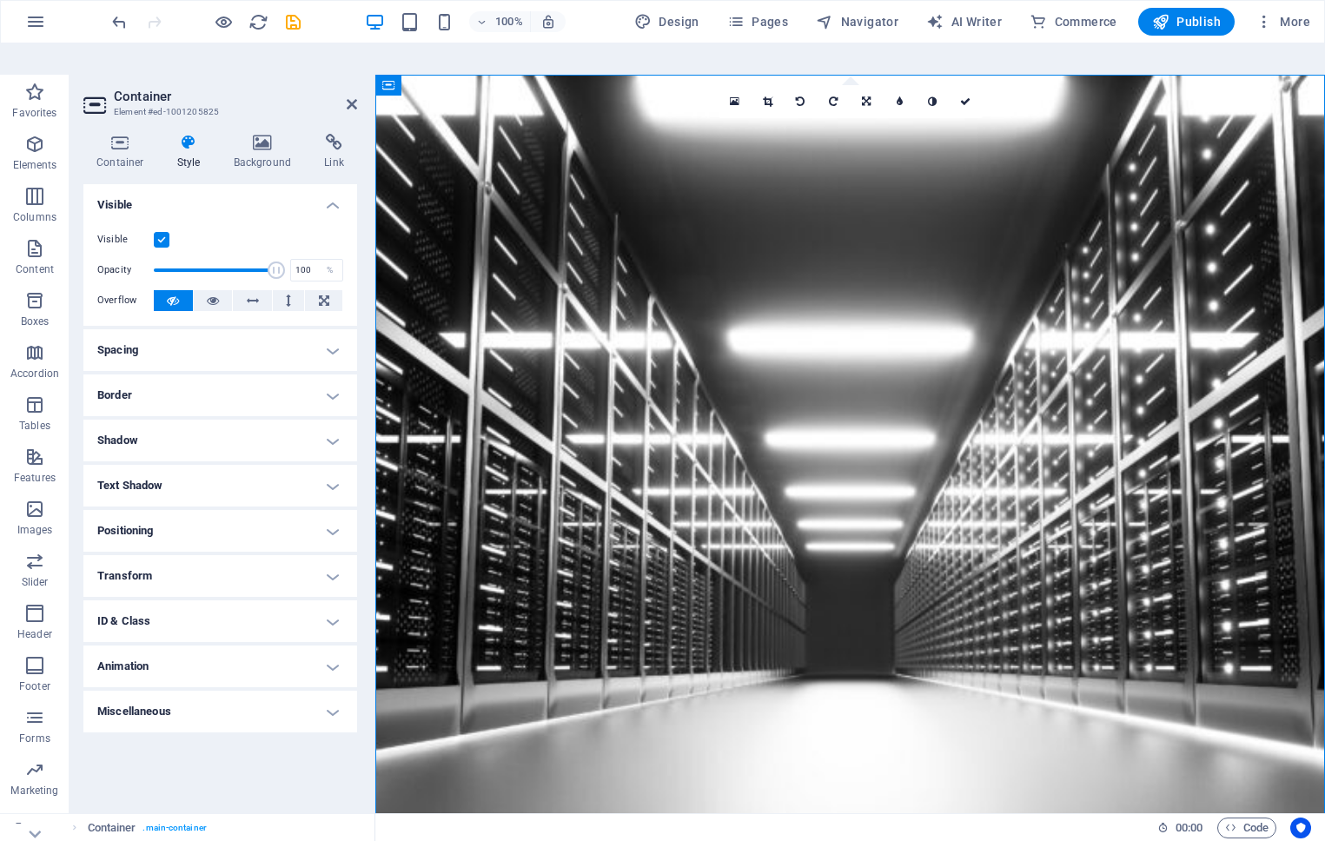
click at [177, 600] on h4 "ID & Class" at bounding box center [220, 621] width 274 height 42
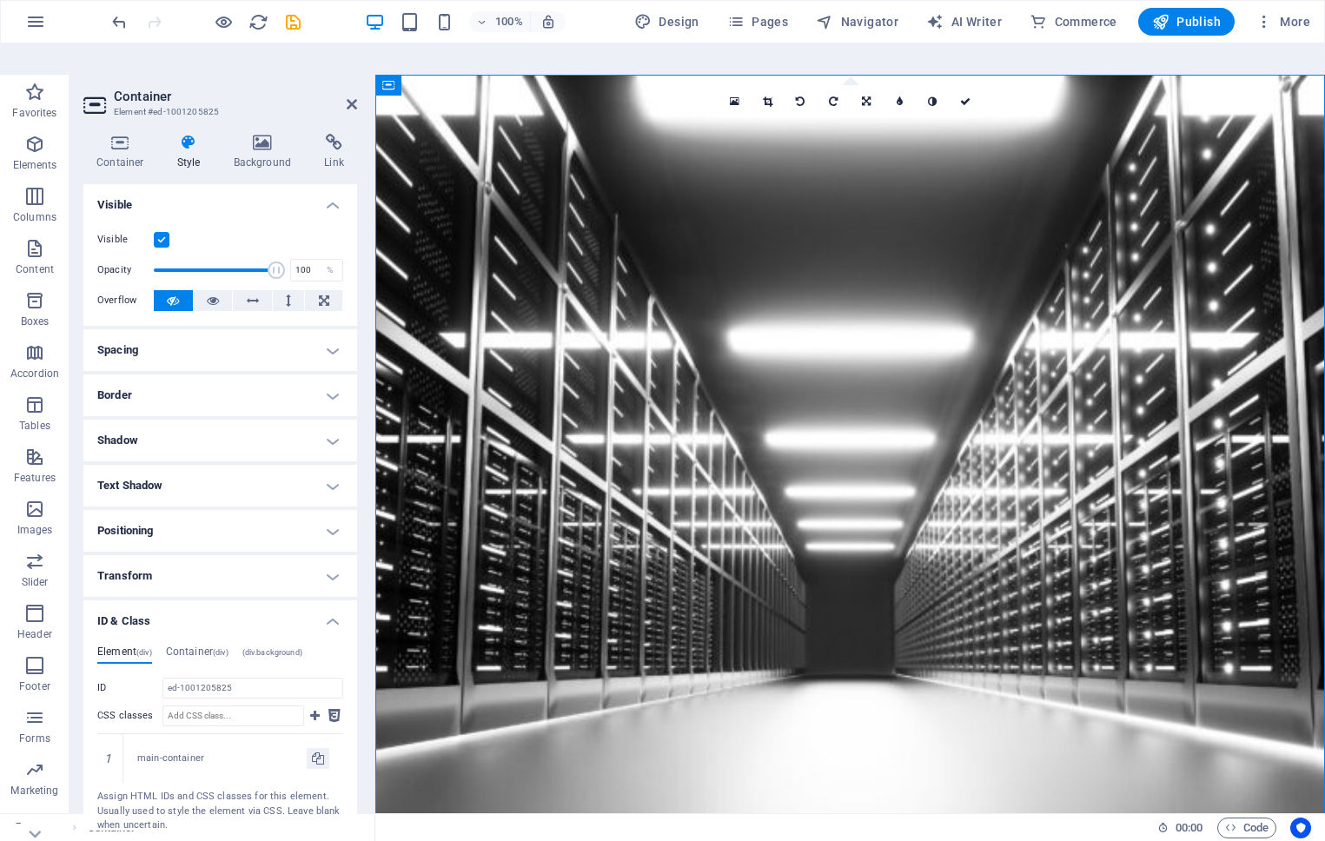
click at [177, 600] on h4 "ID & Class" at bounding box center [220, 615] width 274 height 31
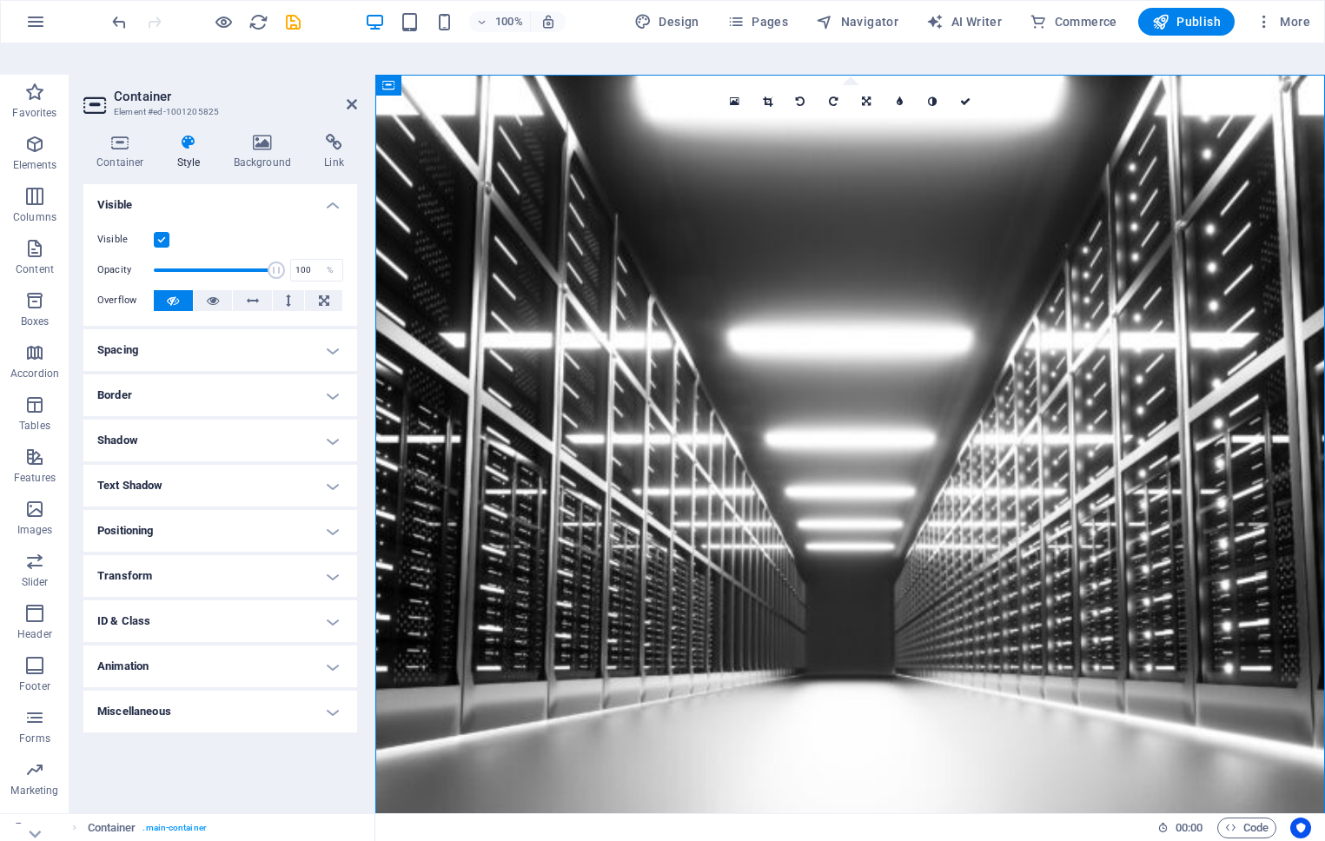
click at [177, 646] on h4 "Animation" at bounding box center [220, 667] width 274 height 42
click at [177, 646] on h4 "Animation" at bounding box center [220, 661] width 274 height 31
click at [177, 691] on h4 "Miscellaneous" at bounding box center [220, 712] width 274 height 42
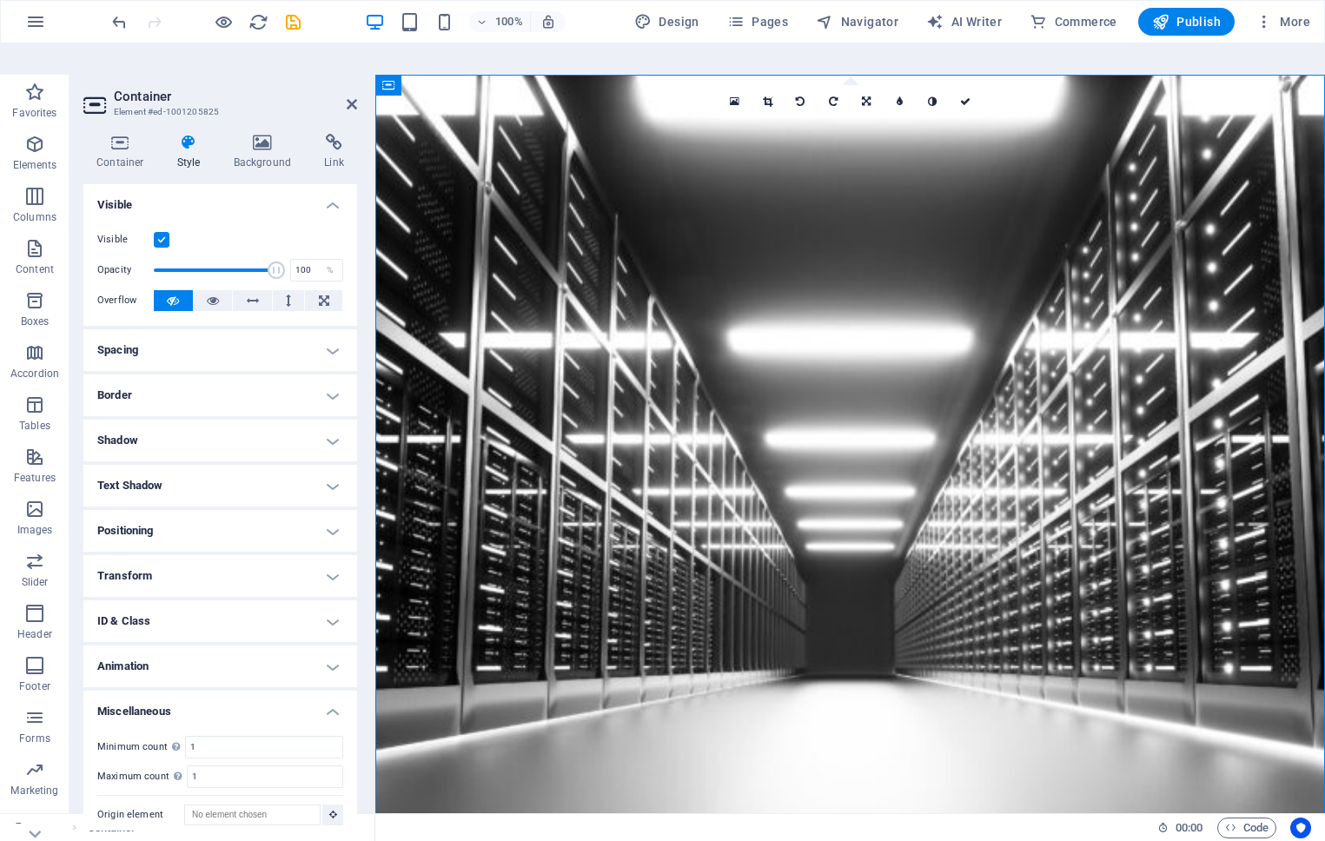
scroll to position [10, 0]
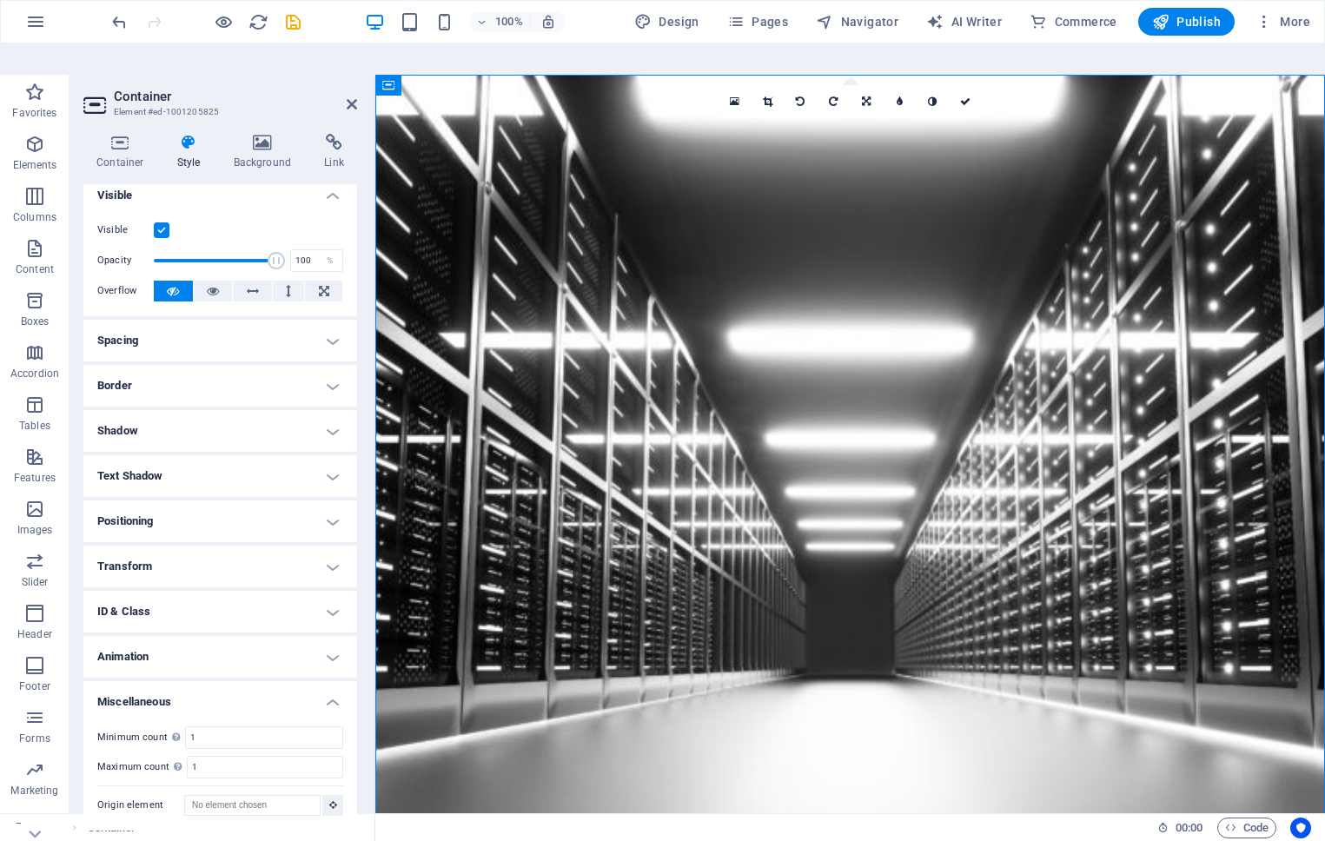
click at [176, 681] on h4 "Miscellaneous" at bounding box center [220, 696] width 274 height 31
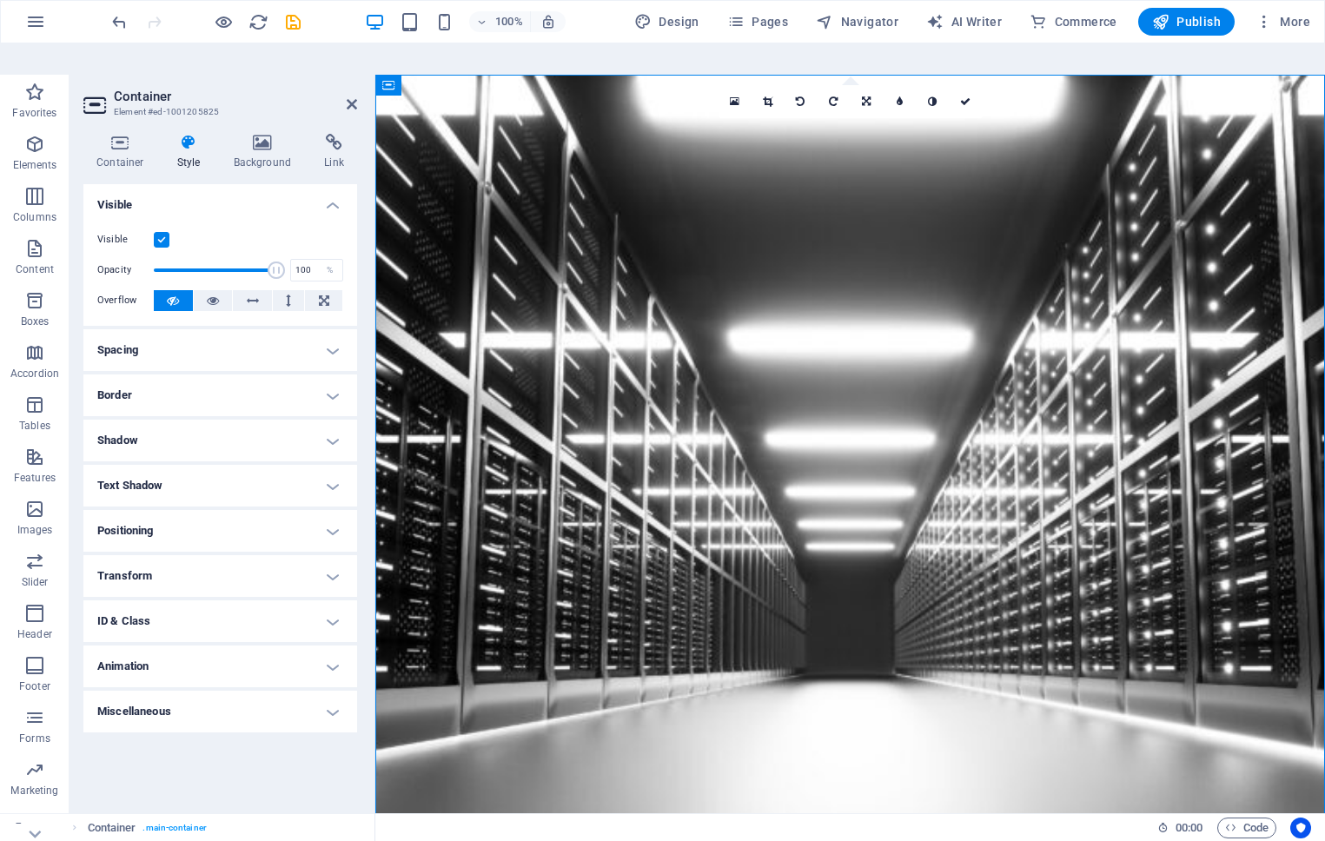
scroll to position [0, 0]
click at [350, 97] on icon at bounding box center [352, 104] width 10 height 14
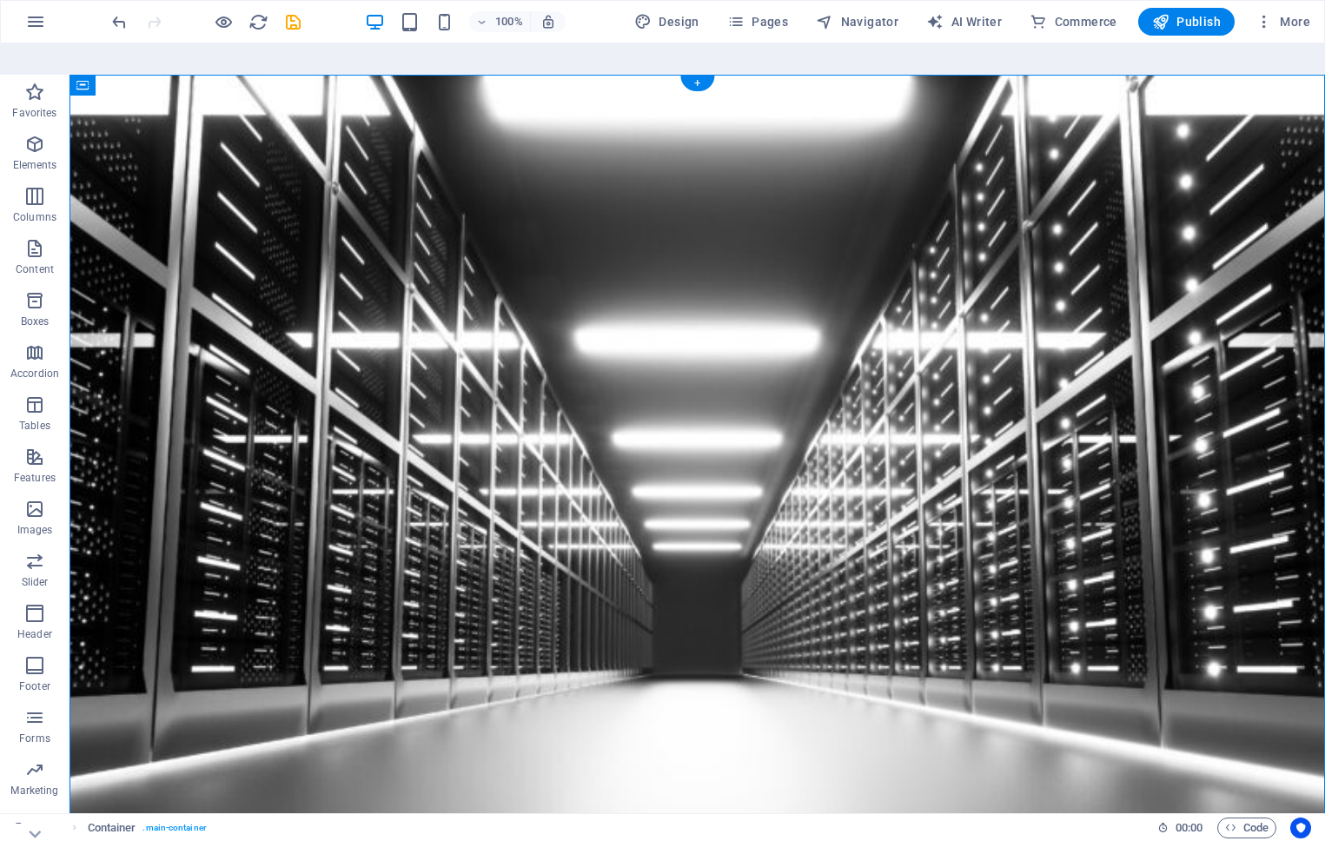
click at [555, 161] on figure at bounding box center [698, 460] width 1256 height 770
click at [189, 169] on figure at bounding box center [698, 460] width 1256 height 770
click at [202, 305] on figure at bounding box center [698, 460] width 1256 height 770
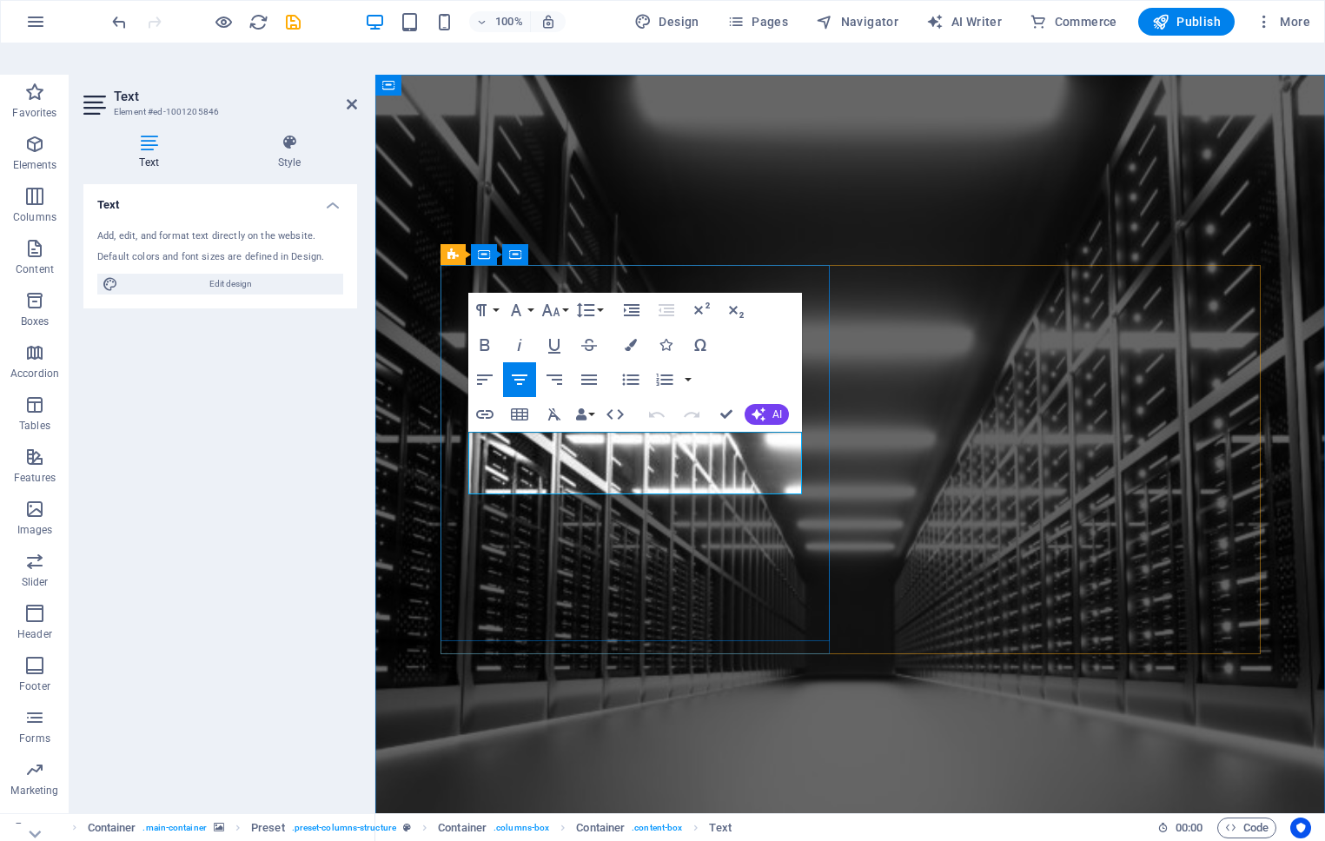
drag, startPoint x: 784, startPoint y: 486, endPoint x: 466, endPoint y: 435, distance: 322.0
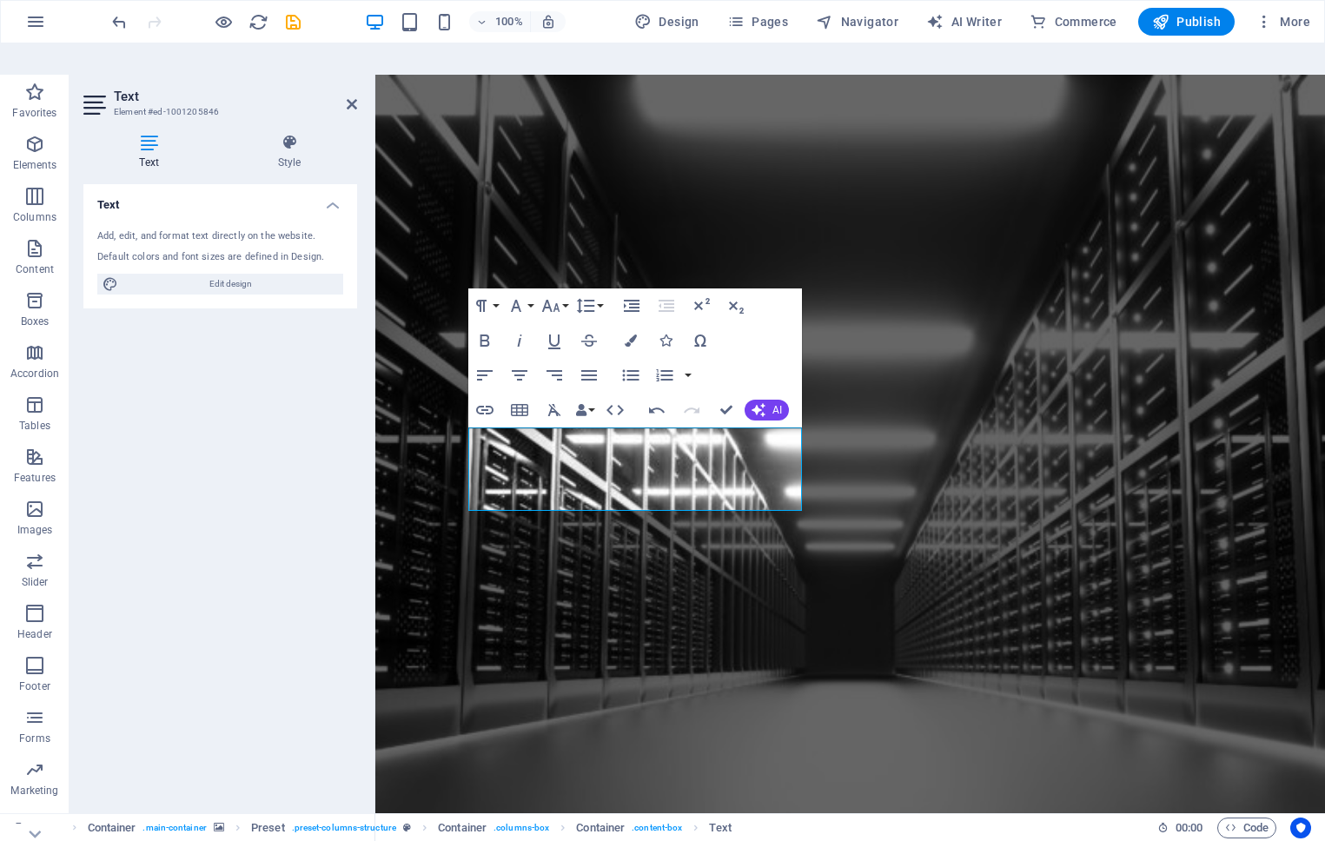
click at [749, 691] on figure at bounding box center [850, 460] width 950 height 770
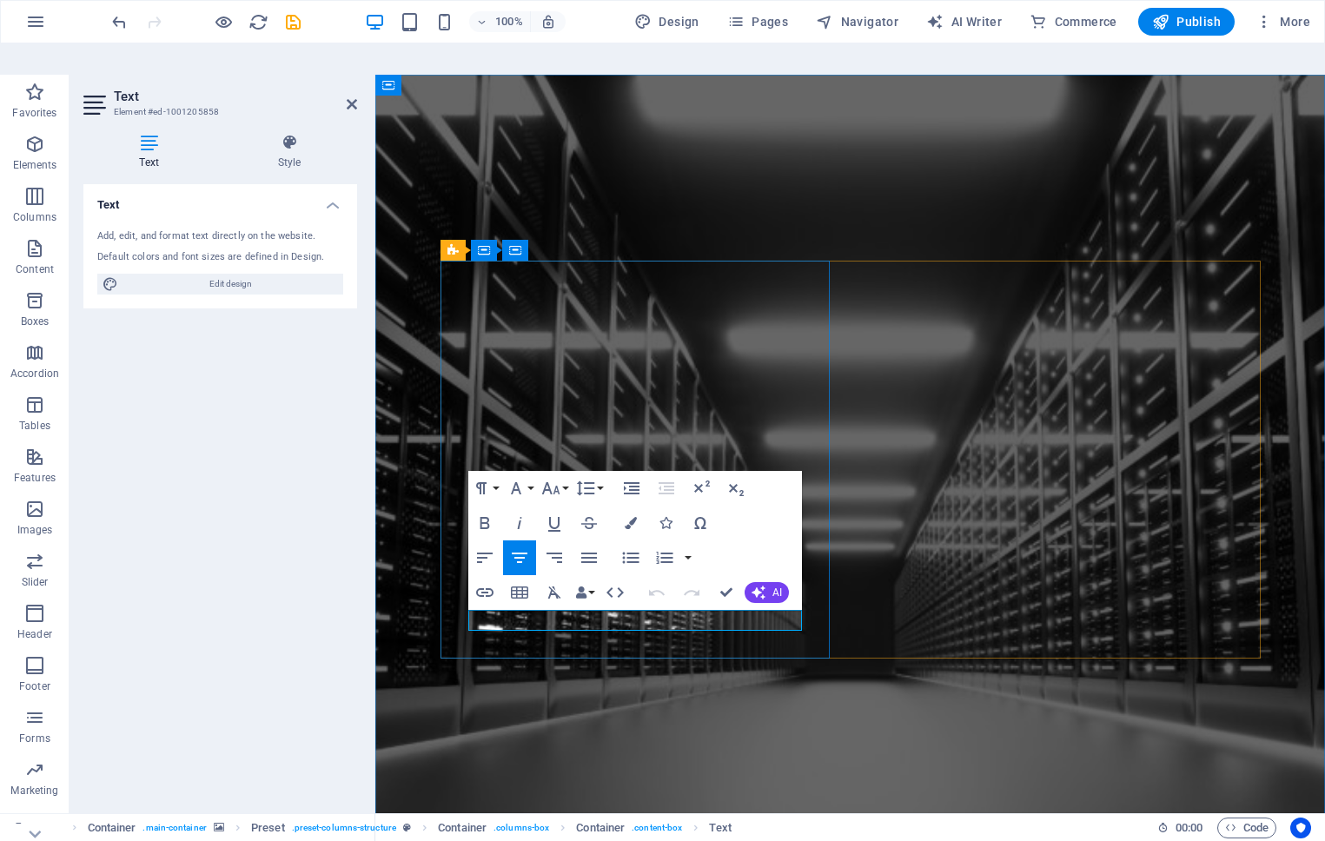
drag, startPoint x: 755, startPoint y: 623, endPoint x: 443, endPoint y: 607, distance: 312.3
click at [673, 716] on figure at bounding box center [850, 460] width 950 height 770
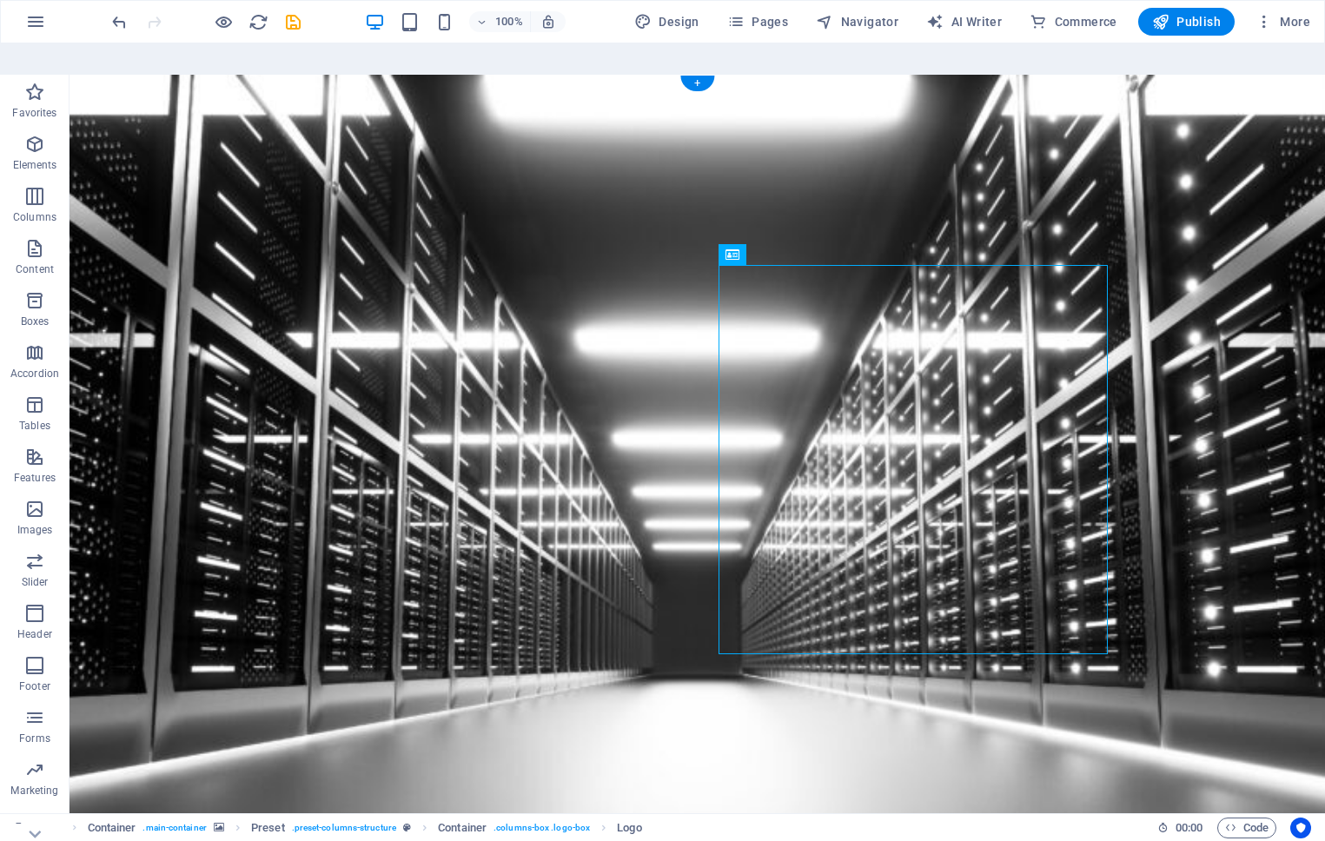
click at [985, 747] on figure at bounding box center [698, 460] width 1256 height 770
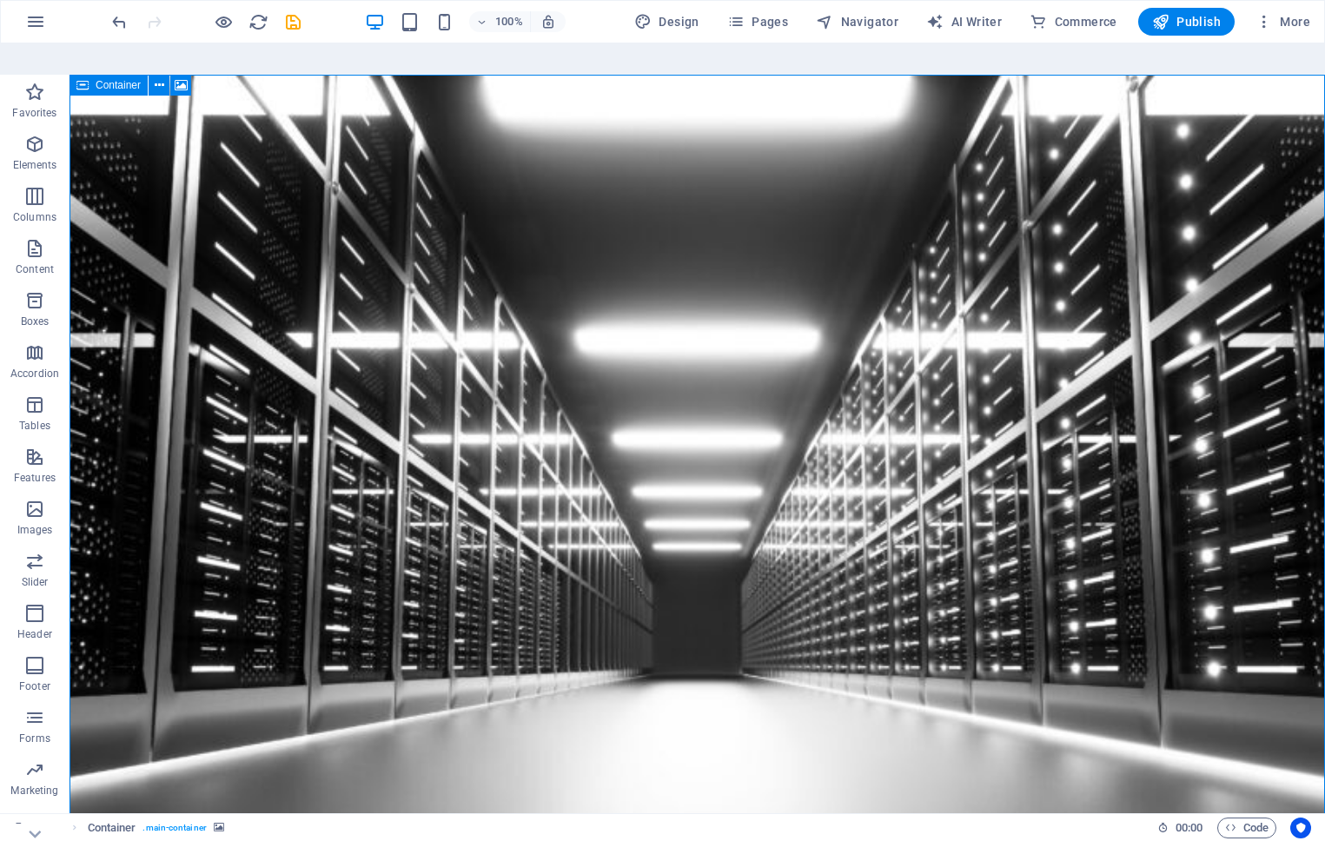
click at [90, 75] on div "Container" at bounding box center [109, 85] width 78 height 21
click at [115, 80] on span "Container" at bounding box center [118, 85] width 45 height 10
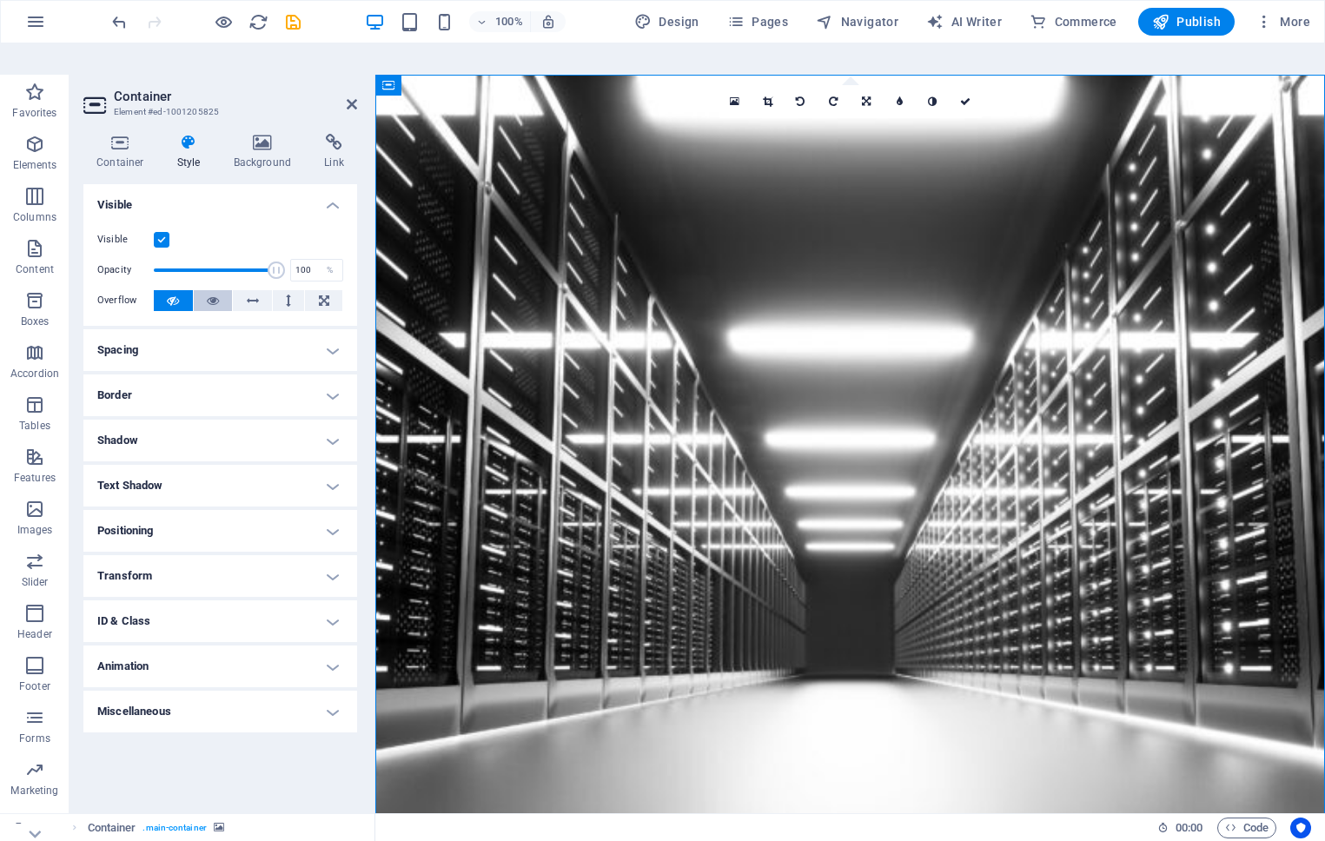
click at [209, 290] on icon at bounding box center [213, 300] width 12 height 21
click at [176, 290] on icon at bounding box center [173, 300] width 12 height 21
click at [214, 257] on span at bounding box center [215, 270] width 123 height 26
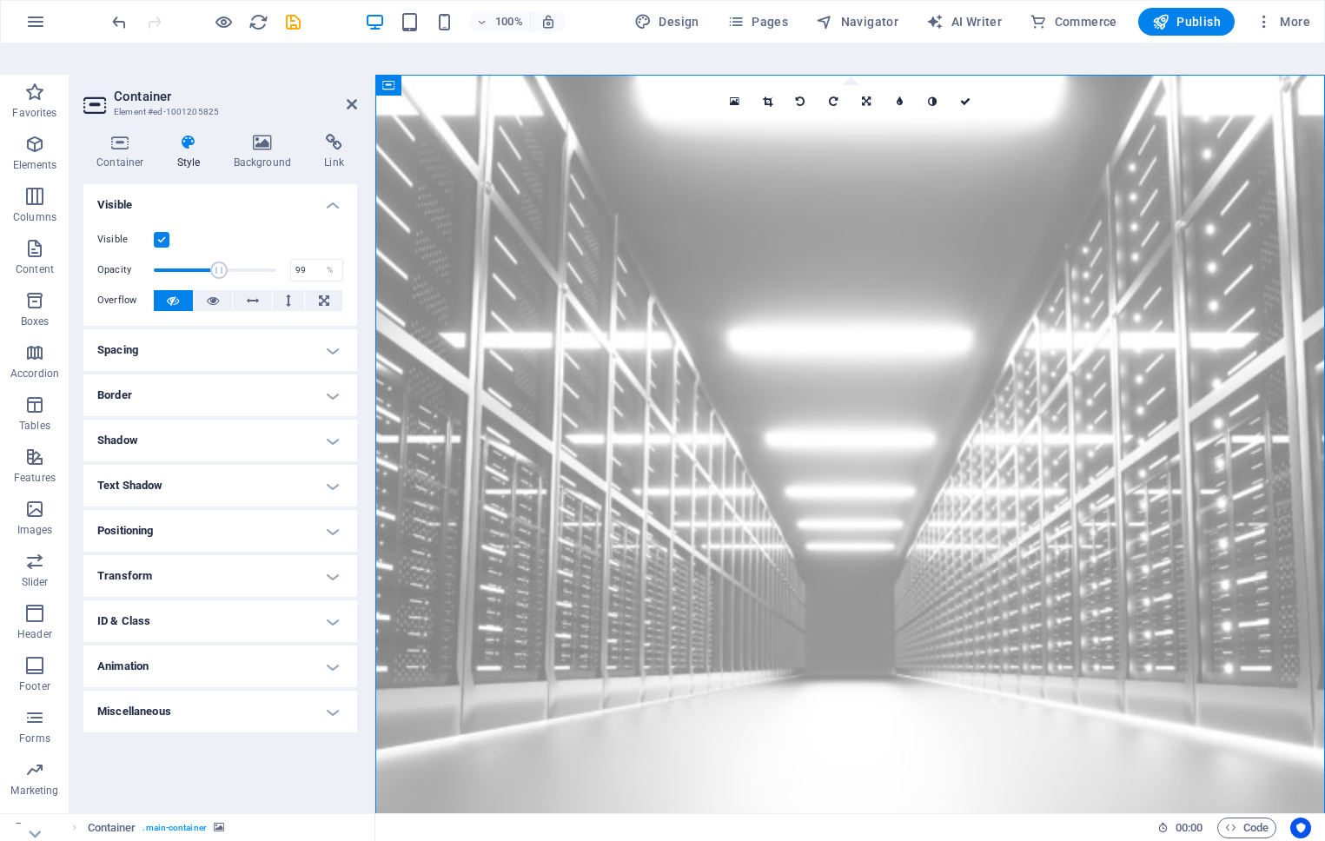
type input "100"
drag, startPoint x: 214, startPoint y: 237, endPoint x: 302, endPoint y: 242, distance: 87.9
click at [302, 257] on div "Opacity 100 %" at bounding box center [220, 270] width 246 height 26
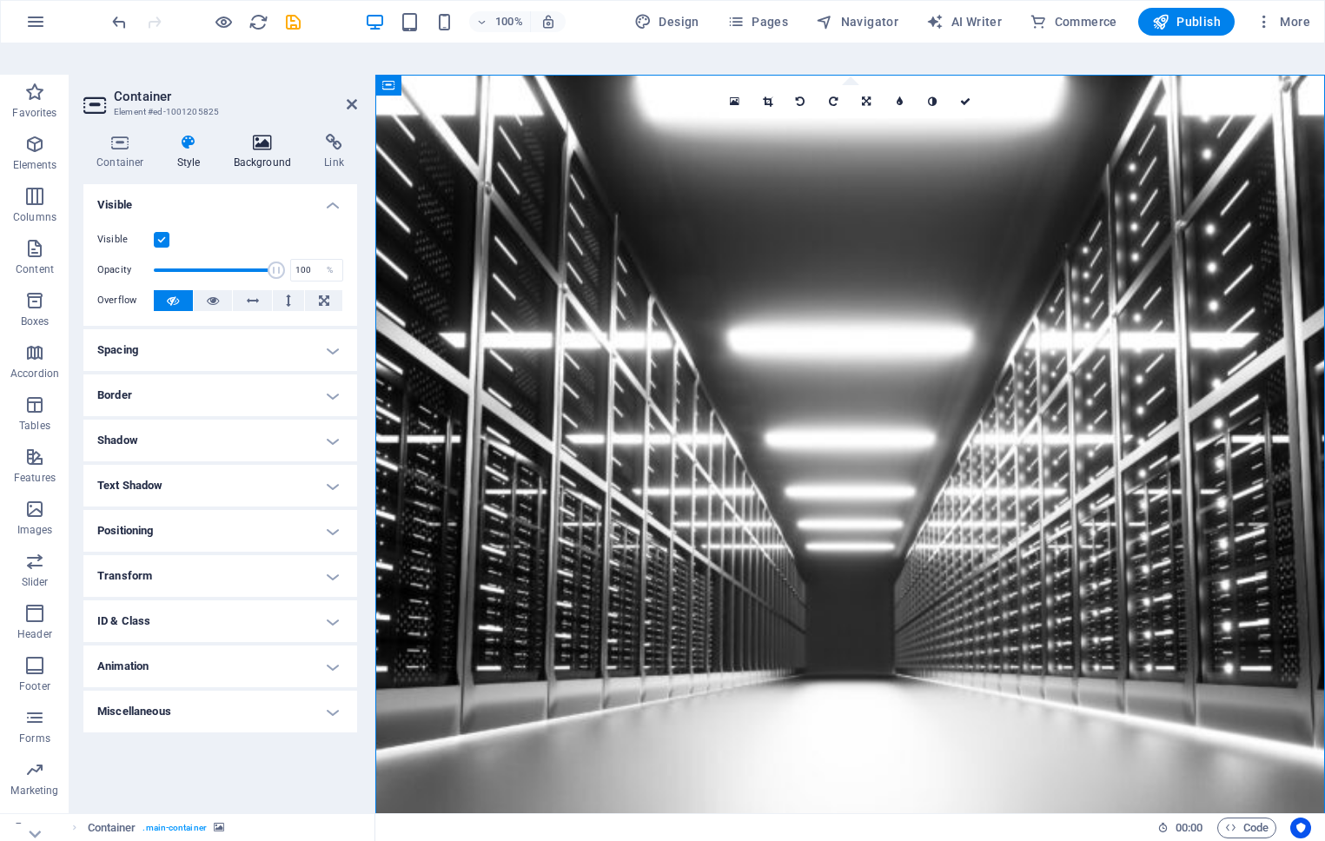
click at [271, 134] on h4 "Background" at bounding box center [266, 152] width 91 height 36
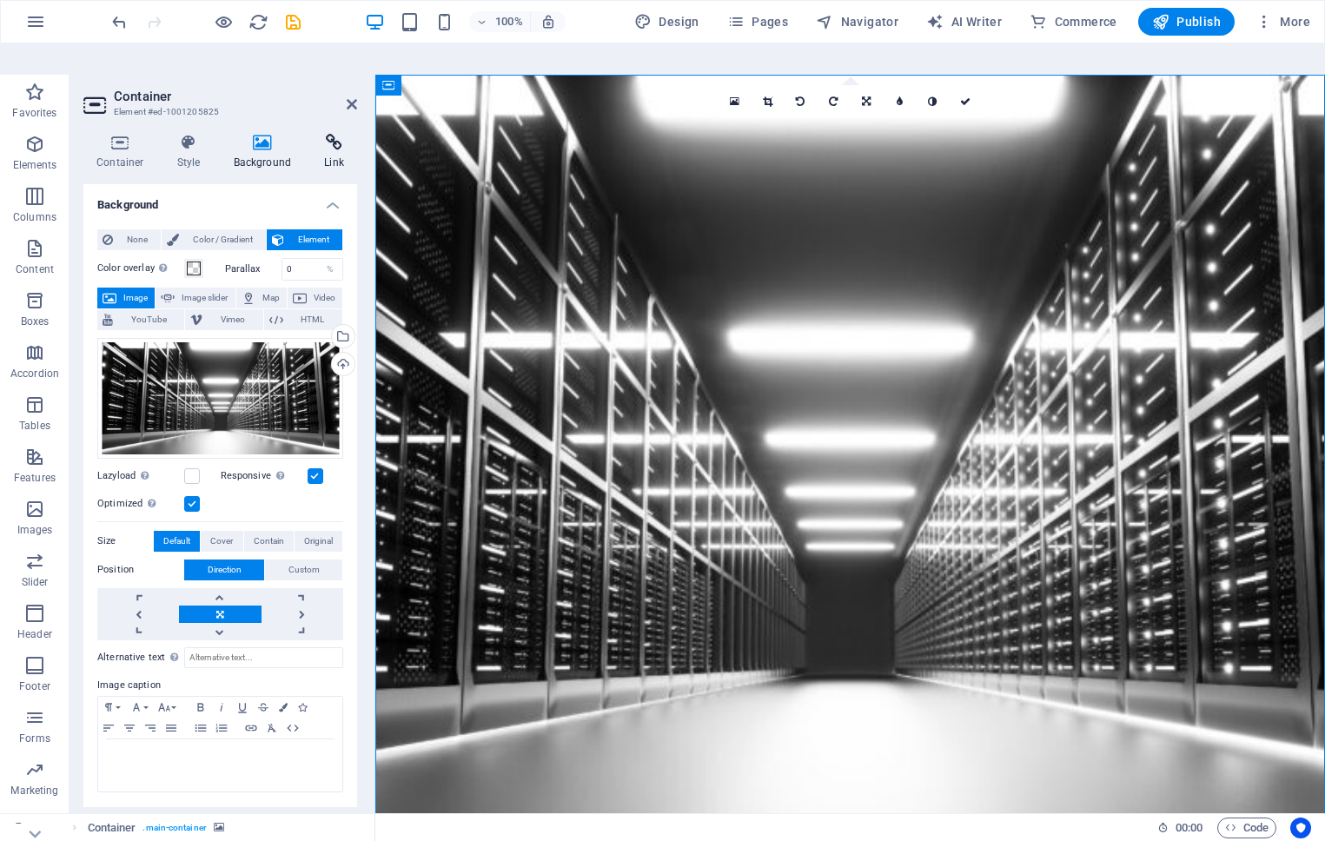
click at [325, 134] on icon at bounding box center [334, 142] width 46 height 17
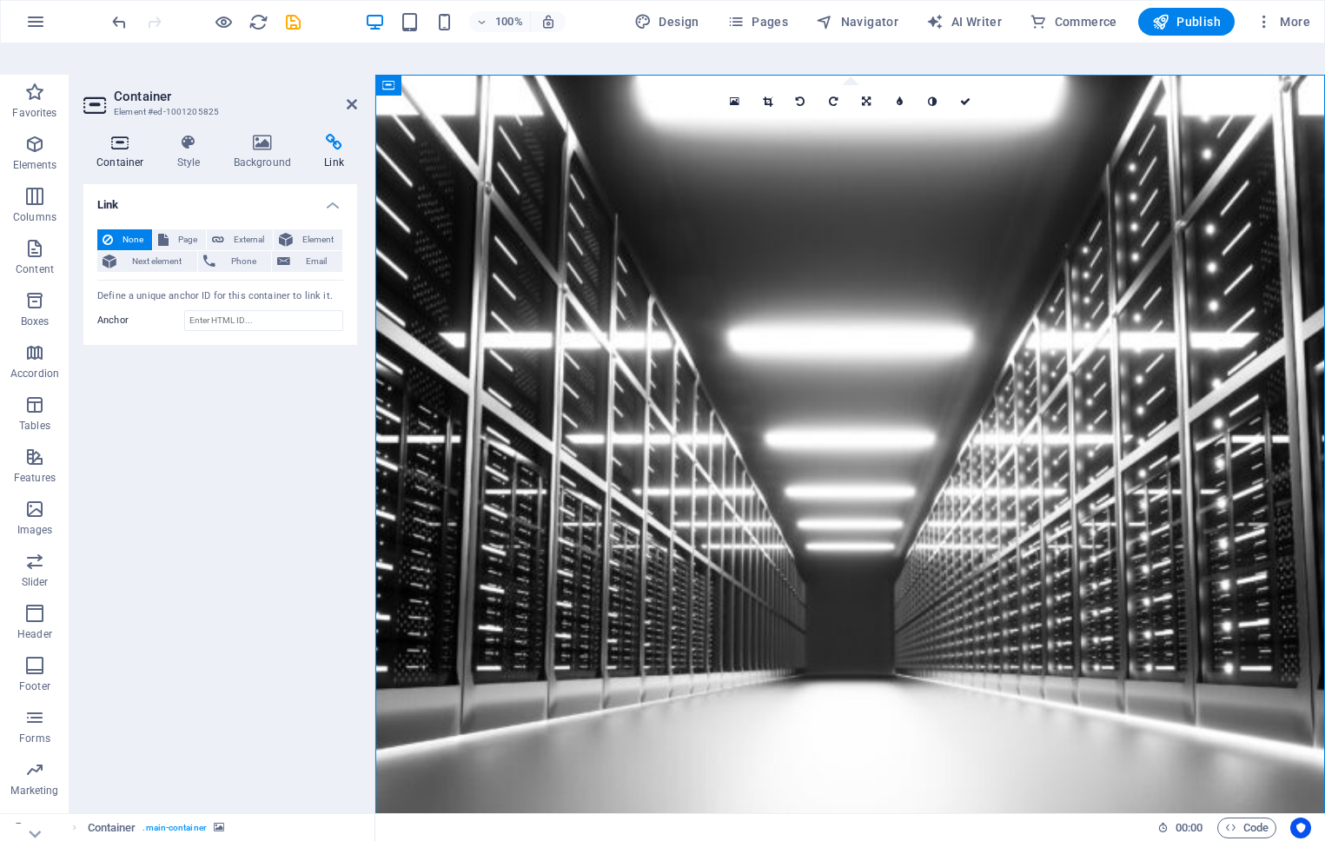
click at [113, 134] on icon at bounding box center [120, 142] width 74 height 17
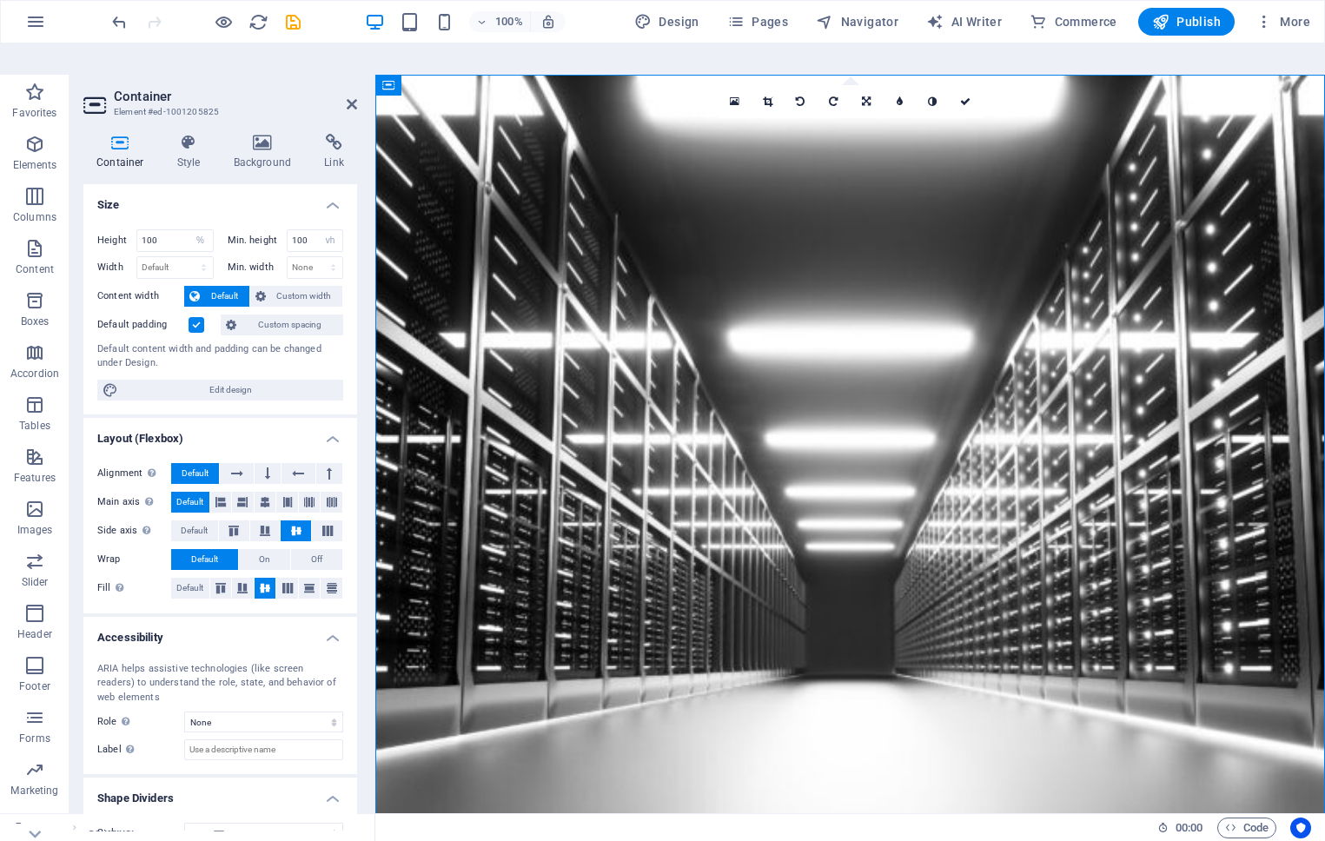
scroll to position [27, 0]
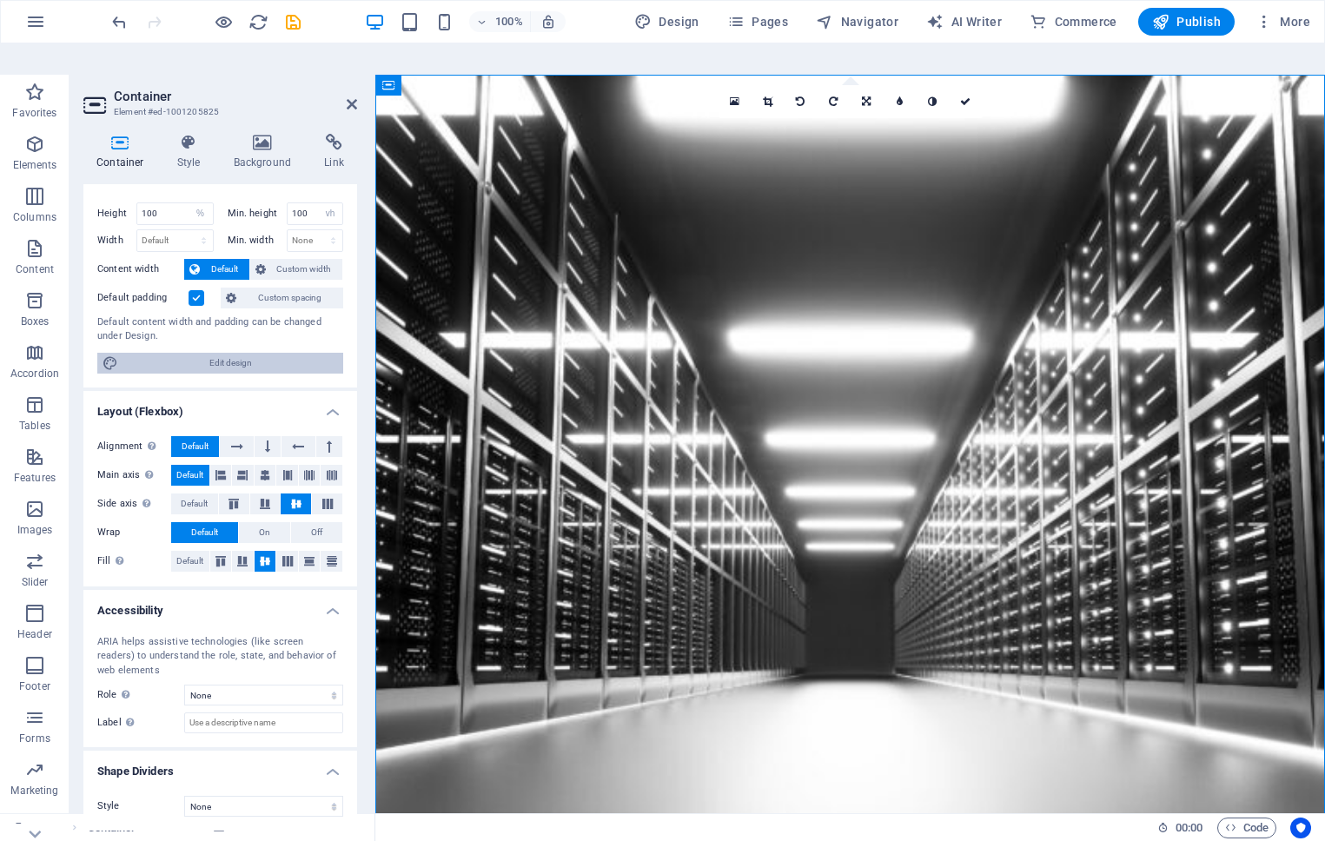
click at [222, 353] on span "Edit design" at bounding box center [230, 363] width 215 height 21
select select "px"
select select "300"
select select "px"
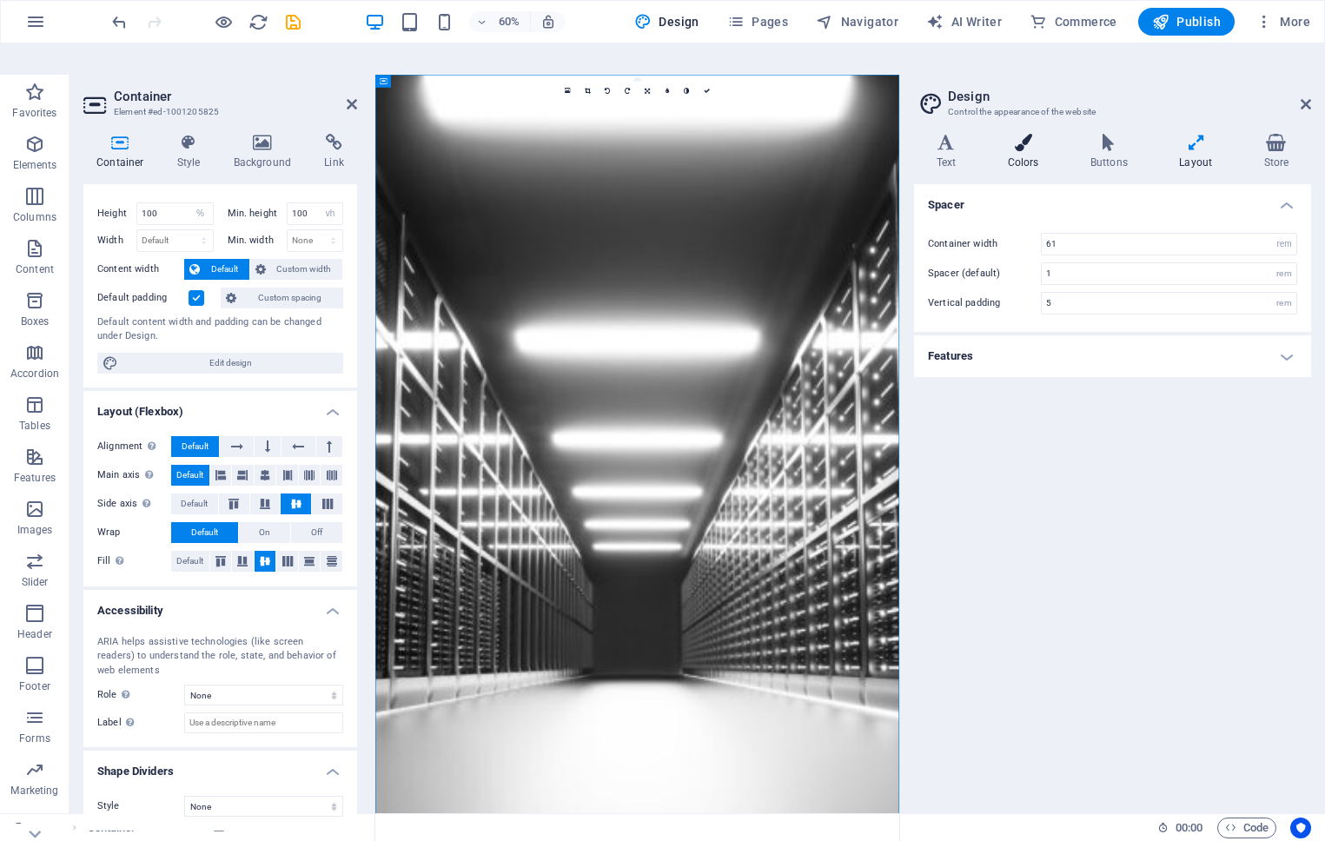
click at [1004, 134] on icon at bounding box center [1023, 142] width 76 height 17
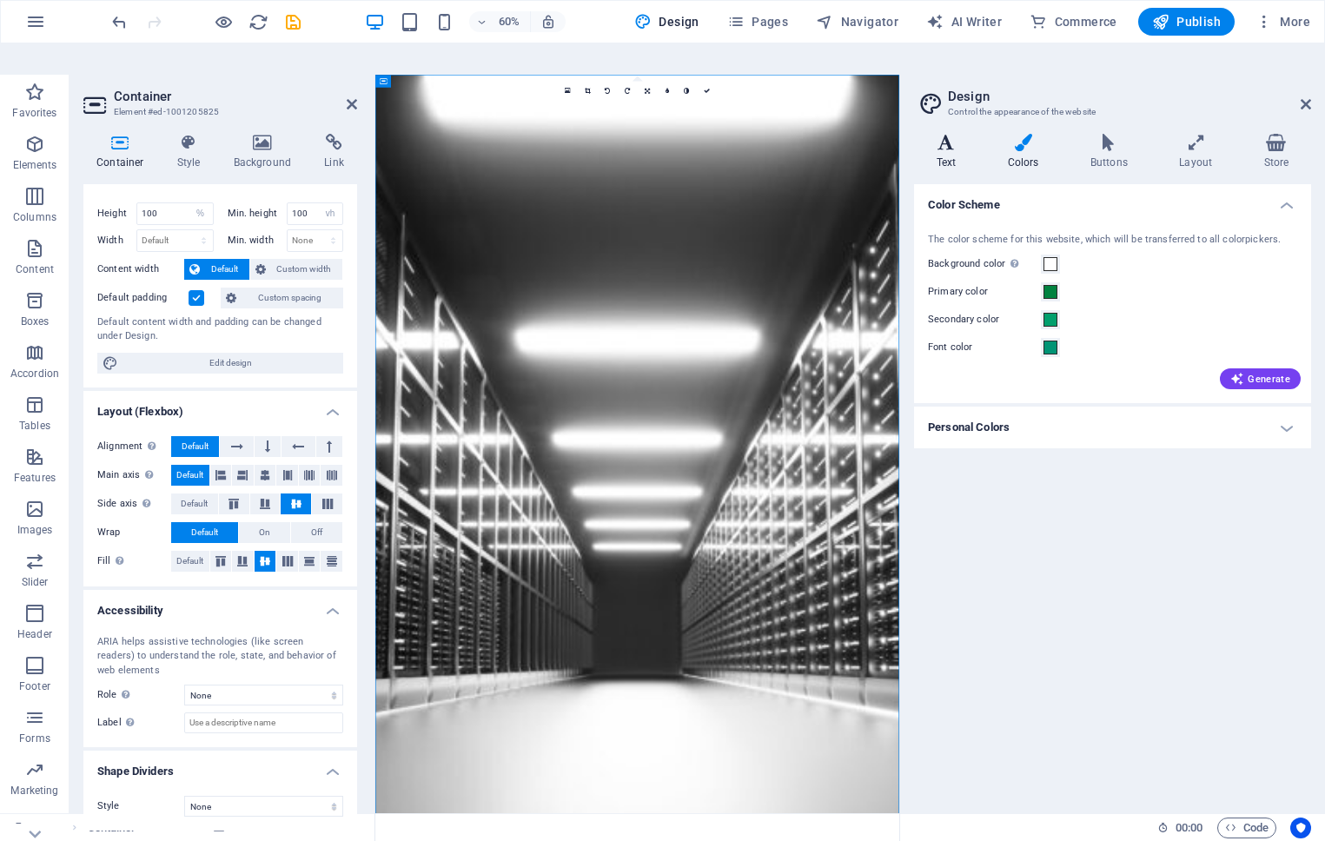
click at [961, 134] on h4 "Text" at bounding box center [949, 152] width 71 height 36
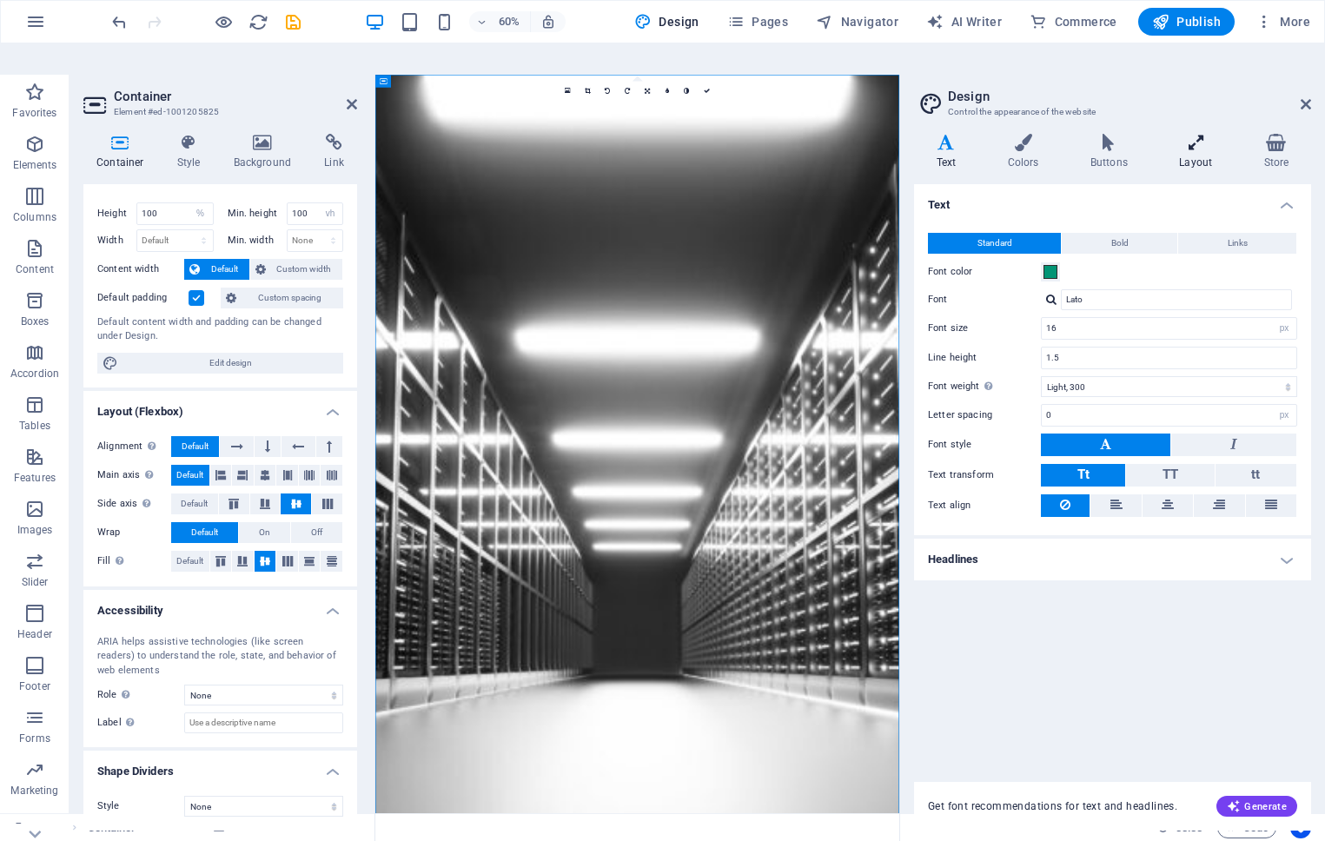
click at [1204, 136] on h4 "Layout" at bounding box center [1199, 152] width 84 height 36
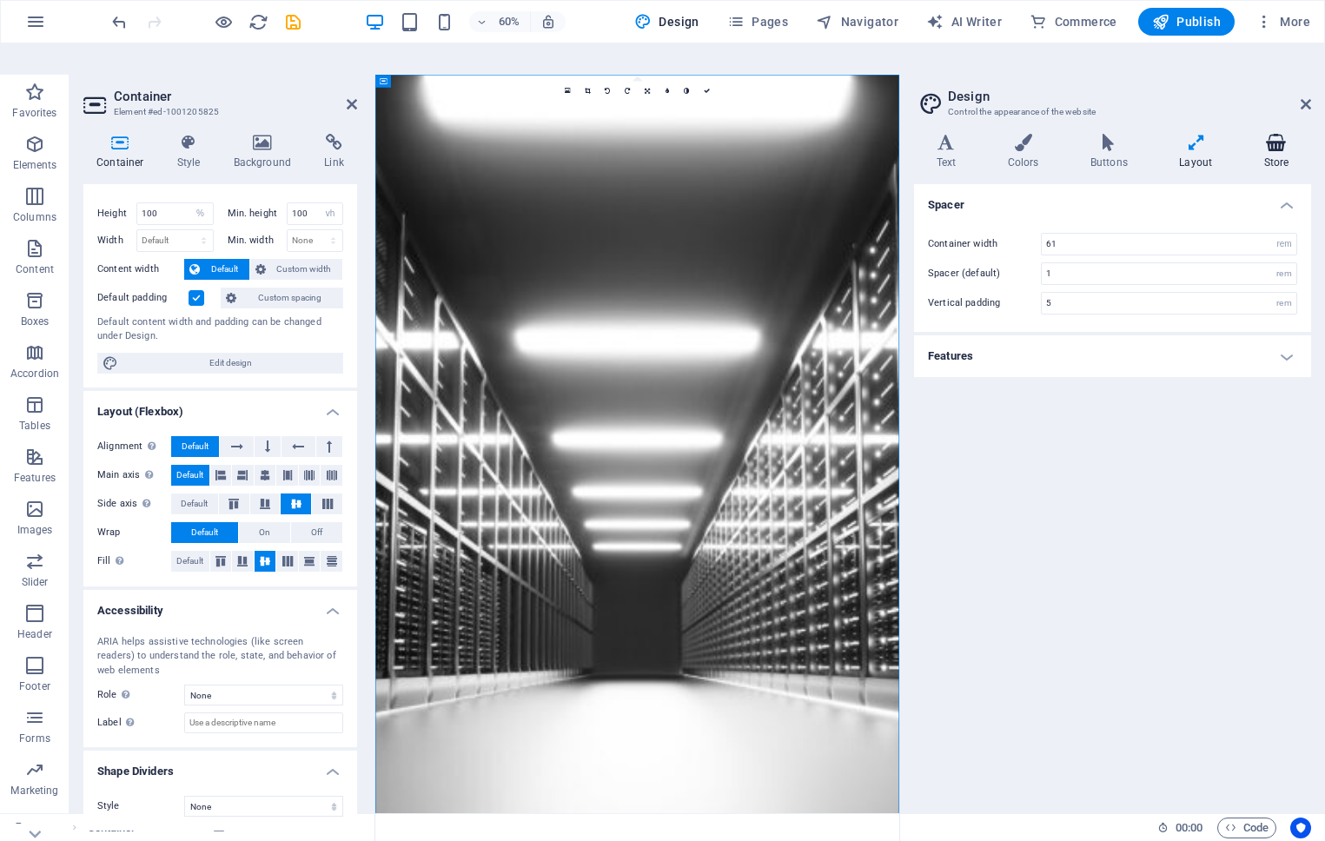
click at [1274, 134] on h4 "Store" at bounding box center [1277, 152] width 70 height 36
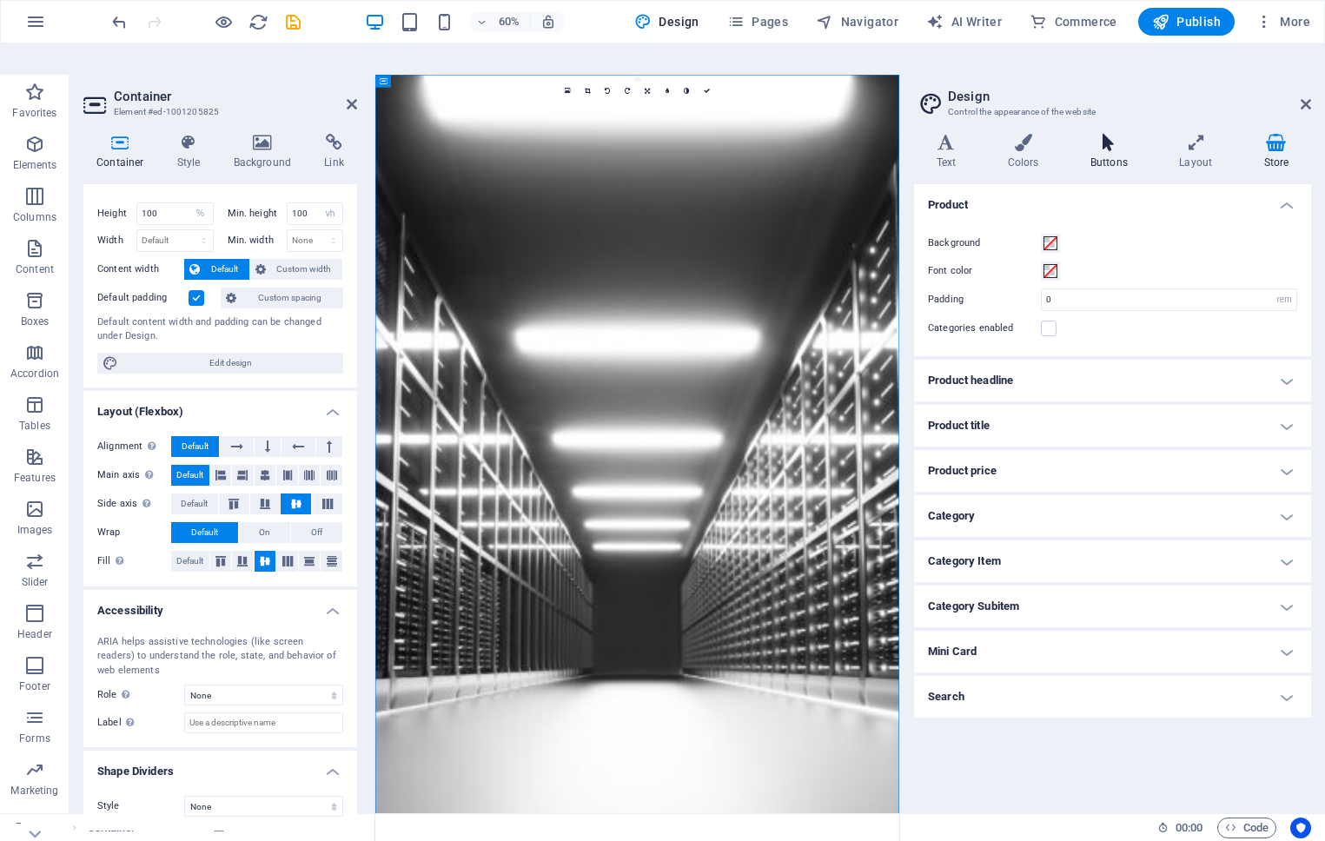
click at [1073, 134] on icon at bounding box center [1109, 142] width 82 height 17
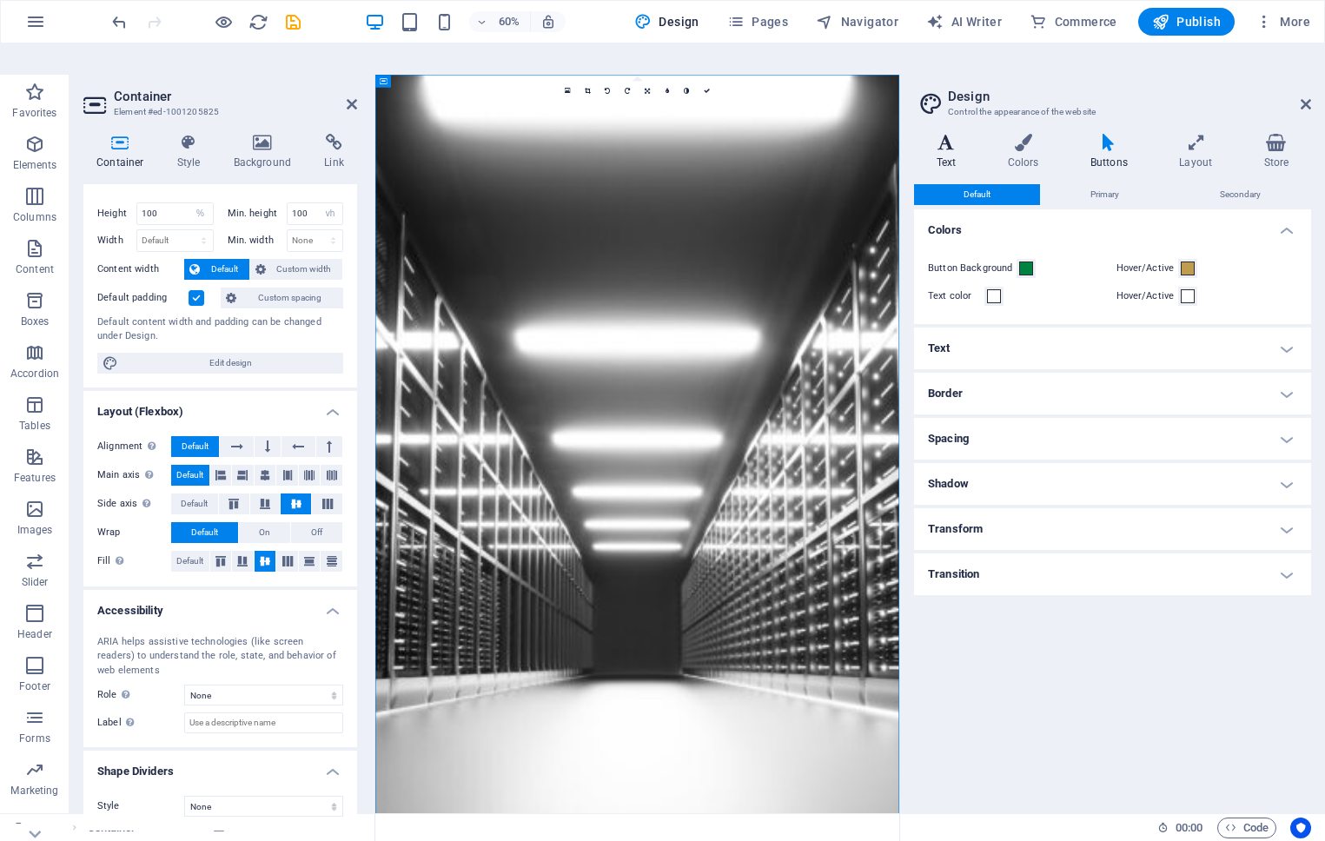
click at [945, 134] on icon at bounding box center [946, 142] width 64 height 17
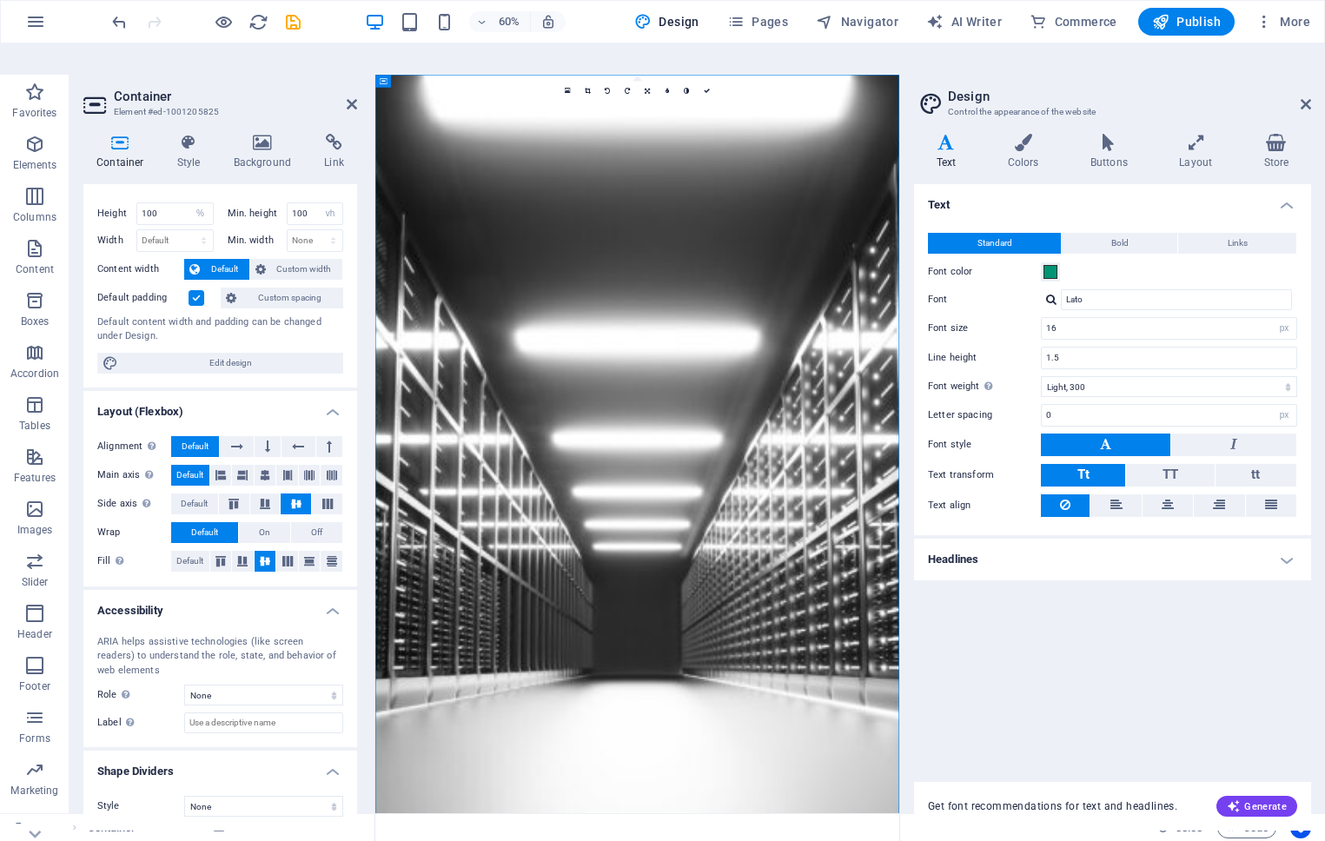
click at [1108, 539] on h4 "Headlines" at bounding box center [1112, 560] width 397 height 42
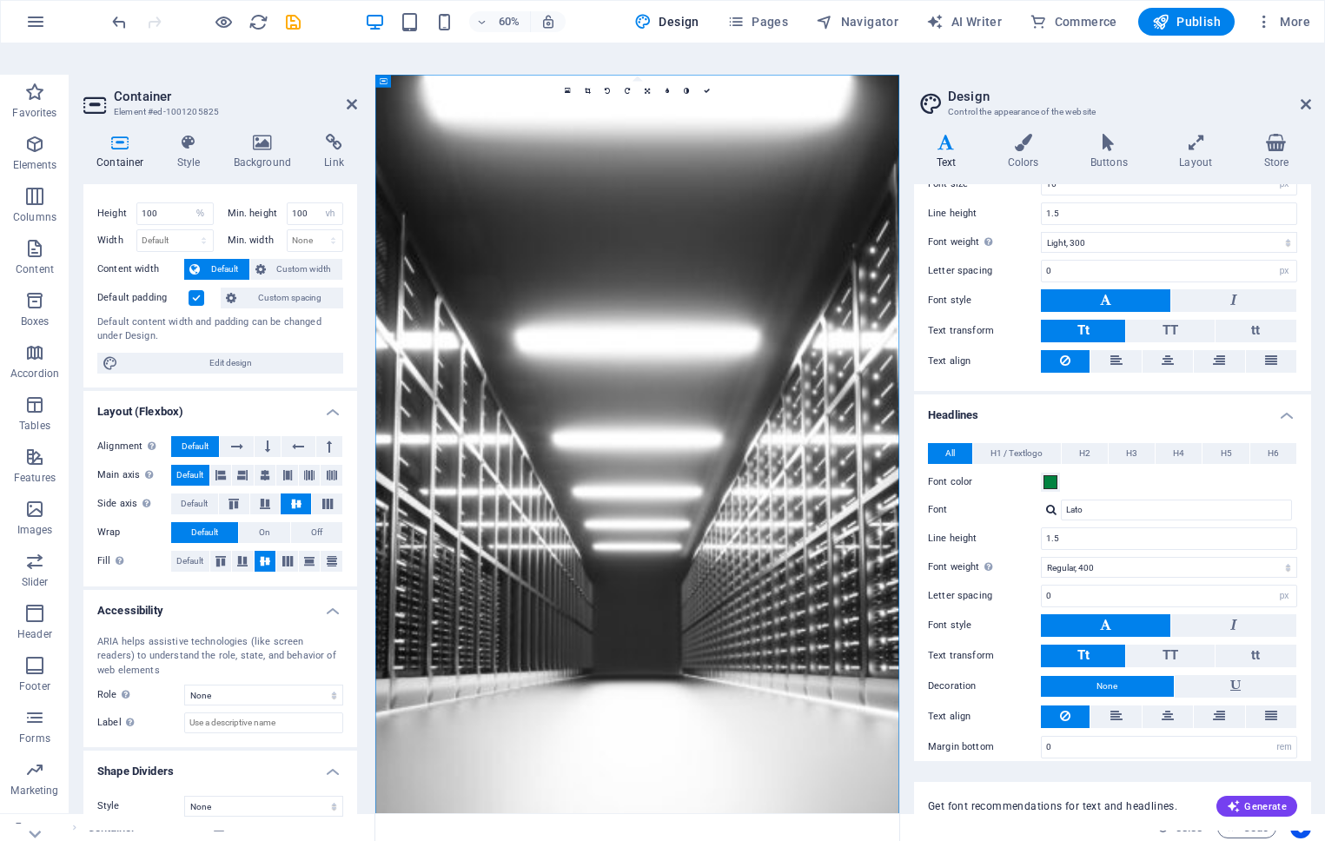
scroll to position [159, 0]
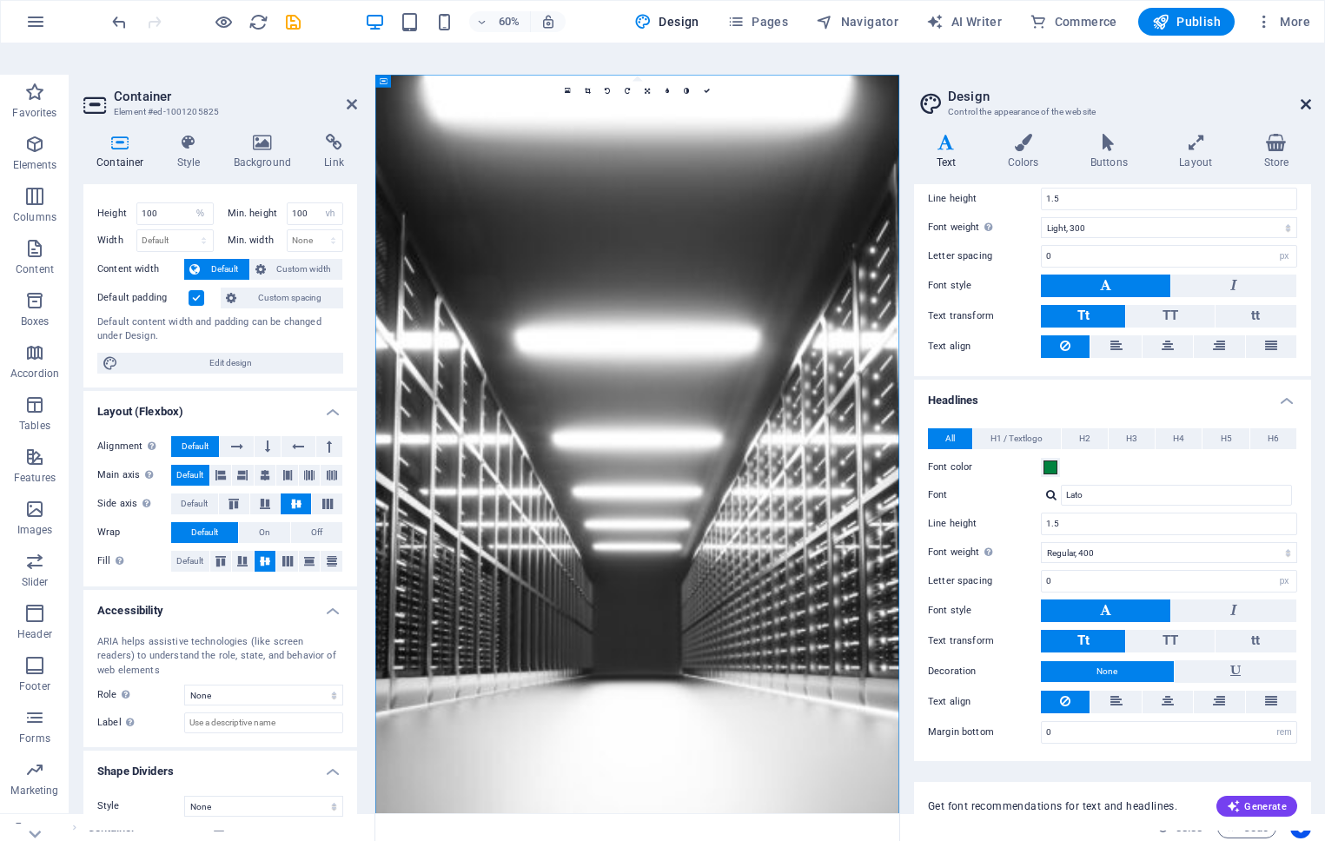
click at [1307, 97] on icon at bounding box center [1306, 104] width 10 height 14
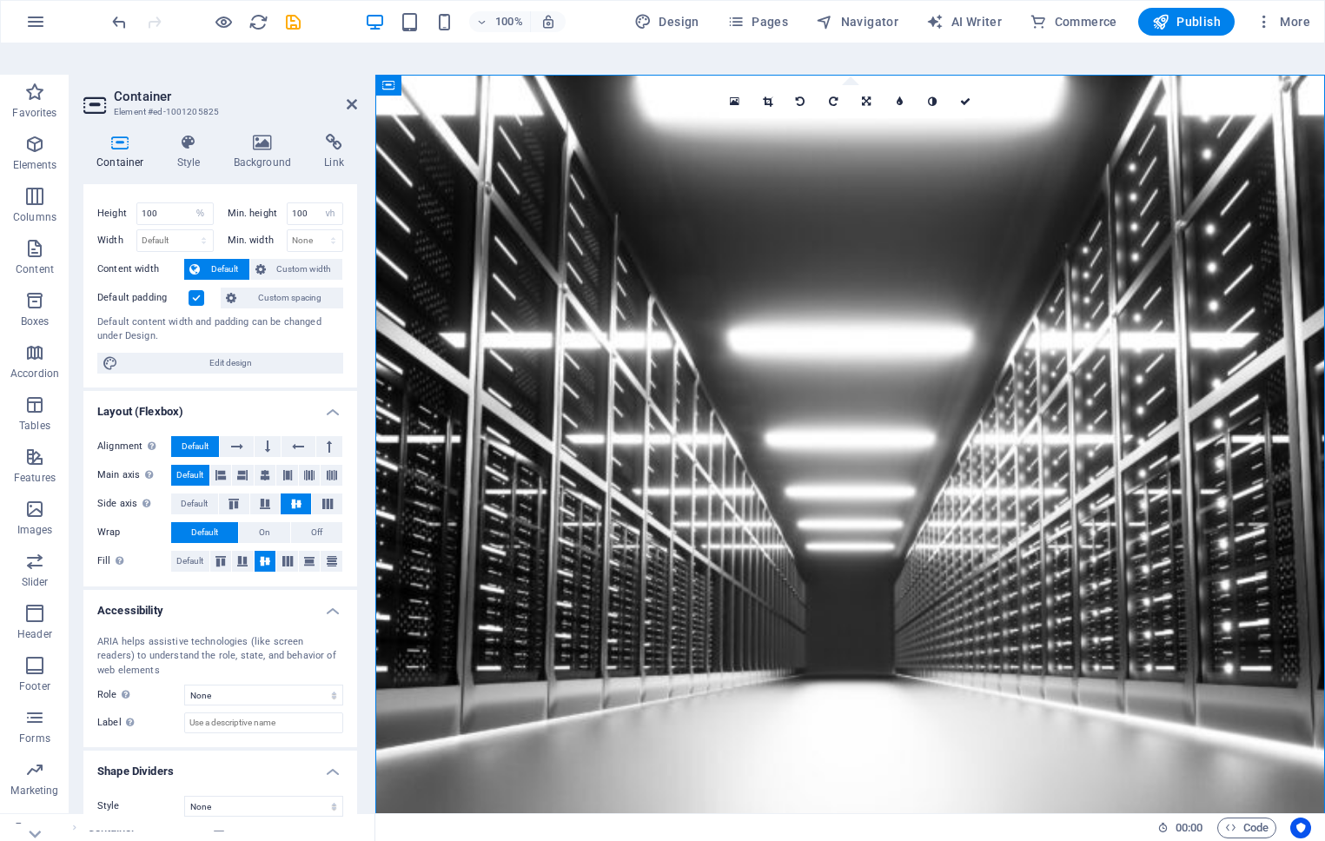
click at [895, 222] on figure at bounding box center [850, 460] width 950 height 770
click at [930, 227] on figure at bounding box center [850, 460] width 950 height 770
click at [821, 256] on figure at bounding box center [850, 460] width 950 height 770
click at [842, 206] on figure at bounding box center [850, 460] width 950 height 770
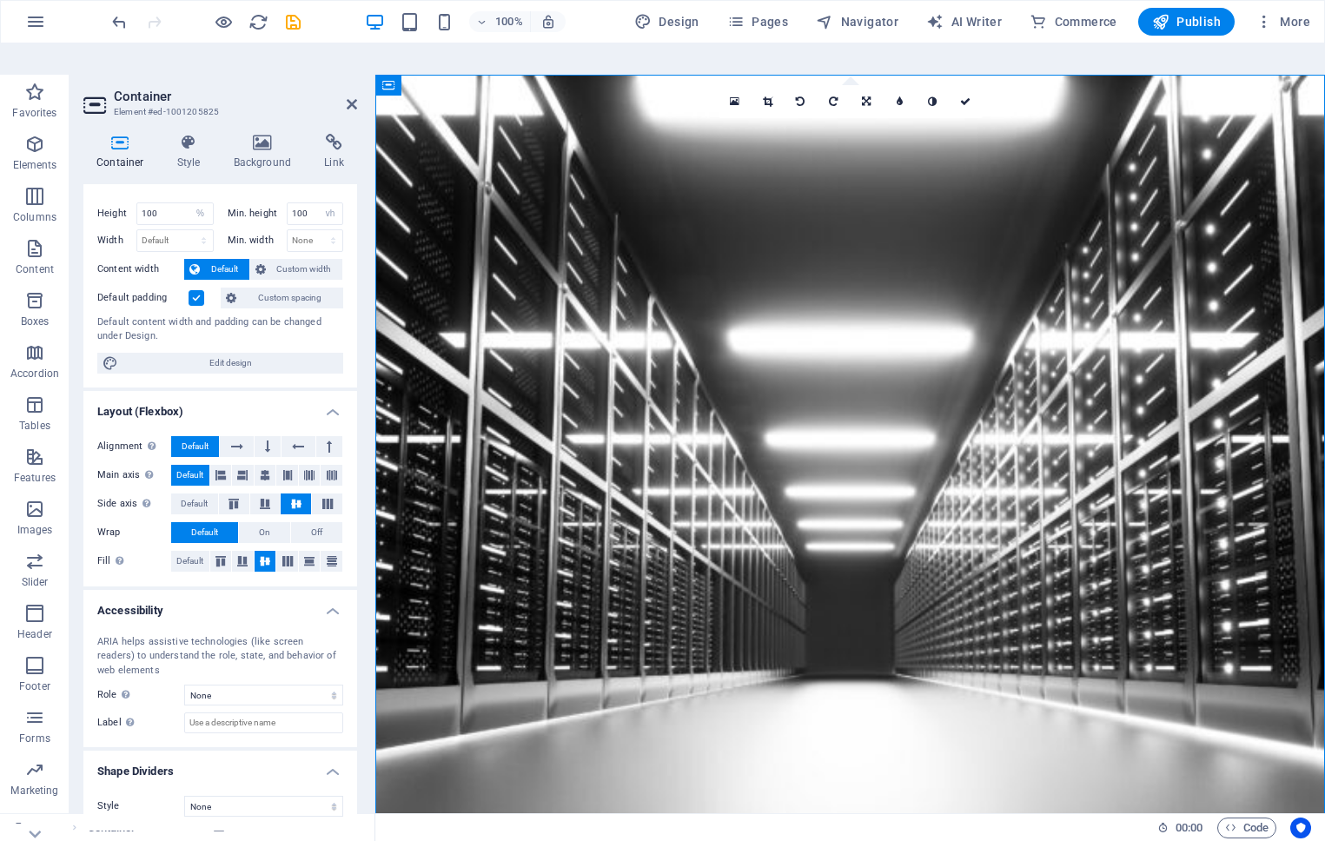
click at [846, 204] on figure at bounding box center [850, 460] width 950 height 770
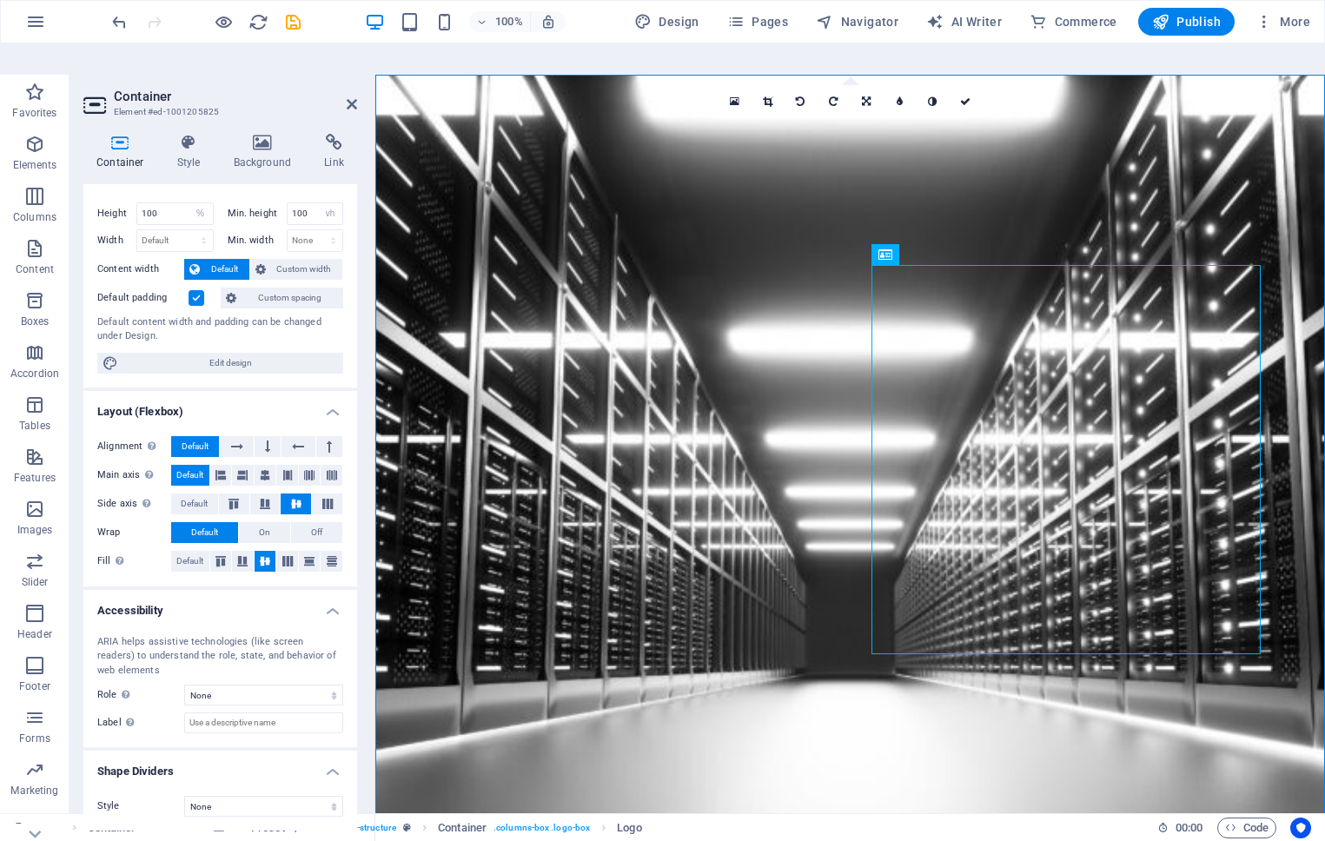
click at [1086, 766] on figure at bounding box center [850, 460] width 950 height 770
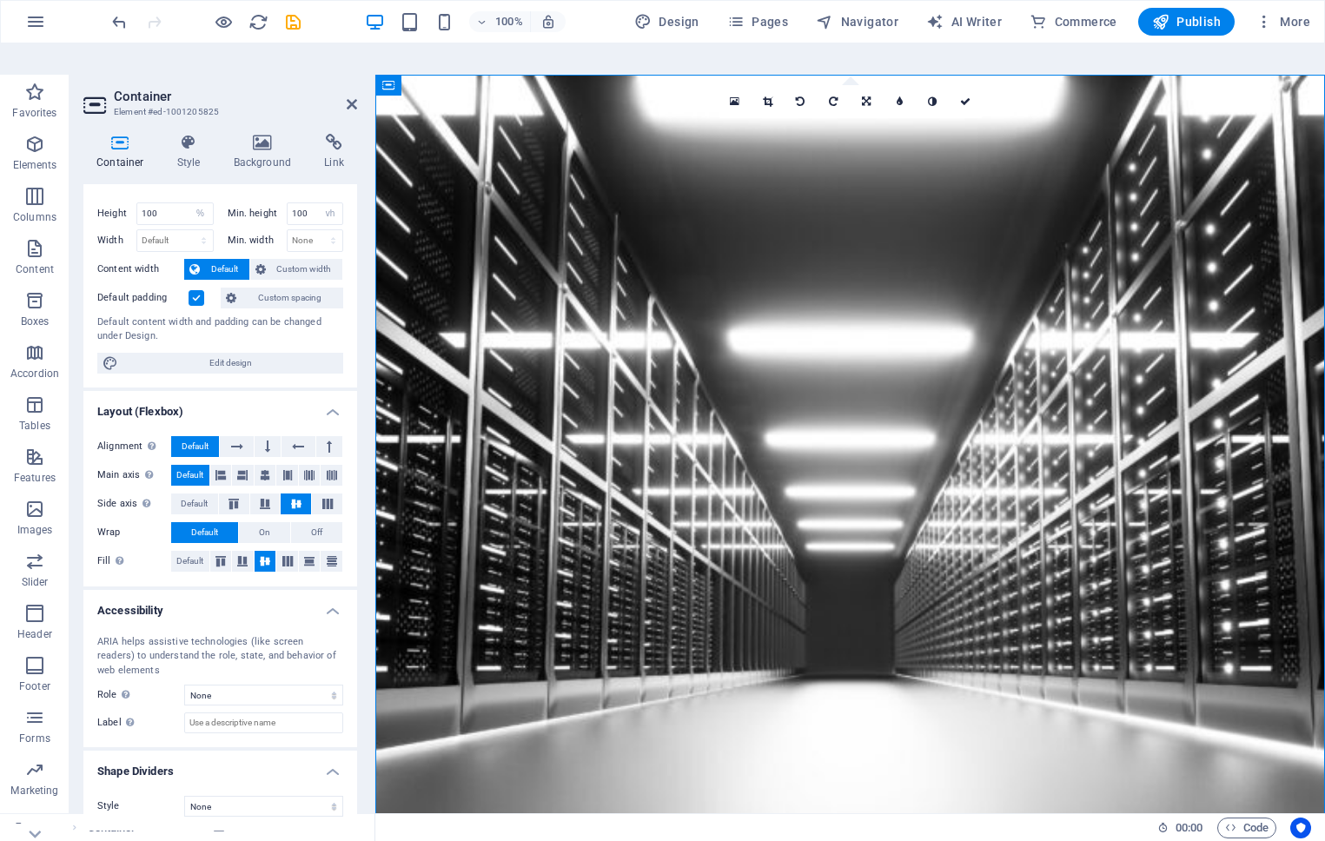
click at [1086, 766] on figure at bounding box center [850, 460] width 950 height 770
click at [904, 162] on figure at bounding box center [850, 460] width 950 height 770
click at [467, 76] on icon at bounding box center [466, 85] width 10 height 18
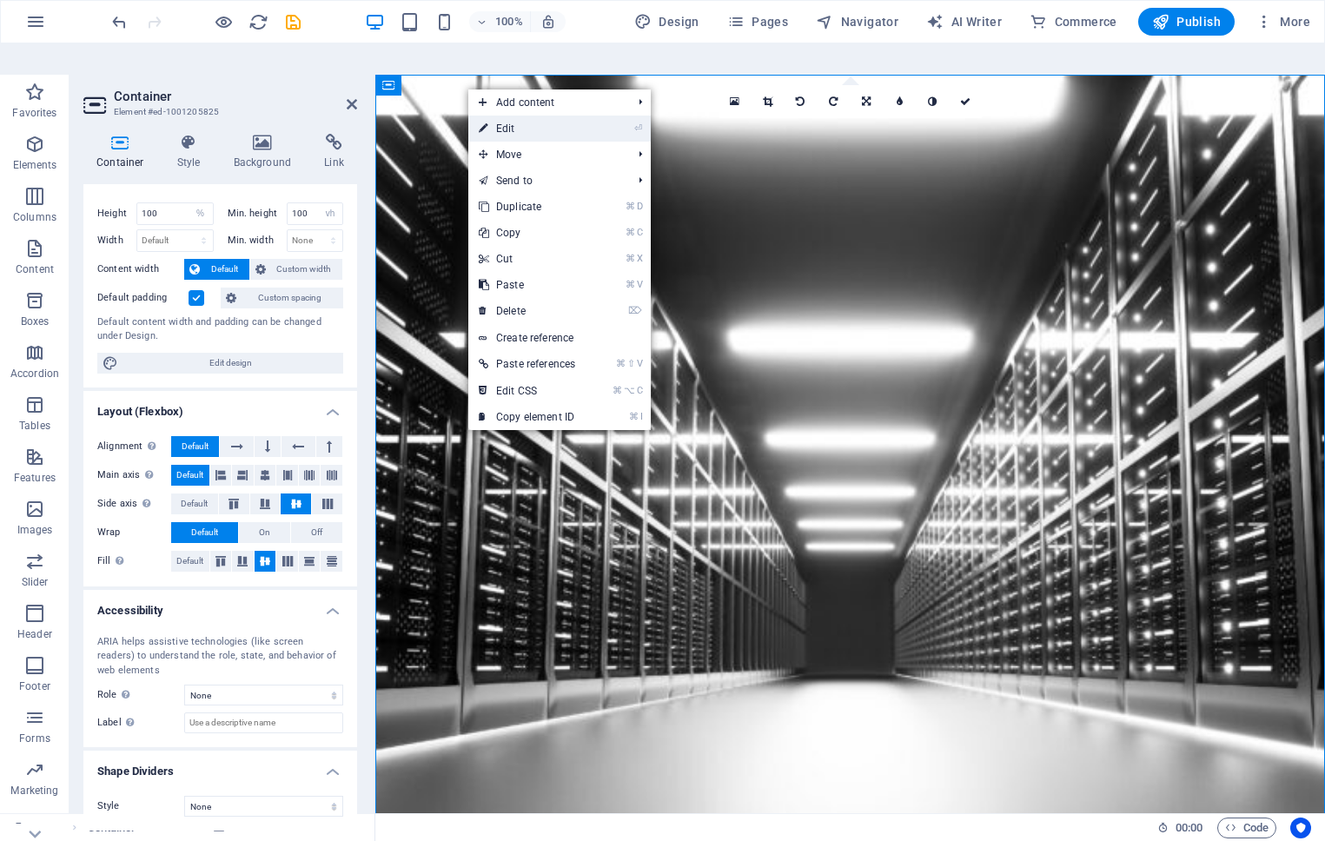
click at [498, 116] on link "⏎ Edit" at bounding box center [526, 129] width 117 height 26
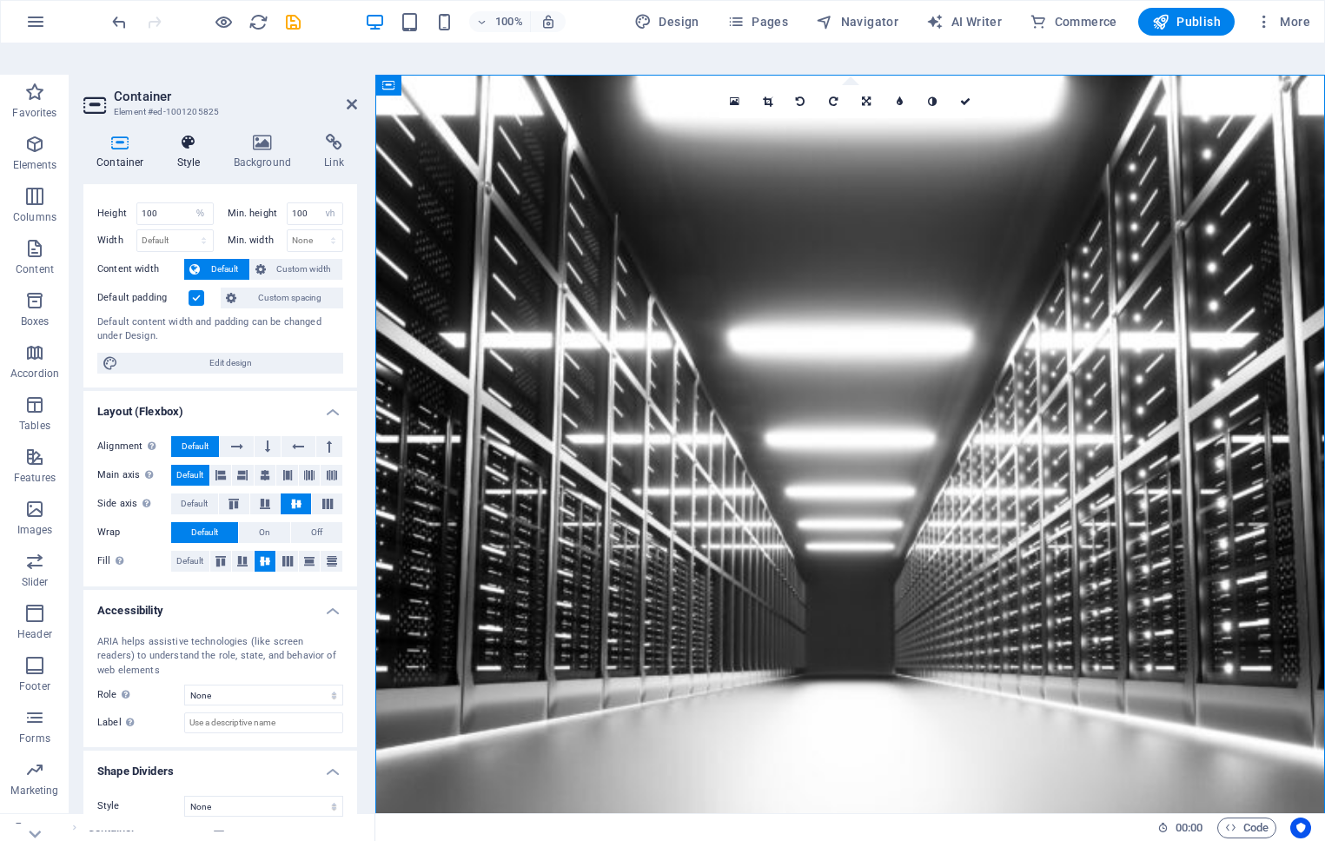
click at [181, 134] on h4 "Style" at bounding box center [192, 152] width 56 height 36
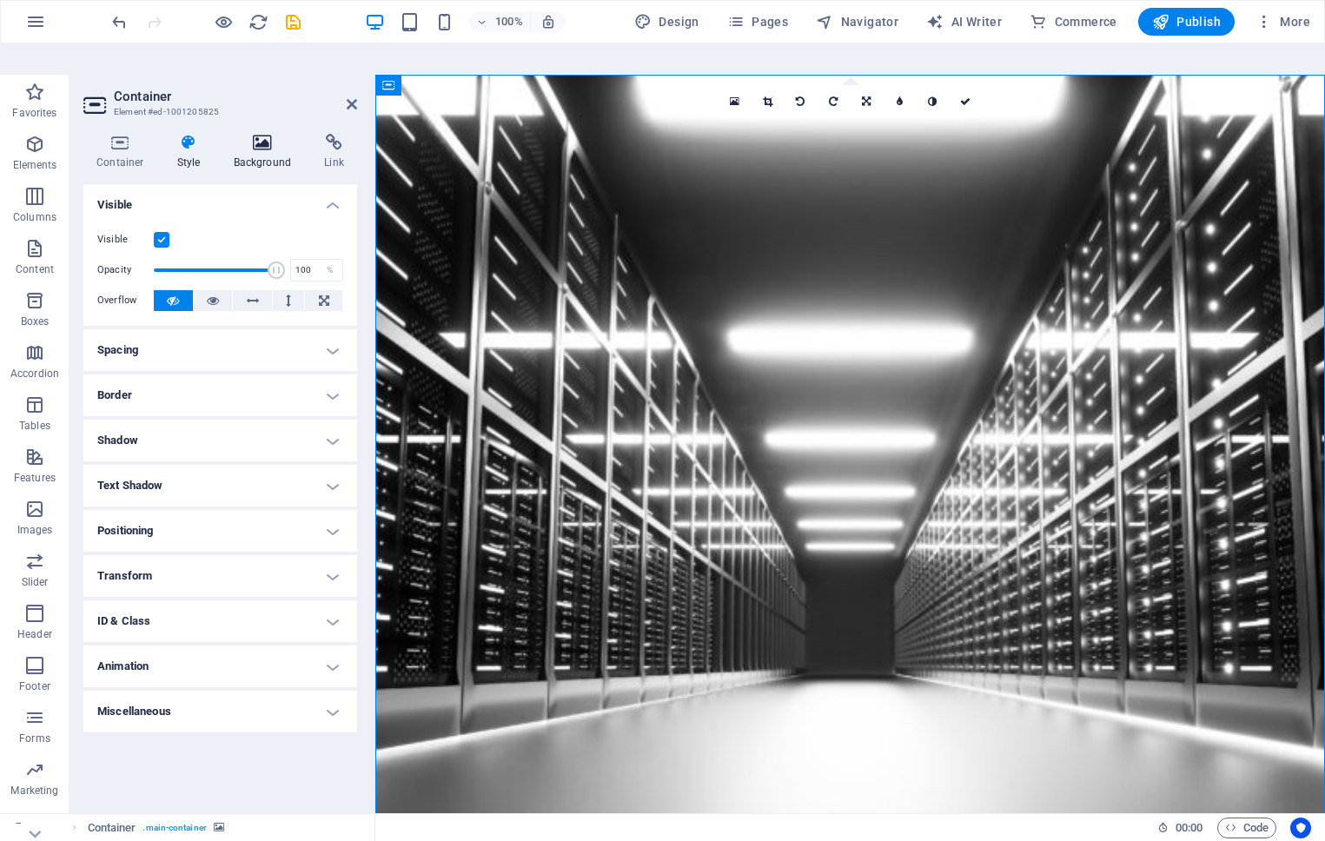
click at [255, 134] on h4 "Background" at bounding box center [266, 152] width 91 height 36
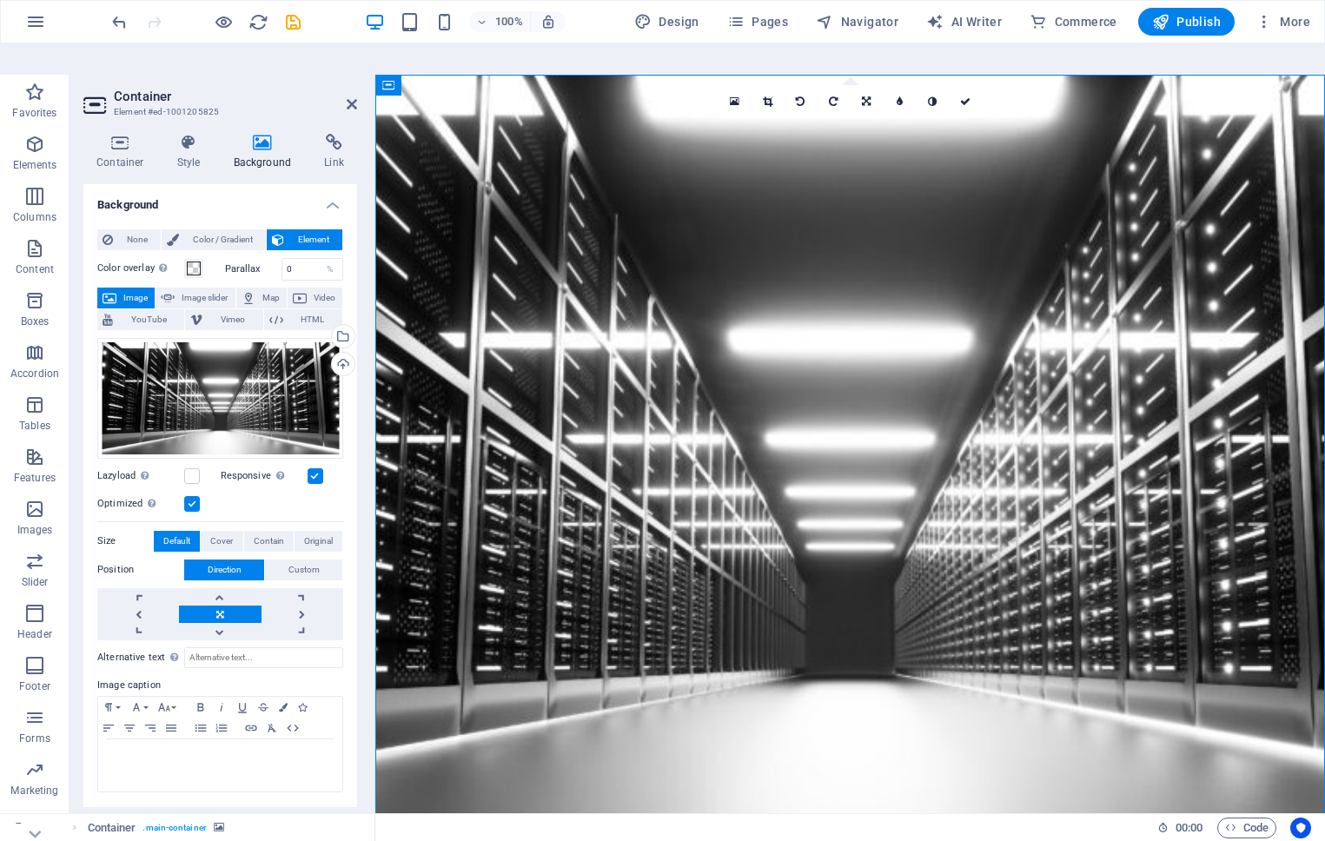
click at [335, 184] on h4 "Background" at bounding box center [220, 199] width 274 height 31
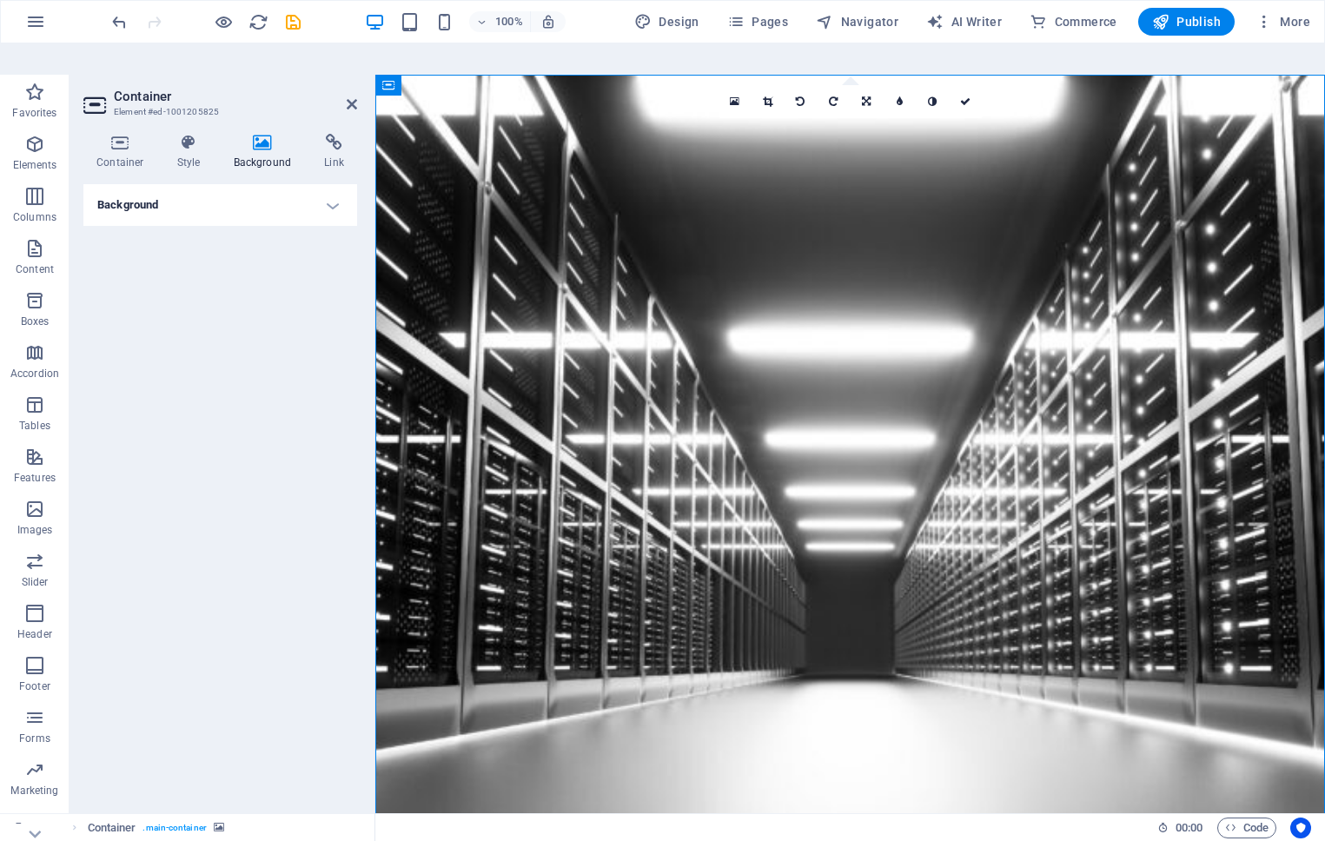
click at [335, 184] on h4 "Background" at bounding box center [220, 205] width 274 height 42
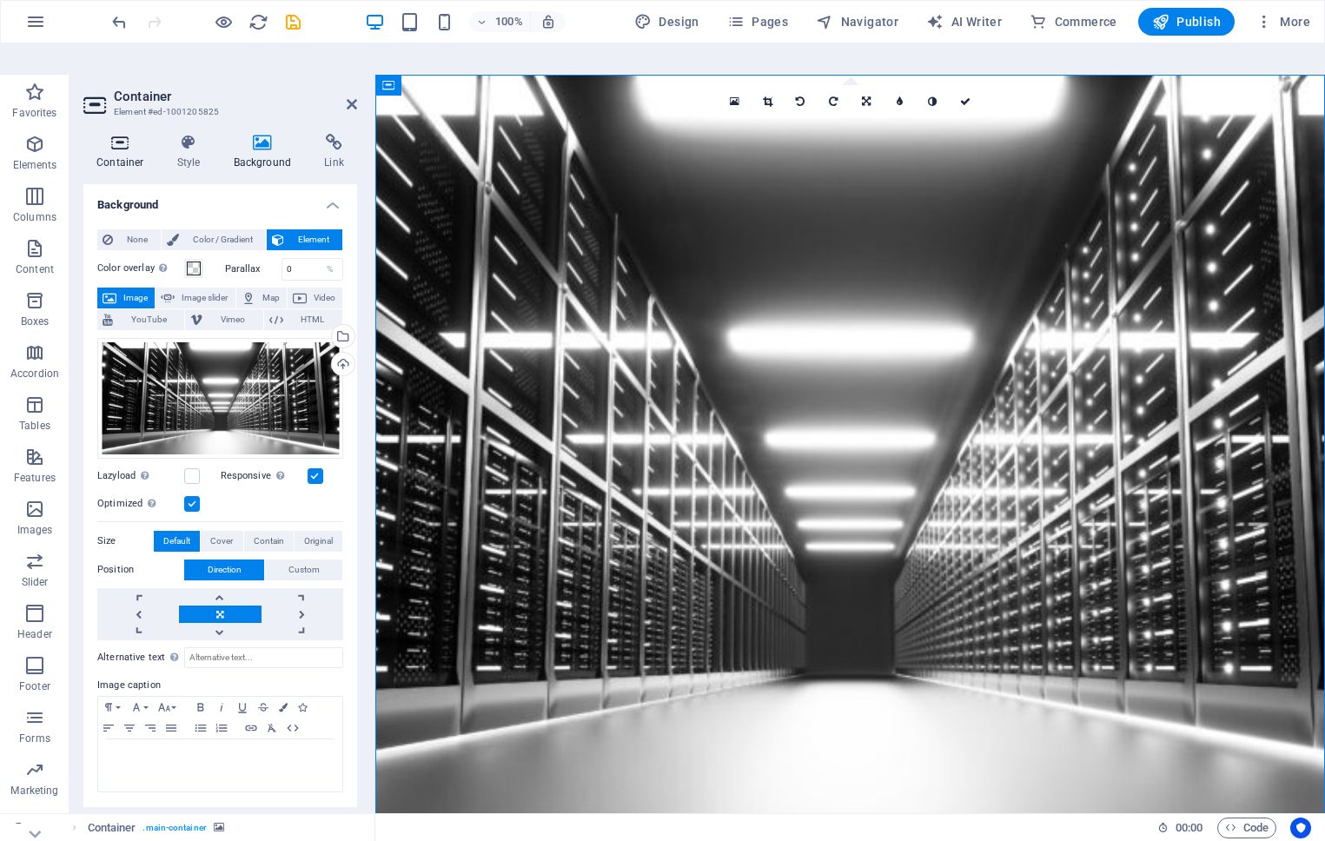
click at [112, 134] on icon at bounding box center [120, 142] width 74 height 17
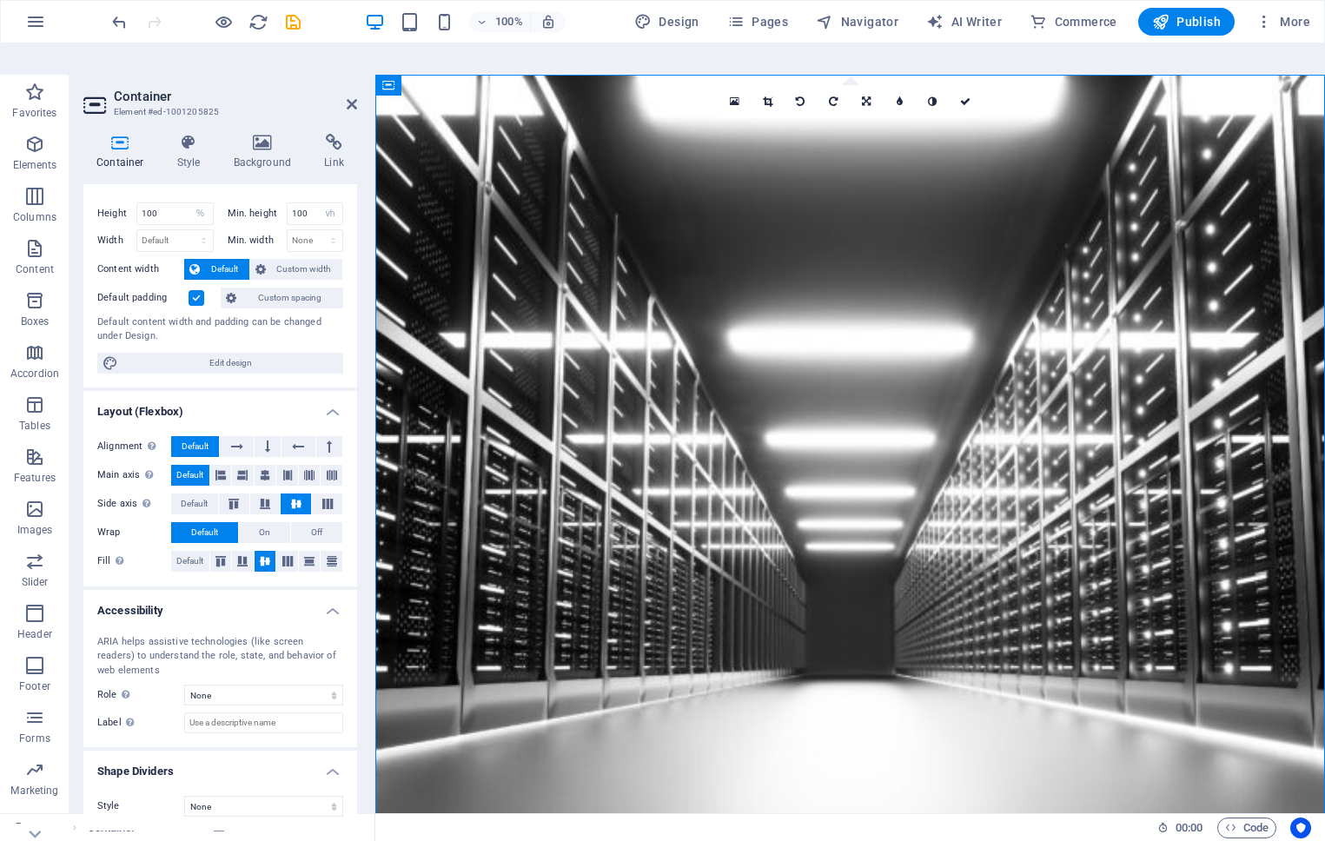
click at [278, 104] on h3 "Element #ed-1001205825" at bounding box center [218, 112] width 209 height 16
click at [266, 120] on div "Container Style Background Link Size Height 100 Default px rem % vh vw Min. hei…" at bounding box center [221, 482] width 302 height 725
click at [261, 134] on icon at bounding box center [263, 142] width 84 height 17
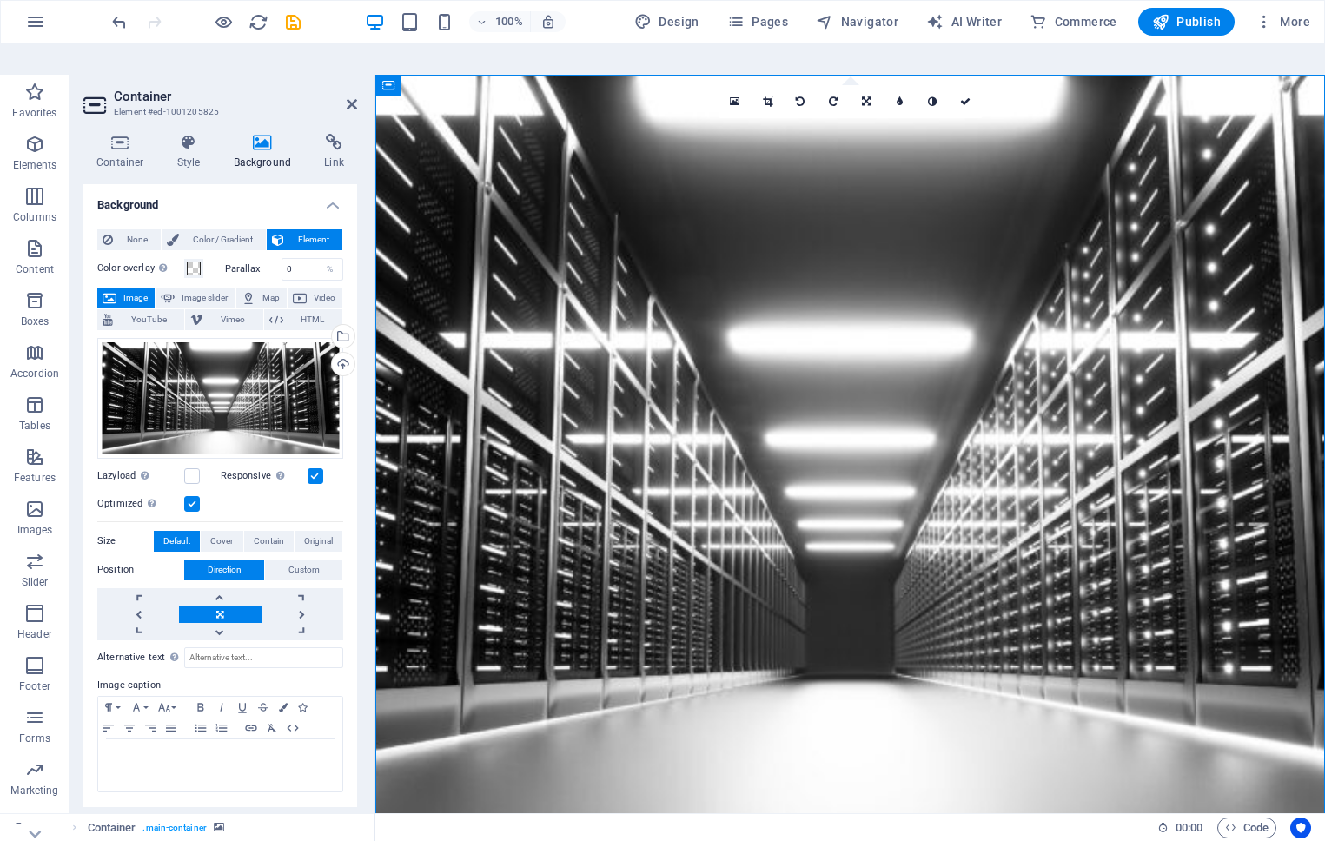
click at [129, 288] on span "Image" at bounding box center [136, 298] width 28 height 21
click at [116, 288] on icon at bounding box center [110, 298] width 14 height 21
click at [198, 262] on span at bounding box center [194, 269] width 14 height 14
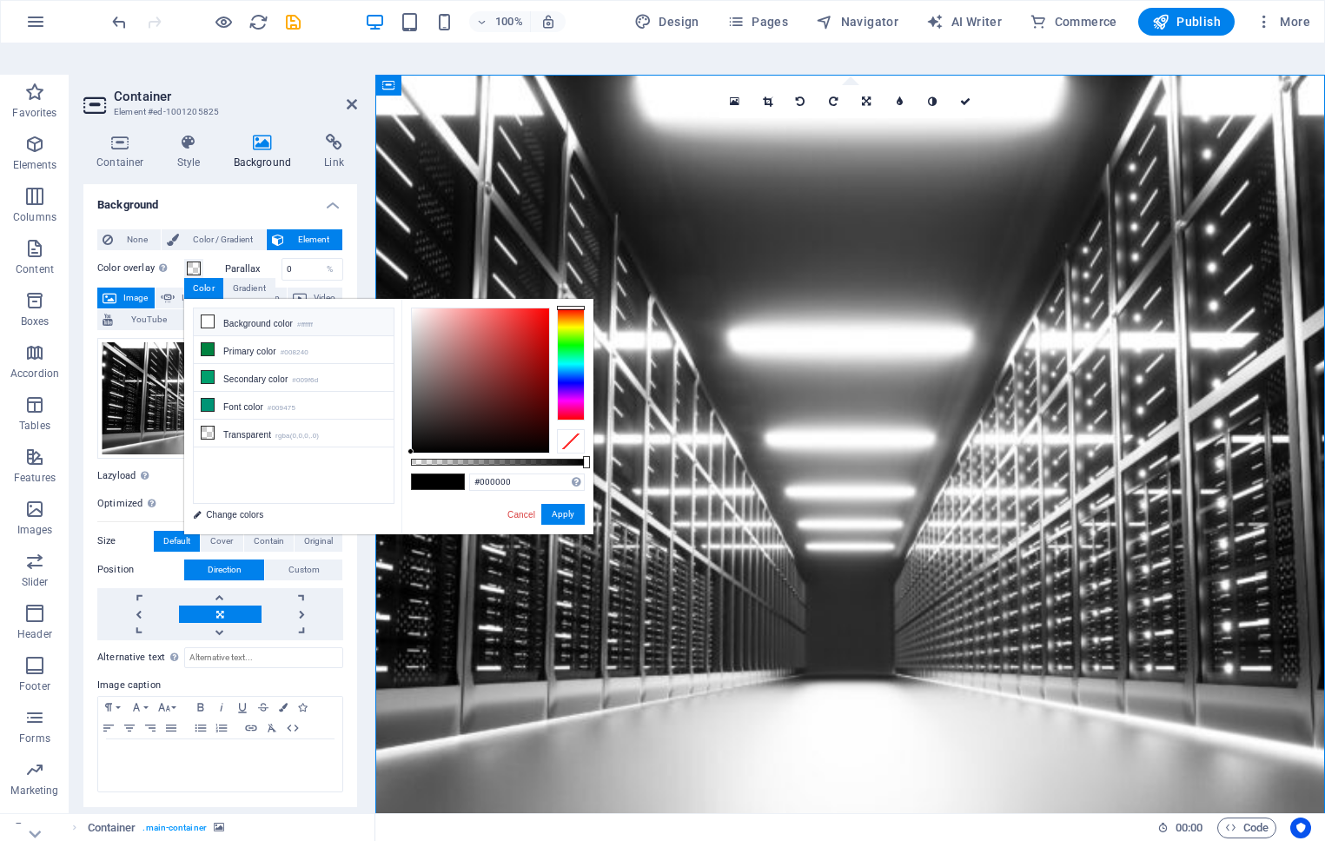
click at [242, 308] on li "Background color #ffffff" at bounding box center [294, 322] width 200 height 28
click at [236, 336] on li "Primary color #008240" at bounding box center [294, 350] width 200 height 28
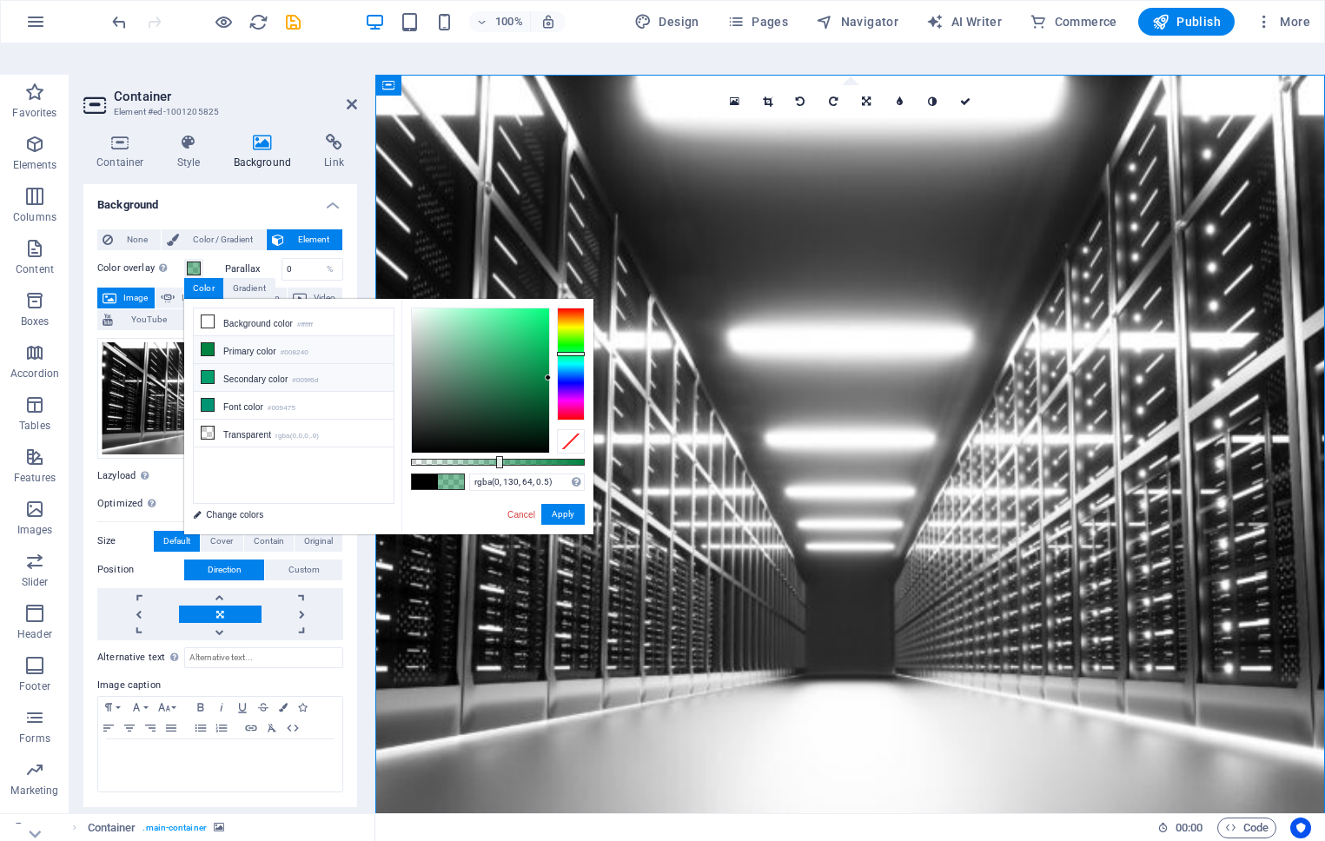
click at [240, 364] on li "Secondary color #009f6d" at bounding box center [294, 378] width 200 height 28
click at [242, 392] on li "Font color #009475" at bounding box center [294, 406] width 200 height 28
click at [245, 364] on li "Secondary color #009f6d" at bounding box center [294, 378] width 200 height 28
click at [484, 315] on div at bounding box center [480, 380] width 137 height 144
click at [484, 353] on div at bounding box center [480, 380] width 137 height 144
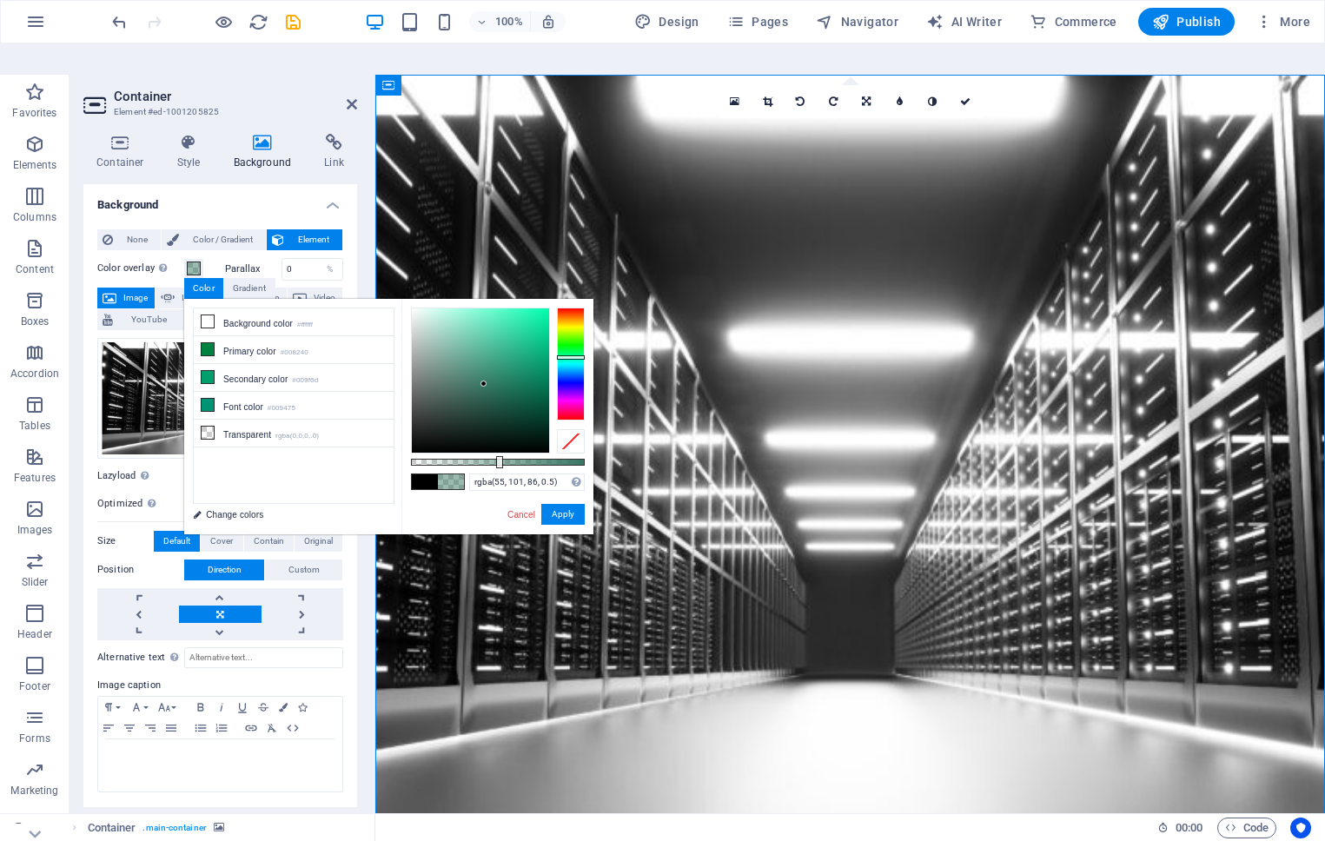
click at [474, 363] on div at bounding box center [480, 380] width 137 height 144
click at [441, 351] on div at bounding box center [480, 380] width 137 height 144
click at [436, 380] on div at bounding box center [480, 380] width 137 height 144
click at [449, 401] on div at bounding box center [480, 380] width 137 height 144
click at [483, 409] on div at bounding box center [480, 380] width 137 height 144
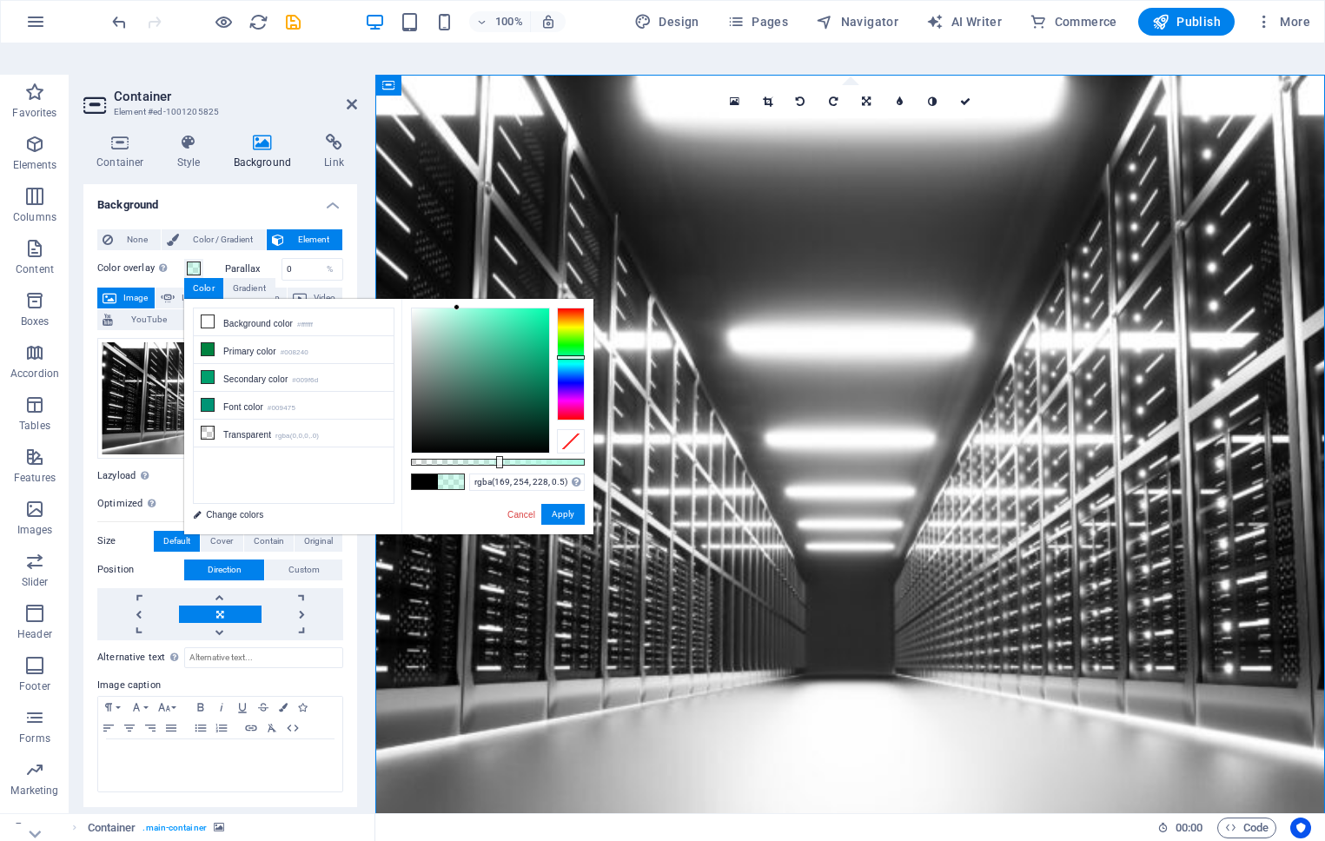
type input "rgba(171, 254, 228, 0.5)"
drag, startPoint x: 483, startPoint y: 409, endPoint x: 456, endPoint y: 276, distance: 135.7
click at [456, 304] on div at bounding box center [456, 307] width 6 height 6
click at [565, 504] on button "Apply" at bounding box center [562, 514] width 43 height 21
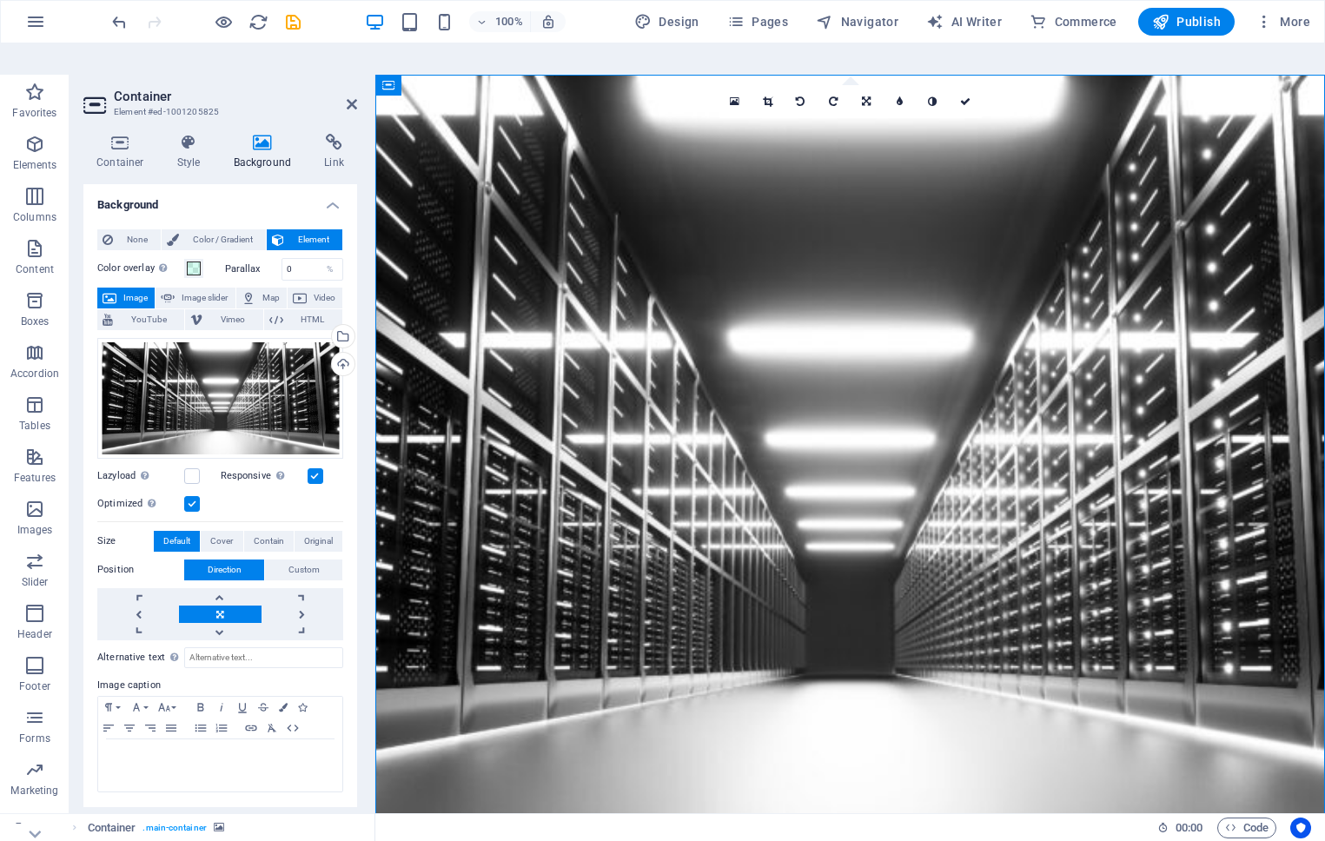
click at [745, 747] on figure at bounding box center [850, 460] width 950 height 770
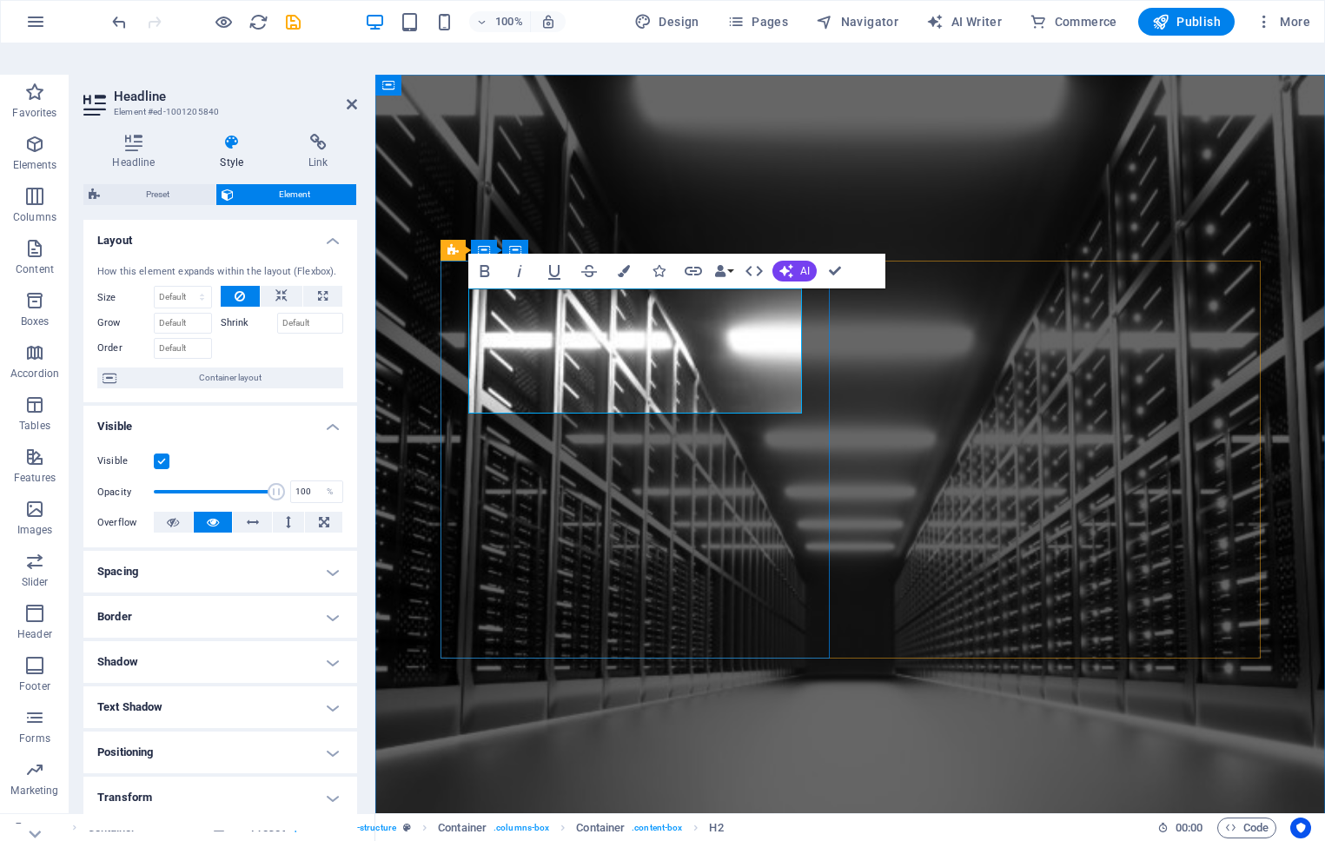
drag, startPoint x: 578, startPoint y: 312, endPoint x: 563, endPoint y: 312, distance: 14.8
click at [974, 718] on figure at bounding box center [850, 460] width 950 height 770
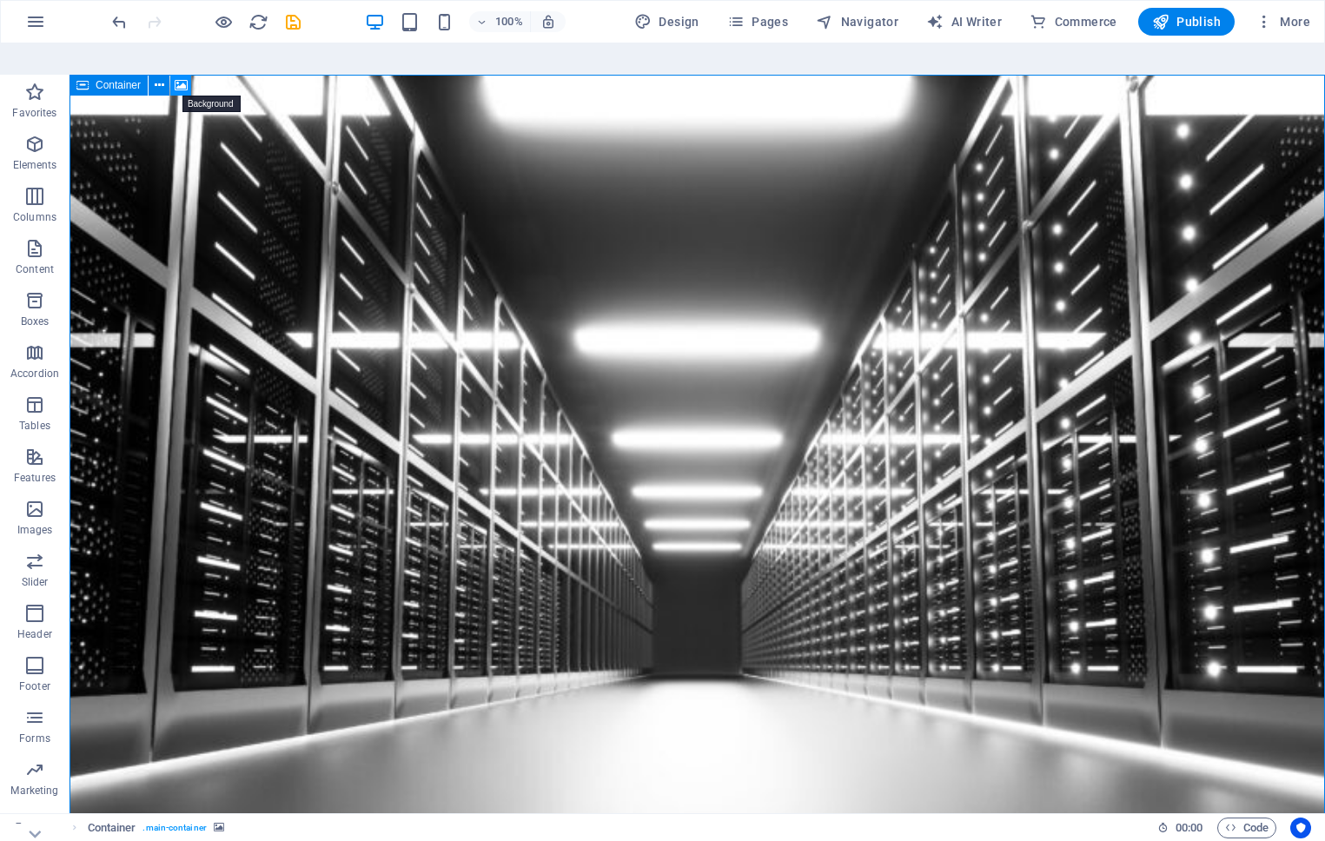
click at [181, 76] on icon at bounding box center [181, 85] width 13 height 18
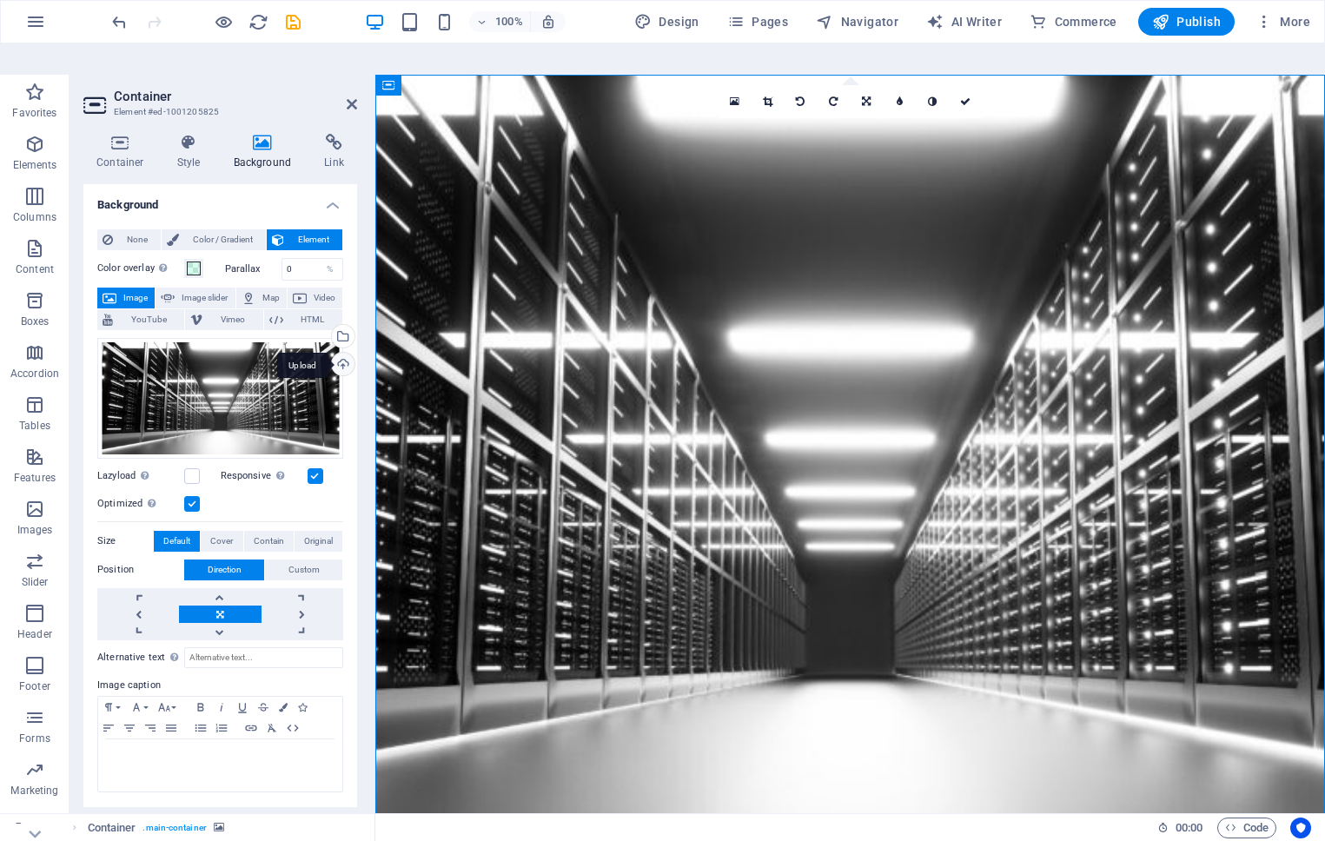
click at [342, 353] on div "Upload" at bounding box center [341, 366] width 26 height 26
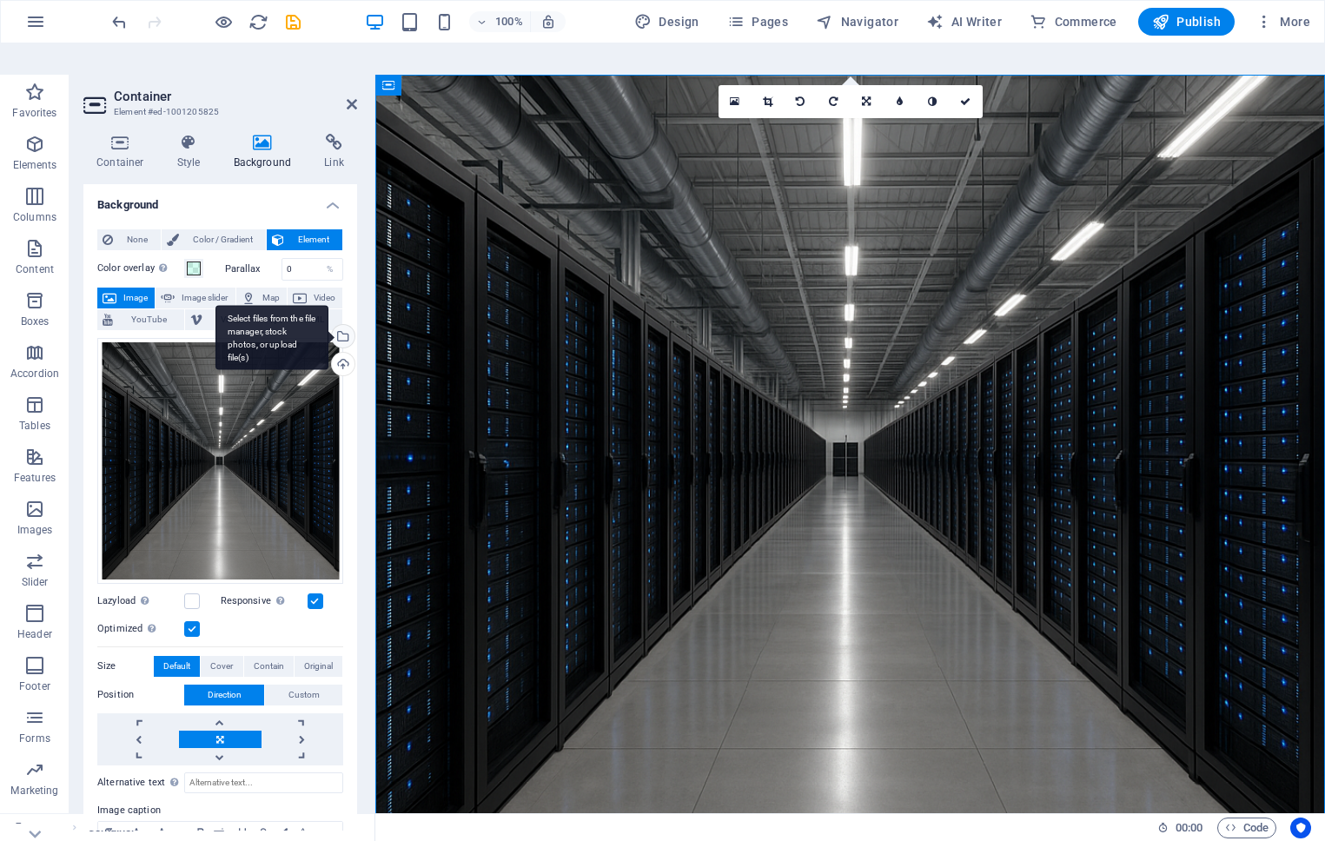
click at [342, 325] on div "Select files from the file manager, stock photos, or upload file(s)" at bounding box center [341, 338] width 26 height 26
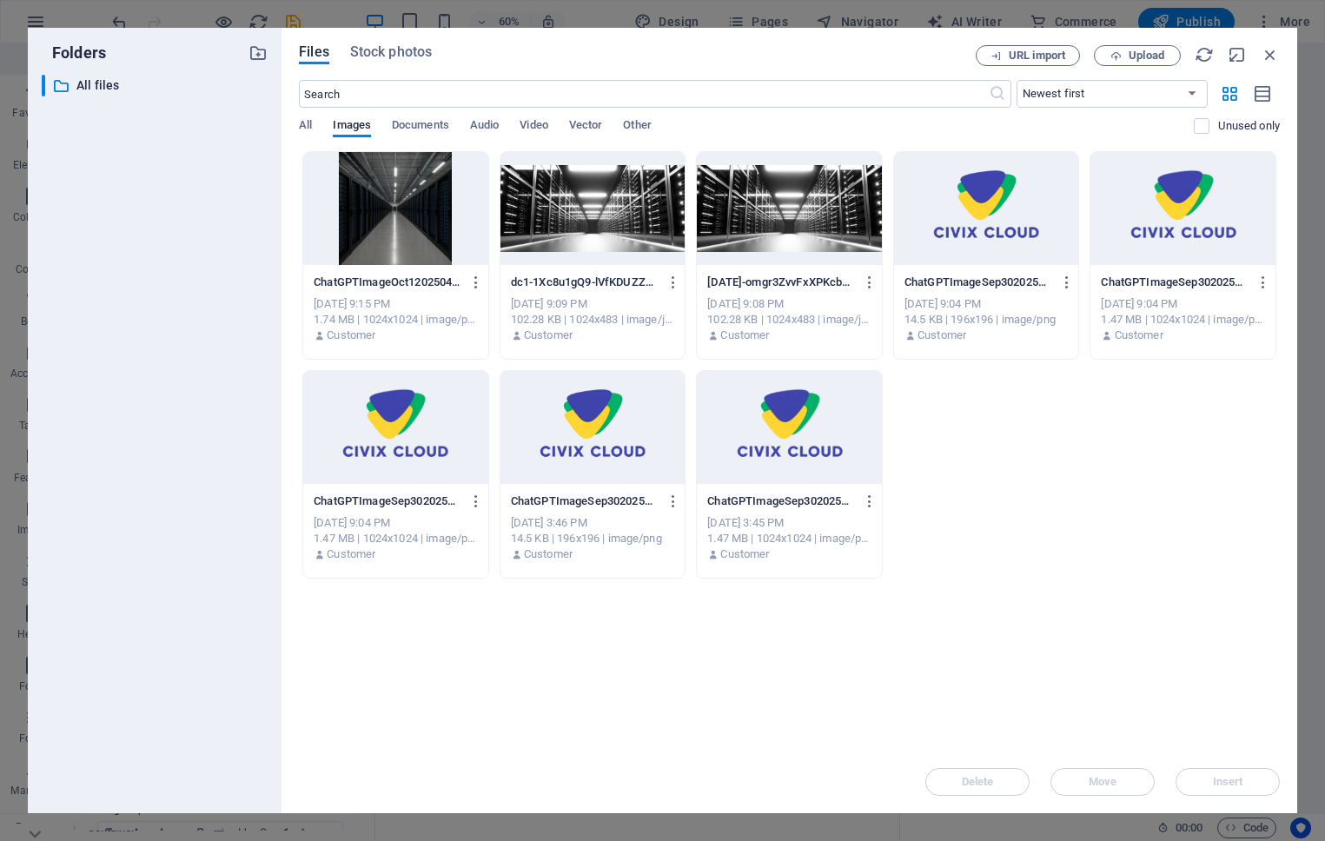
click at [373, 219] on div at bounding box center [395, 208] width 185 height 113
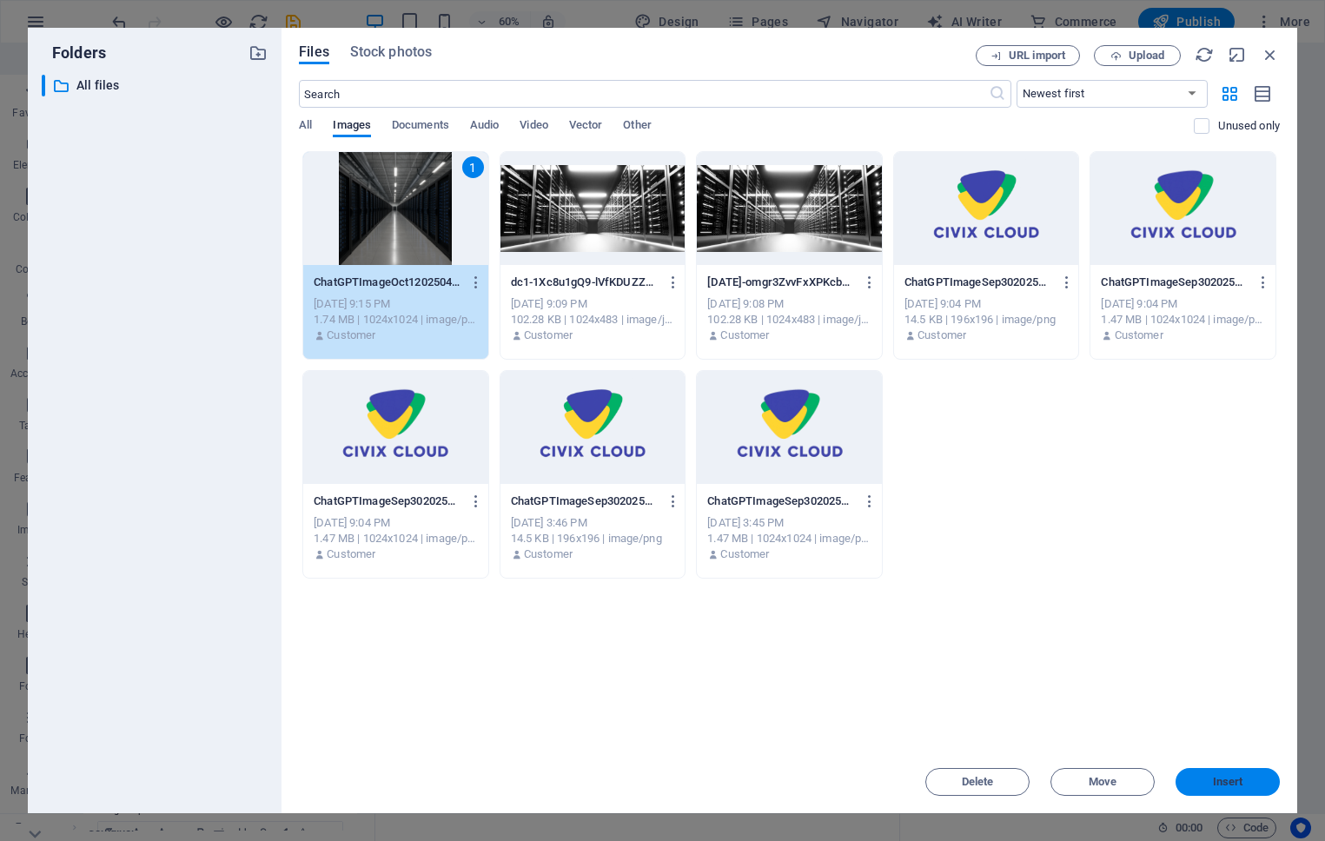
click at [1230, 777] on span "Insert" at bounding box center [1228, 782] width 30 height 10
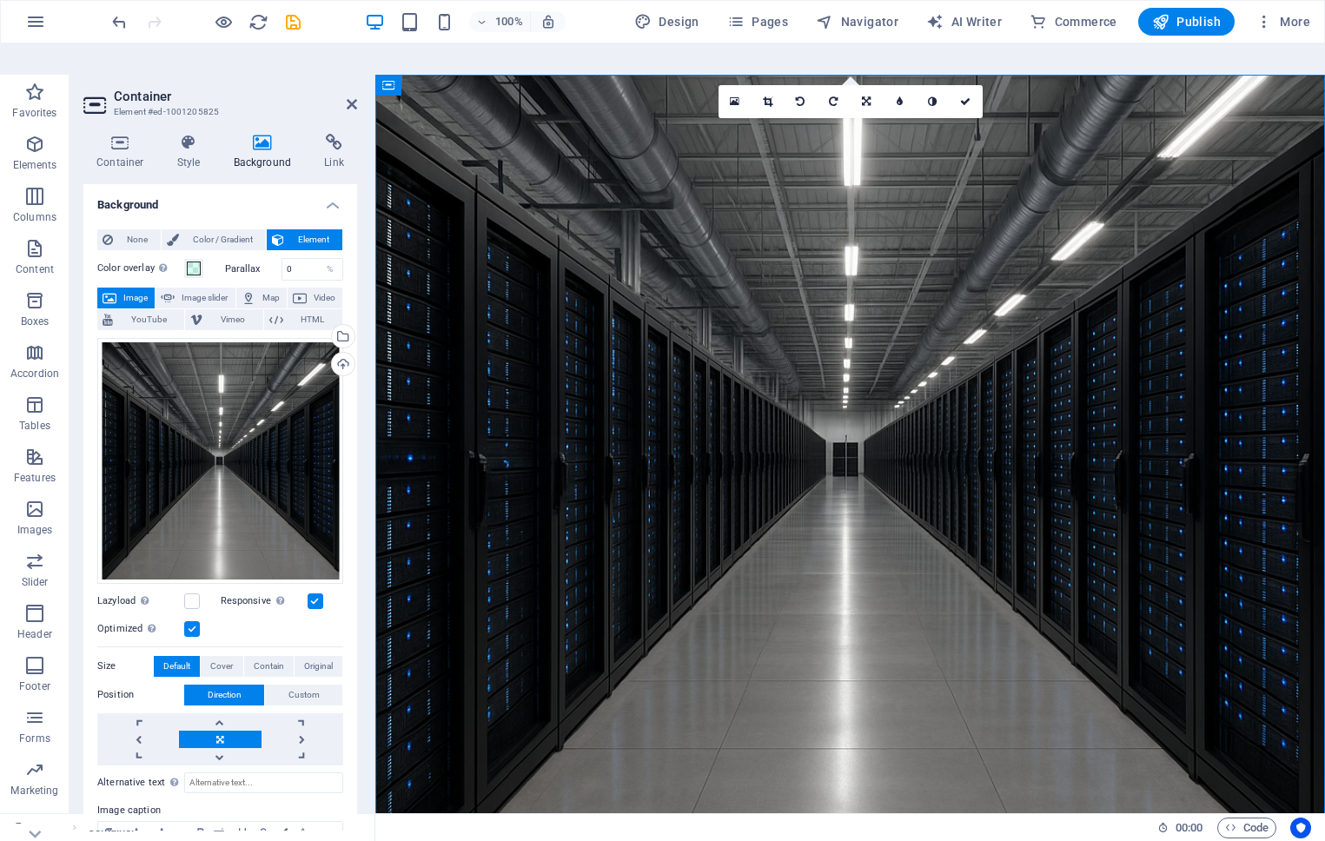
click at [408, 422] on figure at bounding box center [850, 460] width 950 height 770
click at [1208, 18] on span "Publish" at bounding box center [1186, 21] width 69 height 17
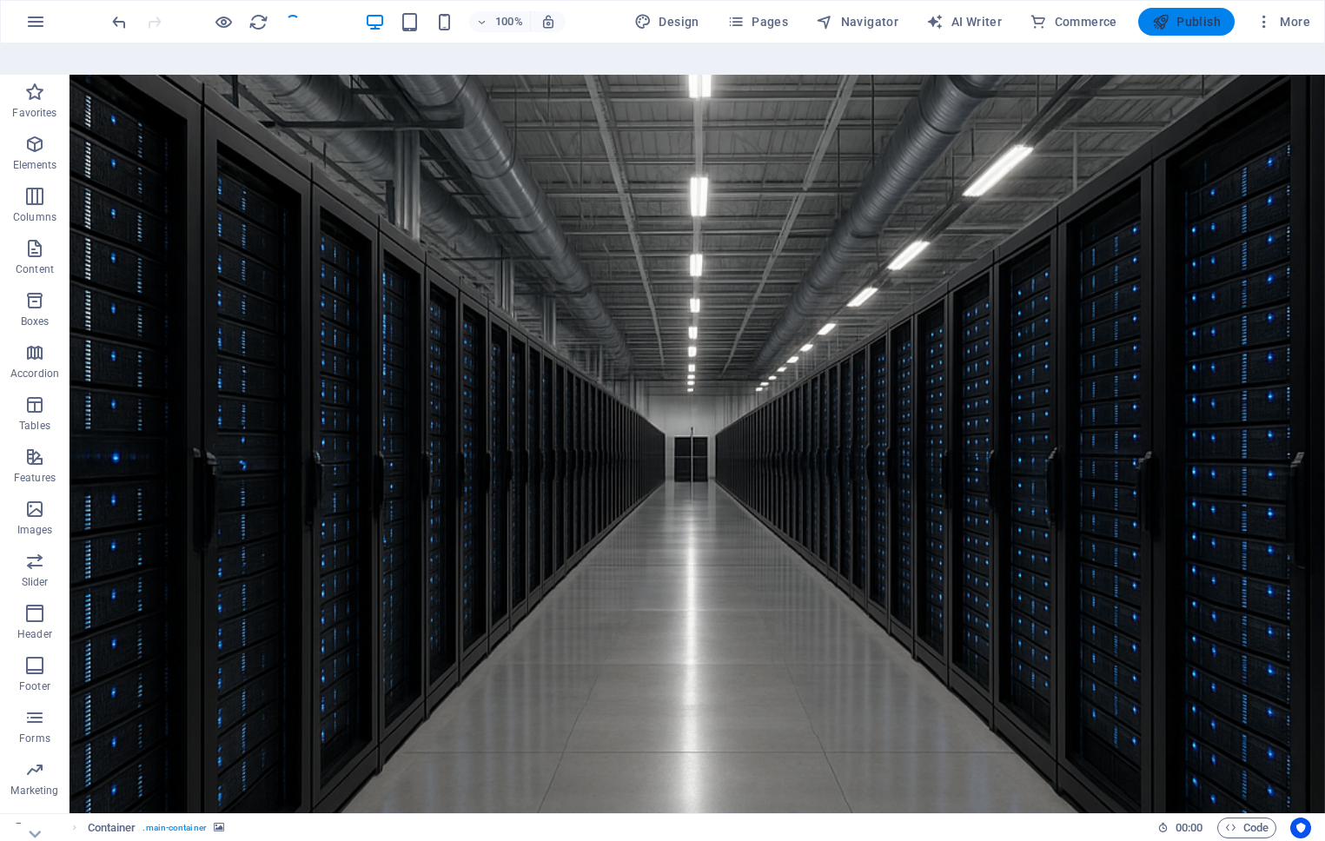
checkbox input "false"
